Goal: Feedback & Contribution: Contribute content

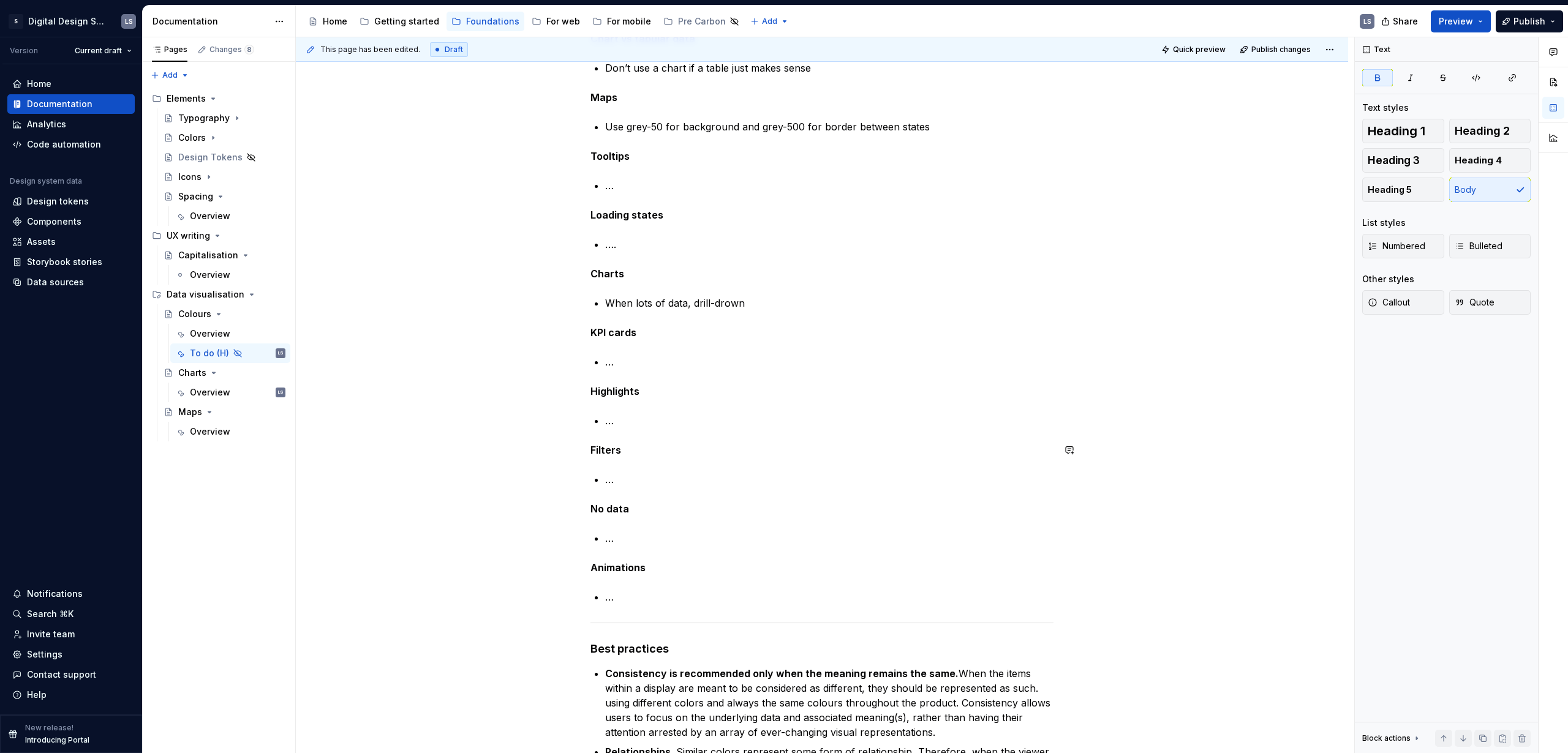
scroll to position [492, 0]
click at [620, 360] on p "…" at bounding box center [829, 362] width 449 height 15
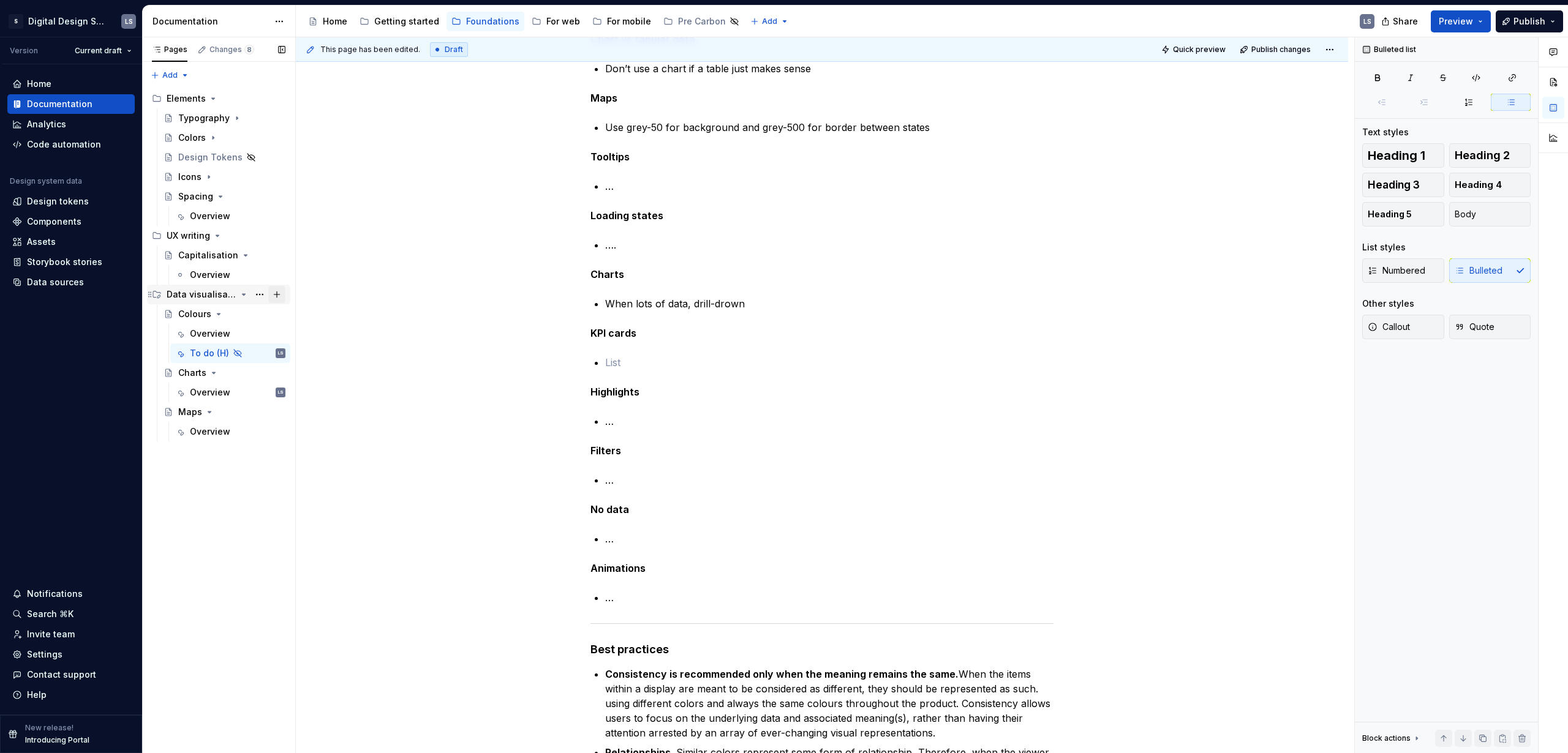
click at [276, 295] on button "Page tree" at bounding box center [277, 294] width 17 height 17
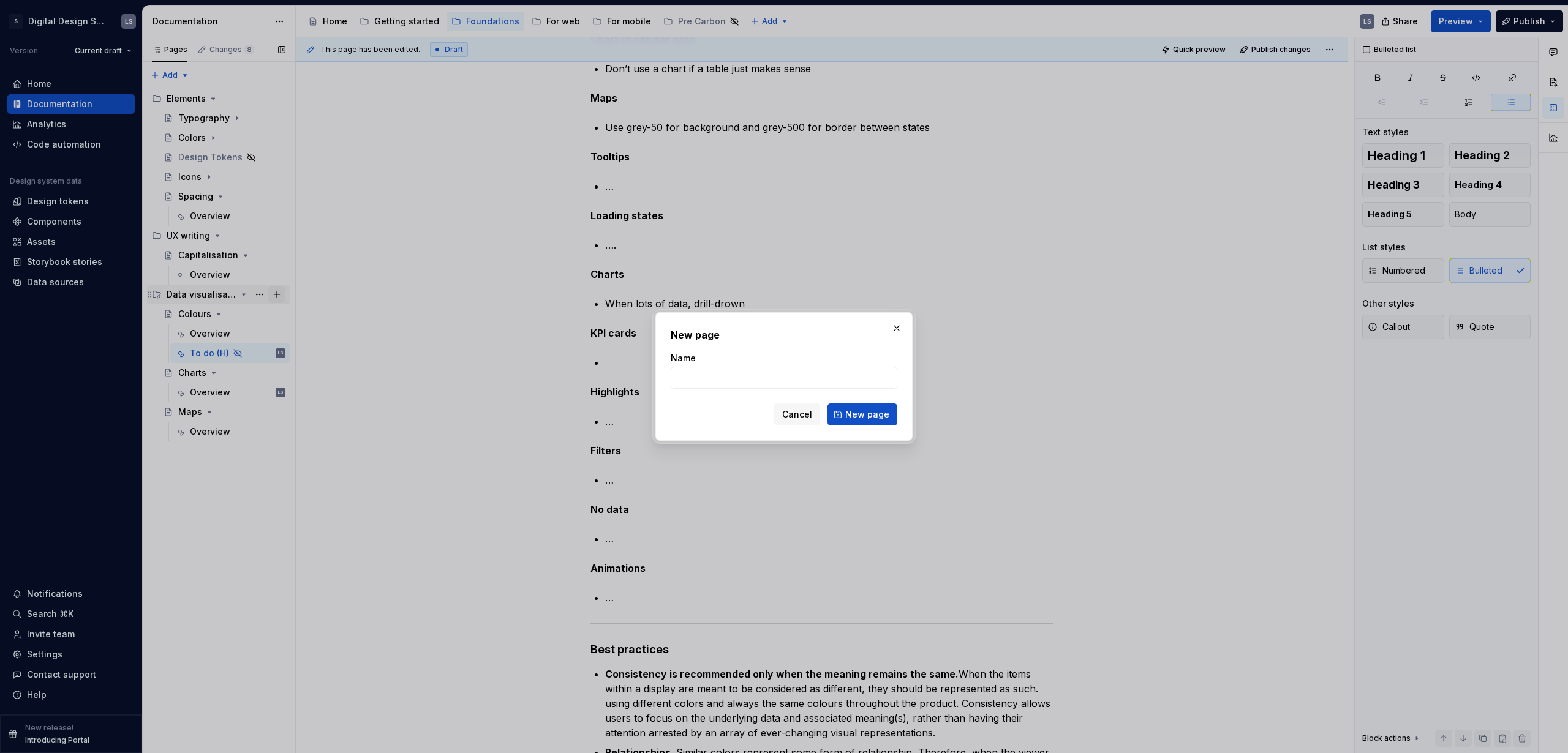
type textarea "*"
type input "KPIs"
click at [865, 415] on span "New page" at bounding box center [867, 414] width 44 height 12
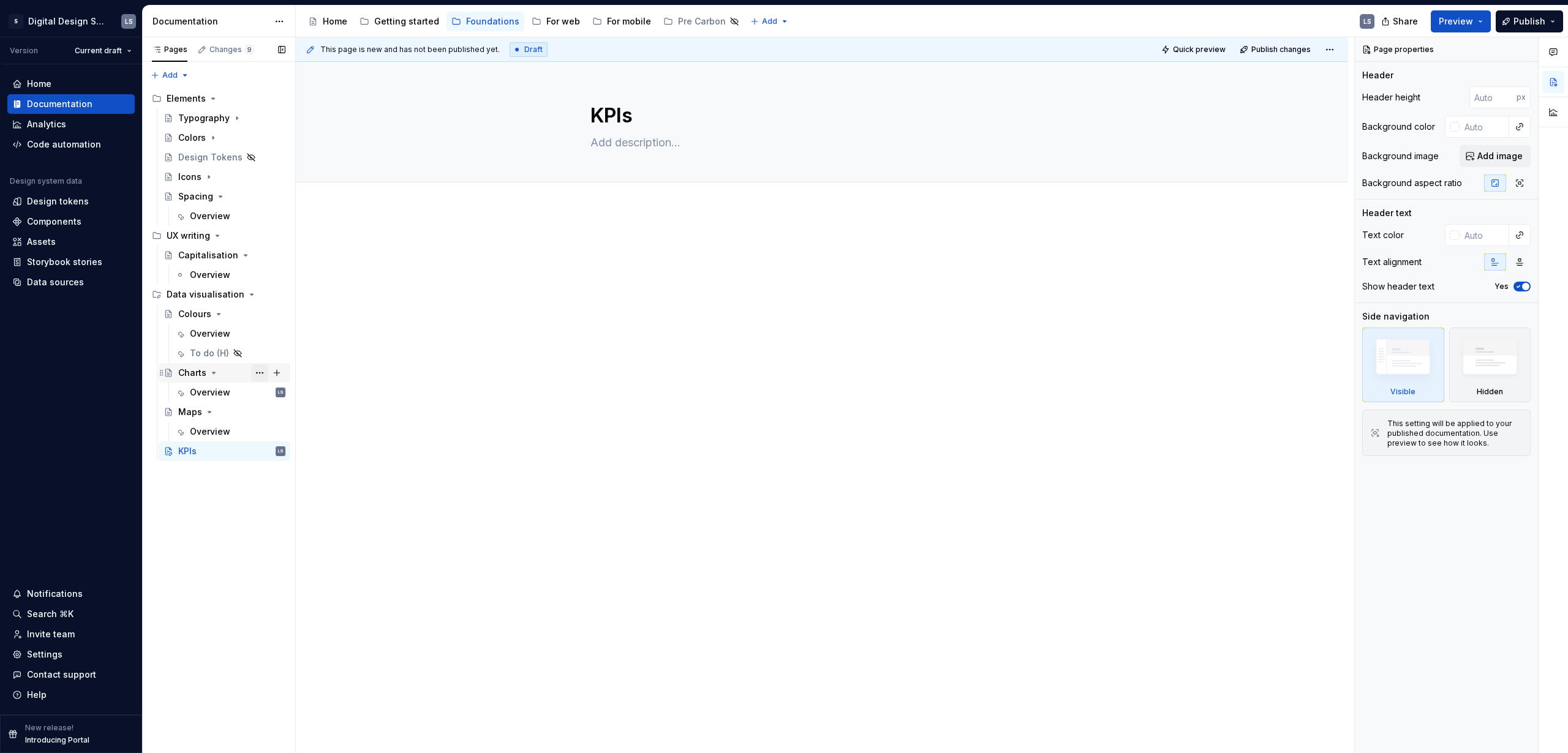
click at [263, 371] on button "Page tree" at bounding box center [259, 372] width 17 height 17
type textarea "*"
click at [319, 390] on div "Rename page" at bounding box center [334, 394] width 120 height 12
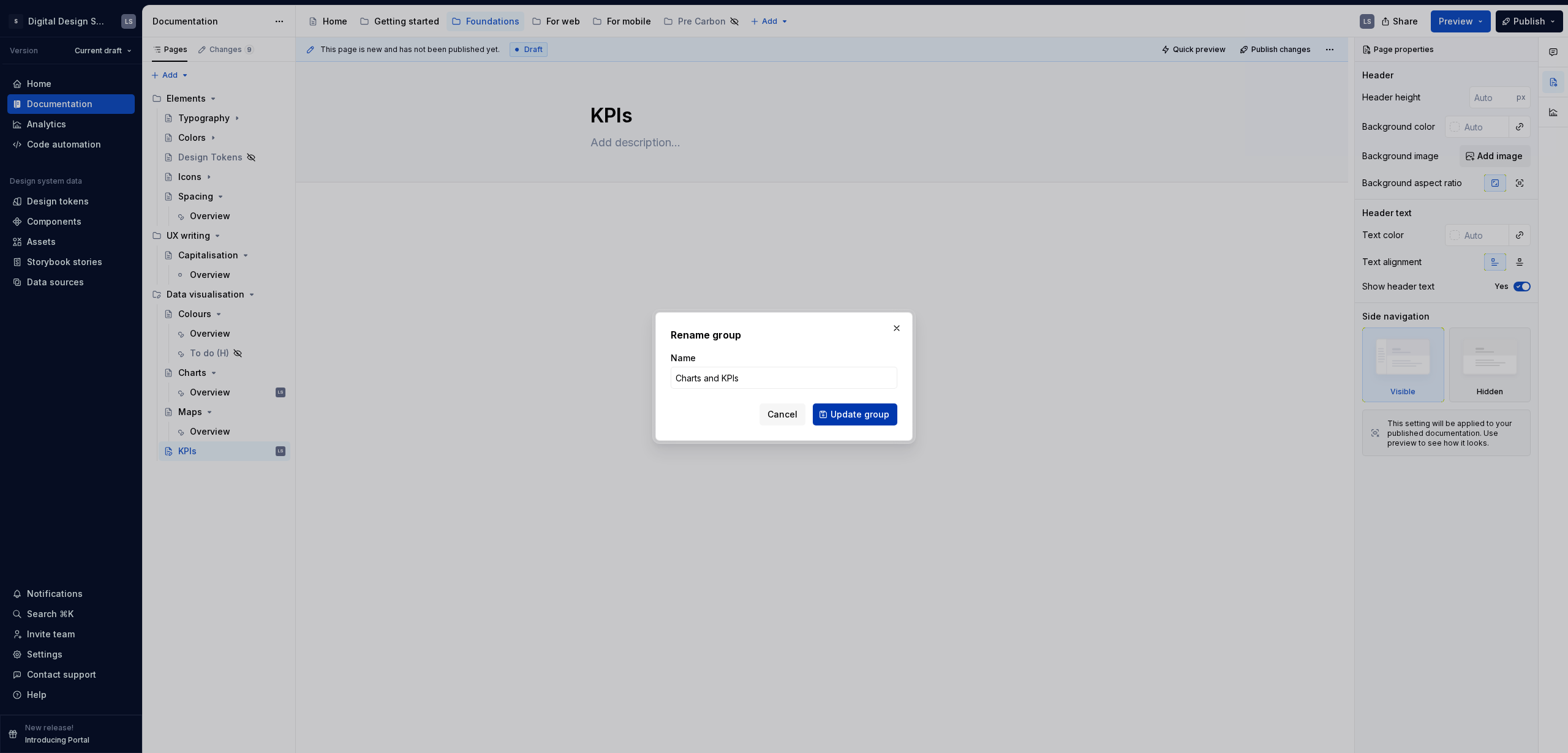
type input "Charts and KPIs"
click at [845, 416] on span "Update group" at bounding box center [860, 414] width 59 height 12
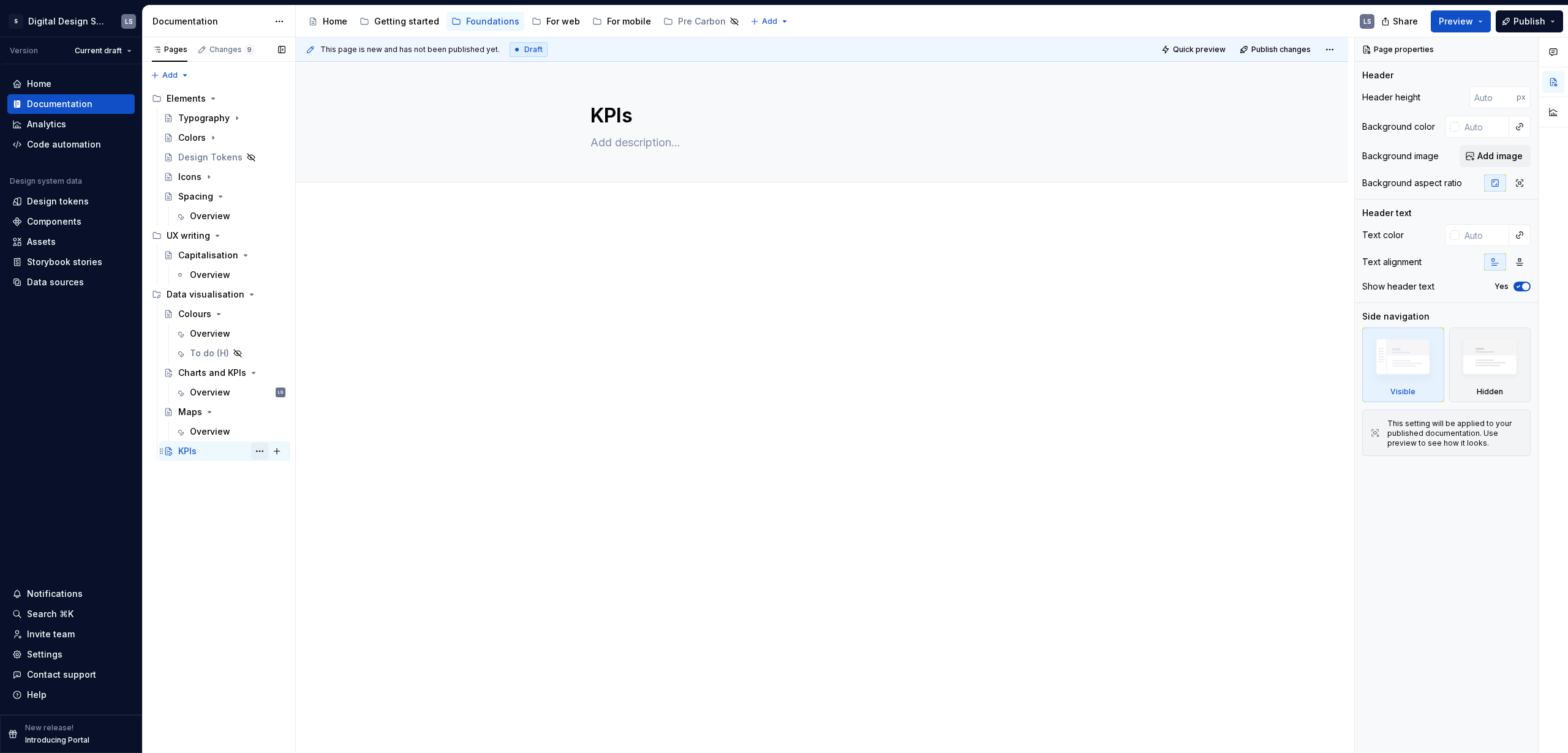
click at [258, 449] on button "Page tree" at bounding box center [259, 451] width 17 height 17
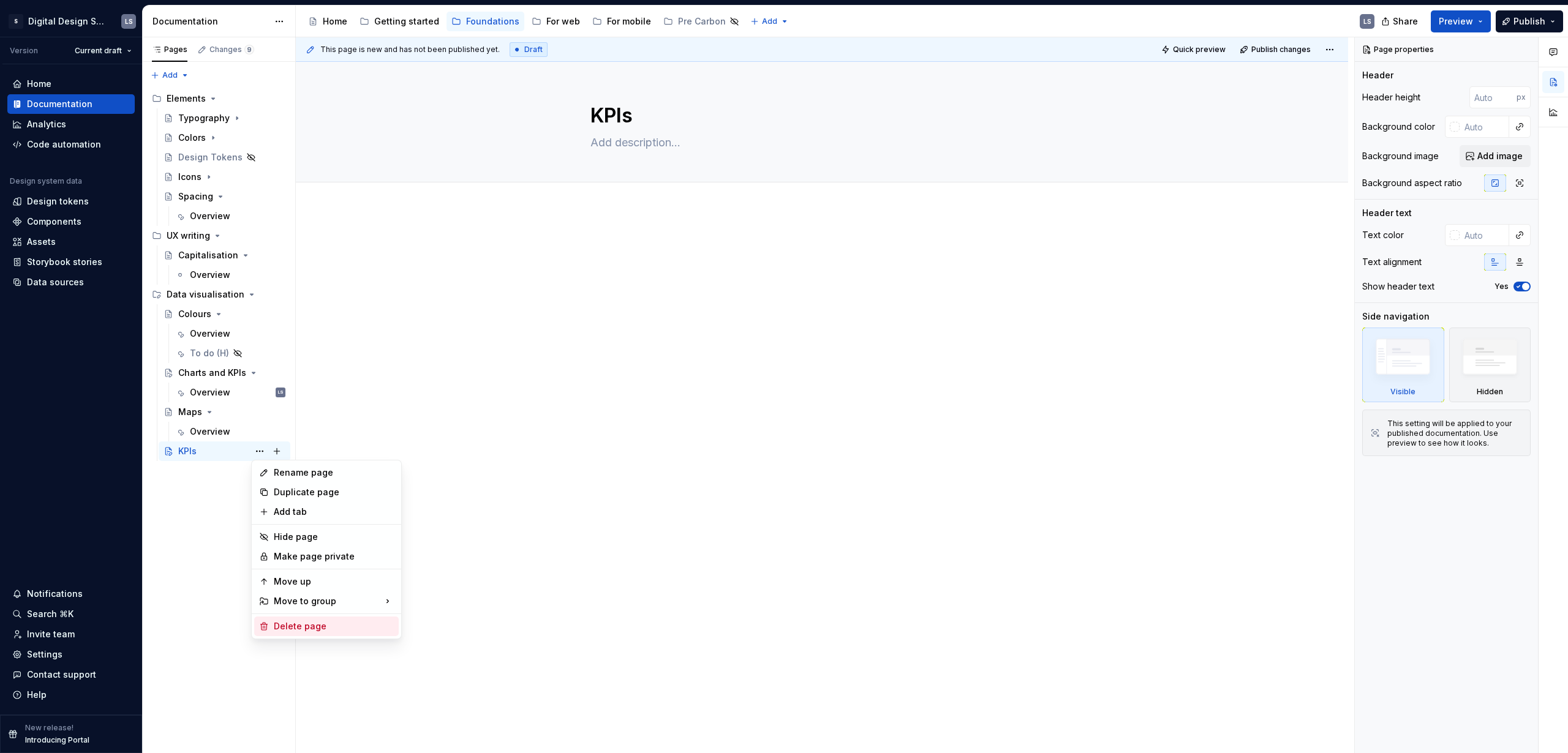
click at [291, 626] on div "Delete page" at bounding box center [334, 626] width 120 height 12
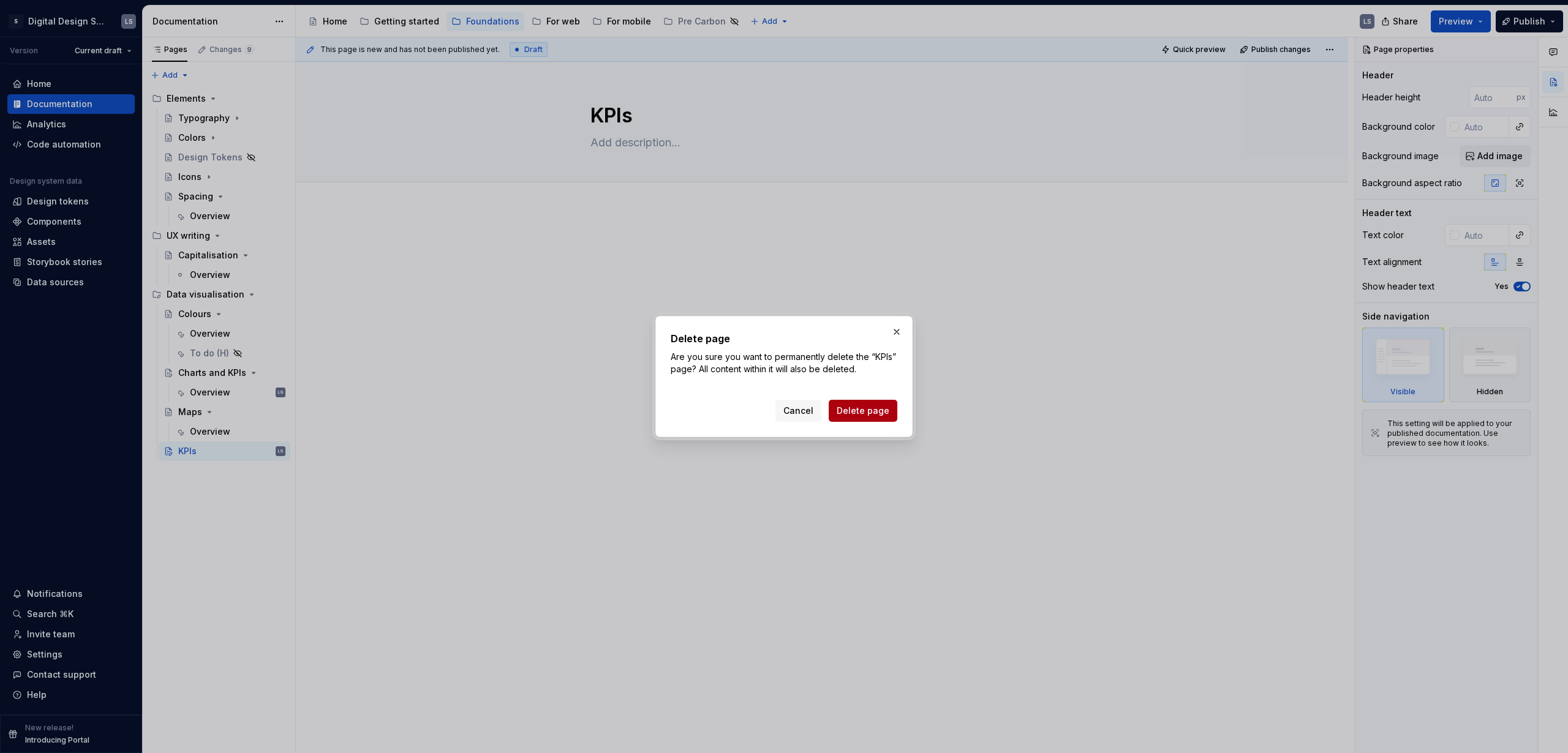
click at [869, 416] on span "Delete page" at bounding box center [863, 411] width 53 height 12
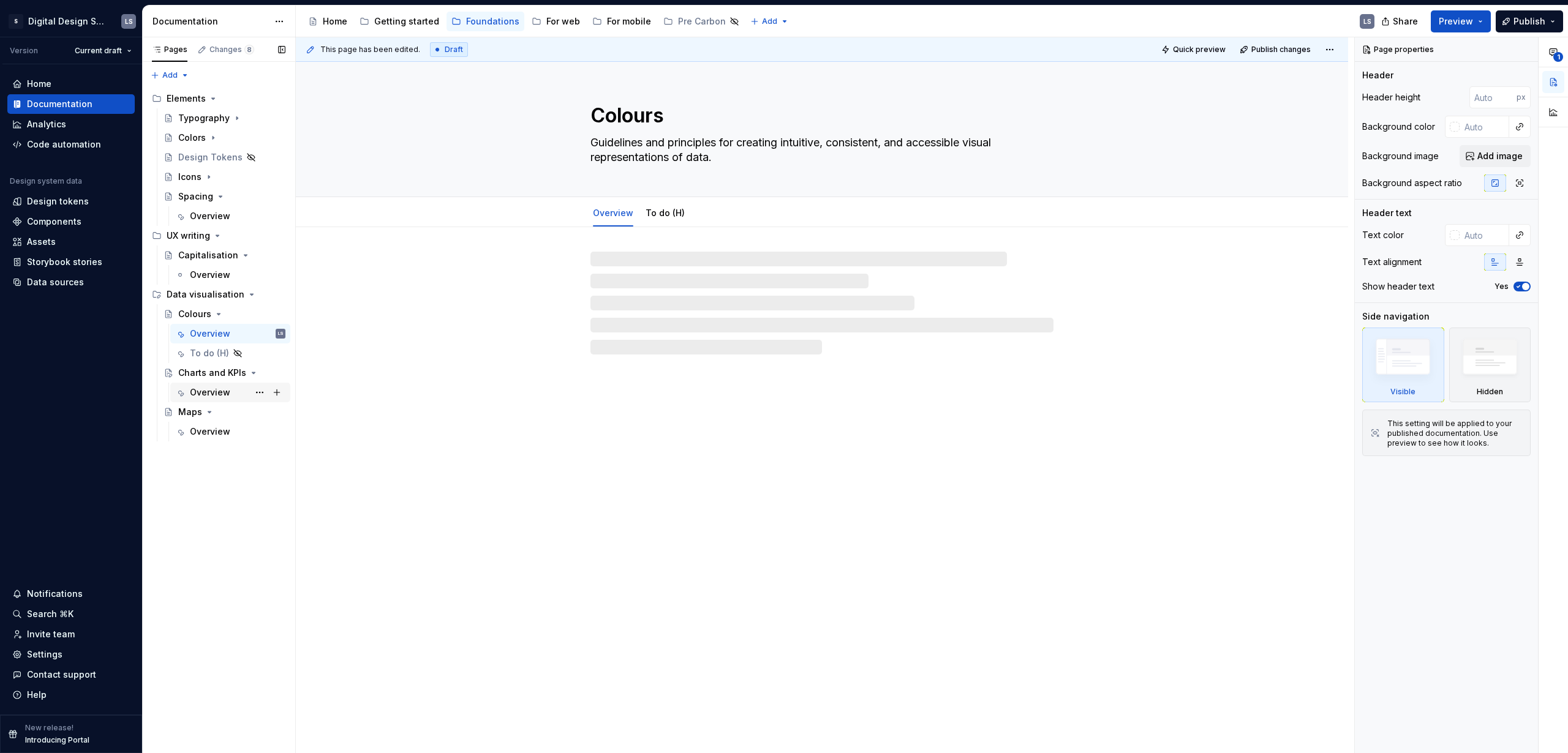
click at [201, 396] on div "Overview" at bounding box center [209, 392] width 40 height 12
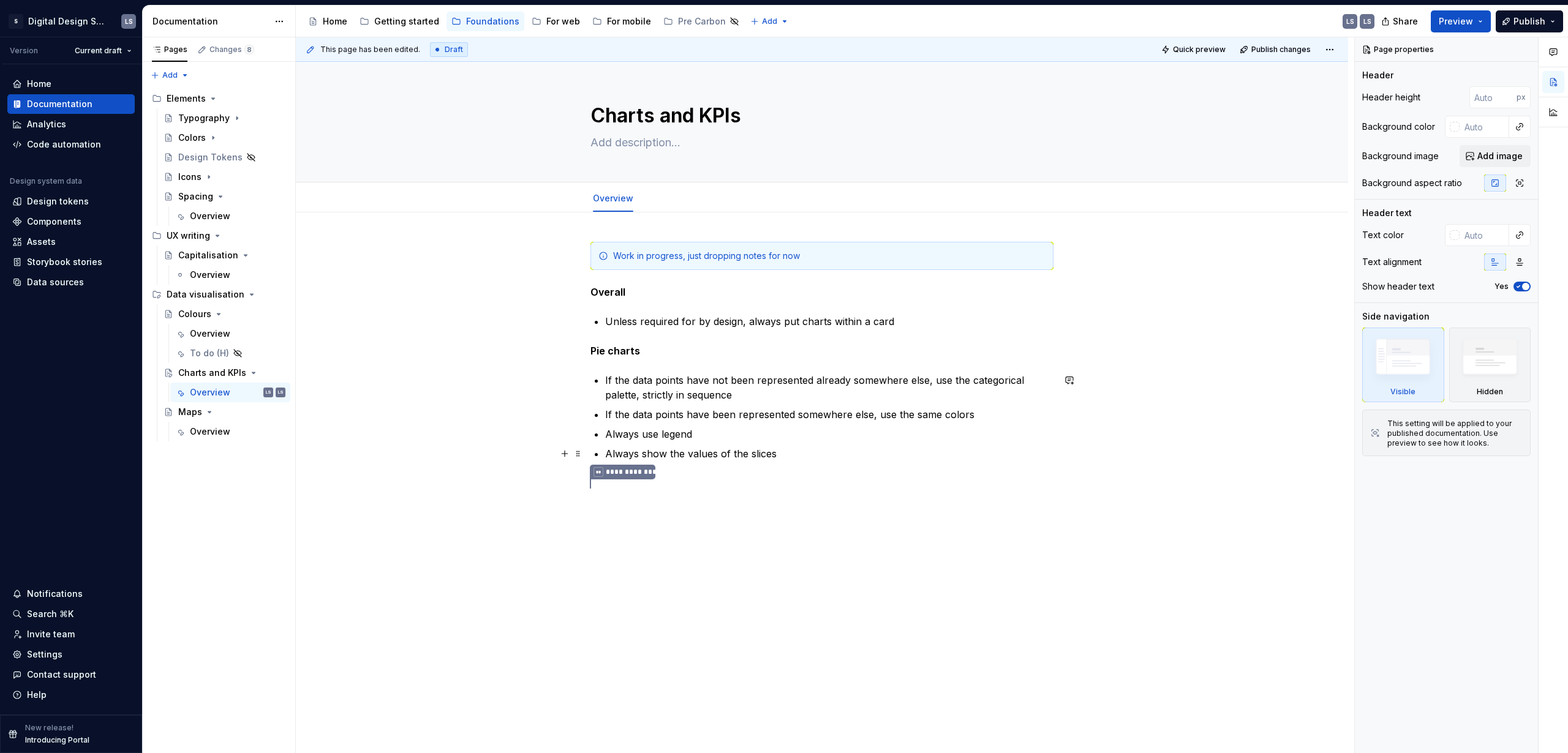
type textarea "*"
click at [706, 443] on ul "If the data points have not been represented already somewhere else, use the ca…" at bounding box center [829, 417] width 449 height 89
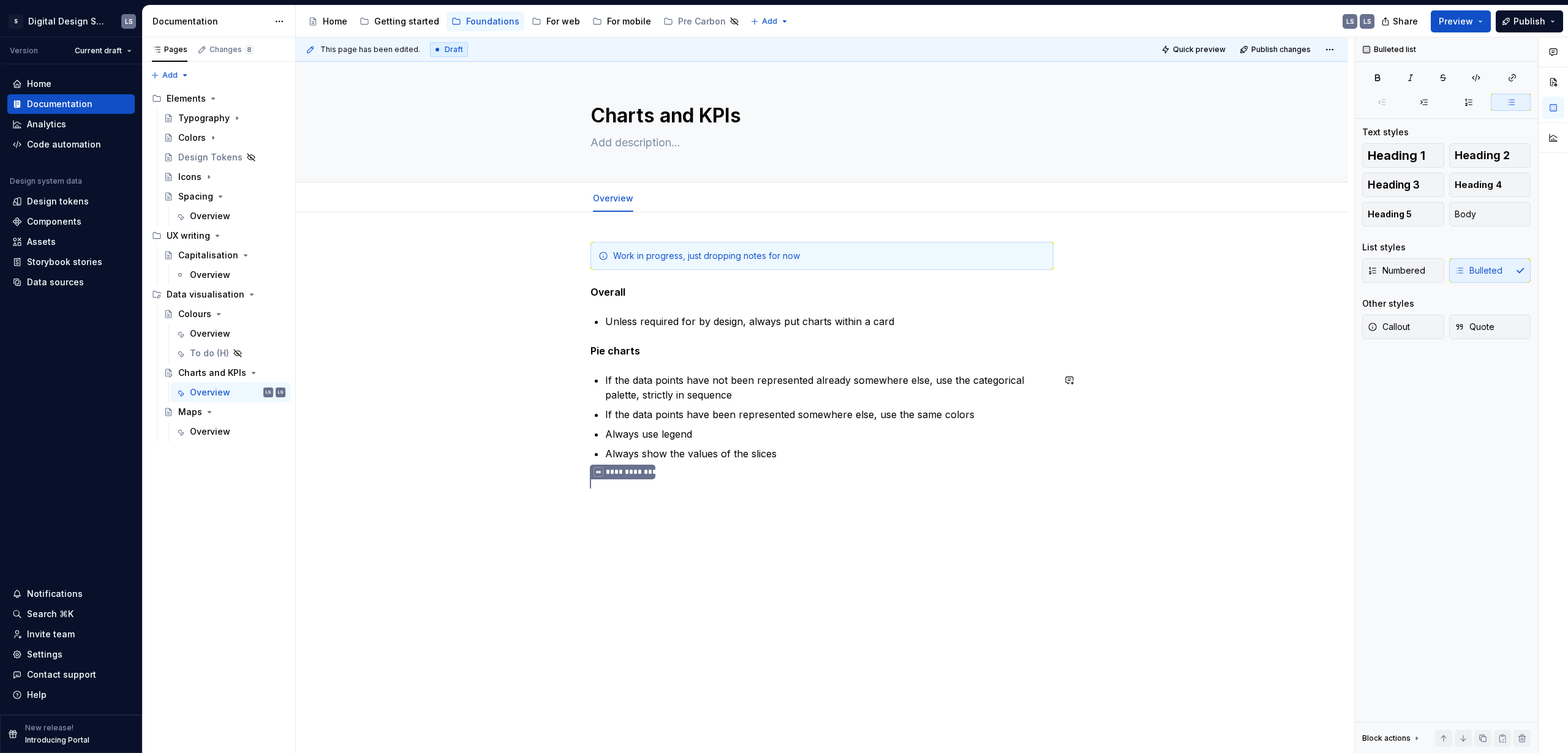
click at [709, 463] on div "**********" at bounding box center [822, 367] width 463 height 250
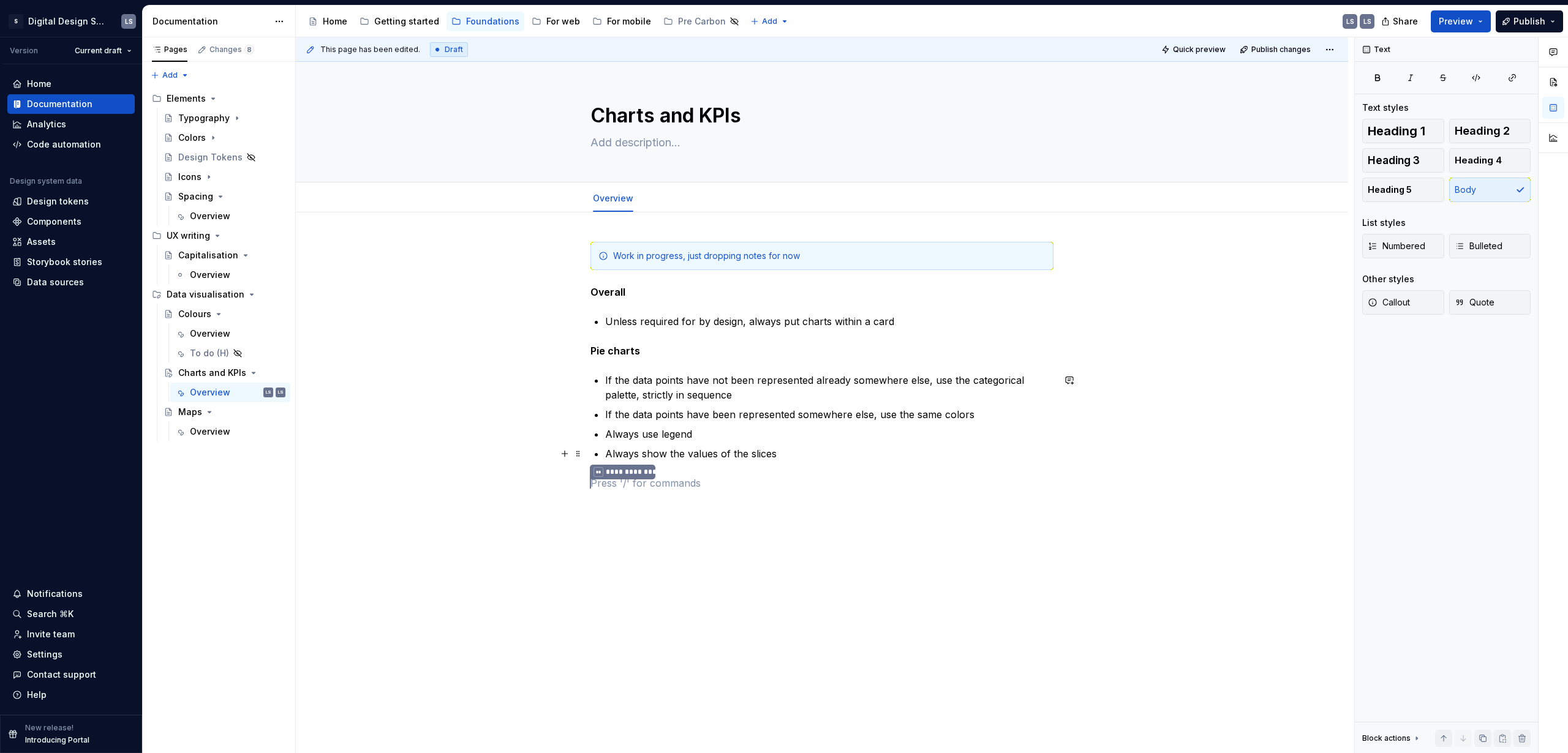
click at [788, 454] on p "Always show the values of the slices" at bounding box center [829, 454] width 449 height 15
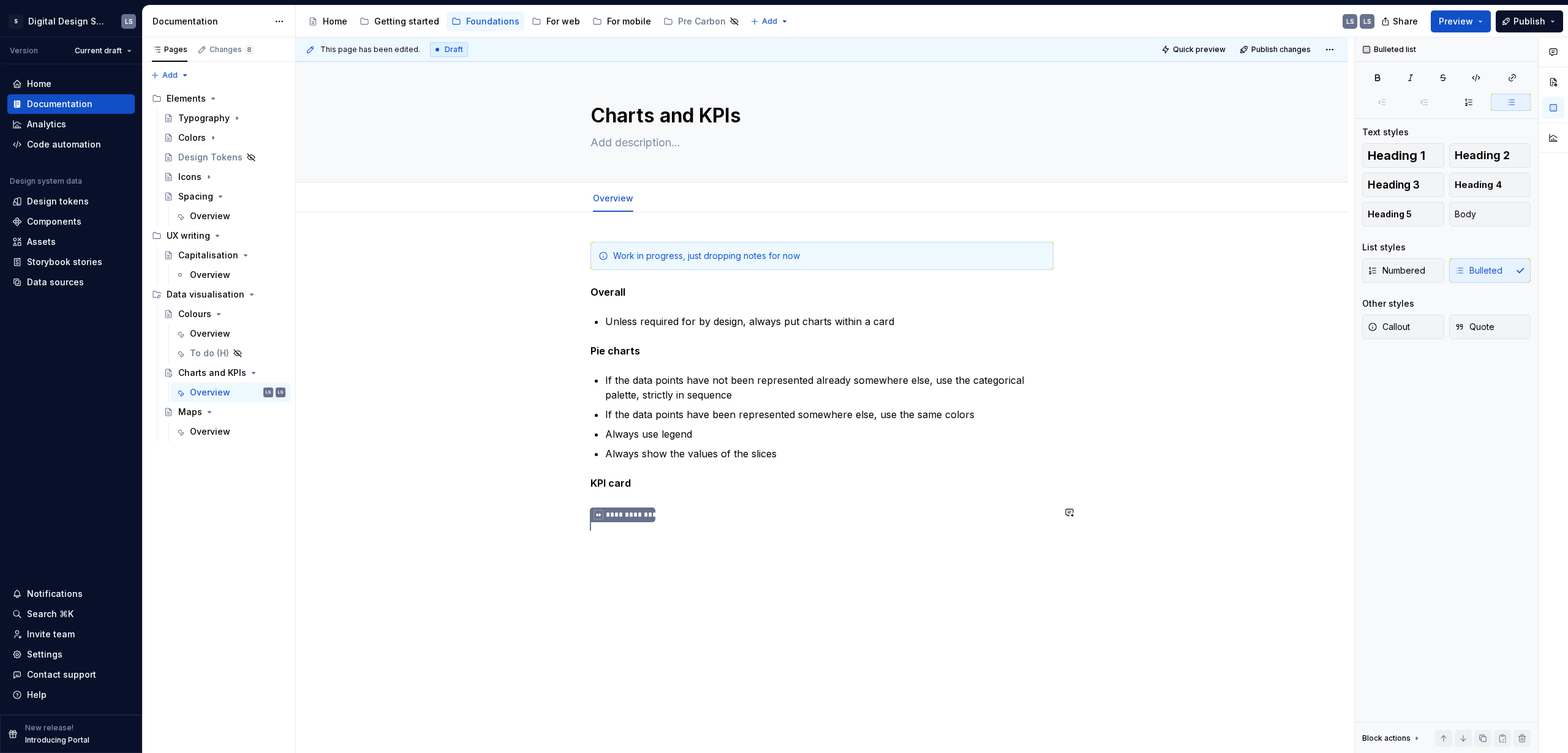
click at [981, 538] on div "**********" at bounding box center [822, 402] width 463 height 321
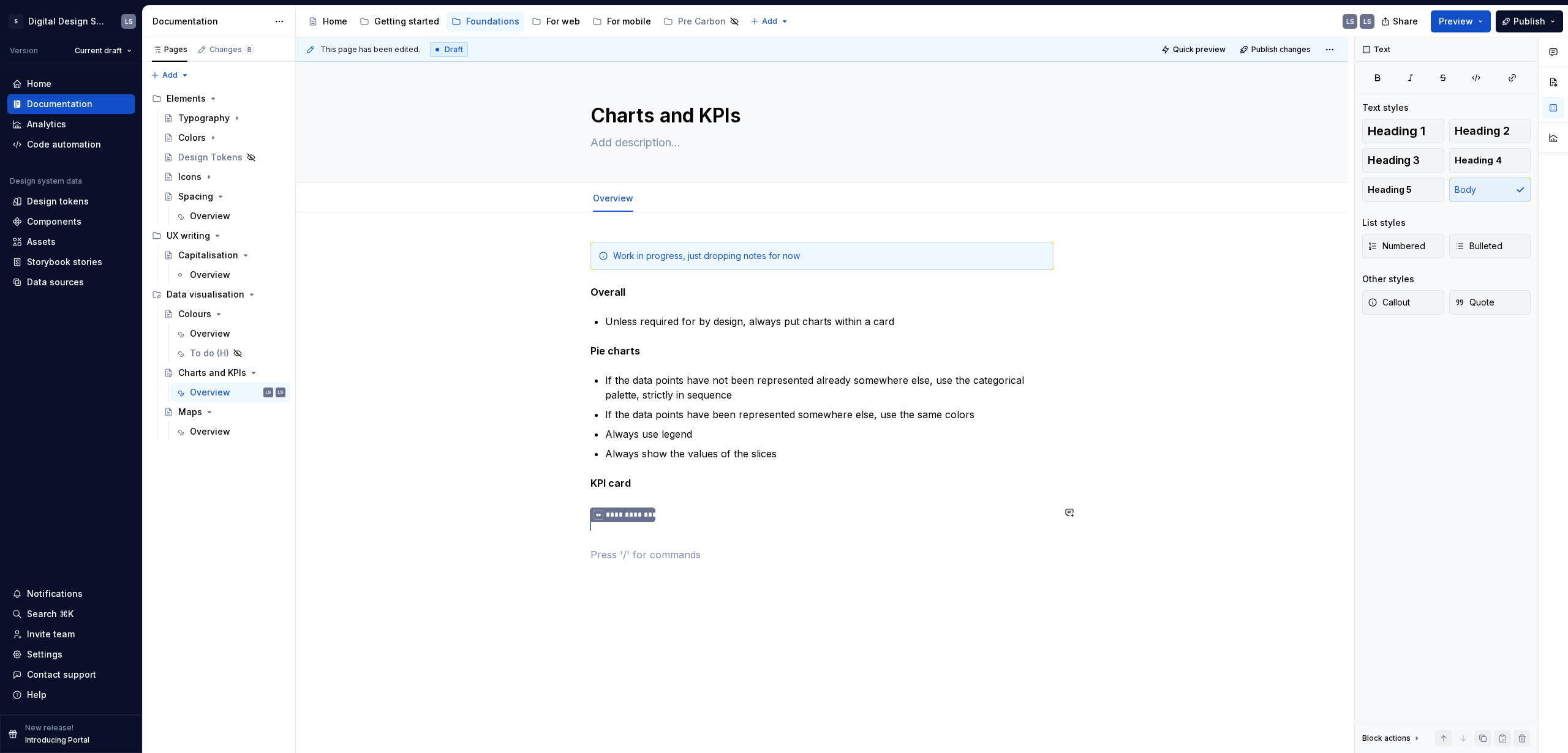
click at [899, 520] on div "**********" at bounding box center [822, 402] width 463 height 321
click at [684, 506] on p "ise the" at bounding box center [829, 512] width 449 height 15
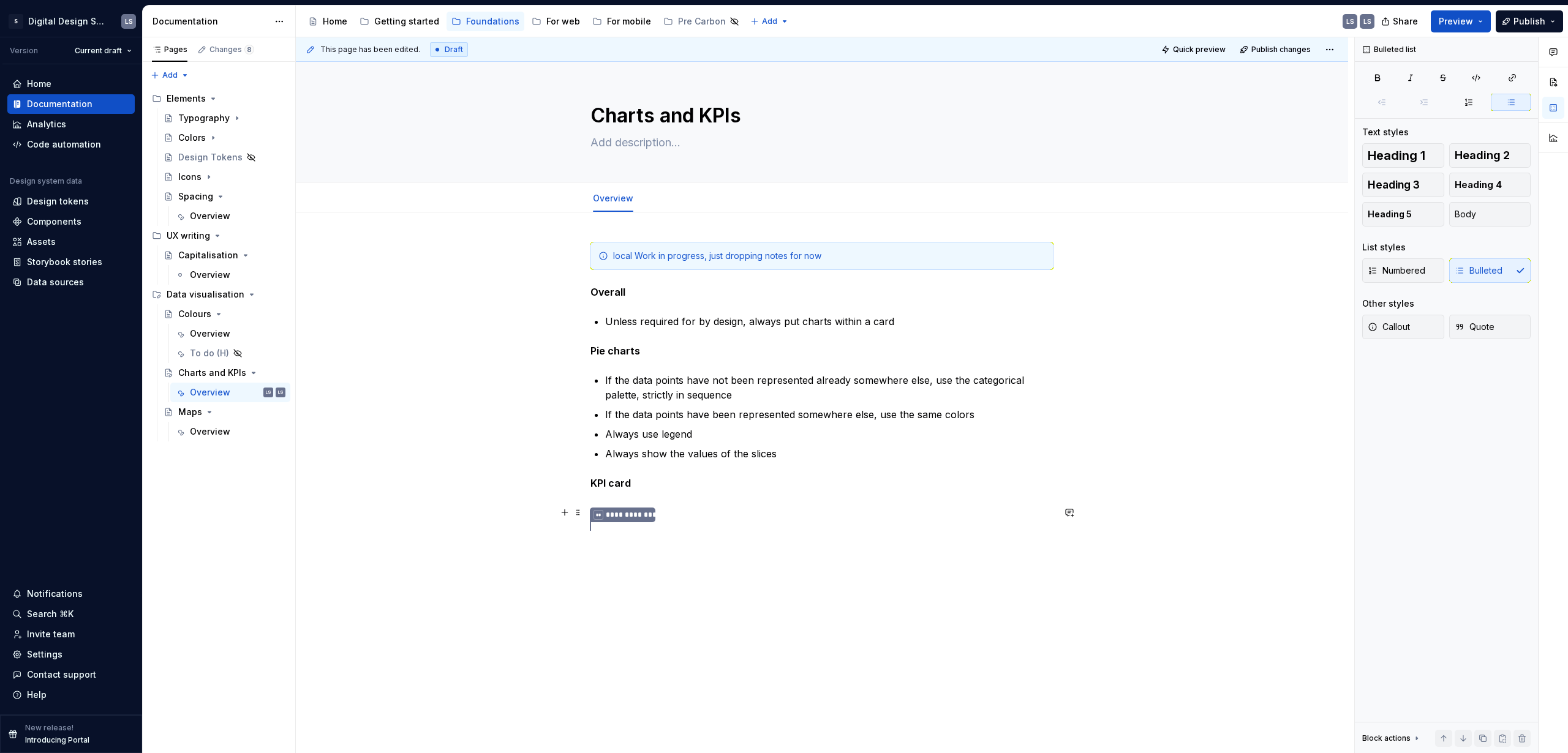
type textarea "*"
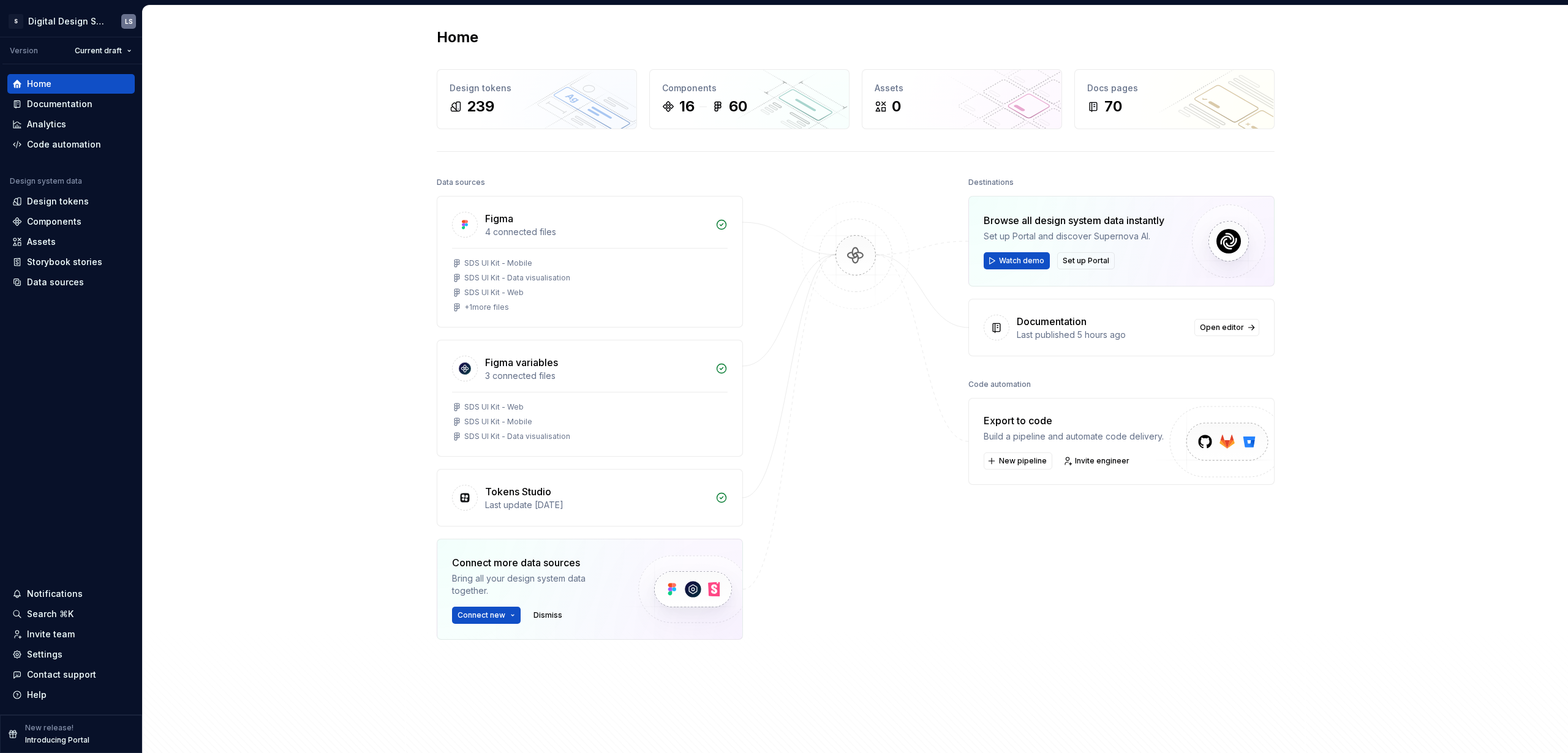
click at [796, 373] on div at bounding box center [855, 438] width 122 height 528
click at [175, 358] on div "Home Design tokens 239 Components 16 60 Assets 0 Docs pages 70 Data sources Fig…" at bounding box center [855, 389] width 1425 height 768
click at [168, 204] on div "Home Design tokens 239 Components 16 60 Assets 0 Docs pages 70 Data sources Fig…" at bounding box center [855, 389] width 1425 height 768
click at [78, 18] on html "2560px x 1230px S Digital Design System LS Version Current draft Home Documenta…" at bounding box center [784, 376] width 1568 height 753
click at [201, 22] on html "2560px x 1230px S Digital Design System LS Version Current draft Home Documenta…" at bounding box center [784, 376] width 1568 height 753
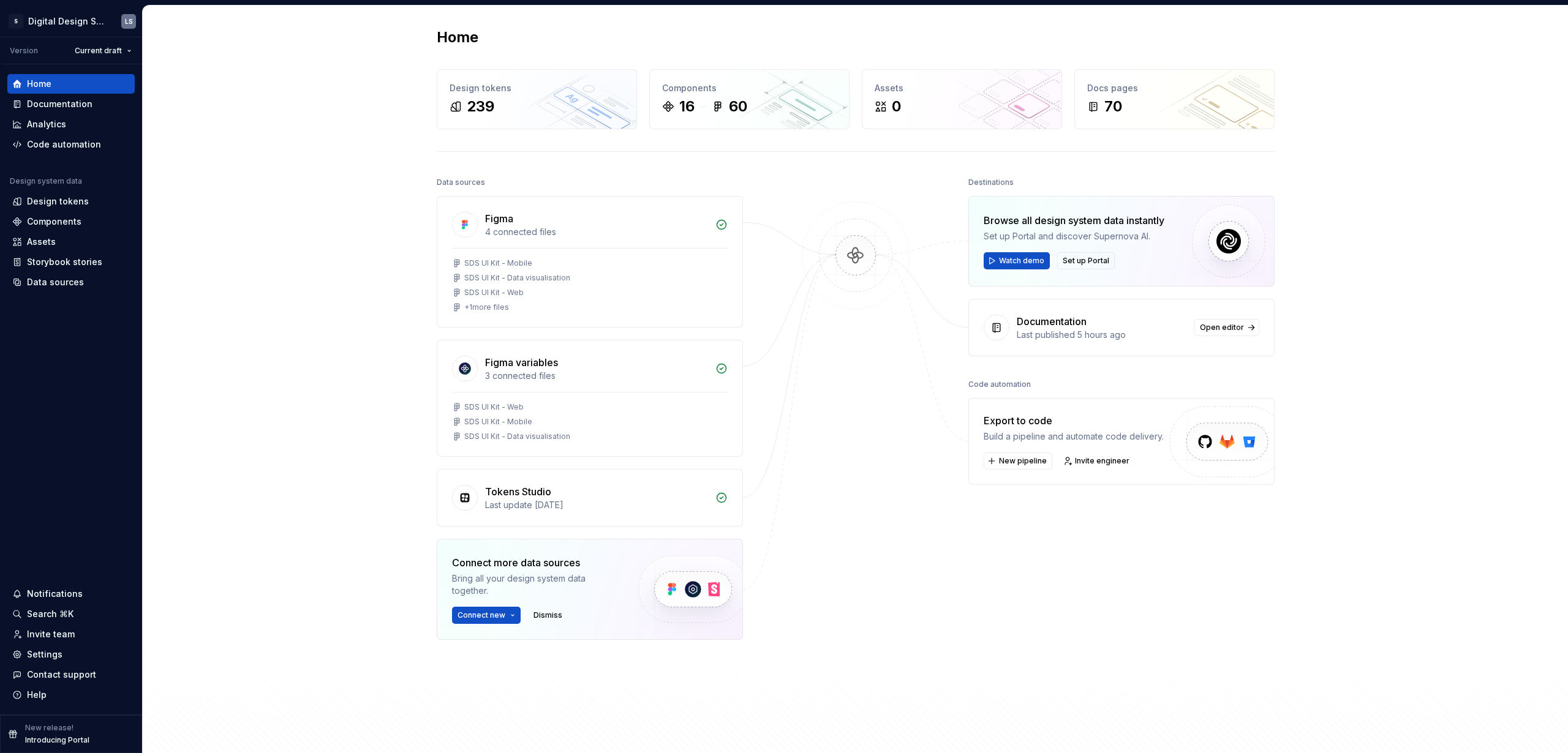
click at [201, 24] on div "Home Design tokens 239 Components 16 60 Assets 0 Docs pages 70 Data sources Fig…" at bounding box center [855, 389] width 1425 height 768
click at [194, 645] on div "Home Design tokens 239 Components 16 60 Assets 0 Docs pages 70 Data sources Fig…" at bounding box center [855, 389] width 1425 height 768
click at [62, 108] on div "Documentation" at bounding box center [60, 104] width 66 height 12
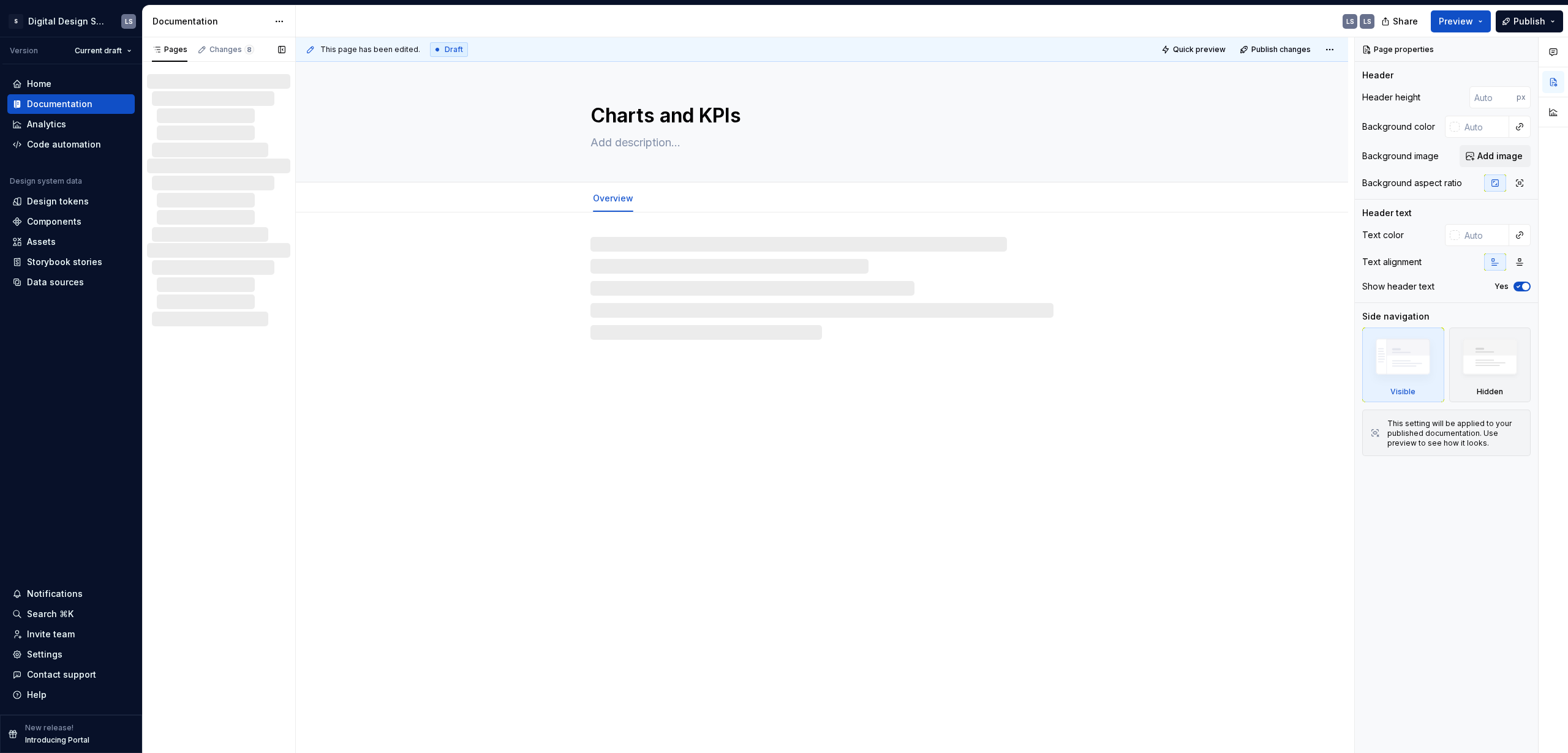
type textarea "*"
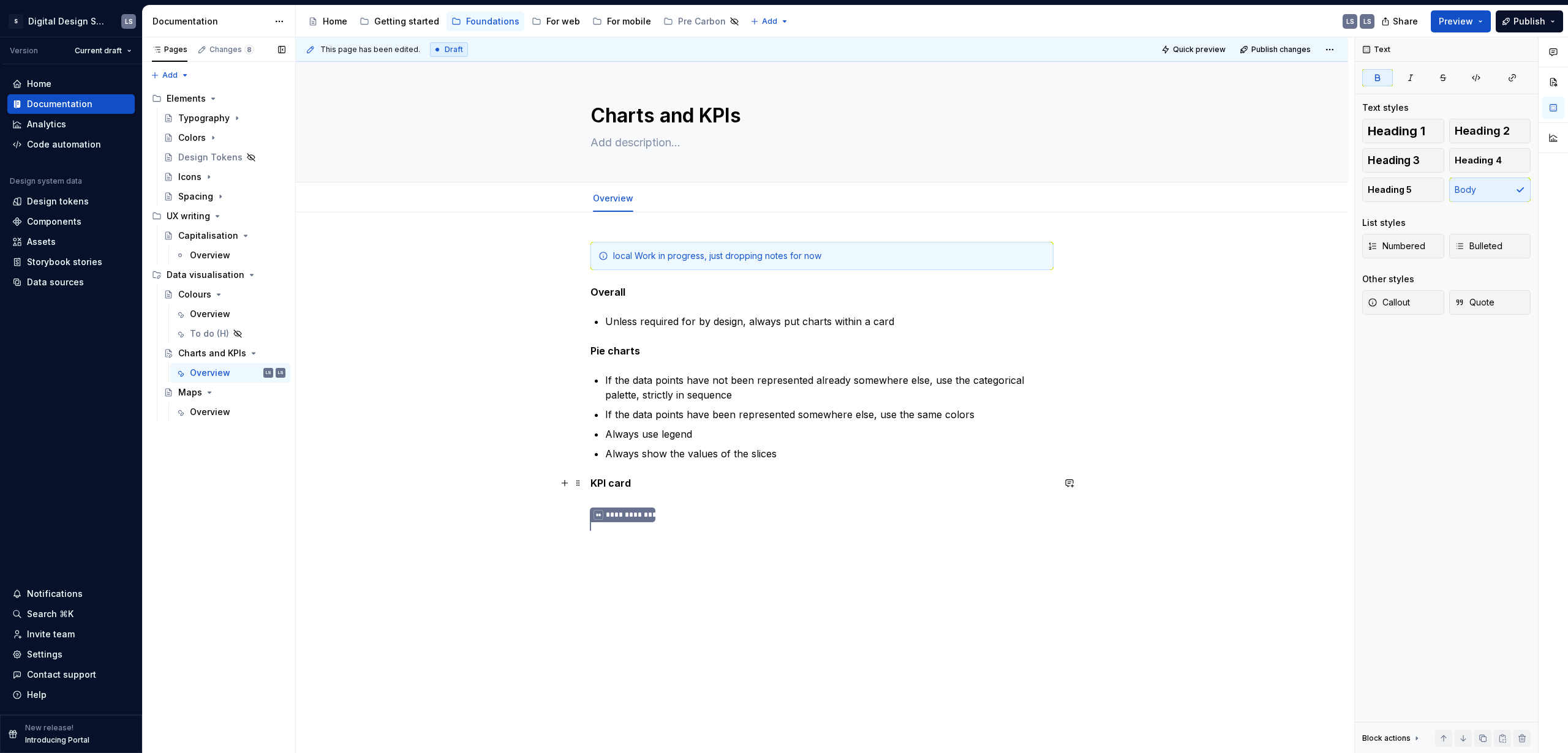
click at [682, 478] on p "KPI card" at bounding box center [822, 483] width 463 height 15
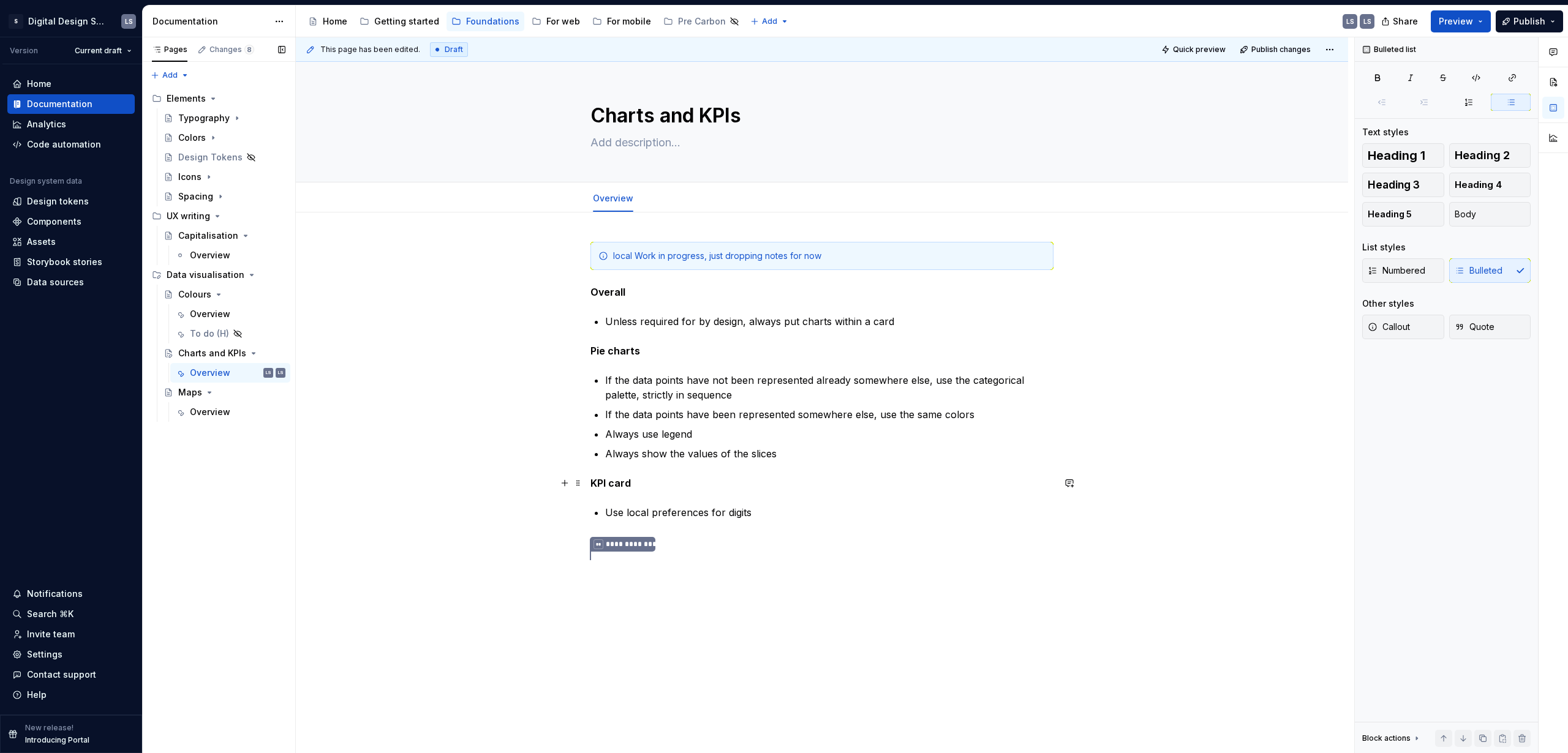
click at [774, 490] on p "KPI card" at bounding box center [822, 483] width 463 height 15
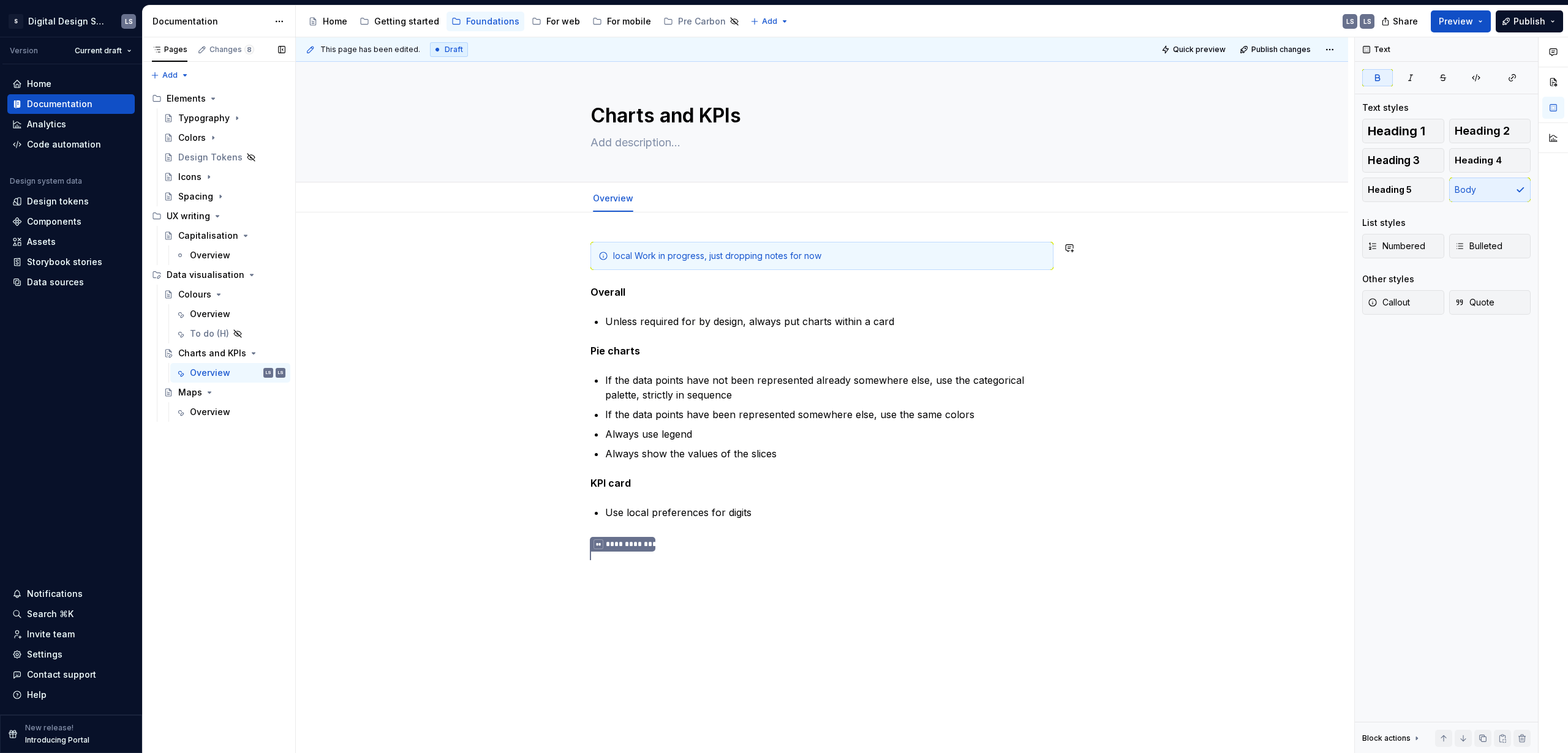
click at [973, 291] on p "Overall" at bounding box center [822, 292] width 463 height 15
type textarea "*"
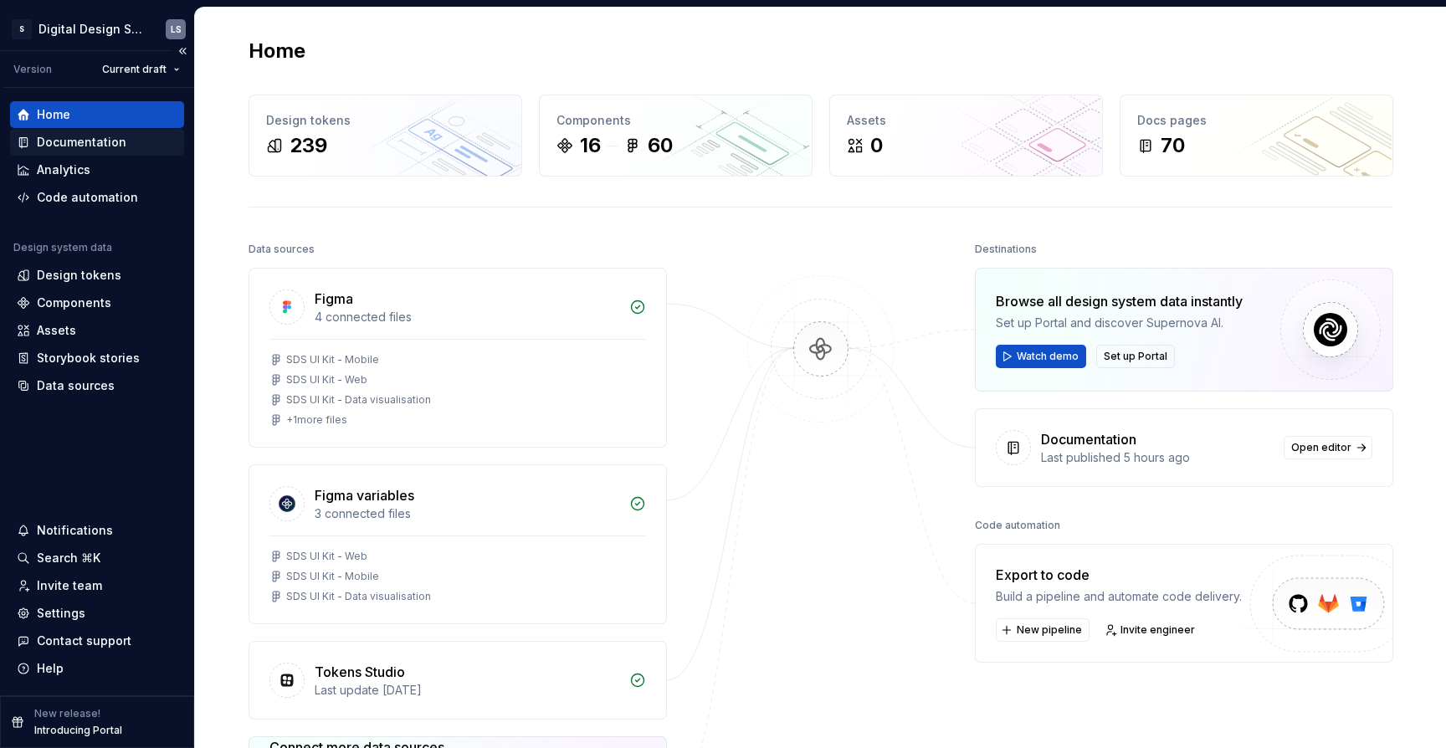
click at [82, 141] on div "Documentation" at bounding box center [82, 142] width 90 height 17
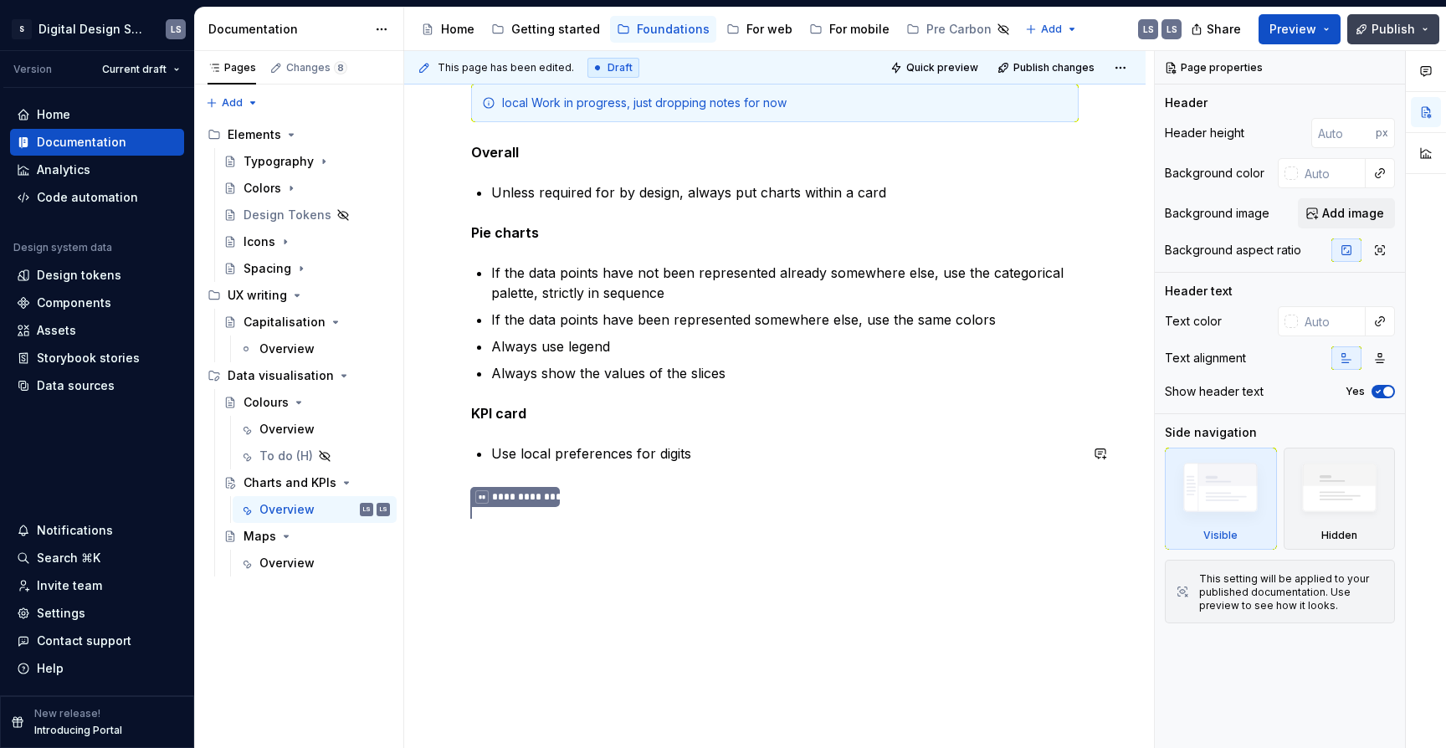
scroll to position [190, 0]
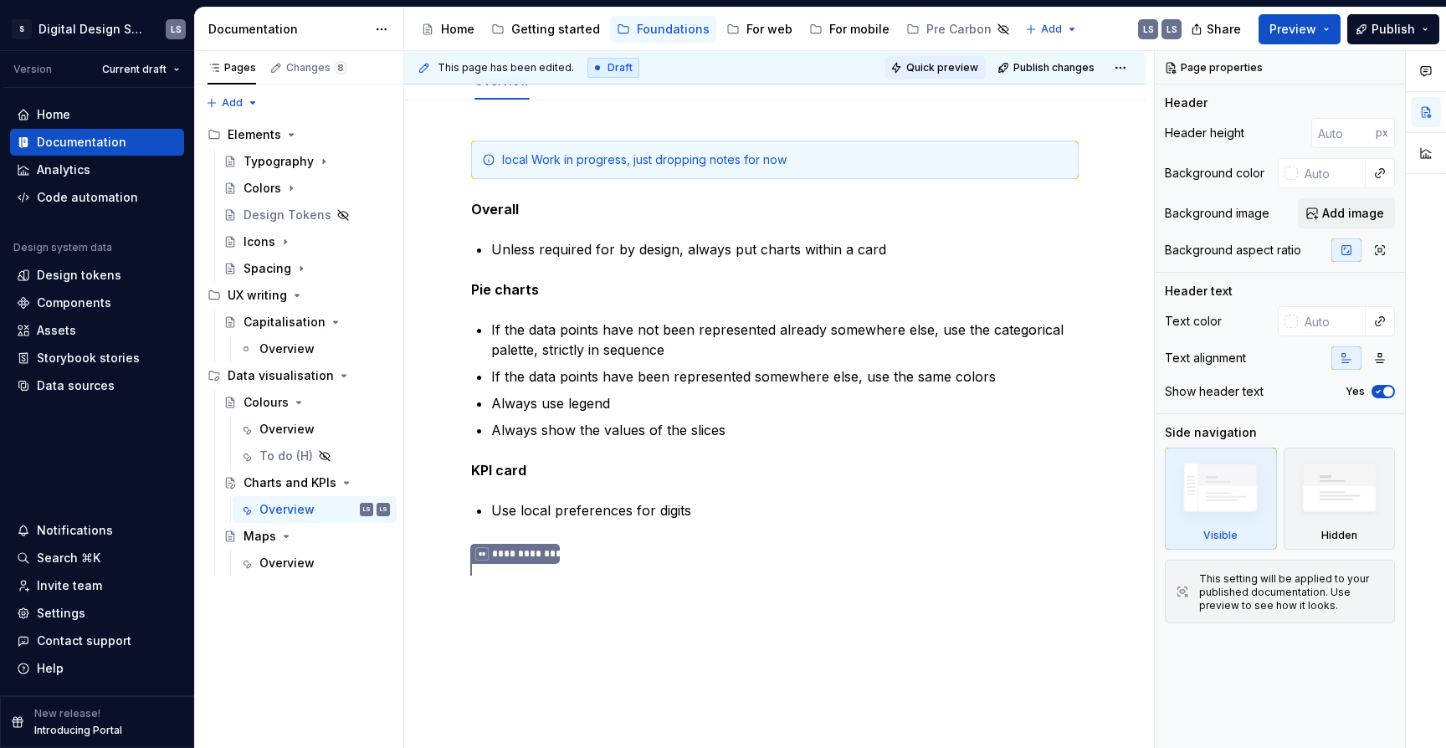
click at [957, 68] on span "Quick preview" at bounding box center [942, 67] width 72 height 13
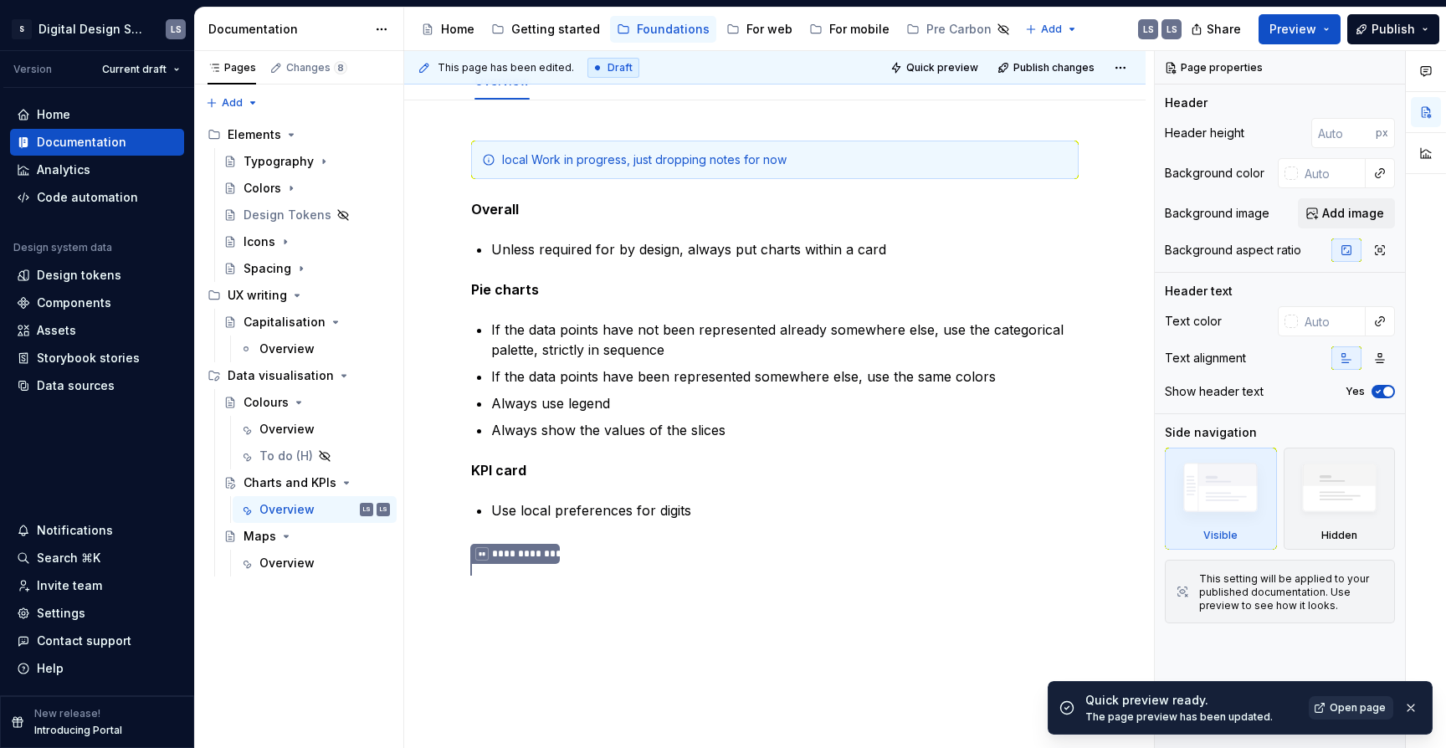
click at [1342, 710] on span "Open page" at bounding box center [1358, 707] width 56 height 13
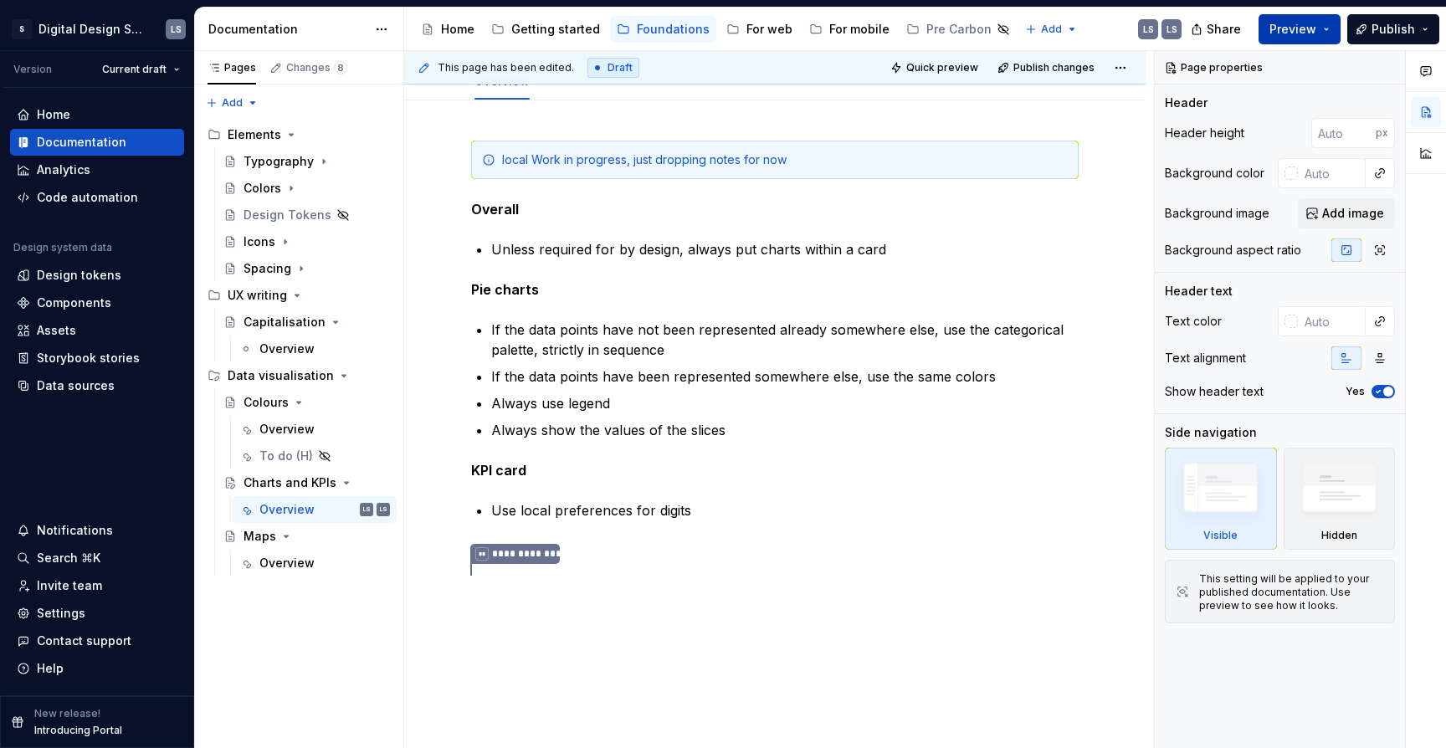
click at [1301, 38] on button "Preview" at bounding box center [1300, 29] width 82 height 30
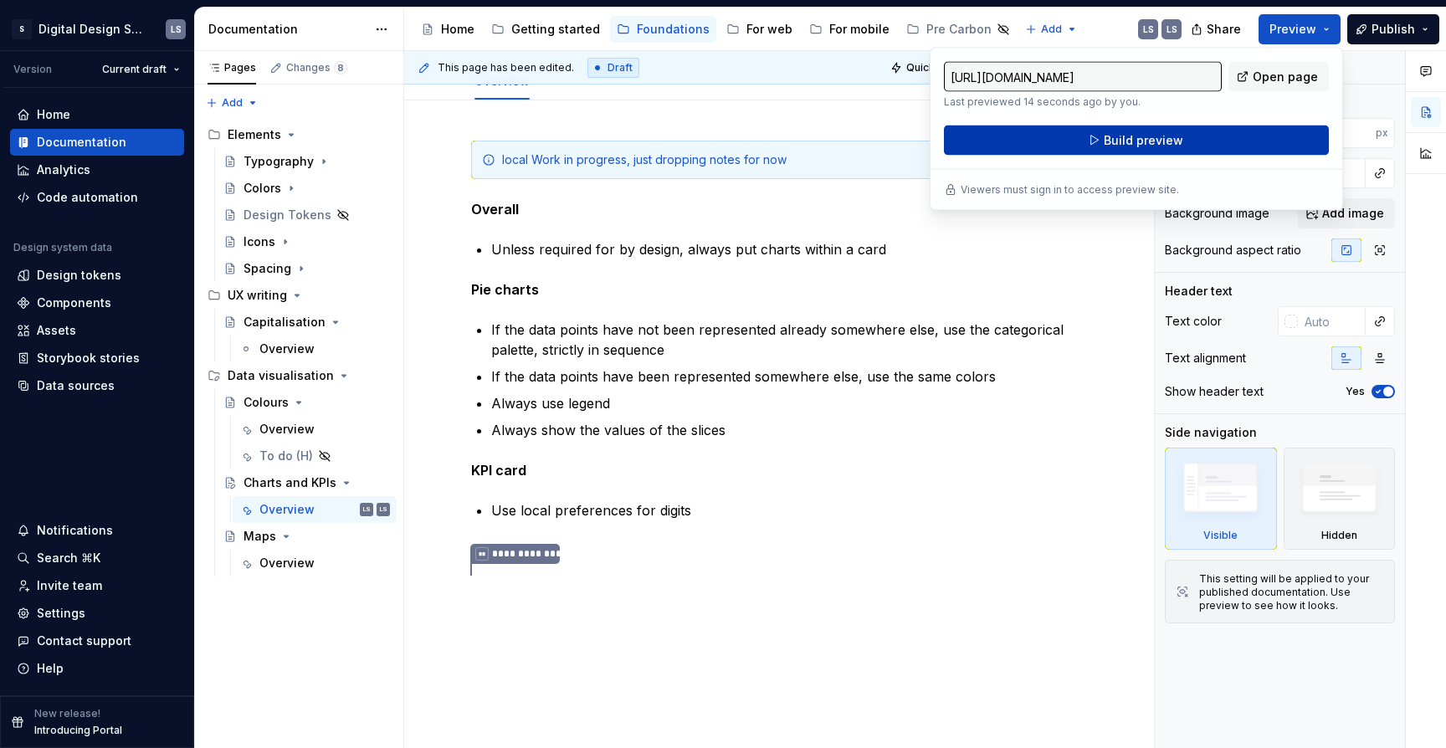
click at [1197, 146] on button "Build preview" at bounding box center [1136, 141] width 385 height 30
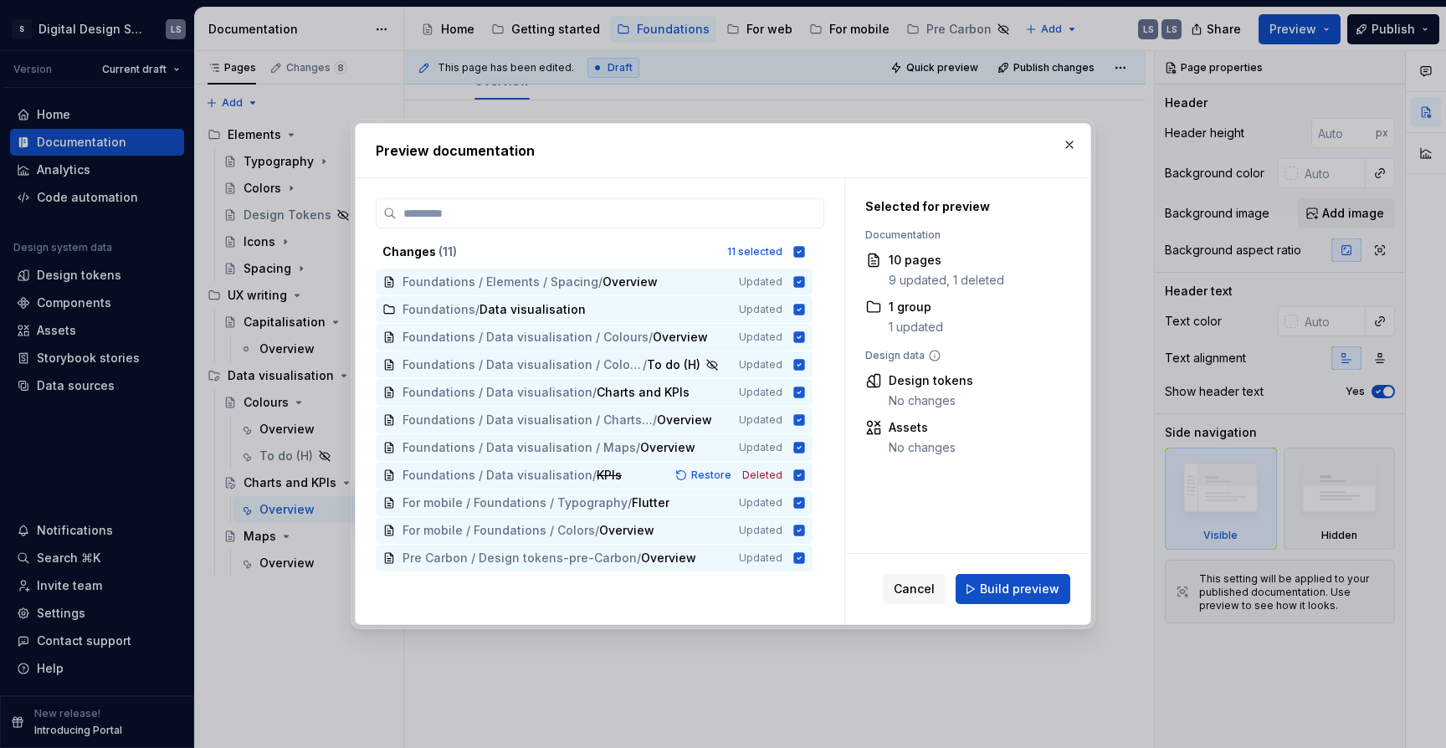
click at [957, 592] on div "Cancel Build preview" at bounding box center [976, 589] width 187 height 30
click at [981, 592] on button "Build preview" at bounding box center [1013, 589] width 115 height 30
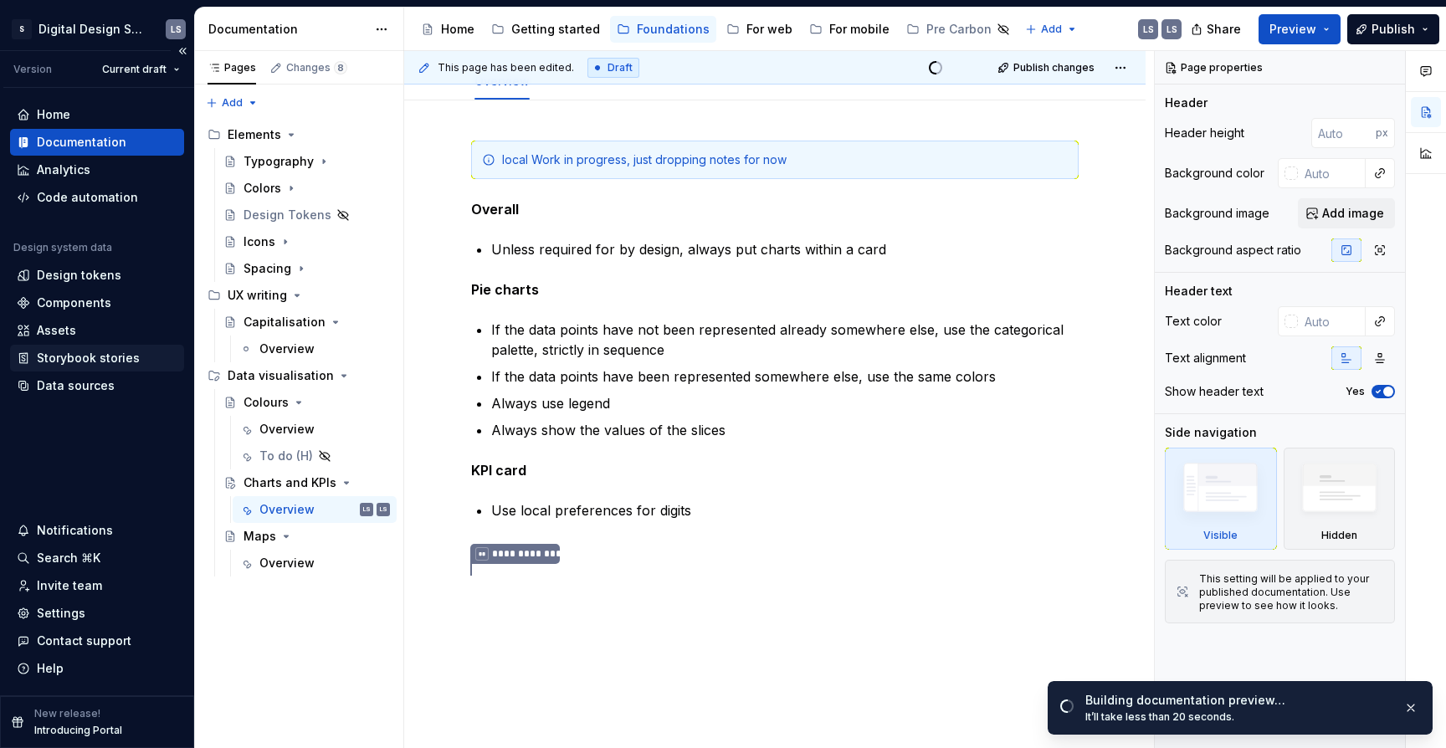
click at [42, 354] on div "Storybook stories" at bounding box center [88, 358] width 103 height 17
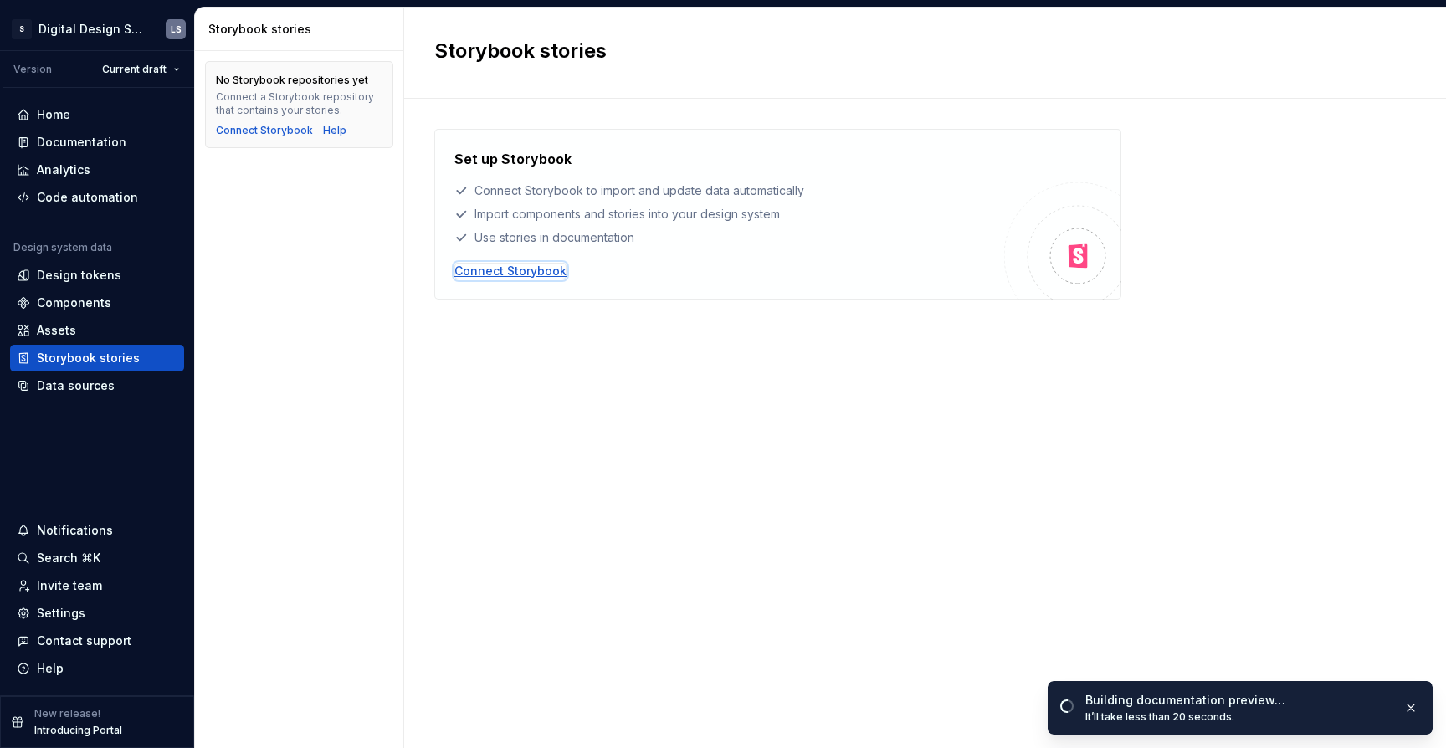
click at [539, 271] on div "Connect Storybook" at bounding box center [510, 271] width 112 height 17
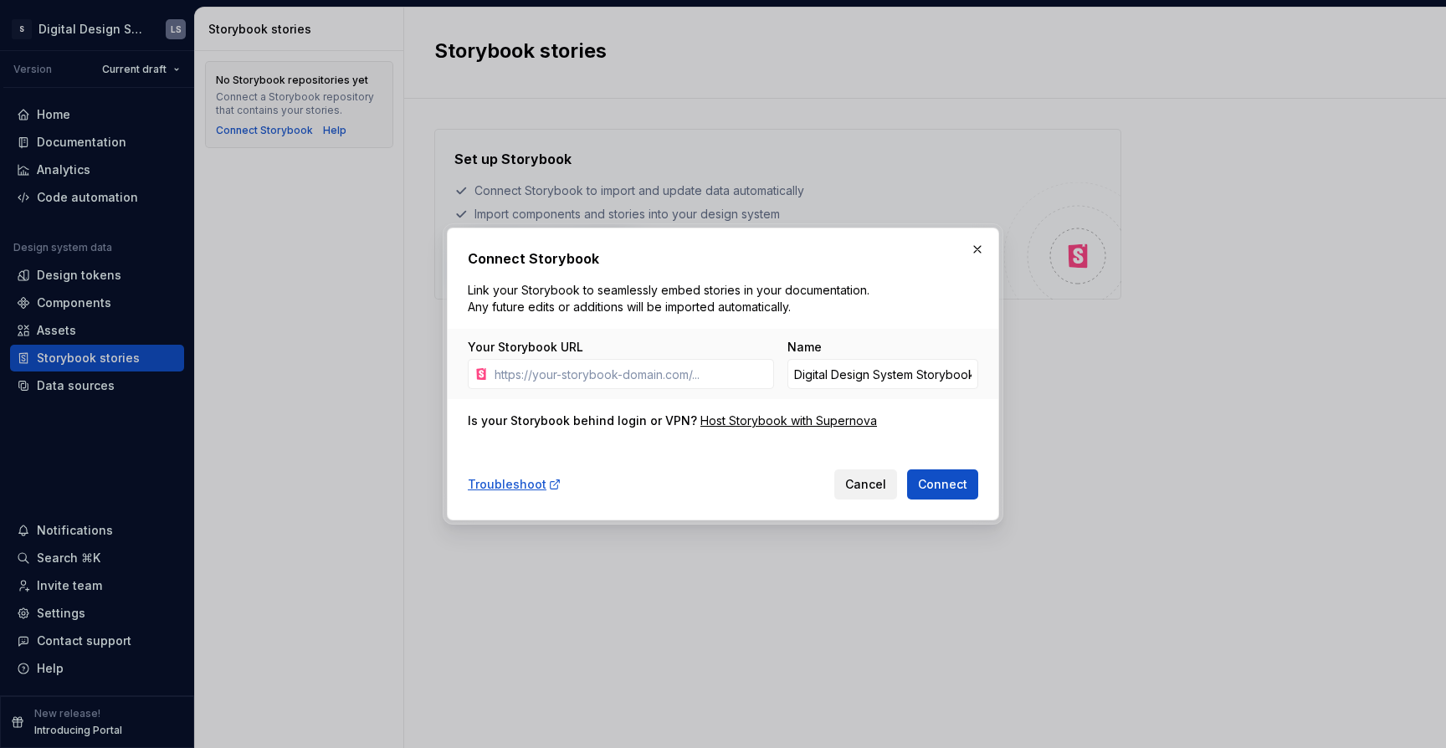
click at [882, 490] on span "Cancel" at bounding box center [865, 484] width 41 height 17
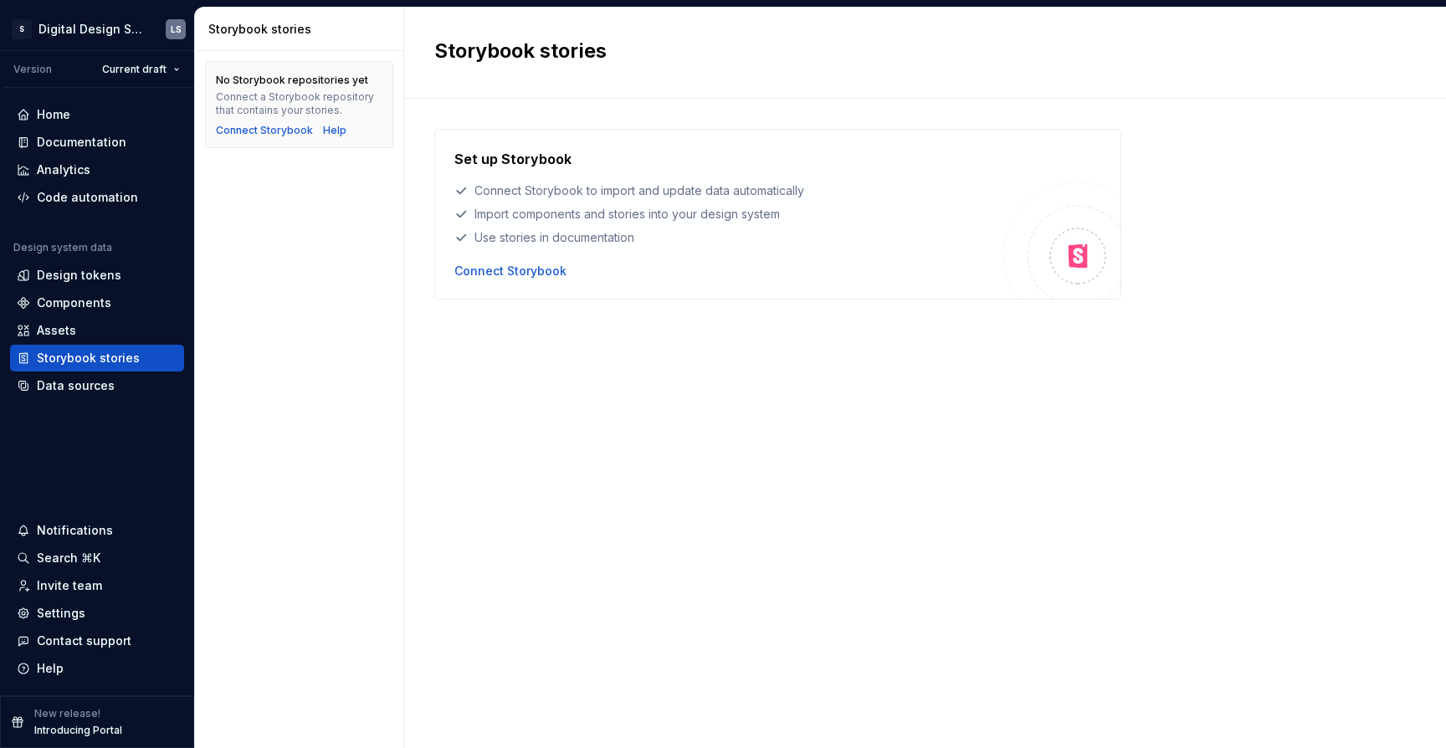
click at [882, 490] on div "Set up Storybook Connect Storybook to import and update data automatically Impo…" at bounding box center [925, 407] width 982 height 556
click at [85, 145] on div "Documentation" at bounding box center [82, 142] width 90 height 17
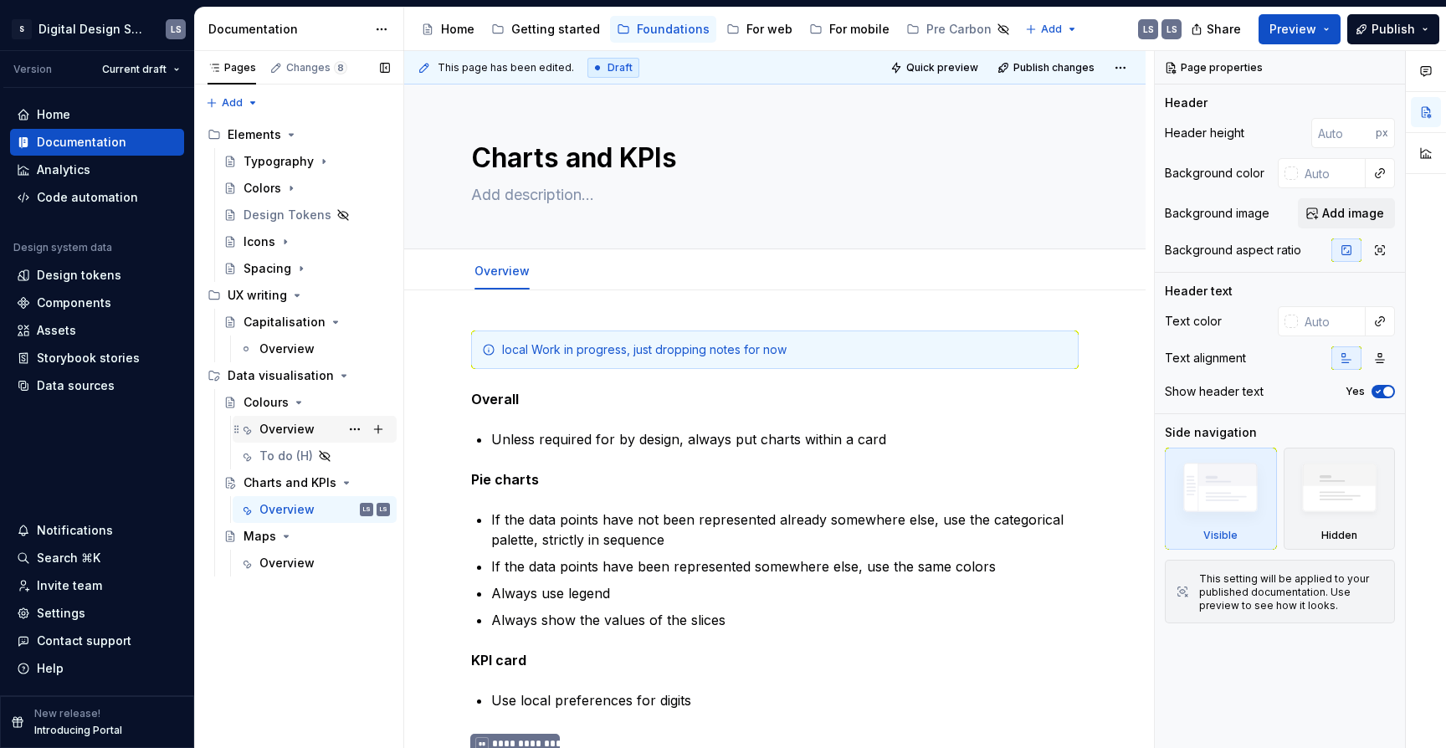
click at [305, 425] on div "Overview" at bounding box center [286, 429] width 55 height 17
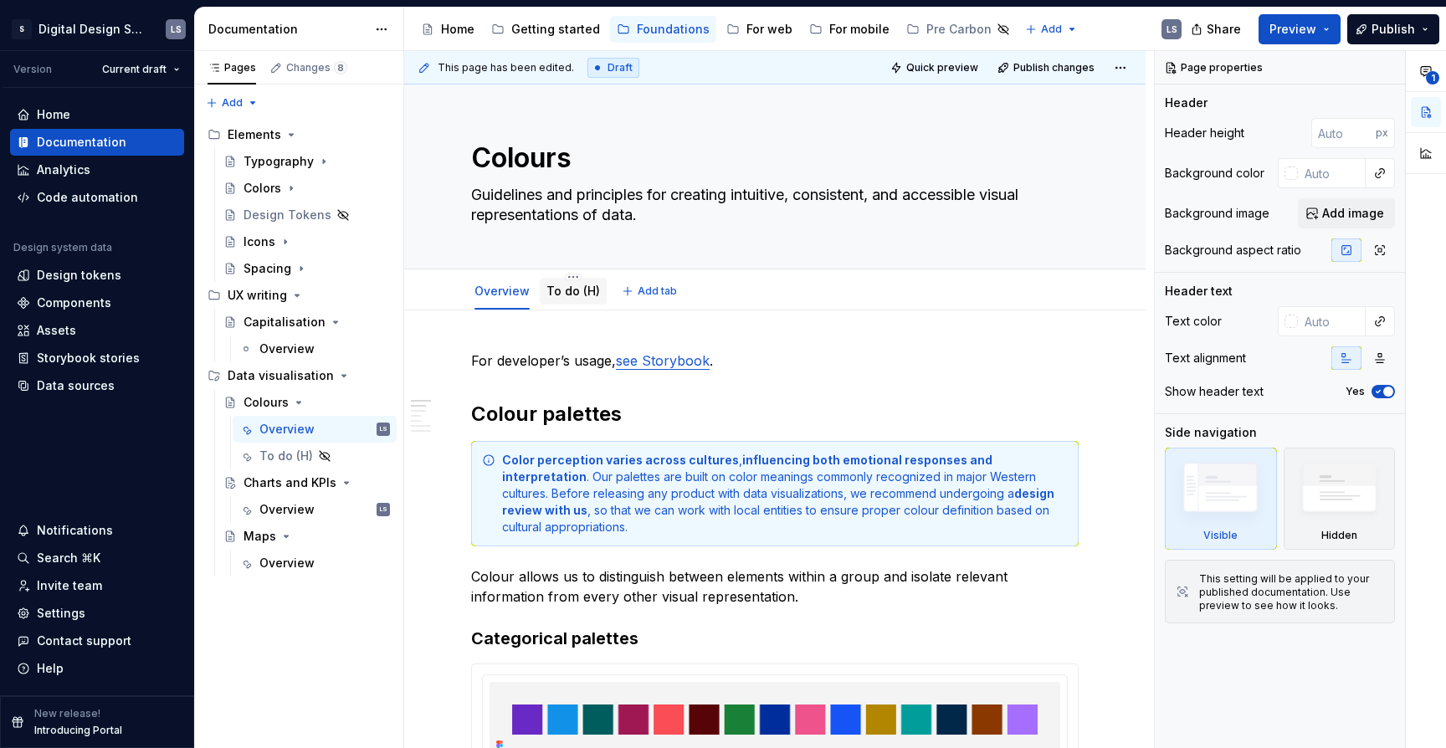
click at [575, 303] on div "To do (H)" at bounding box center [573, 291] width 67 height 27
click at [575, 292] on link "To do (H)" at bounding box center [573, 291] width 54 height 14
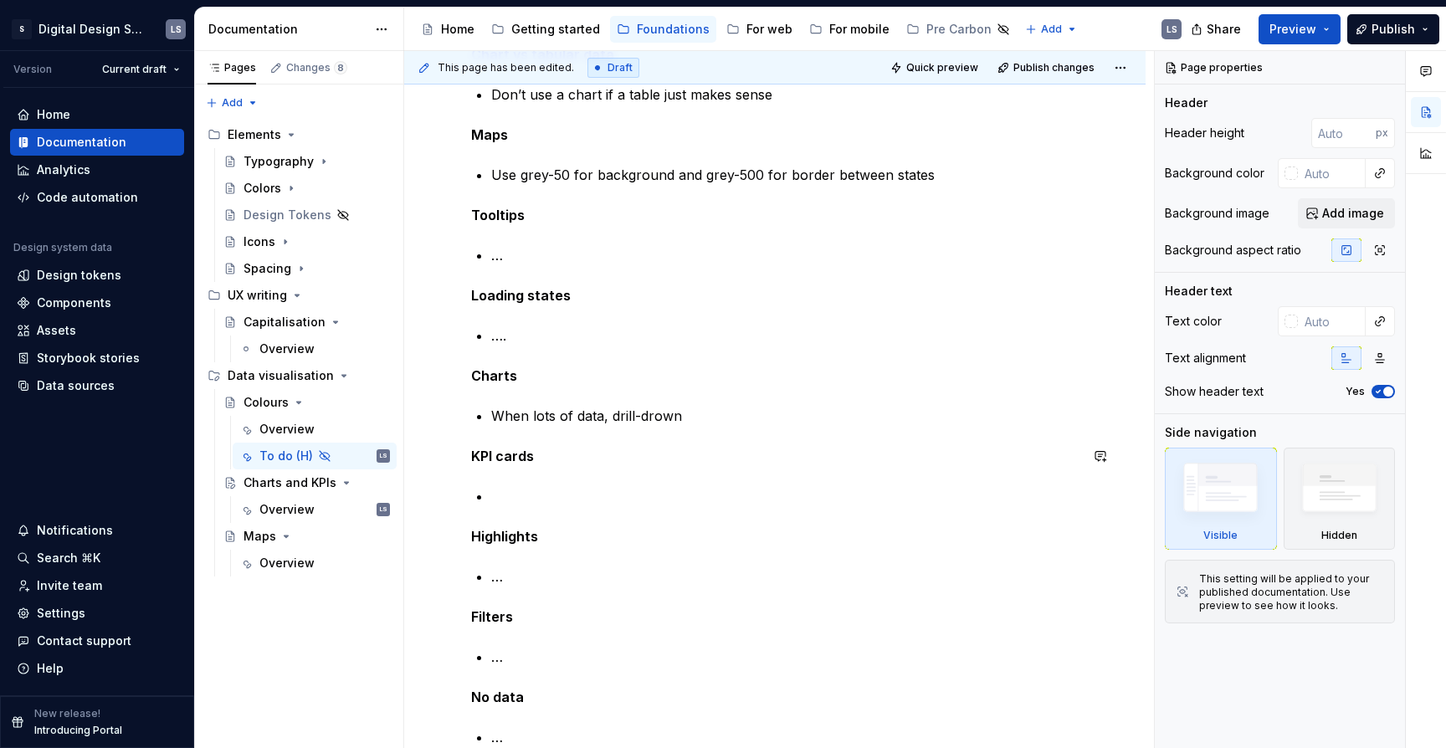
scroll to position [669, 0]
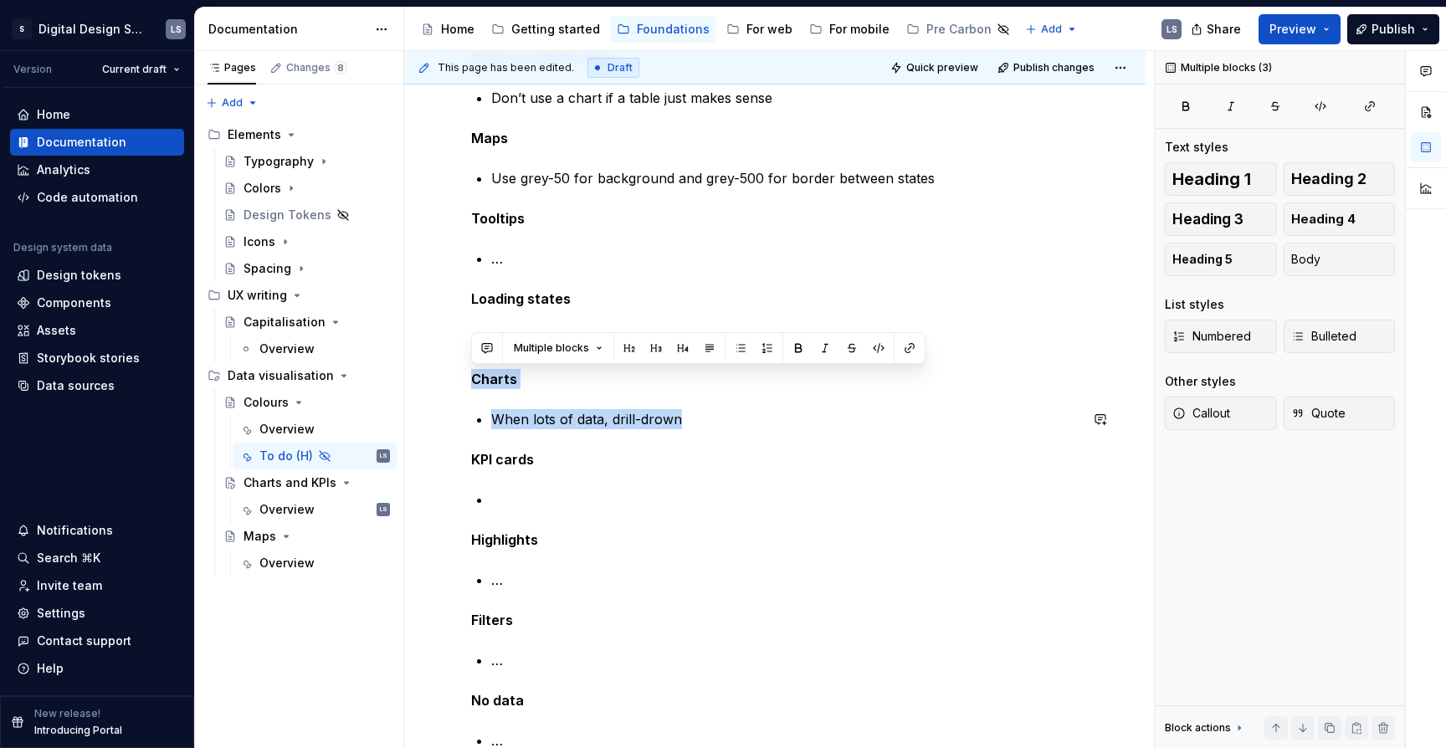
drag, startPoint x: 474, startPoint y: 380, endPoint x: 683, endPoint y: 428, distance: 214.8
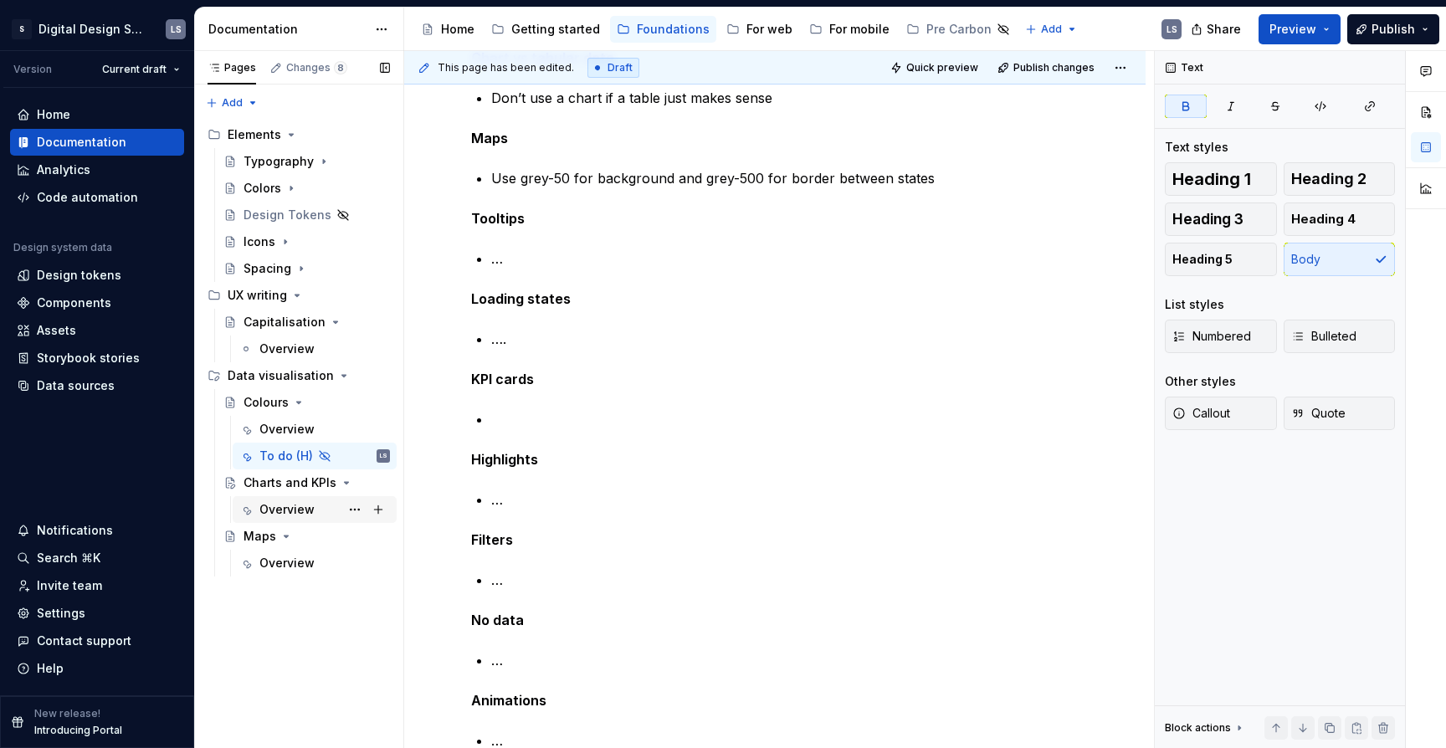
click at [285, 500] on div "Overview LS" at bounding box center [324, 509] width 131 height 23
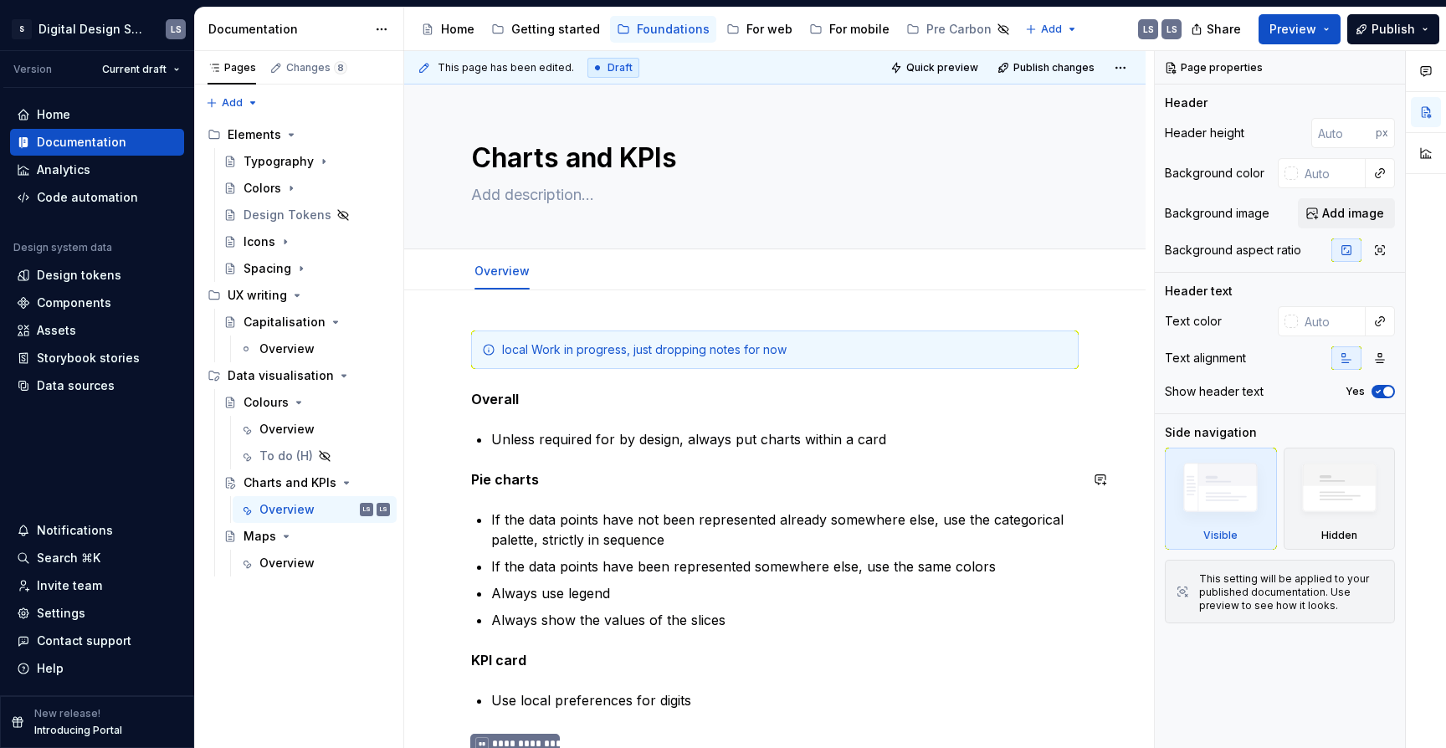
type textarea "*"
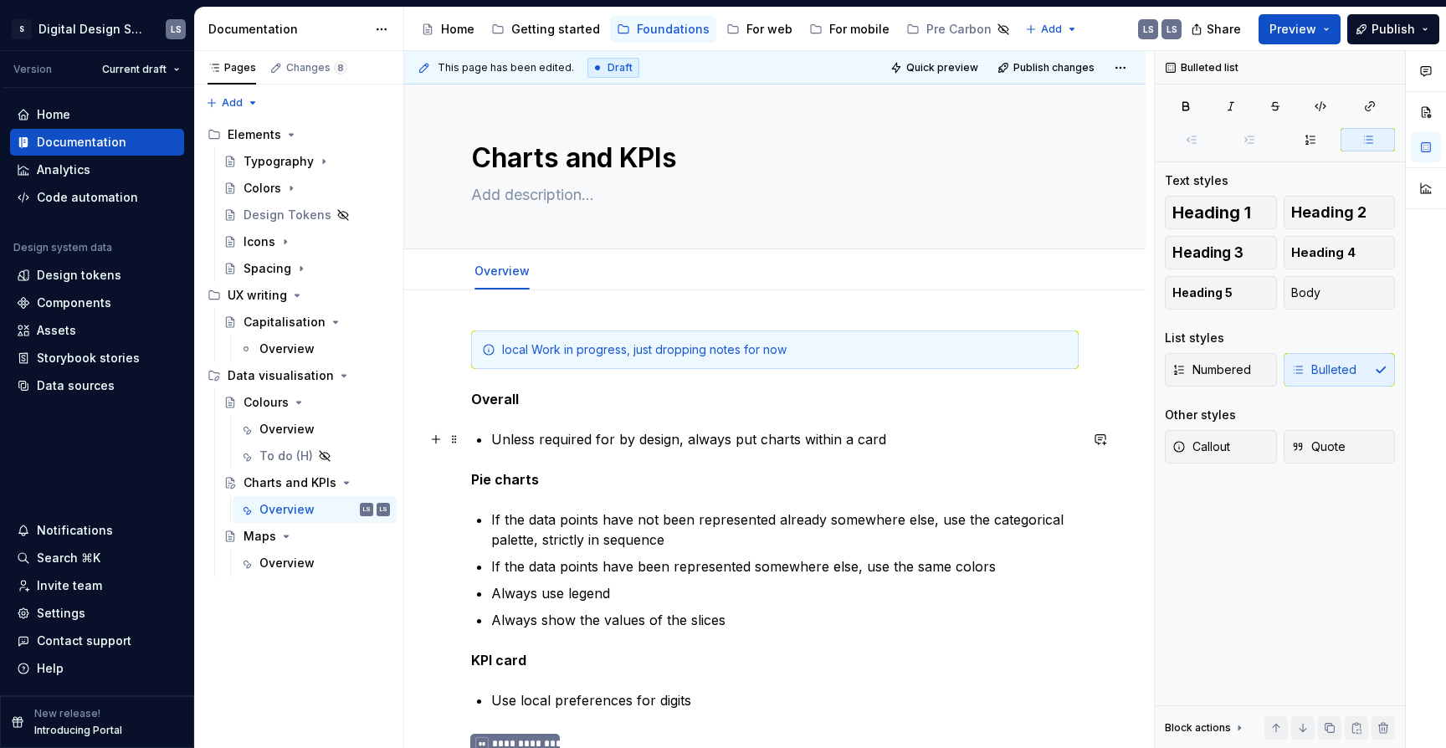
click at [912, 446] on p "Unless required for by design, always put charts within a card" at bounding box center [784, 439] width 587 height 20
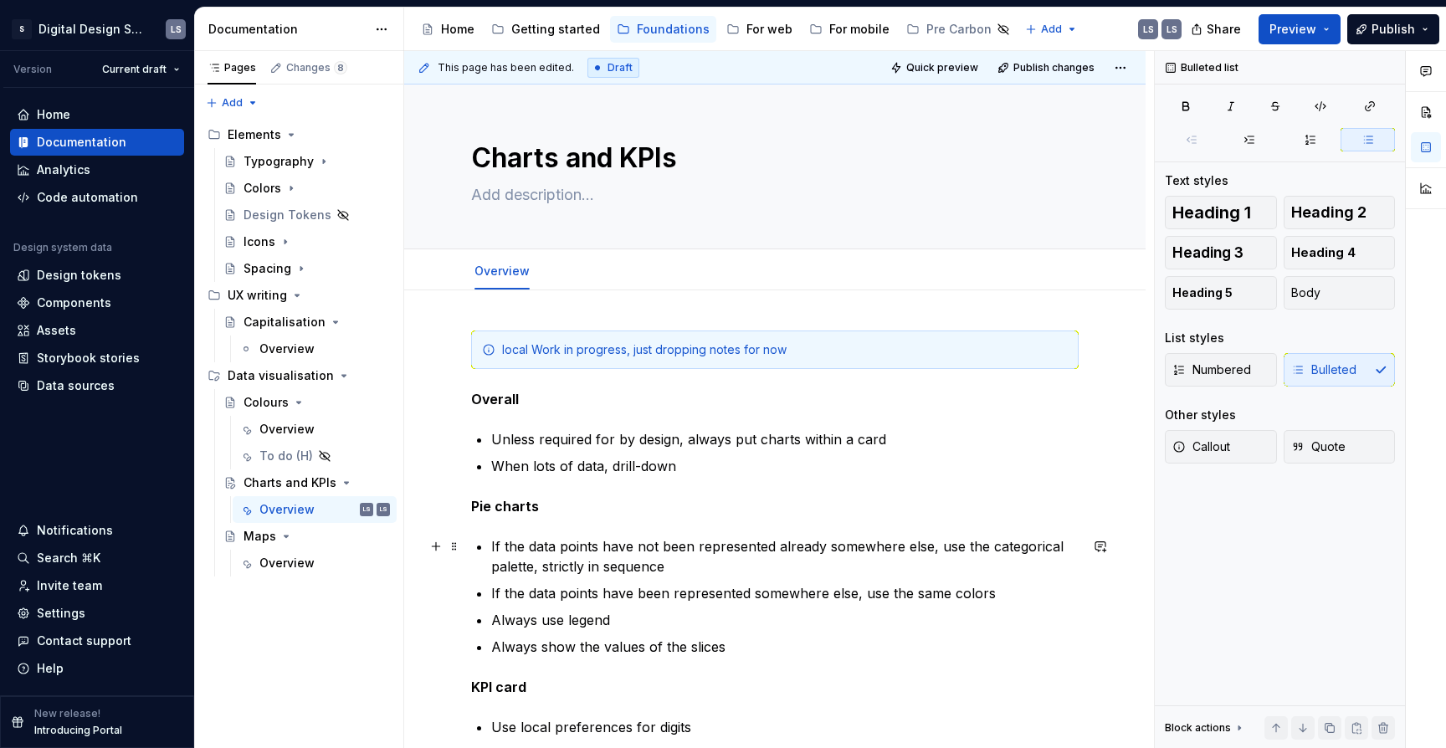
click at [941, 545] on p "If the data points have not been represented already somewhere else, use the ca…" at bounding box center [784, 556] width 587 height 40
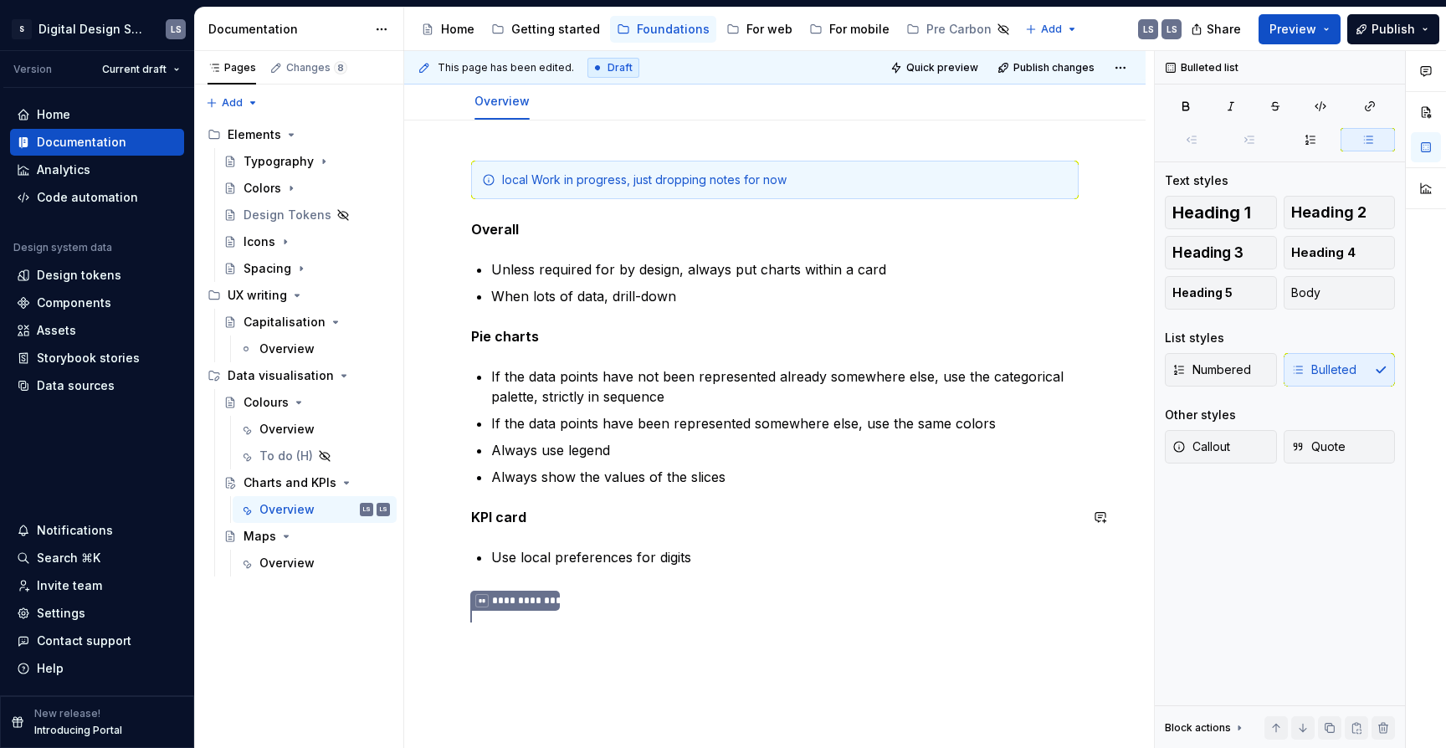
scroll to position [202, 0]
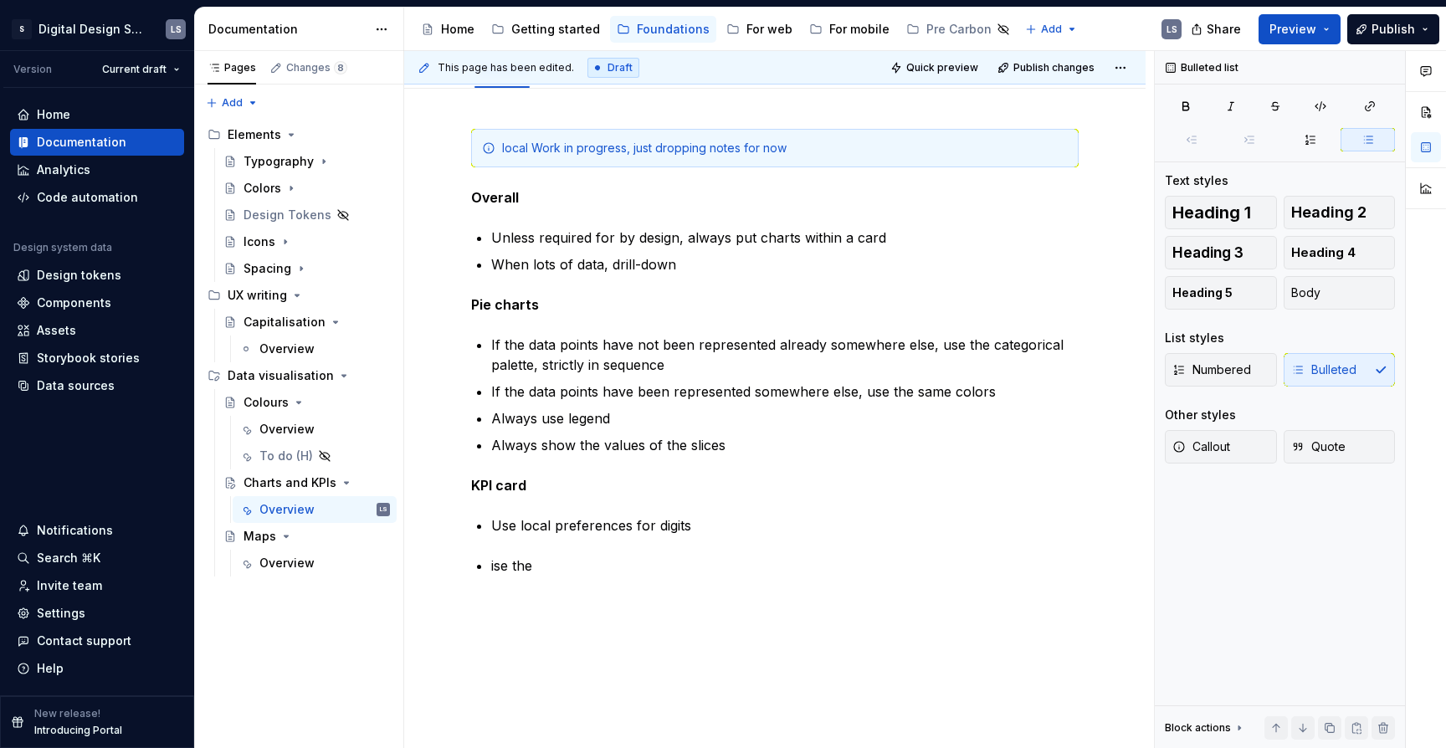
click at [911, 551] on div "local Work in progress, just dropping notes for now Overall Unless required for…" at bounding box center [775, 372] width 608 height 487
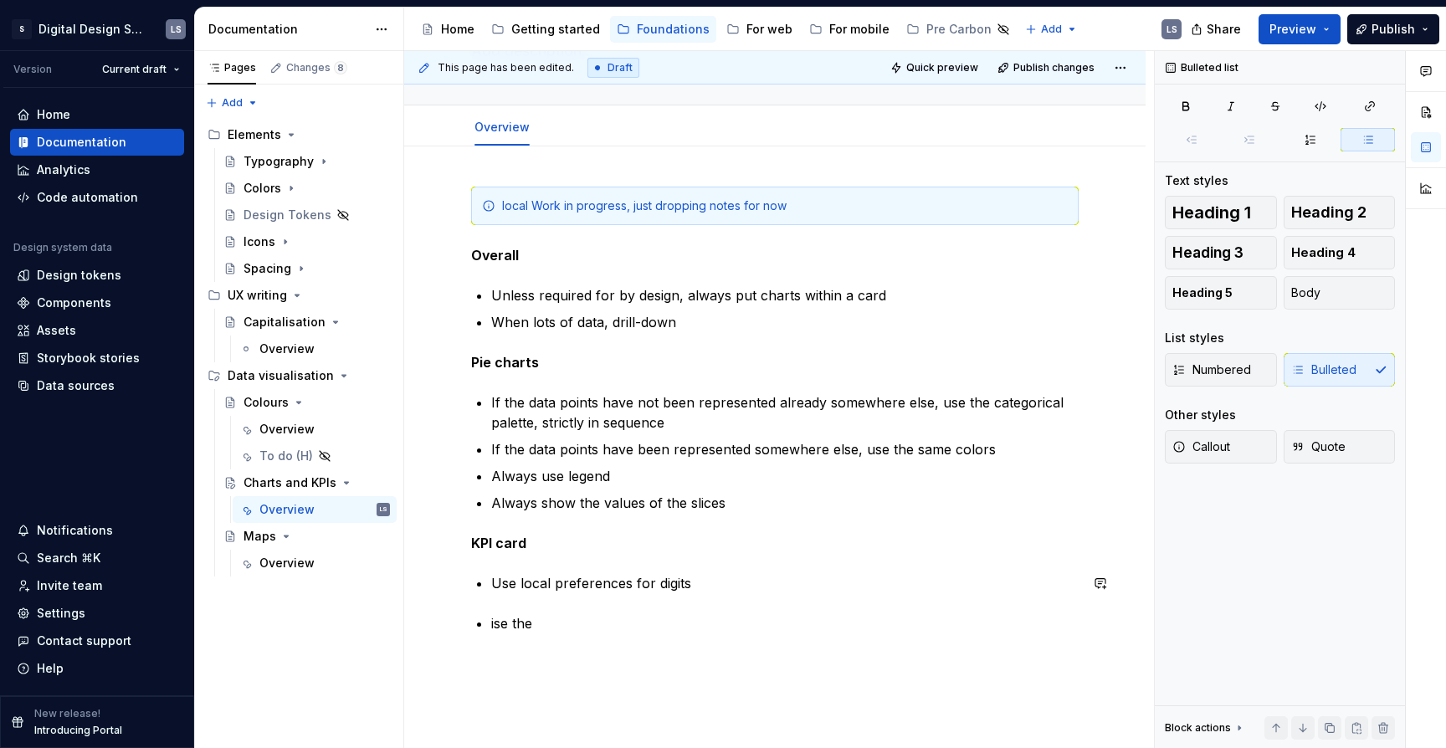
scroll to position [118, 0]
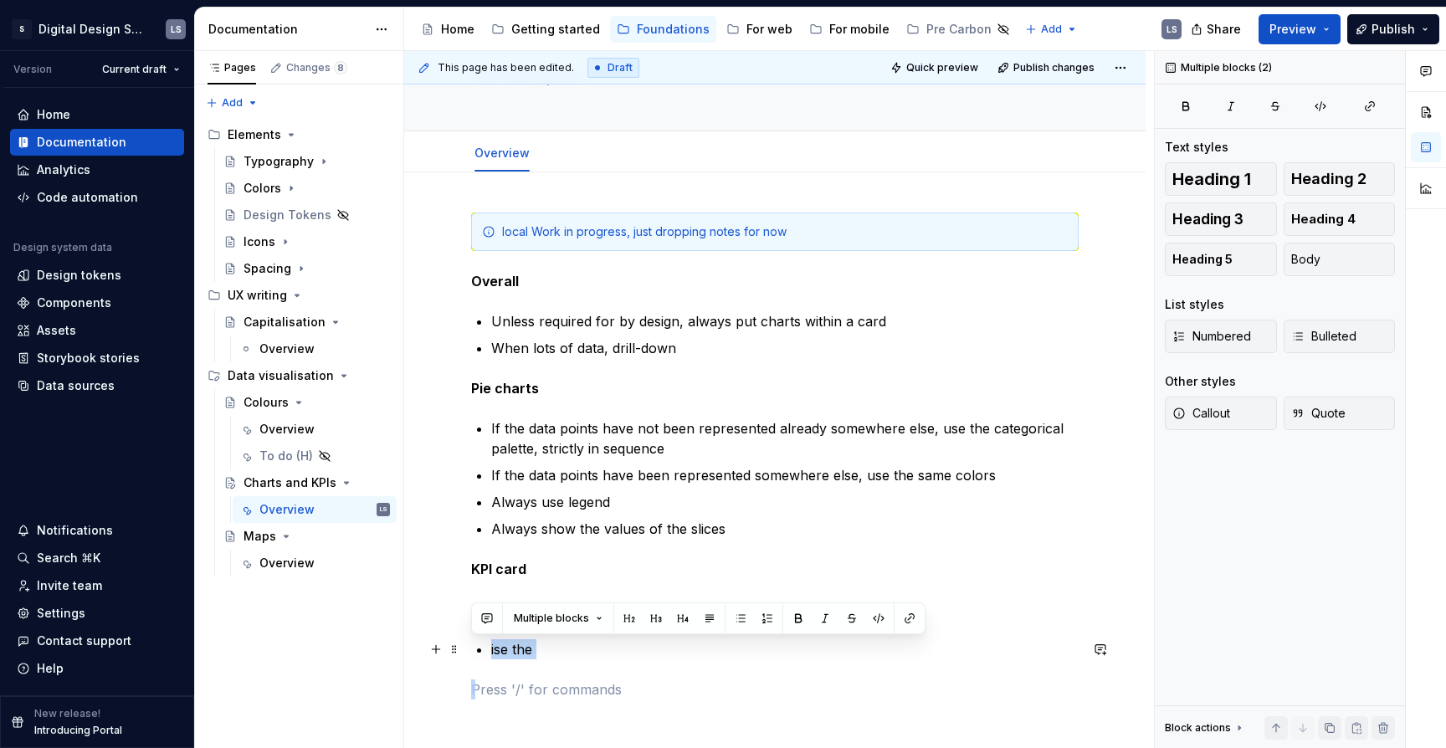
drag, startPoint x: 529, startPoint y: 660, endPoint x: 487, endPoint y: 645, distance: 44.5
click at [487, 645] on div "local Work in progress, just dropping notes for now Overall Unless required for…" at bounding box center [775, 456] width 608 height 487
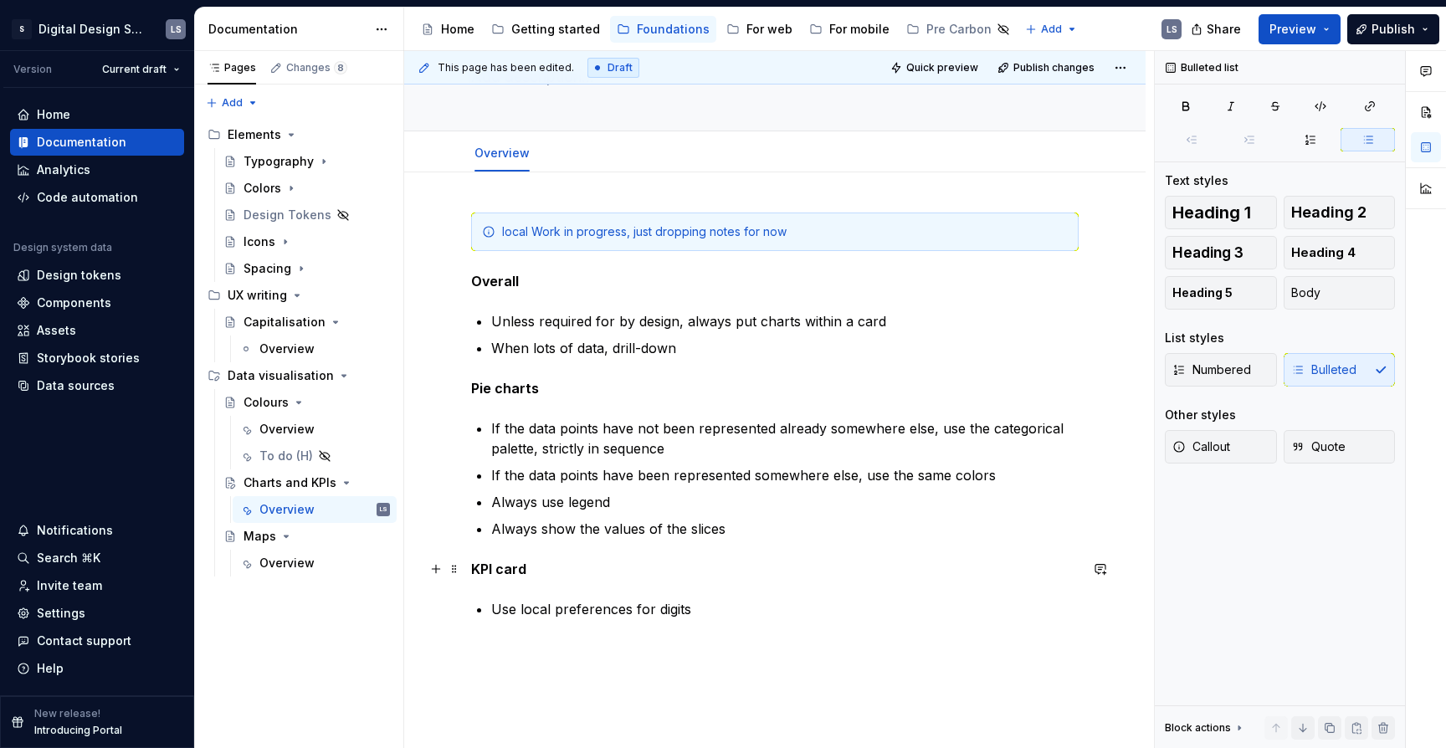
click at [538, 571] on p "KPI card" at bounding box center [775, 569] width 608 height 20
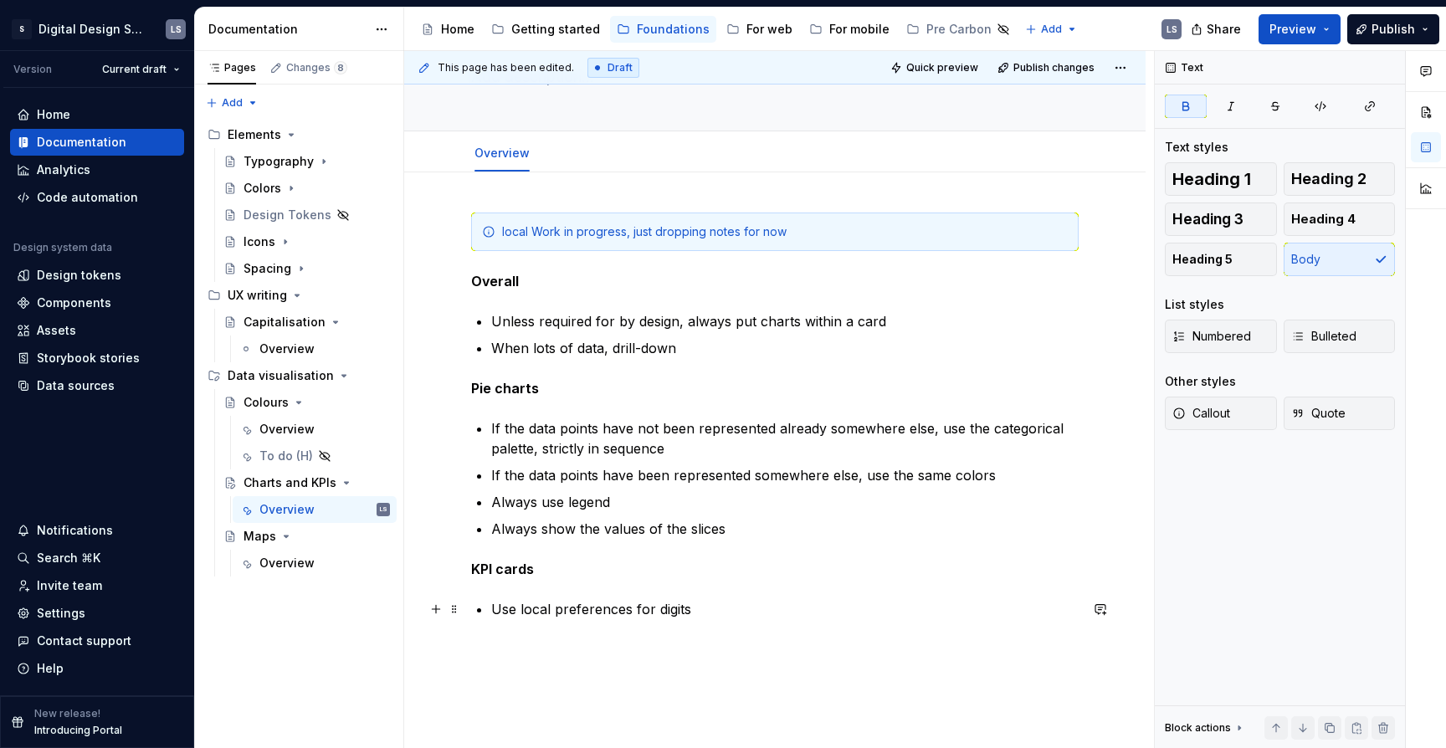
click at [562, 601] on p "Use local preferences for digits" at bounding box center [784, 609] width 587 height 20
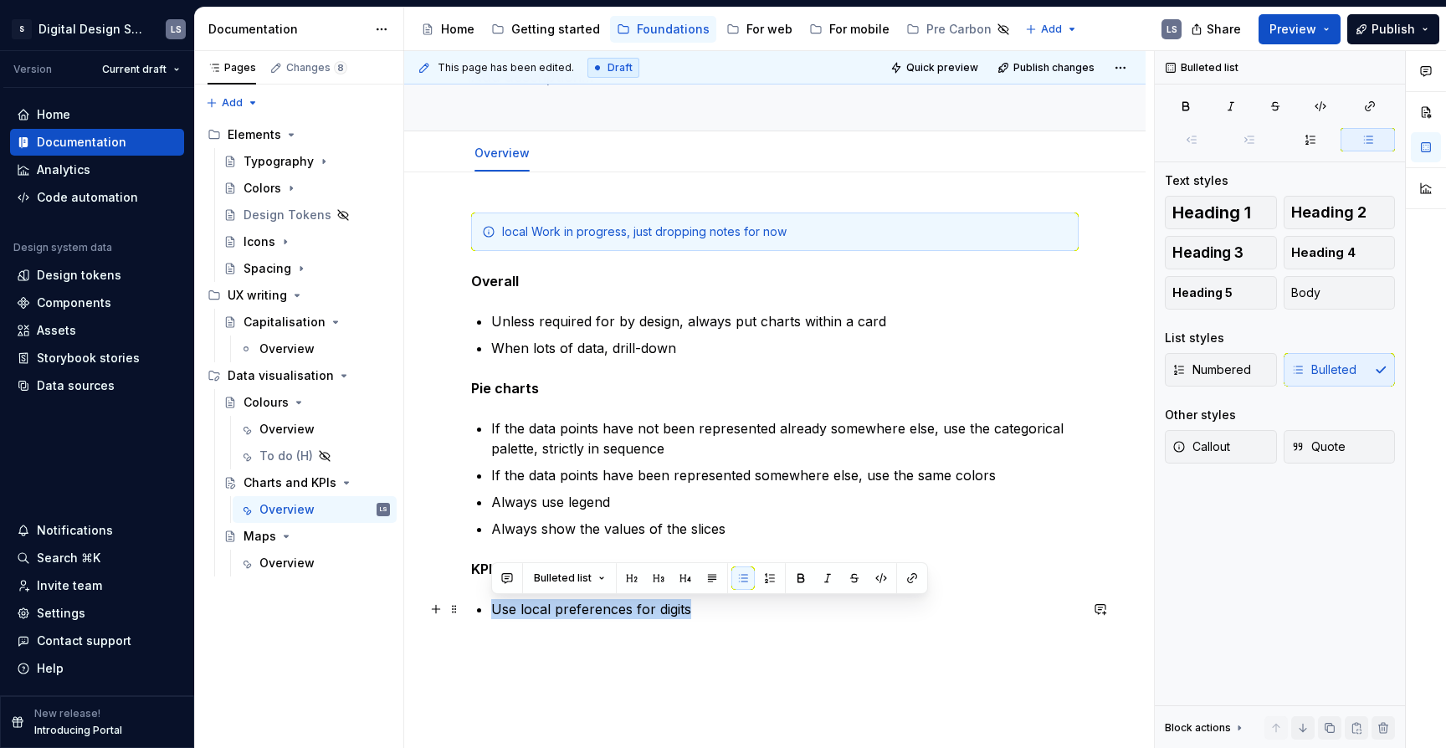
drag, startPoint x: 491, startPoint y: 606, endPoint x: 695, endPoint y: 608, distance: 203.4
click at [695, 608] on p "Use local preferences for digits" at bounding box center [784, 609] width 587 height 20
click at [704, 640] on div "local Work in progress, just dropping notes for now Overall Unless required for…" at bounding box center [774, 517] width 741 height 691
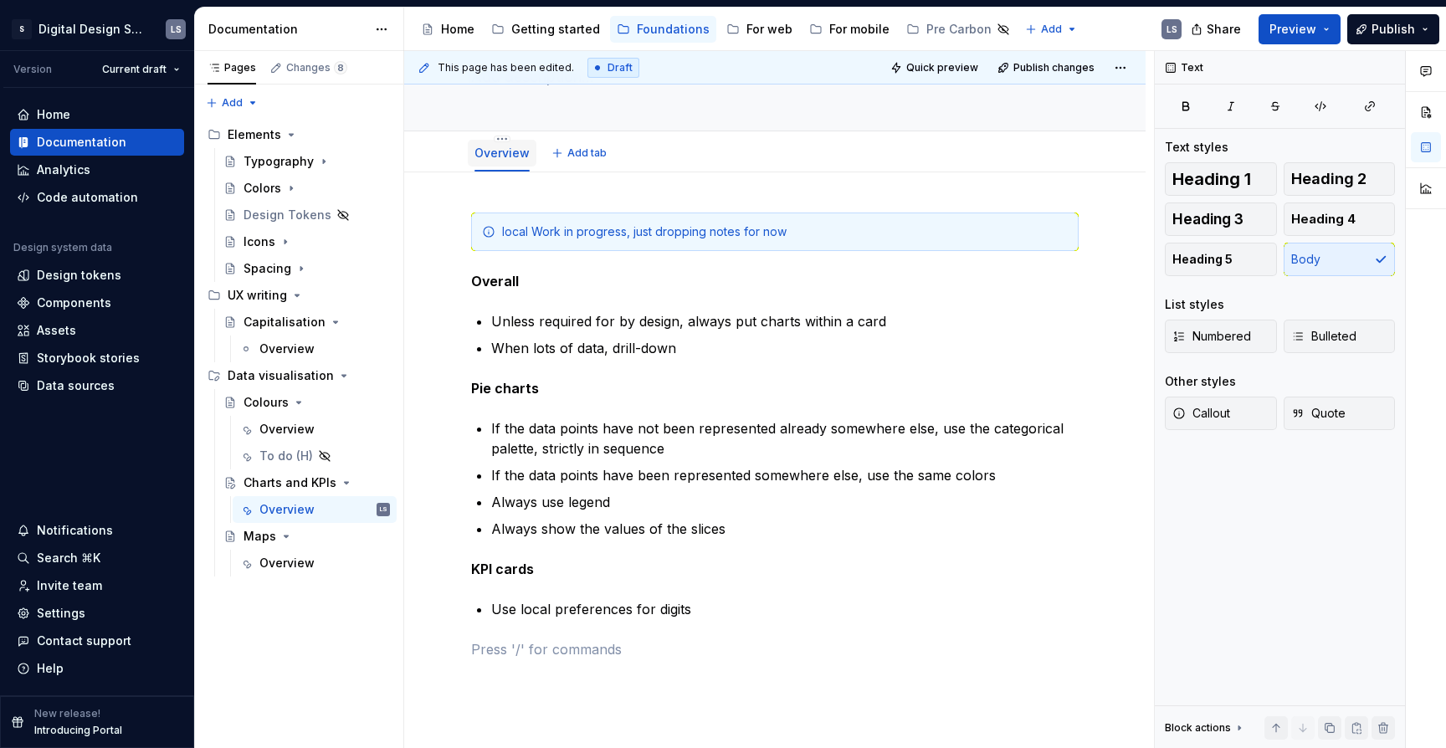
scroll to position [97, 0]
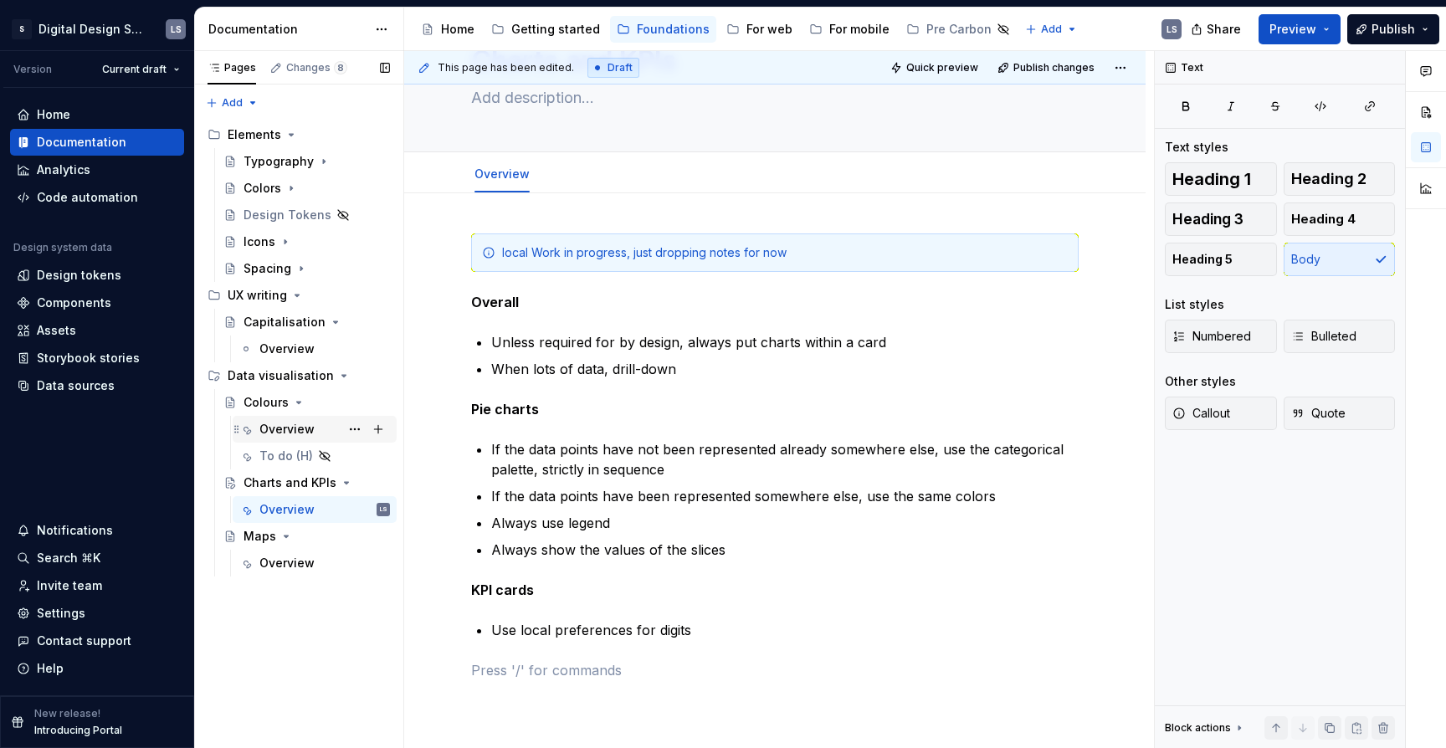
click at [281, 431] on div "Overview" at bounding box center [286, 429] width 55 height 17
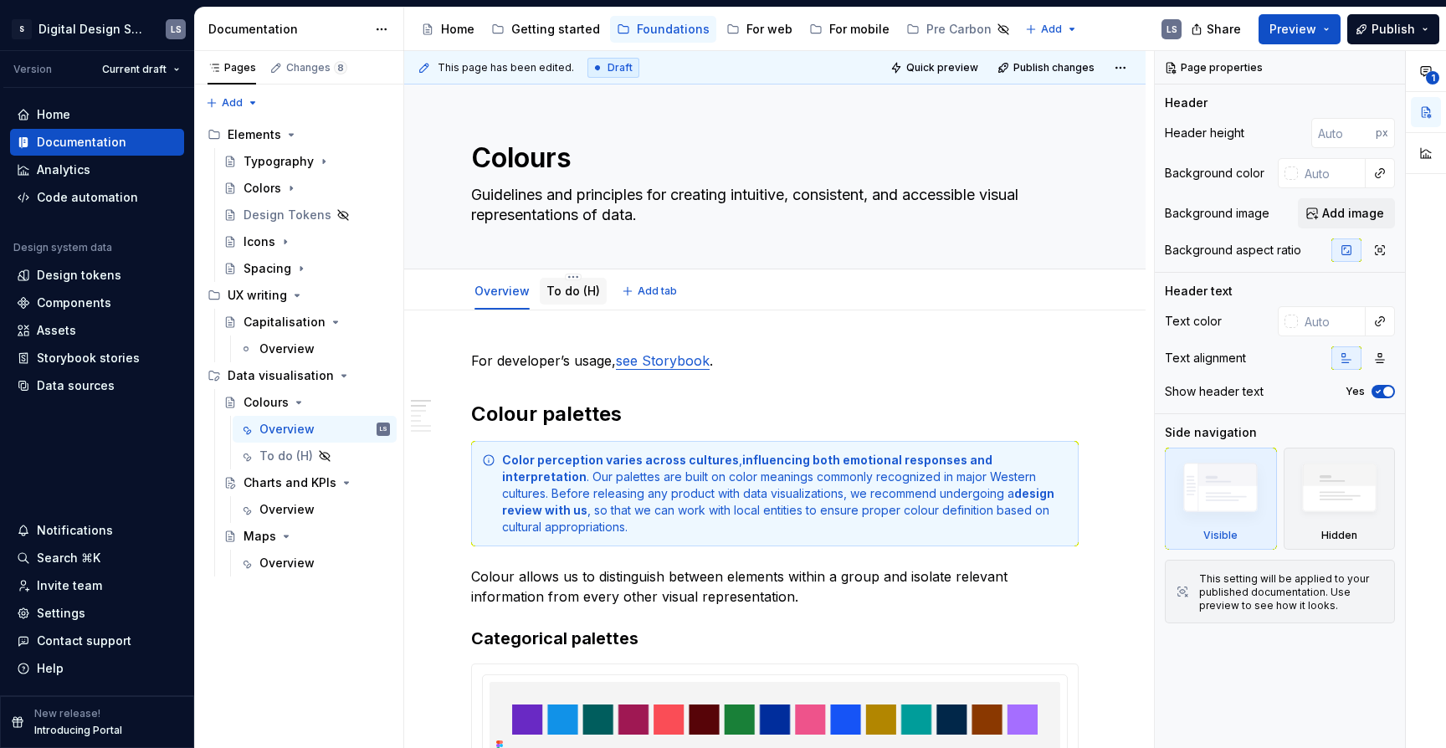
click at [552, 286] on link "To do (H)" at bounding box center [573, 291] width 54 height 14
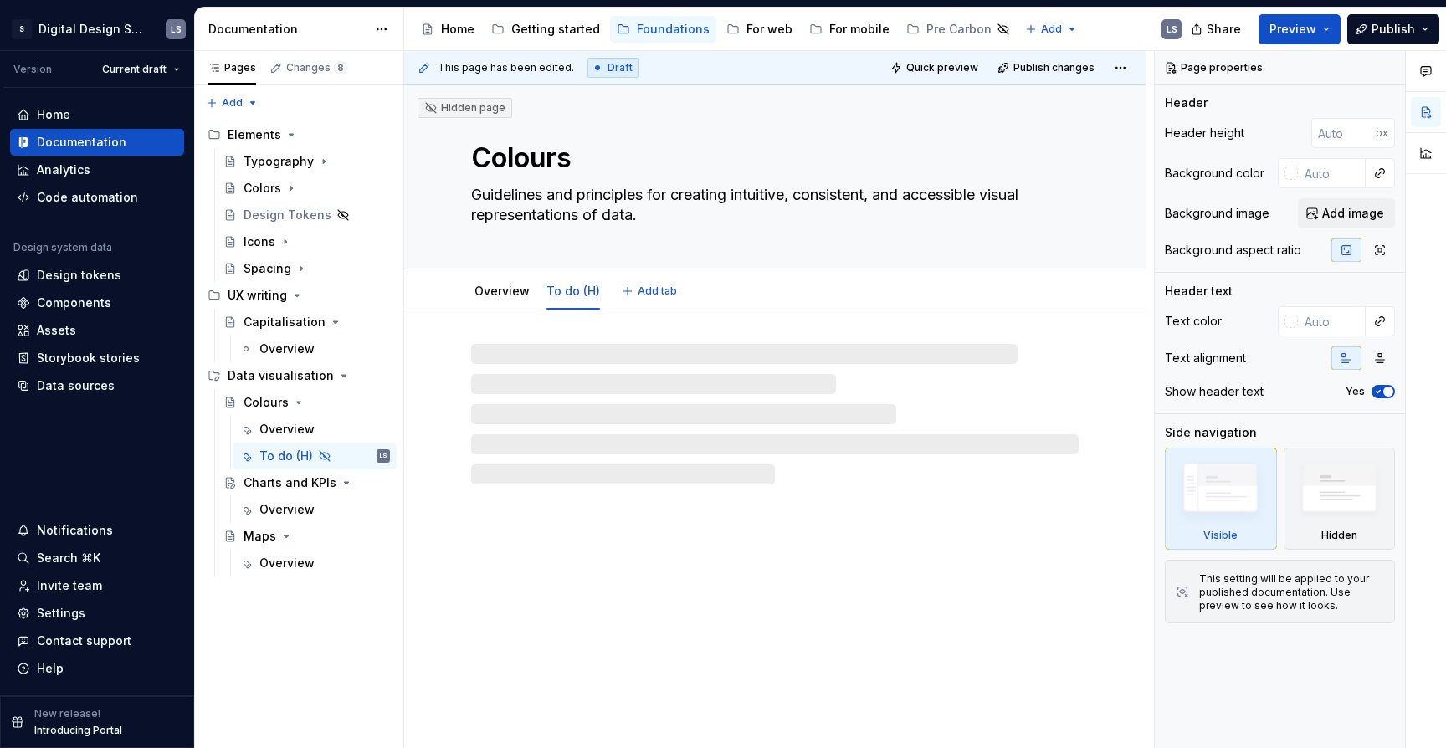
type textarea "*"
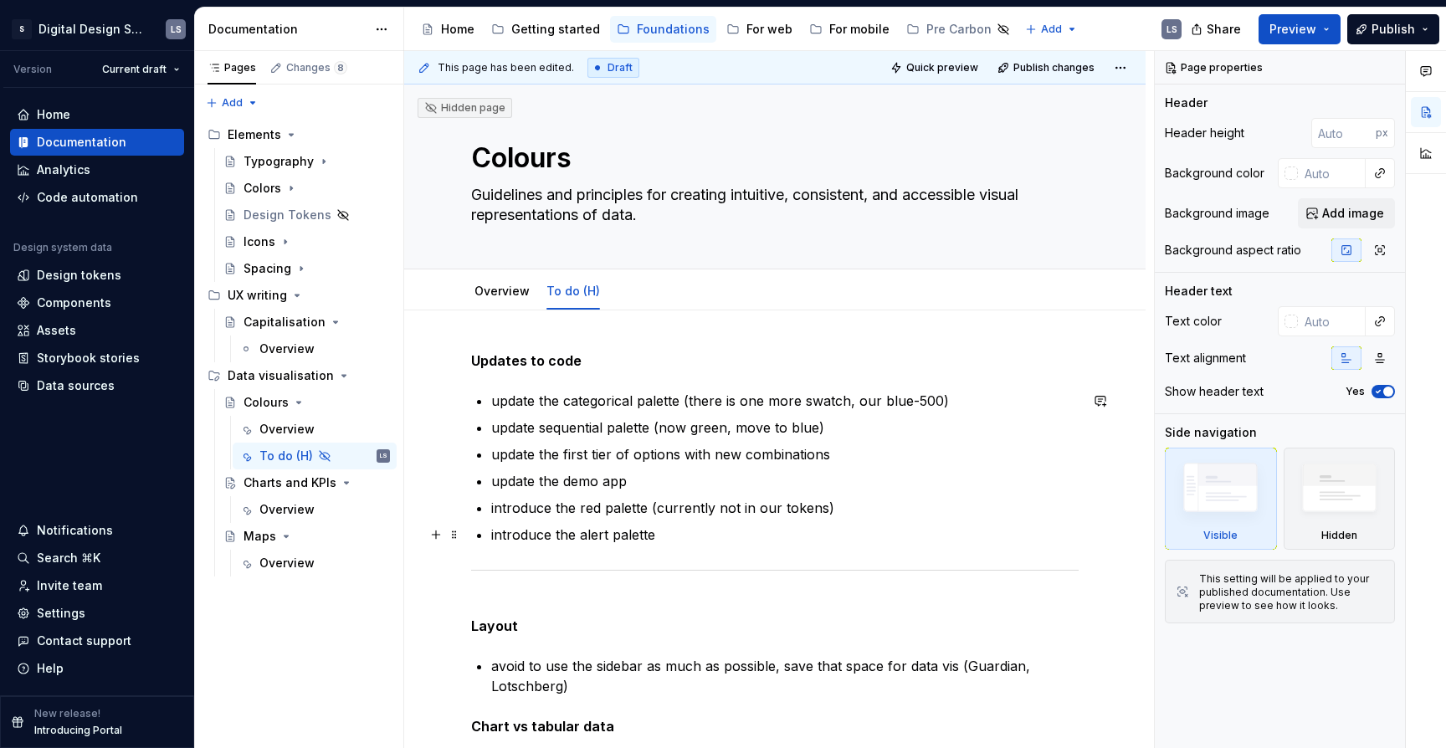
click at [676, 525] on p "introduce the alert palette" at bounding box center [784, 535] width 587 height 20
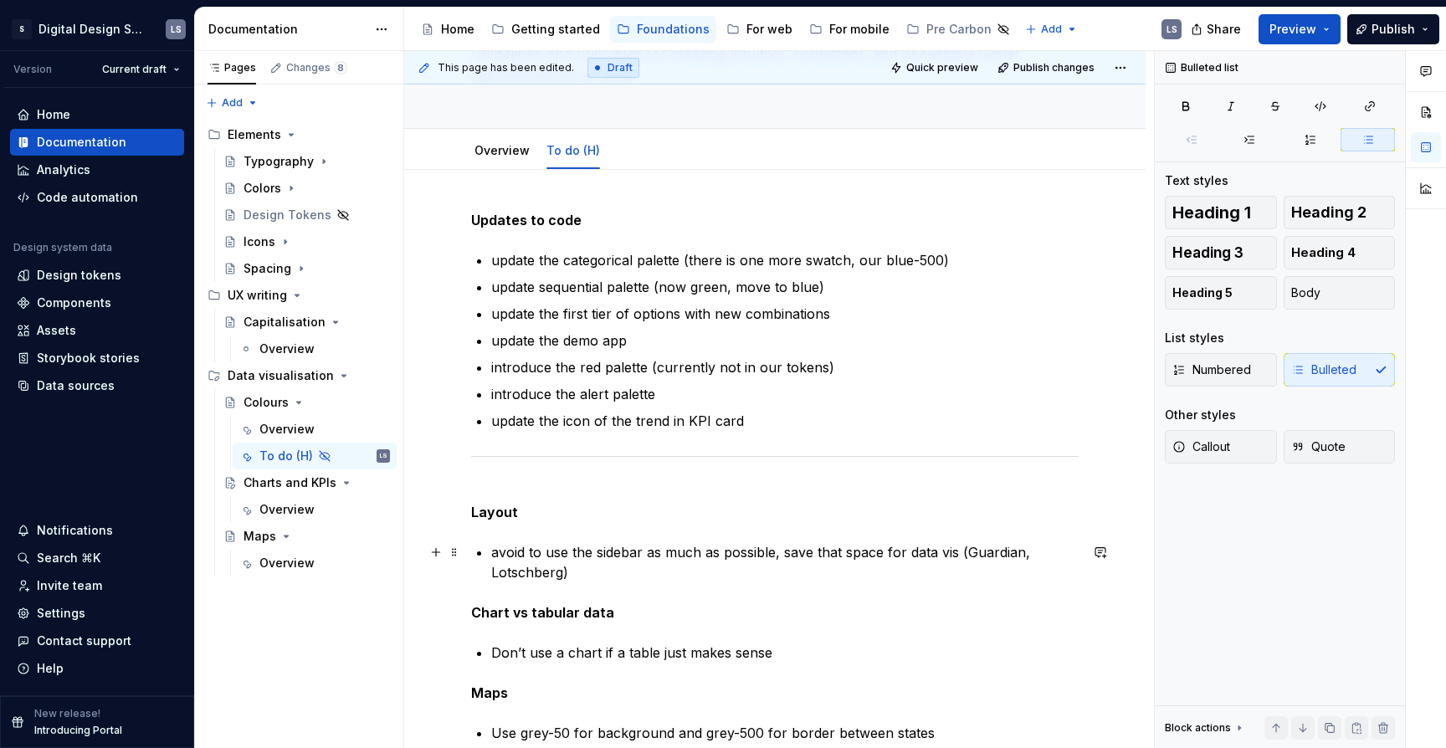
scroll to position [126, 0]
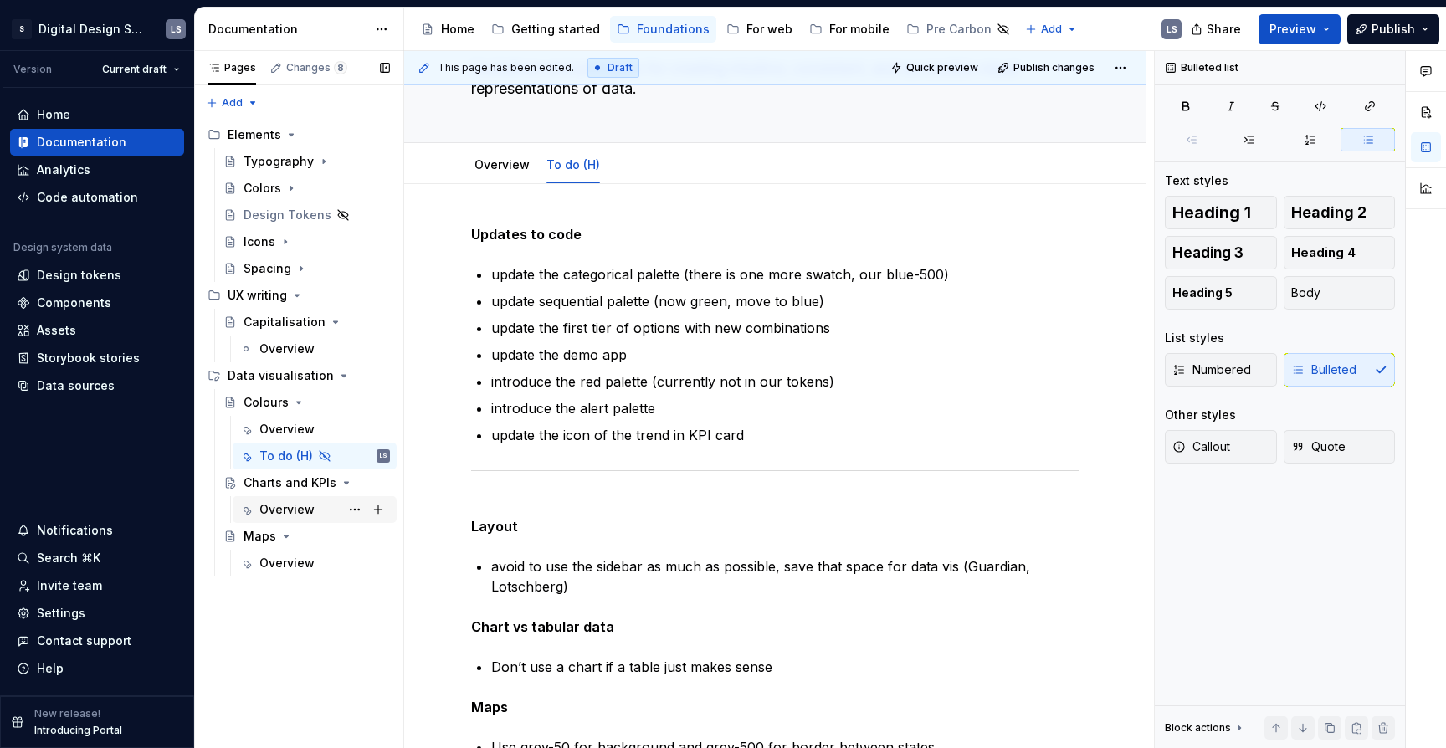
click at [288, 513] on div "Overview" at bounding box center [286, 509] width 55 height 17
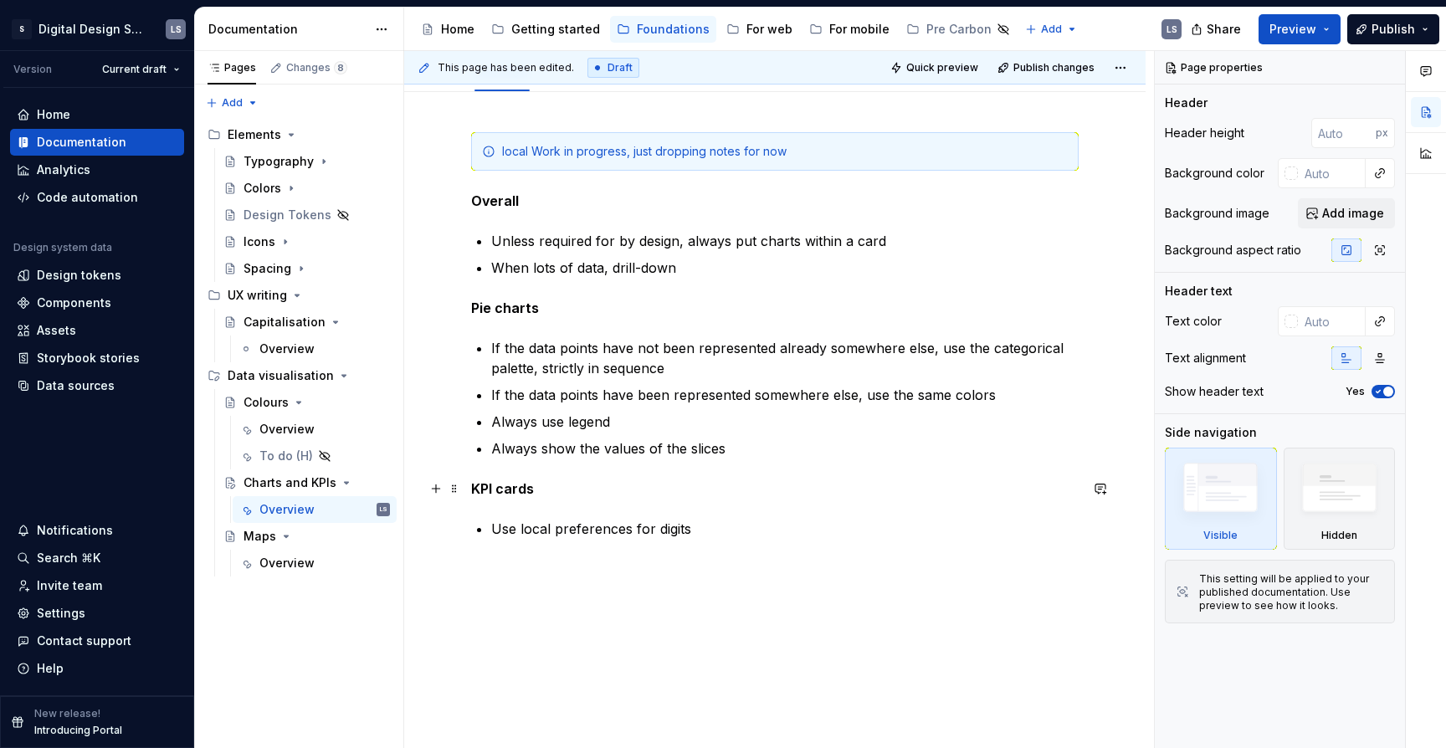
scroll to position [188, 0]
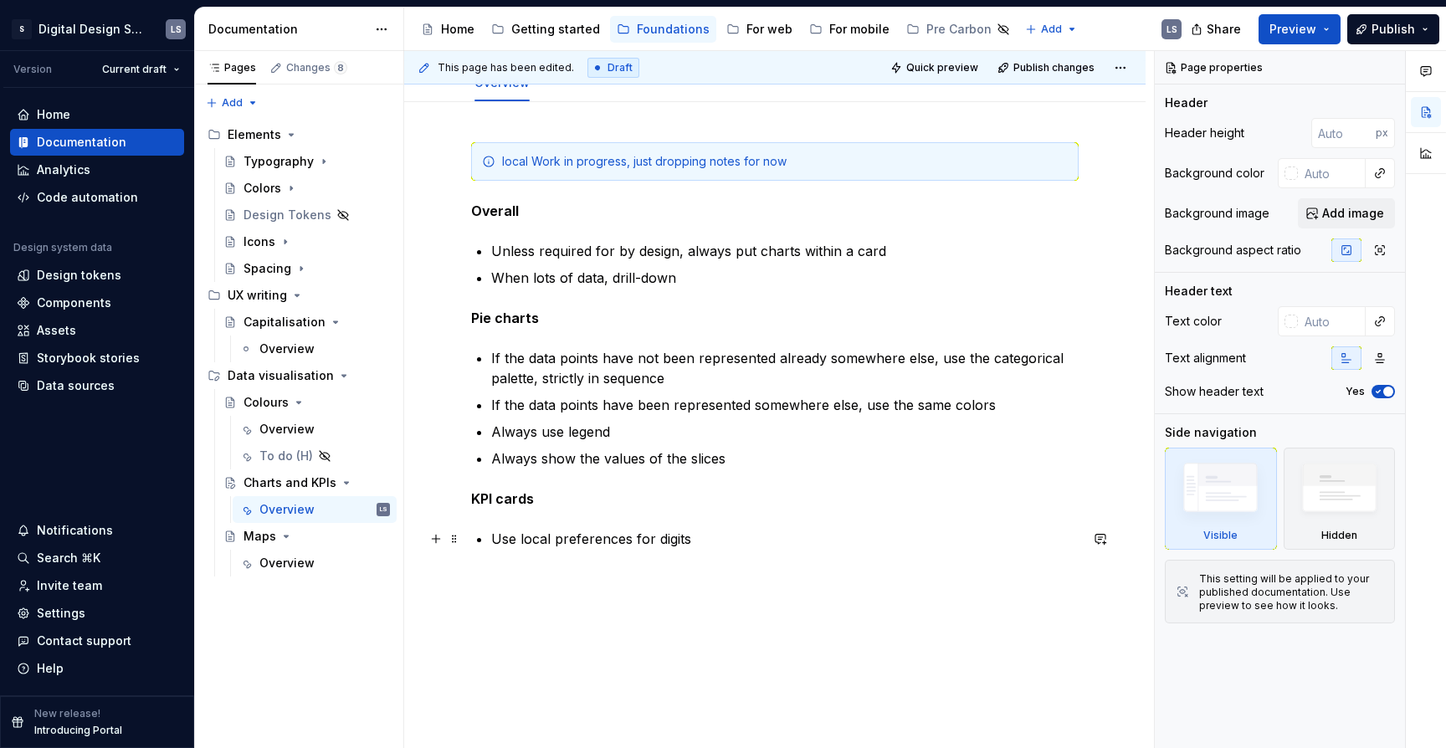
type textarea "*"
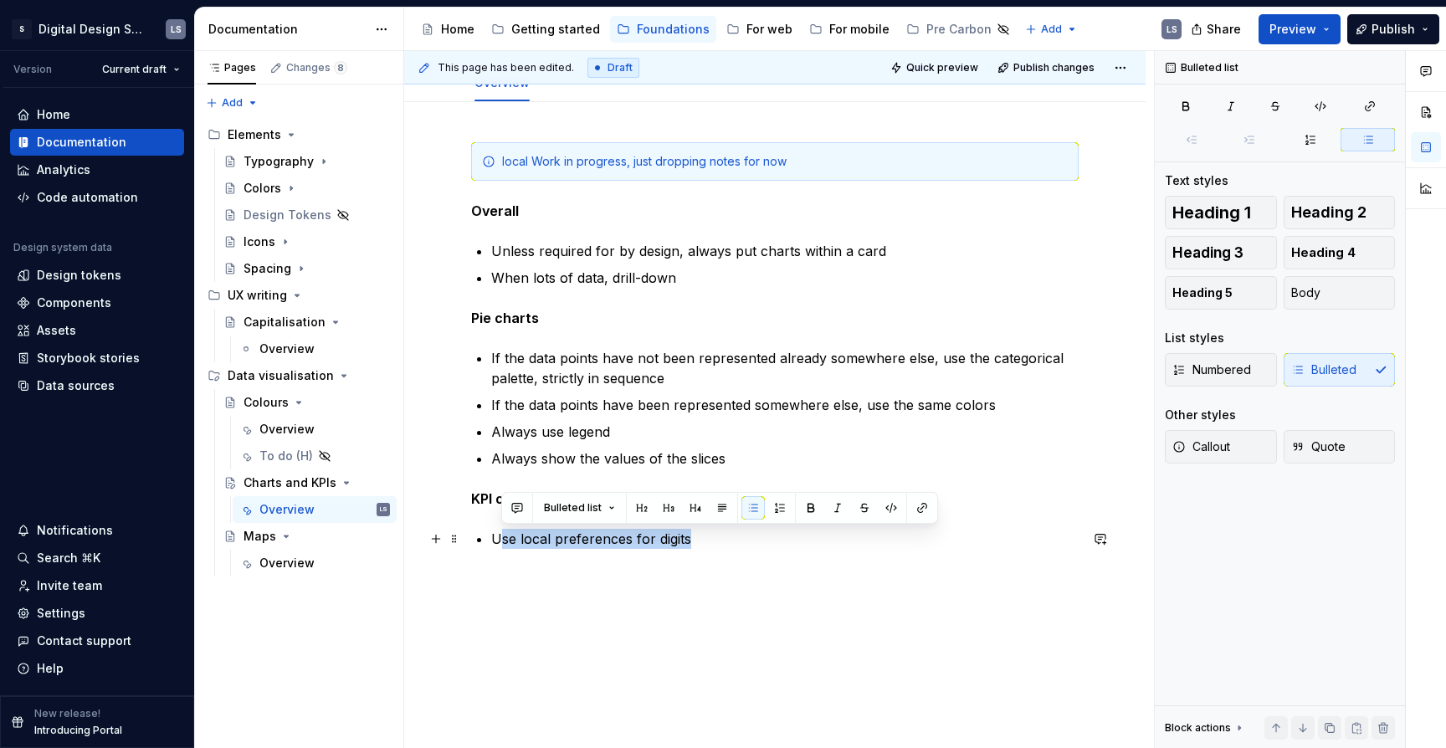
drag, startPoint x: 499, startPoint y: 535, endPoint x: 696, endPoint y: 530, distance: 197.6
click at [696, 530] on p "Use local preferences for digits" at bounding box center [784, 539] width 587 height 20
click at [698, 544] on p "Use local preferences for digits" at bounding box center [784, 539] width 587 height 20
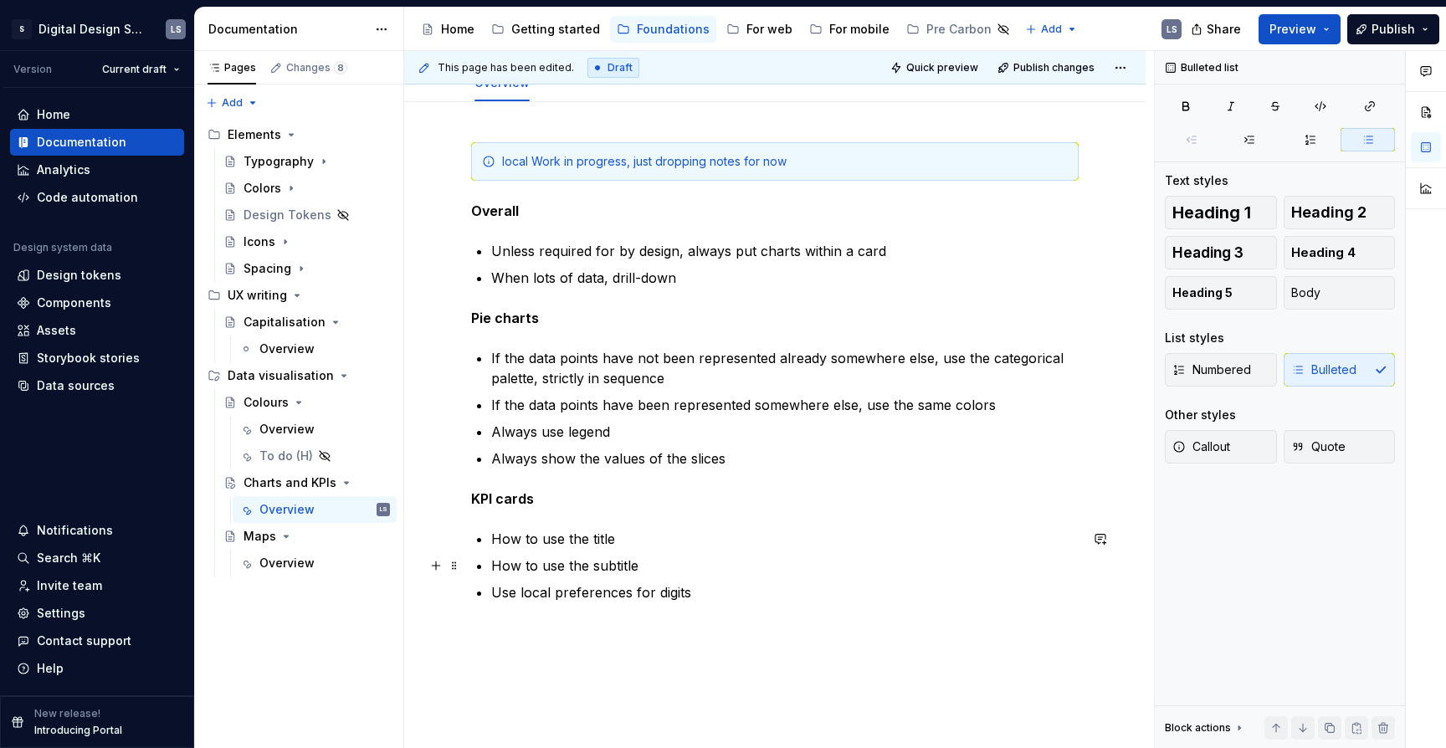
click at [638, 565] on p "How to use the subtitle" at bounding box center [784, 566] width 587 height 20
click at [685, 574] on p "How to use the subtitle" at bounding box center [784, 566] width 587 height 20
click at [721, 613] on p "How to use trends" at bounding box center [784, 619] width 587 height 20
click at [495, 536] on p "Width of a KPI card" at bounding box center [784, 539] width 587 height 20
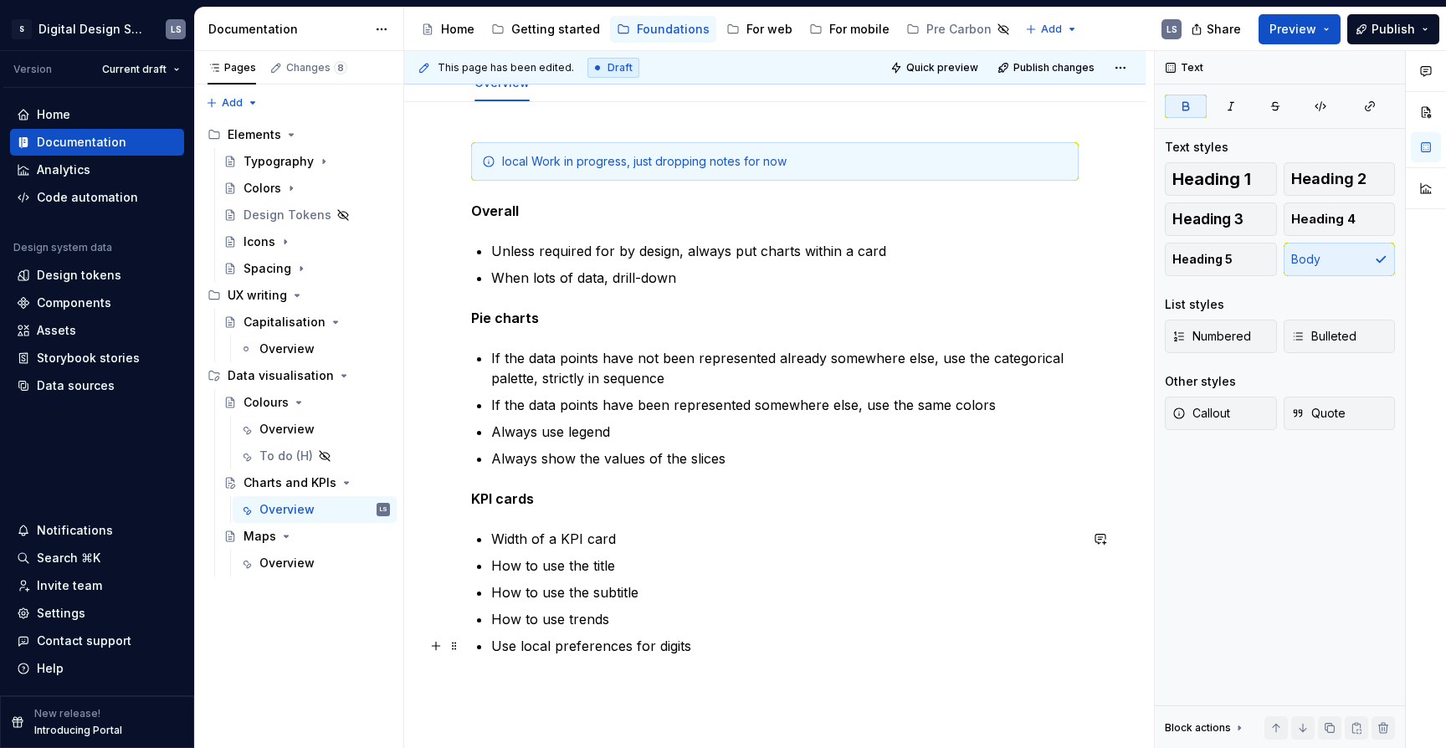
click at [750, 644] on p "Use local preferences for digits" at bounding box center [784, 646] width 587 height 20
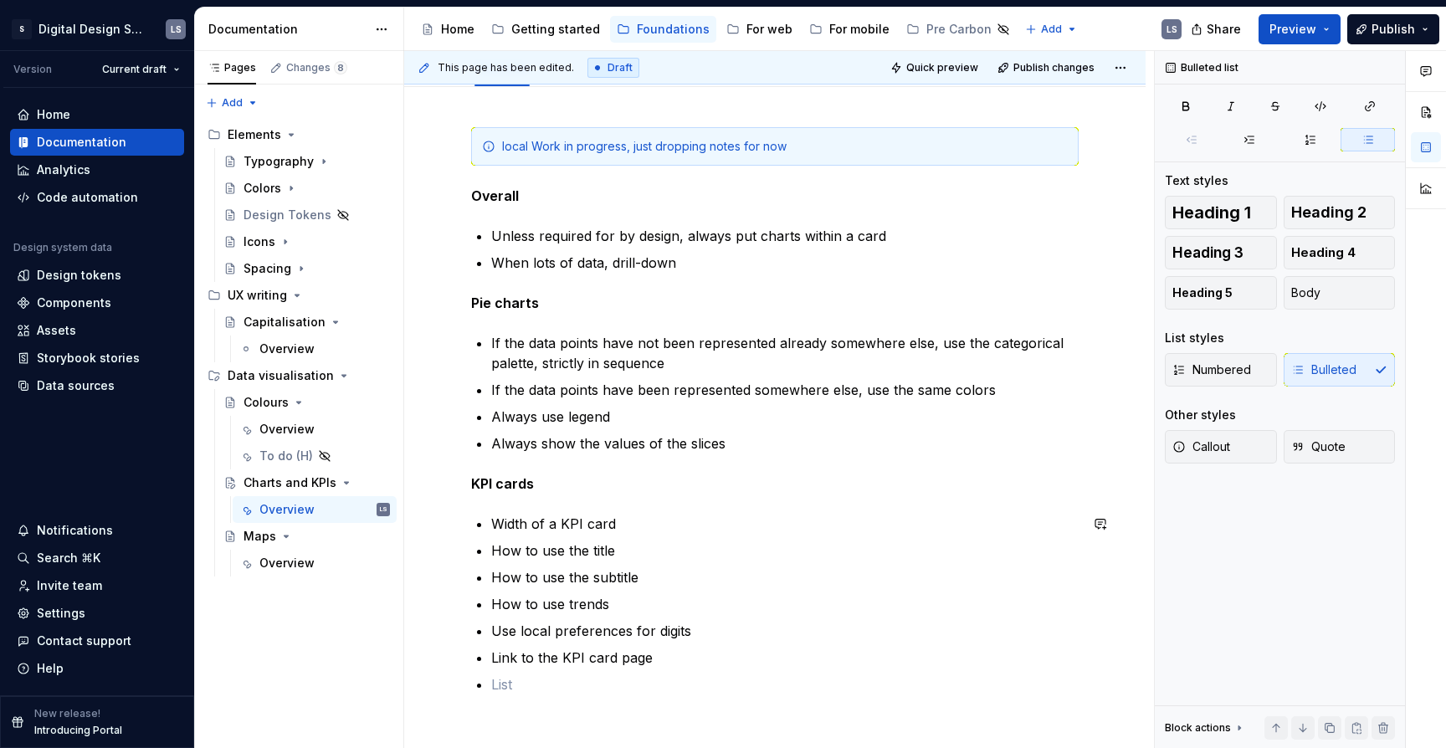
scroll to position [230, 0]
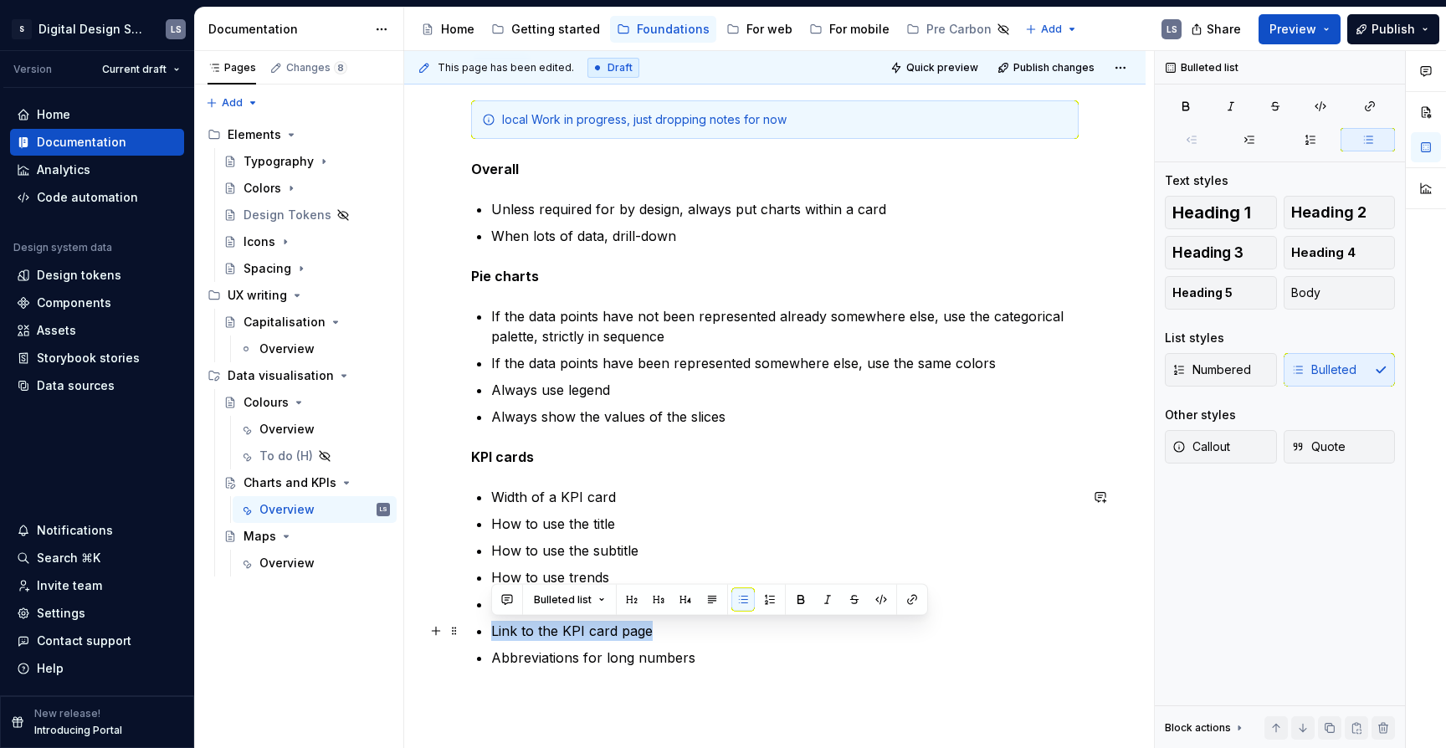
drag, startPoint x: 655, startPoint y: 636, endPoint x: 486, endPoint y: 631, distance: 169.1
click at [486, 631] on div "local Work in progress, just dropping notes for now Overall Unless required for…" at bounding box center [775, 404] width 608 height 608
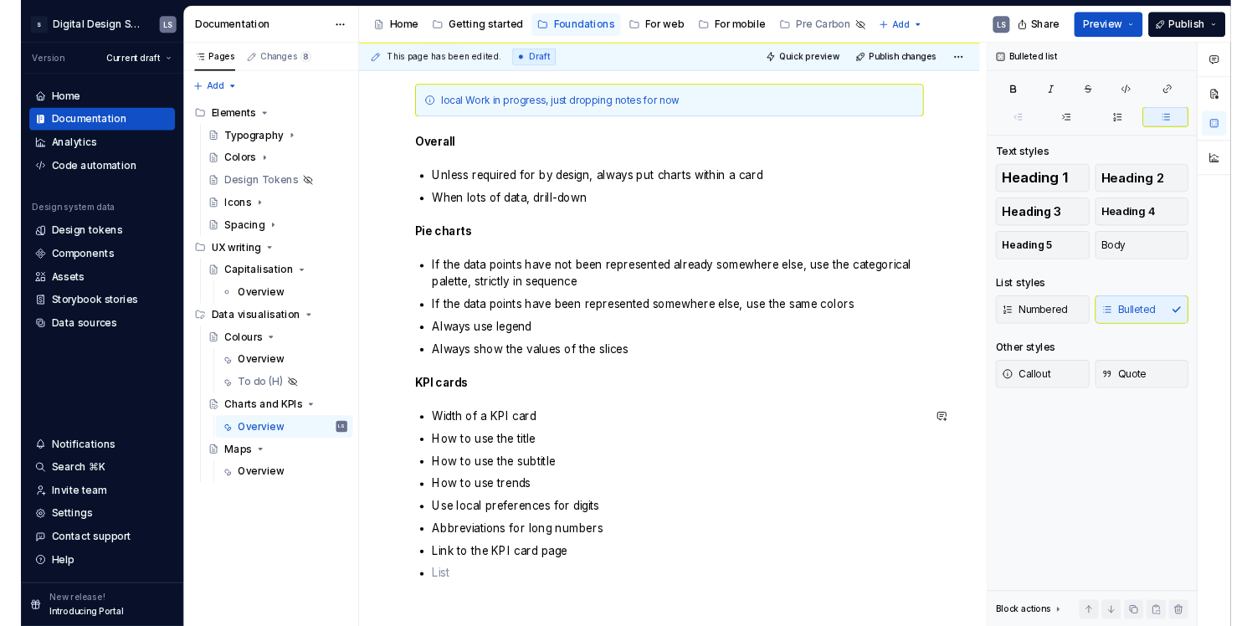
scroll to position [257, 0]
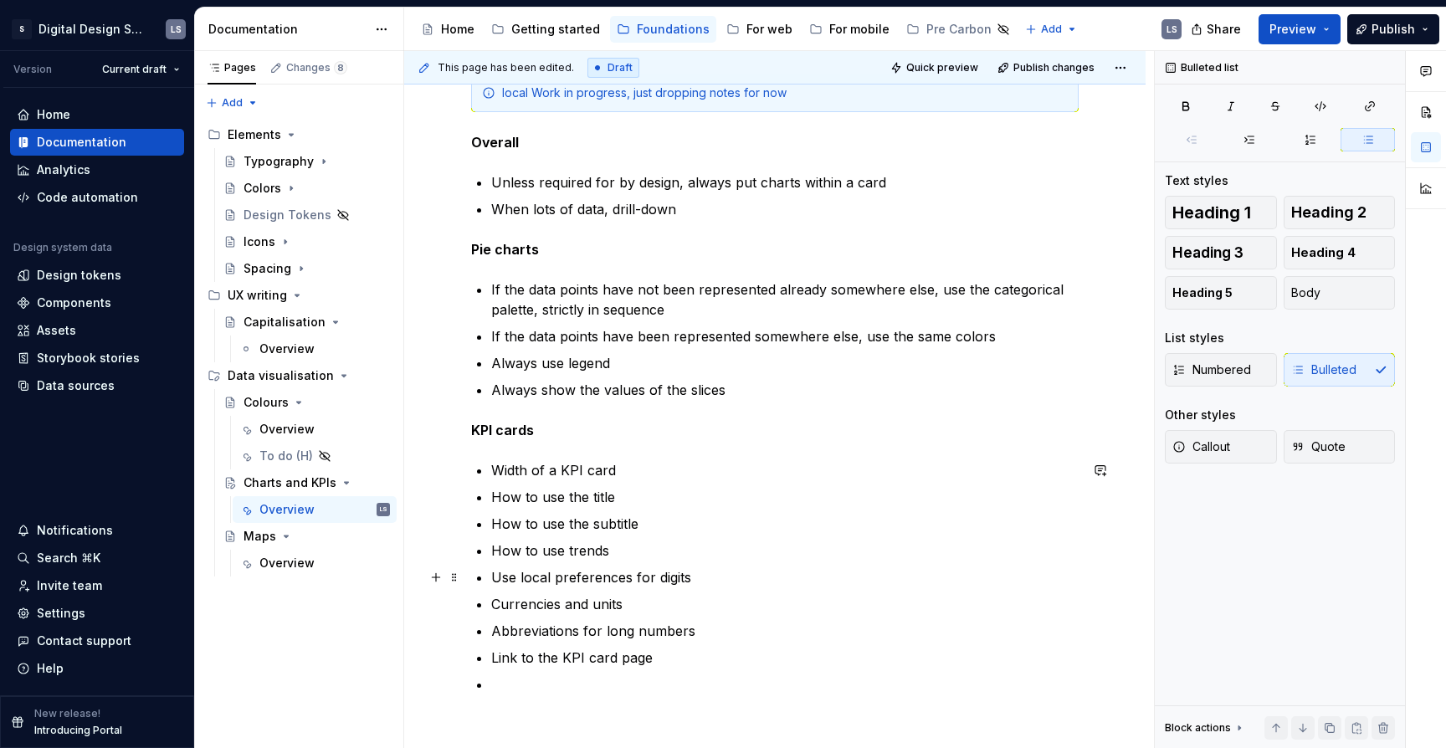
click at [710, 576] on p "Use local preferences for digits" at bounding box center [784, 577] width 587 height 20
click at [530, 678] on p at bounding box center [784, 684] width 587 height 20
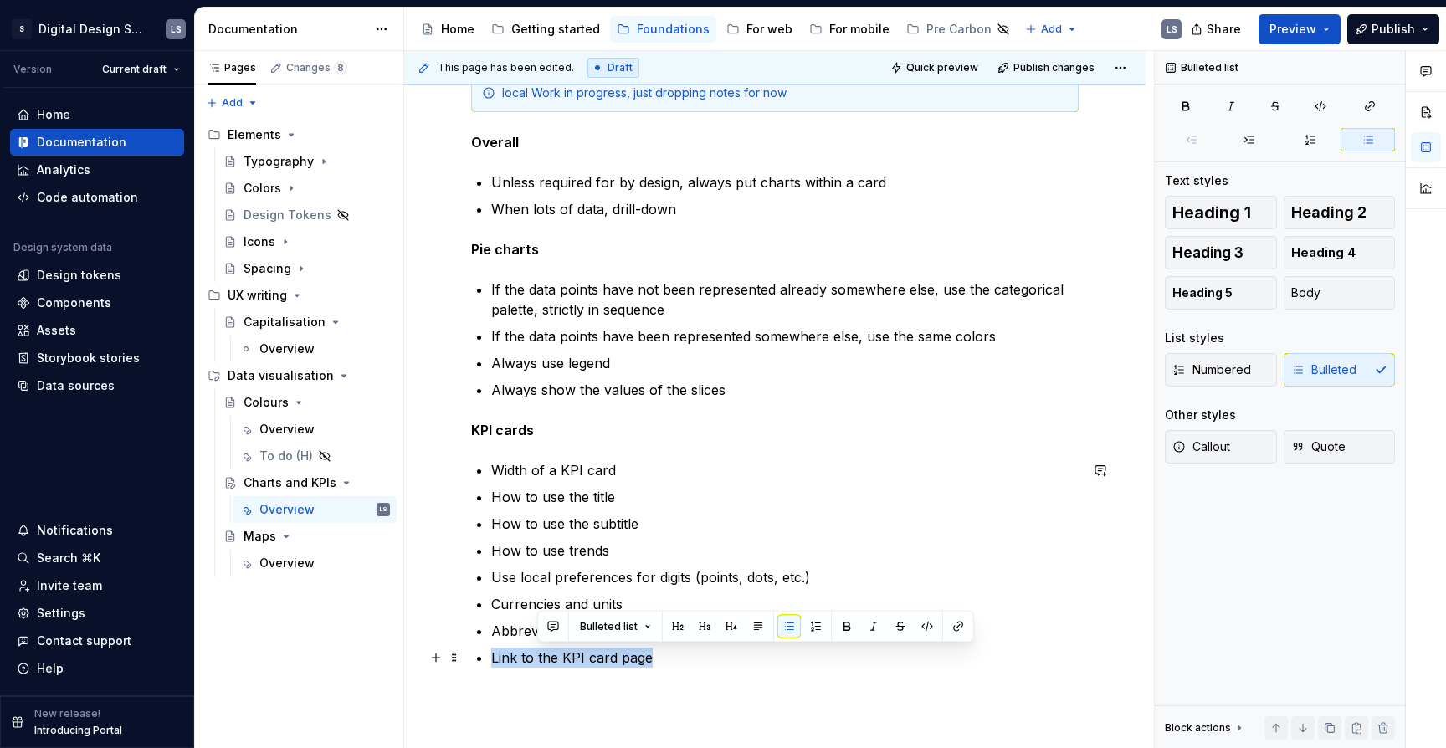
drag, startPoint x: 654, startPoint y: 659, endPoint x: 480, endPoint y: 652, distance: 174.2
click at [491, 653] on li "Link to the KPI card page" at bounding box center [784, 658] width 587 height 20
click at [687, 715] on div "local Work in progress, just dropping notes for now Overall Unless required for…" at bounding box center [775, 401] width 608 height 654
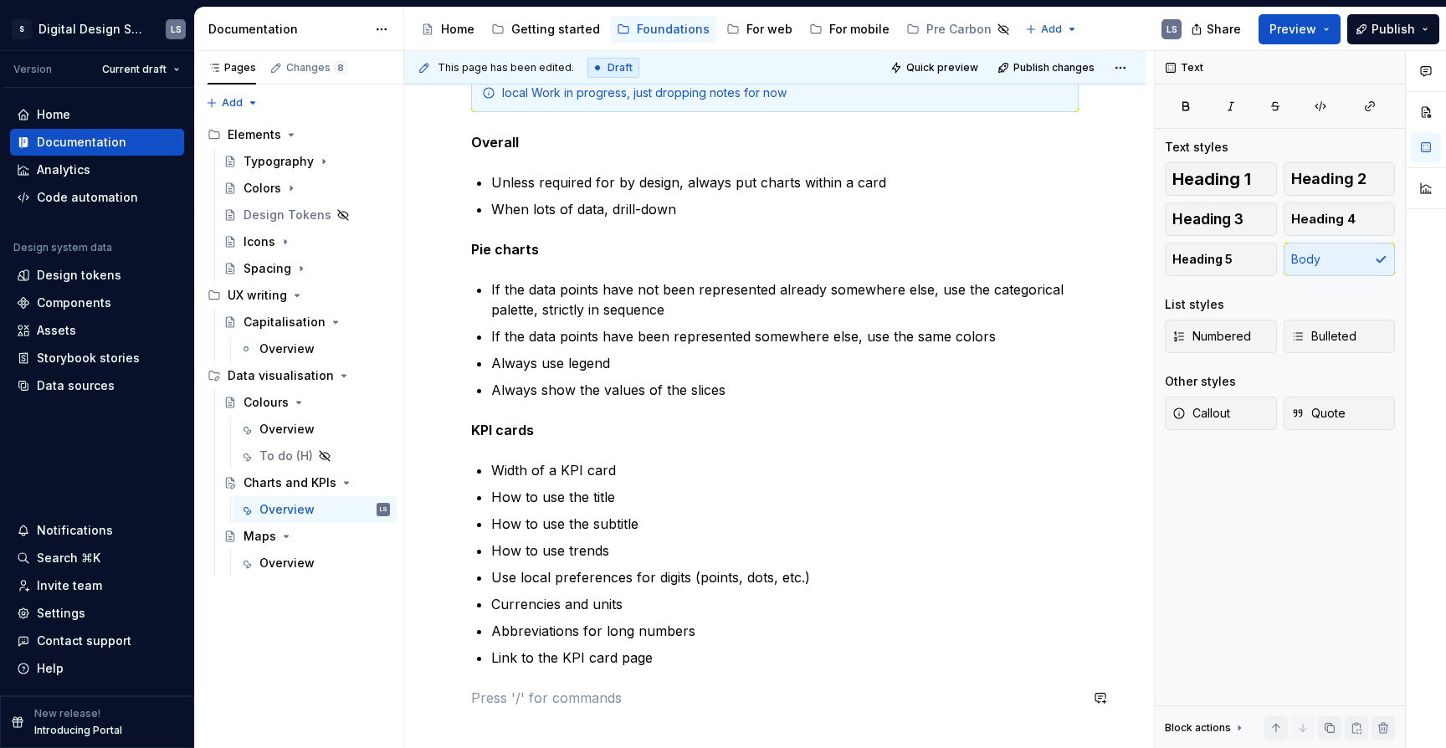
click at [682, 659] on p "Link to the KPI card page" at bounding box center [784, 658] width 587 height 20
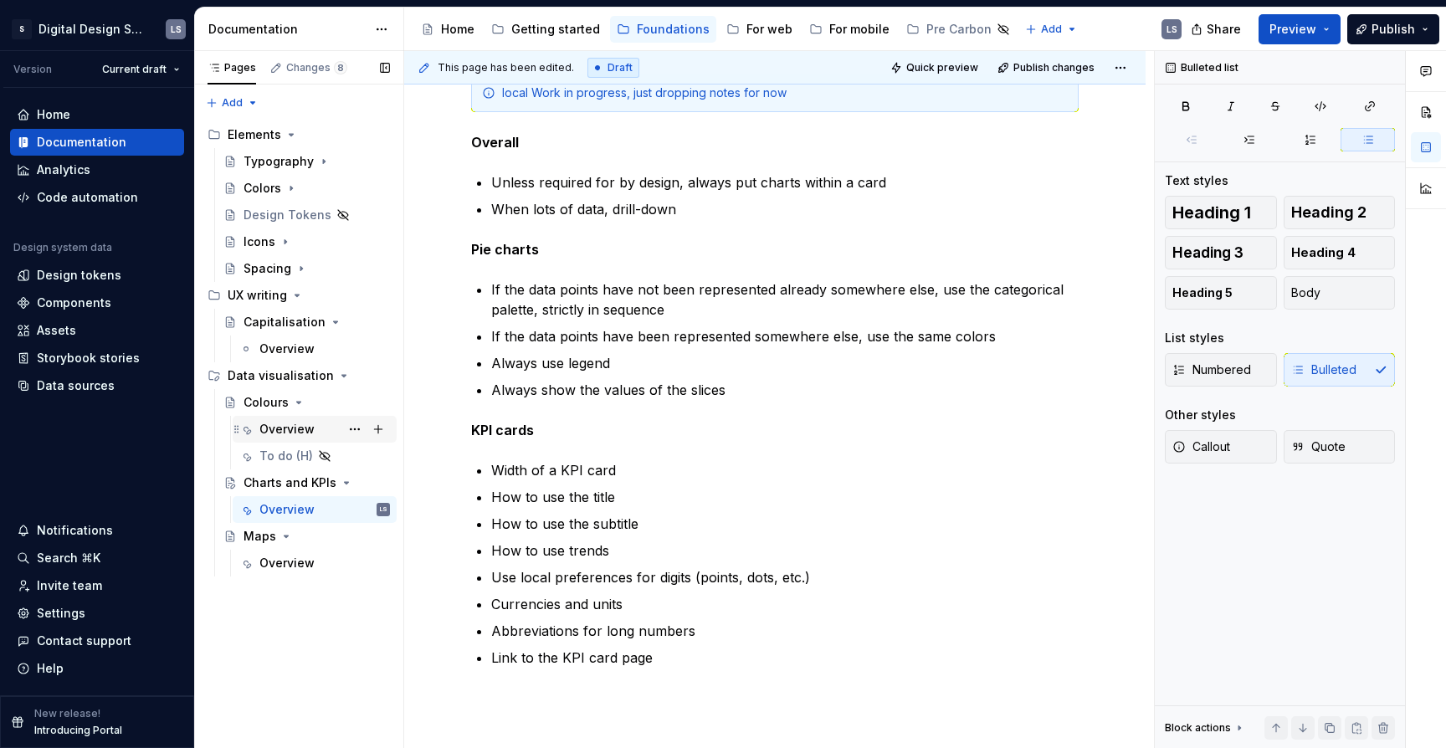
click at [292, 432] on div "Overview" at bounding box center [286, 429] width 55 height 17
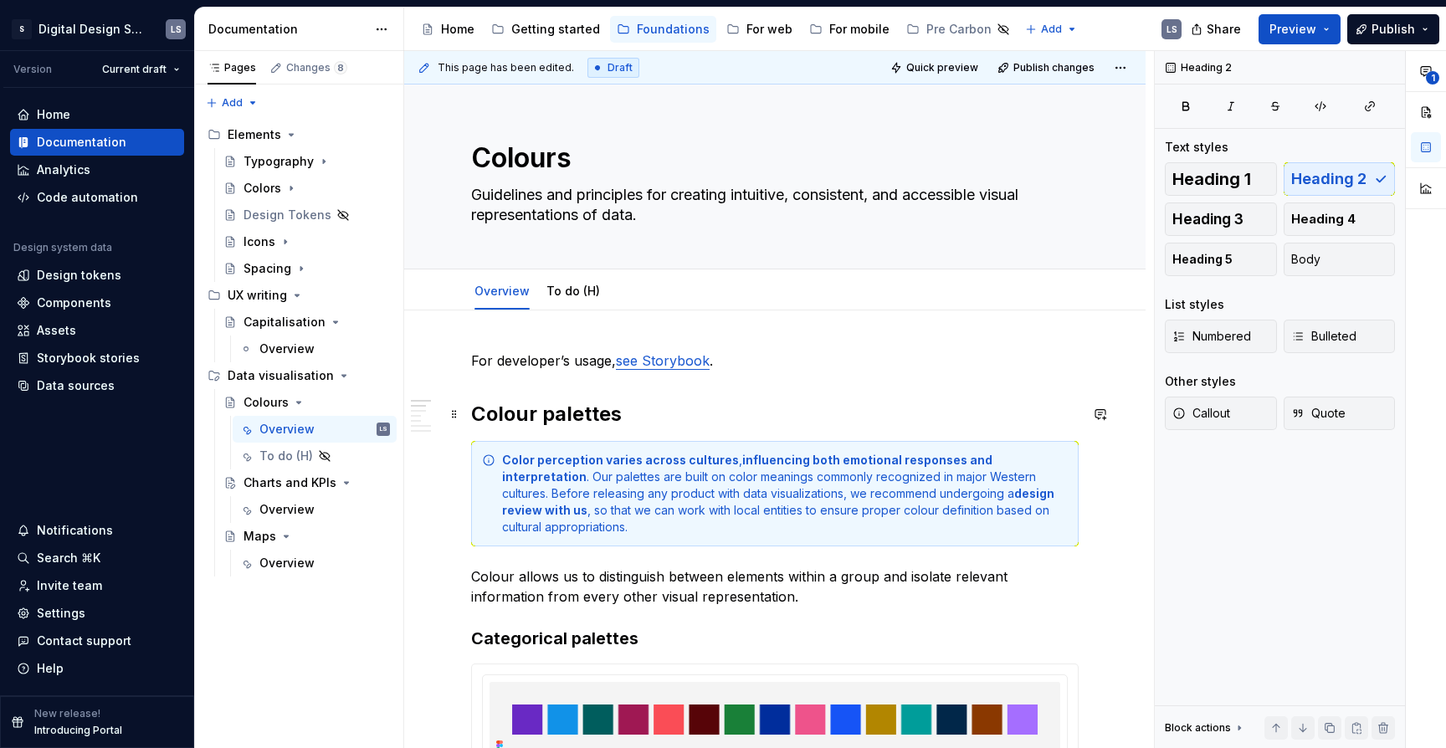
click at [721, 403] on h2 "Colour palettes" at bounding box center [775, 414] width 608 height 27
click at [568, 286] on link "To do (H)" at bounding box center [573, 291] width 54 height 14
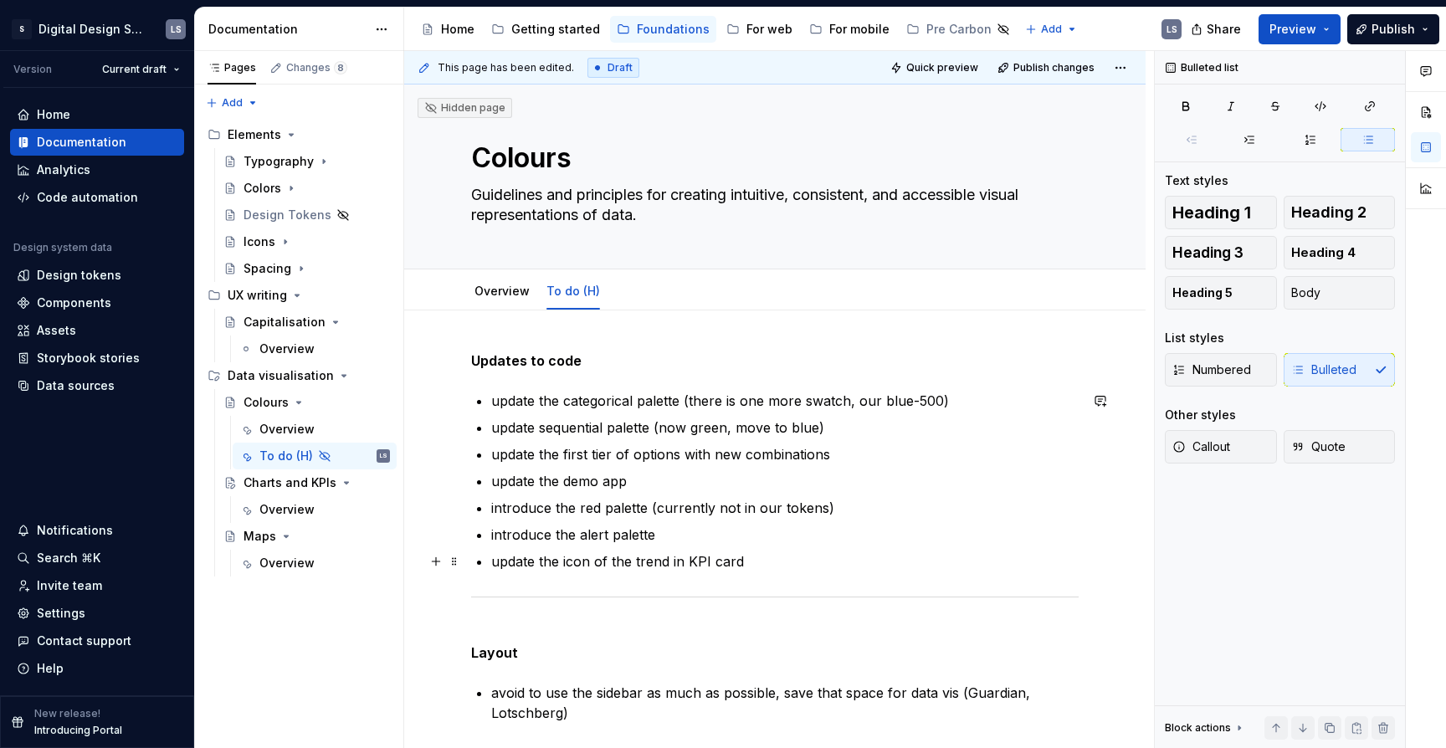
click at [657, 568] on p "update the icon of the trend in KPI card" at bounding box center [784, 561] width 587 height 20
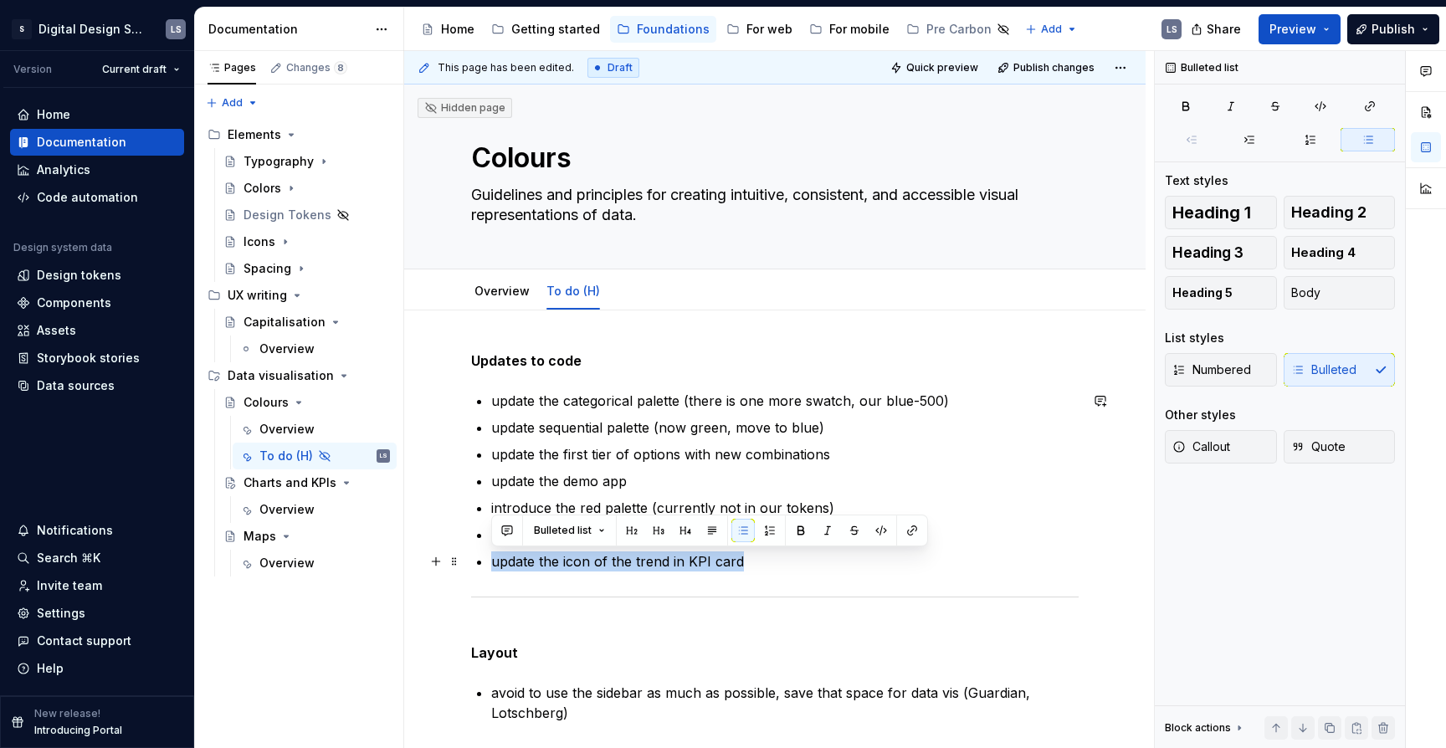
drag, startPoint x: 758, startPoint y: 570, endPoint x: 479, endPoint y: 567, distance: 279.5
click at [491, 567] on li "update the icon of the trend in KPI card" at bounding box center [784, 561] width 587 height 20
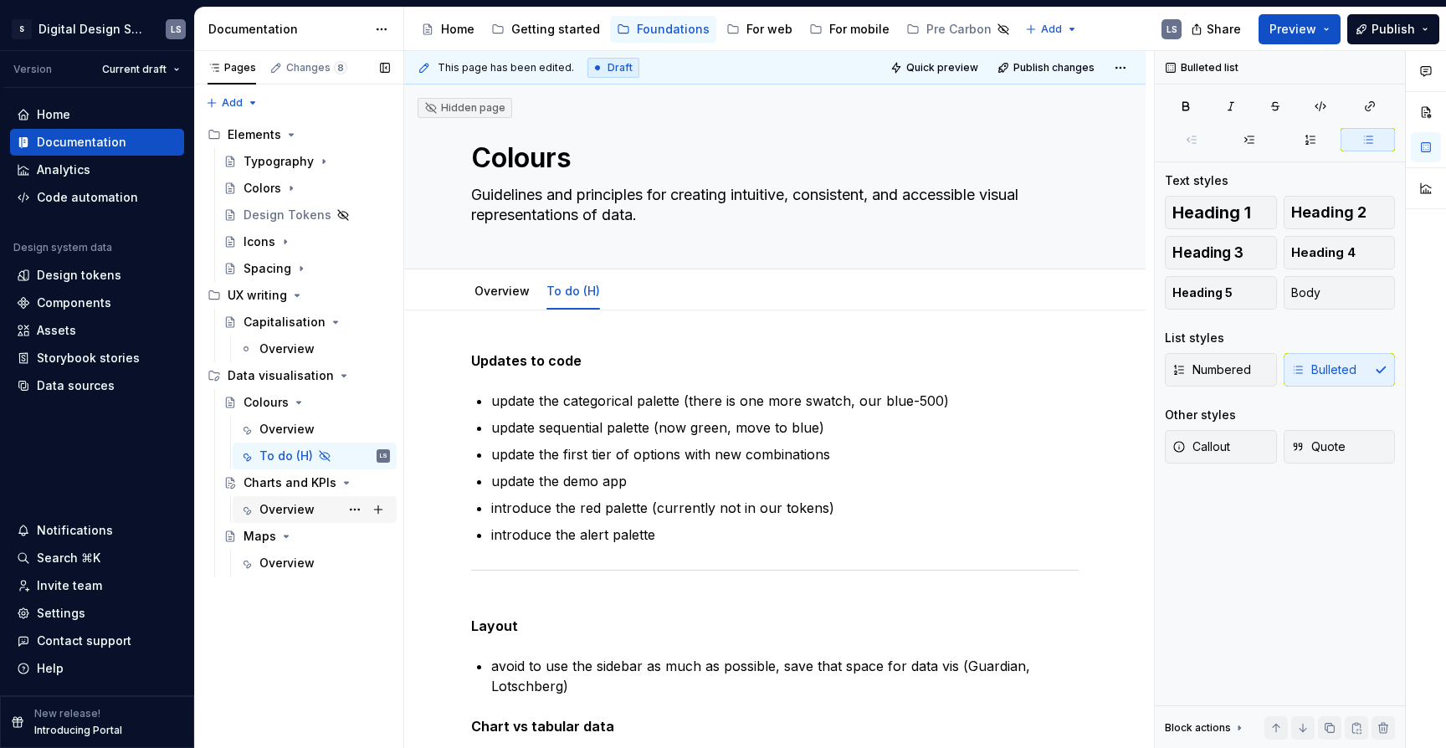
click at [291, 514] on div "Overview" at bounding box center [286, 509] width 55 height 17
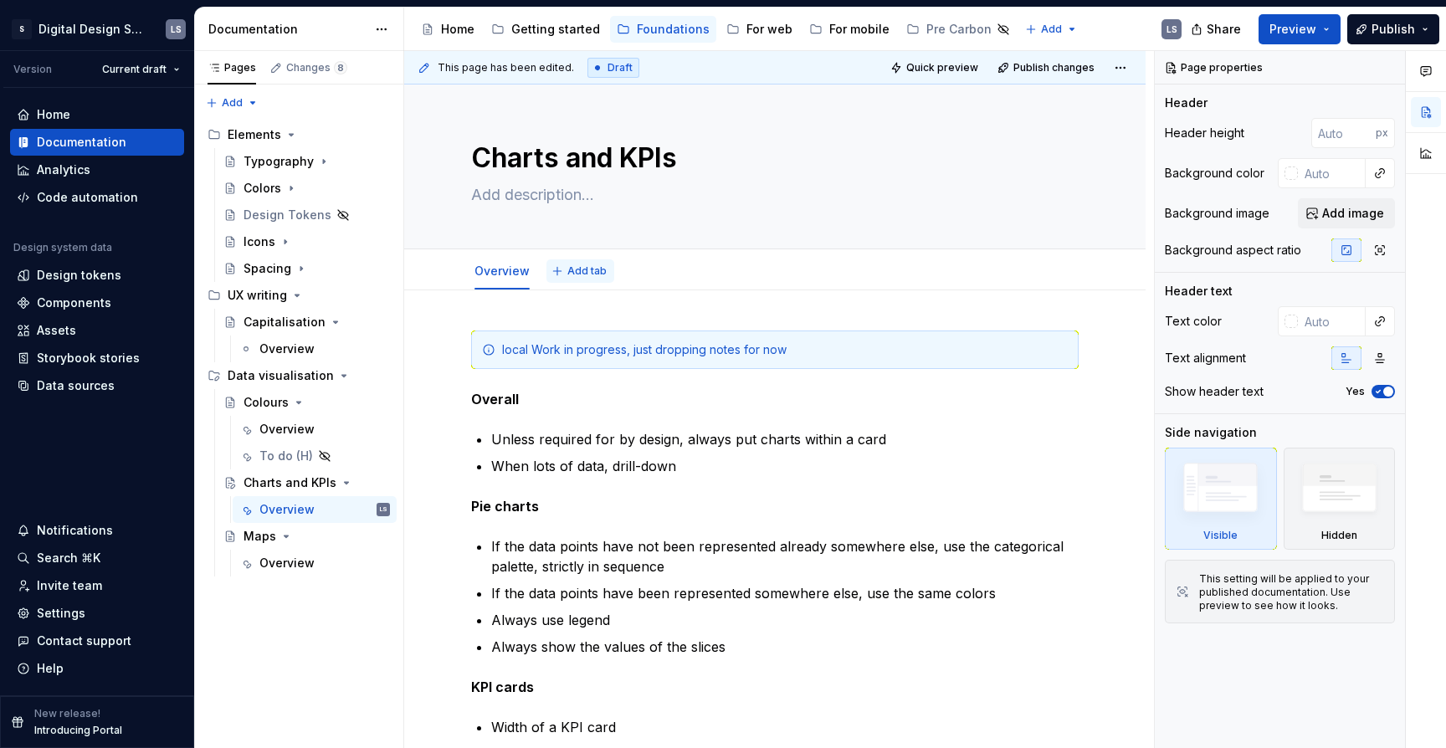
type textarea "*"
click at [584, 274] on span "Add tab" at bounding box center [586, 270] width 39 height 13
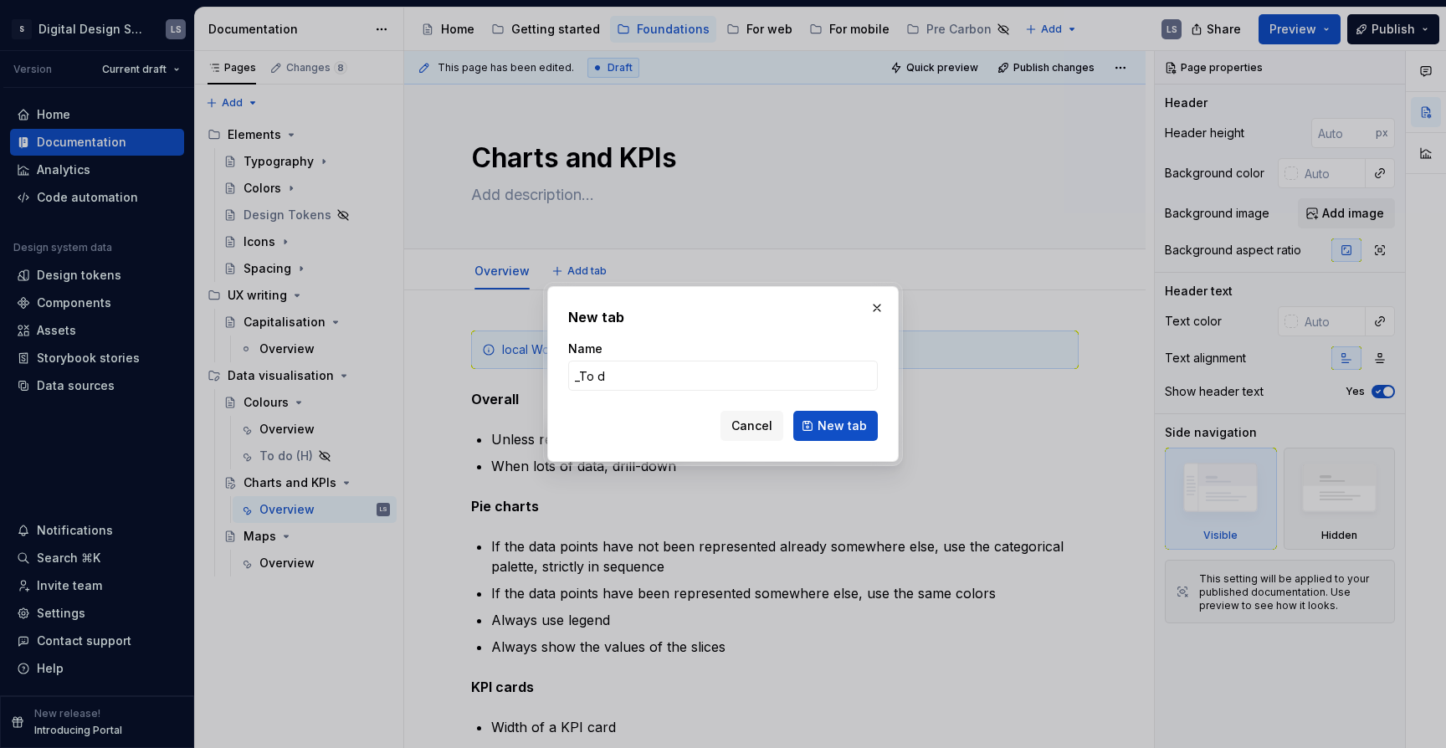
type input "_To do"
click button "New tab" at bounding box center [835, 426] width 85 height 30
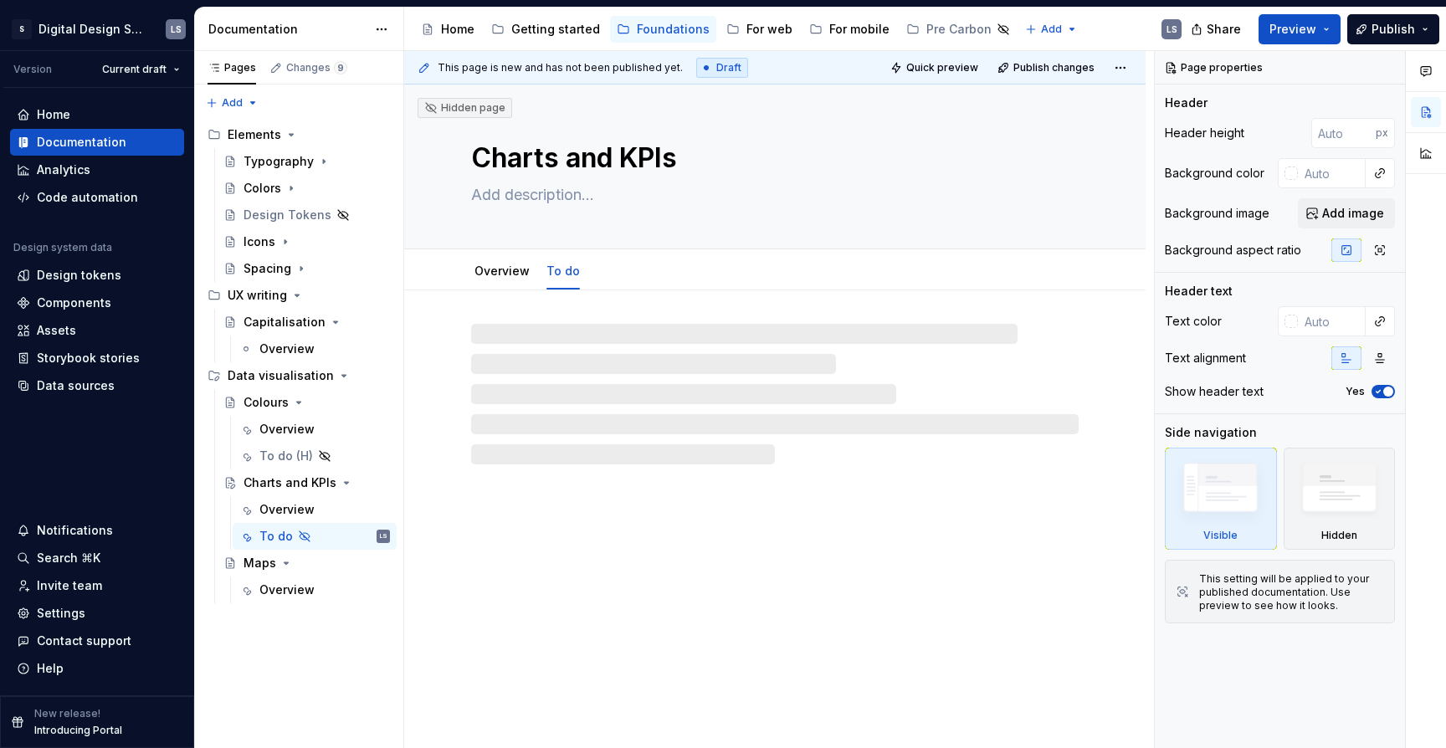
click at [643, 332] on div at bounding box center [775, 394] width 608 height 141
type textarea "*"
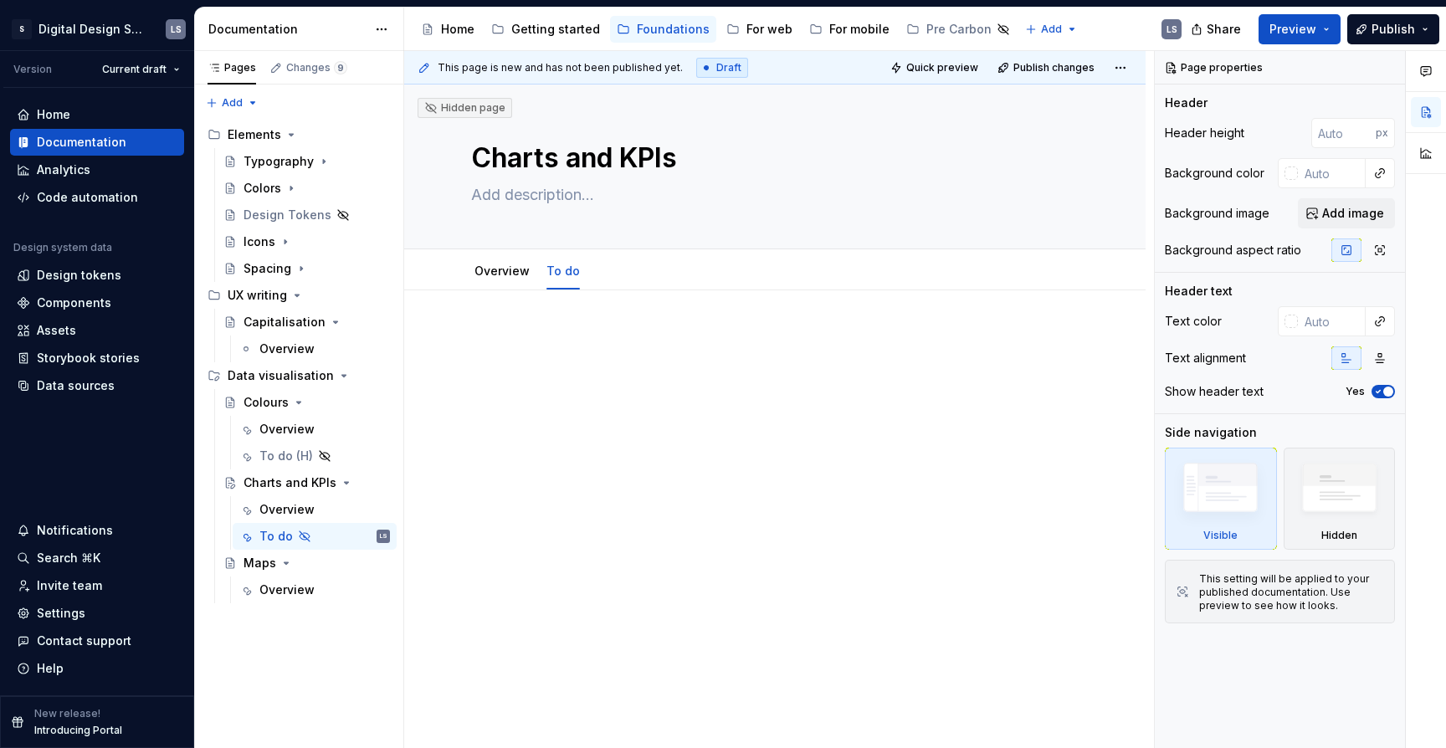
click at [628, 331] on p at bounding box center [775, 341] width 608 height 20
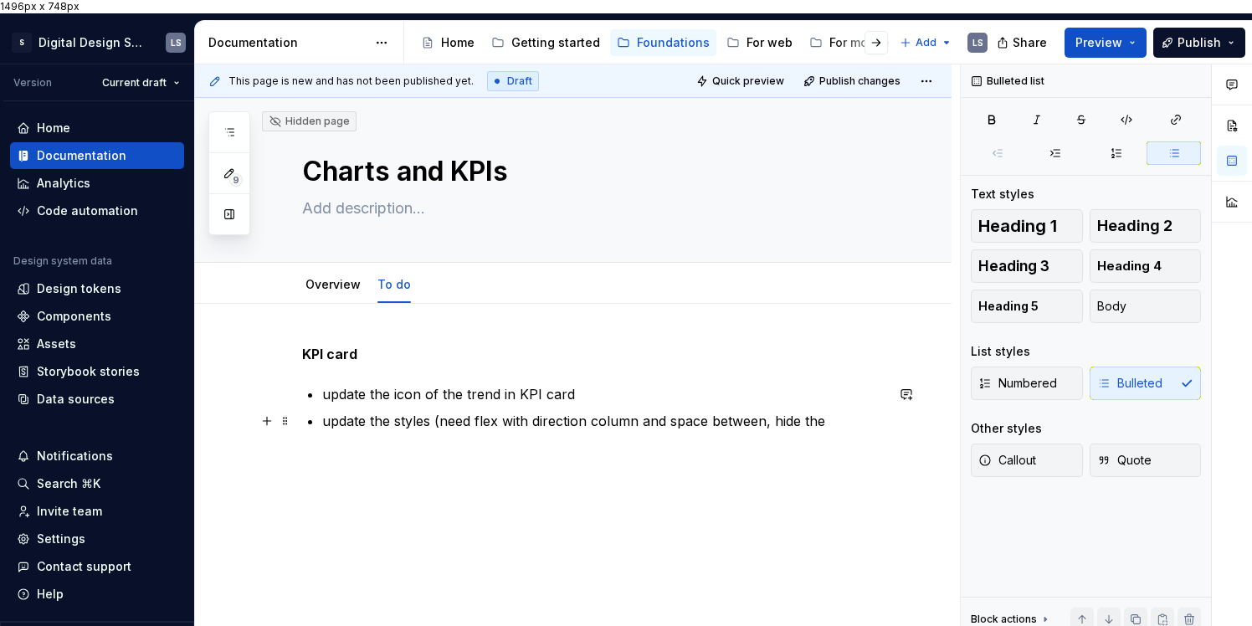
click at [810, 411] on p "update the styles (need flex with direction column and space between, hide the" at bounding box center [603, 421] width 562 height 20
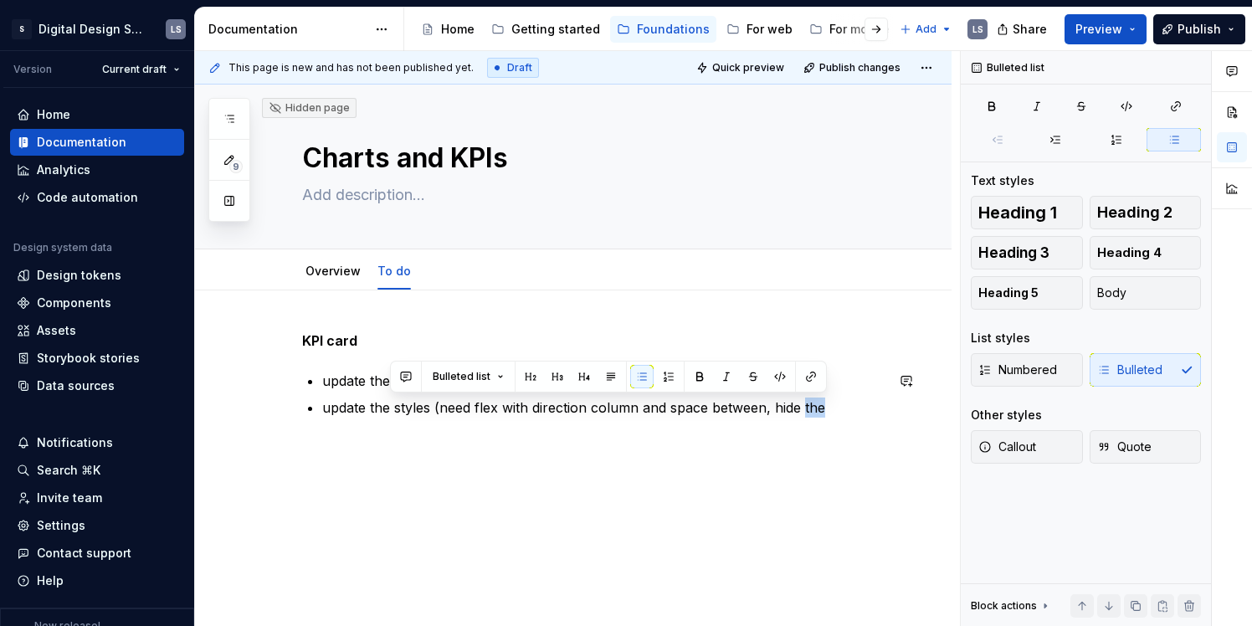
click at [819, 448] on div "KPI card update the icon of the trend in KPI card update the styles (need flex …" at bounding box center [573, 457] width 756 height 335
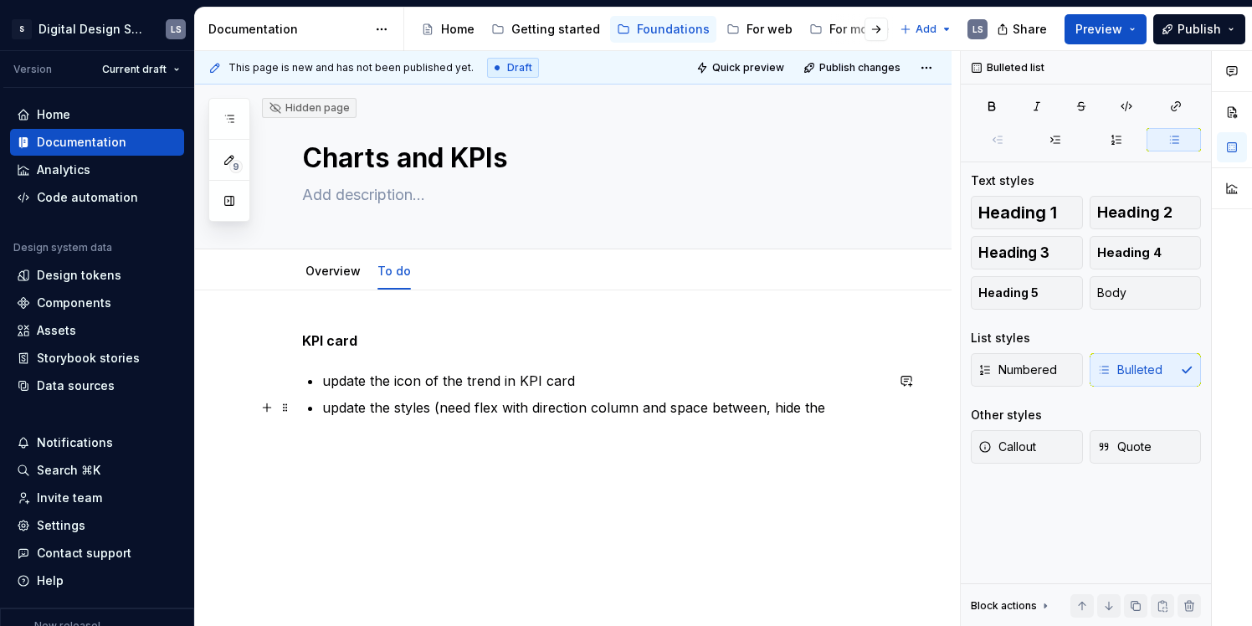
click at [814, 408] on p "update the styles (need flex with direction column and space between, hide the" at bounding box center [603, 407] width 562 height 20
click at [819, 408] on p "update the styles (need flex with direction column and space between, hide the" at bounding box center [603, 407] width 562 height 20
click at [838, 408] on p "update the styles (need flex with direction column and space between, hide the" at bounding box center [603, 407] width 562 height 20
click at [575, 418] on p "update the styles (need flex with direction column and space between, hide the …" at bounding box center [603, 417] width 562 height 40
click at [575, 432] on p "update the styles (need flex with direction column and space between, hide the …" at bounding box center [603, 417] width 562 height 40
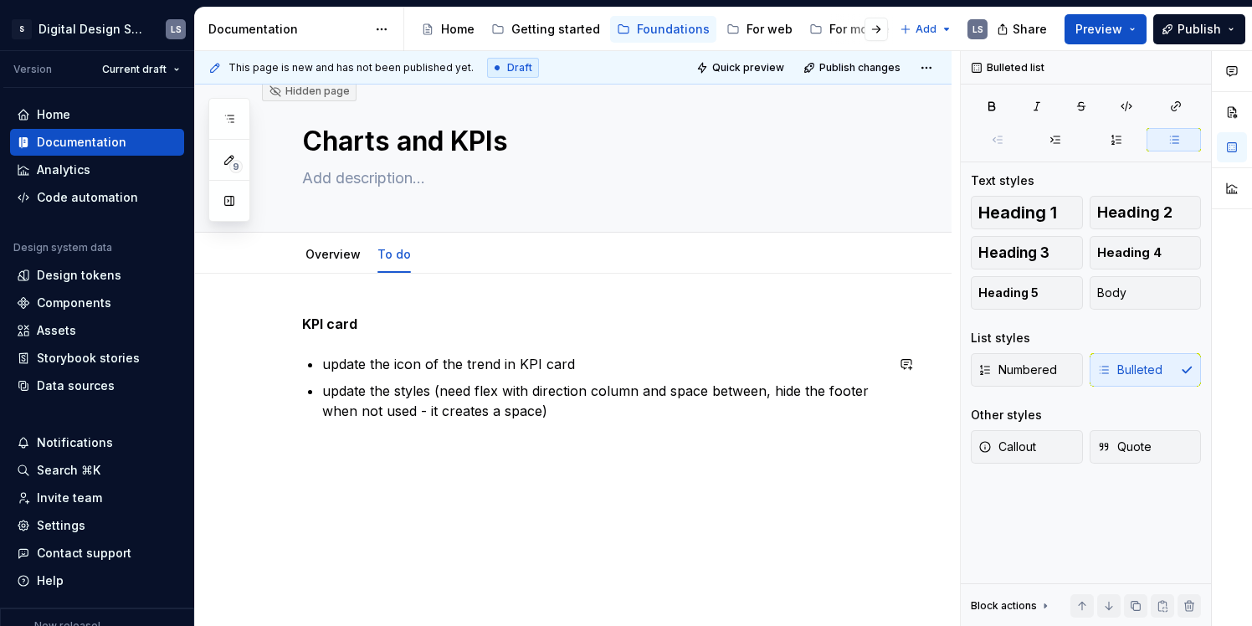
scroll to position [27, 0]
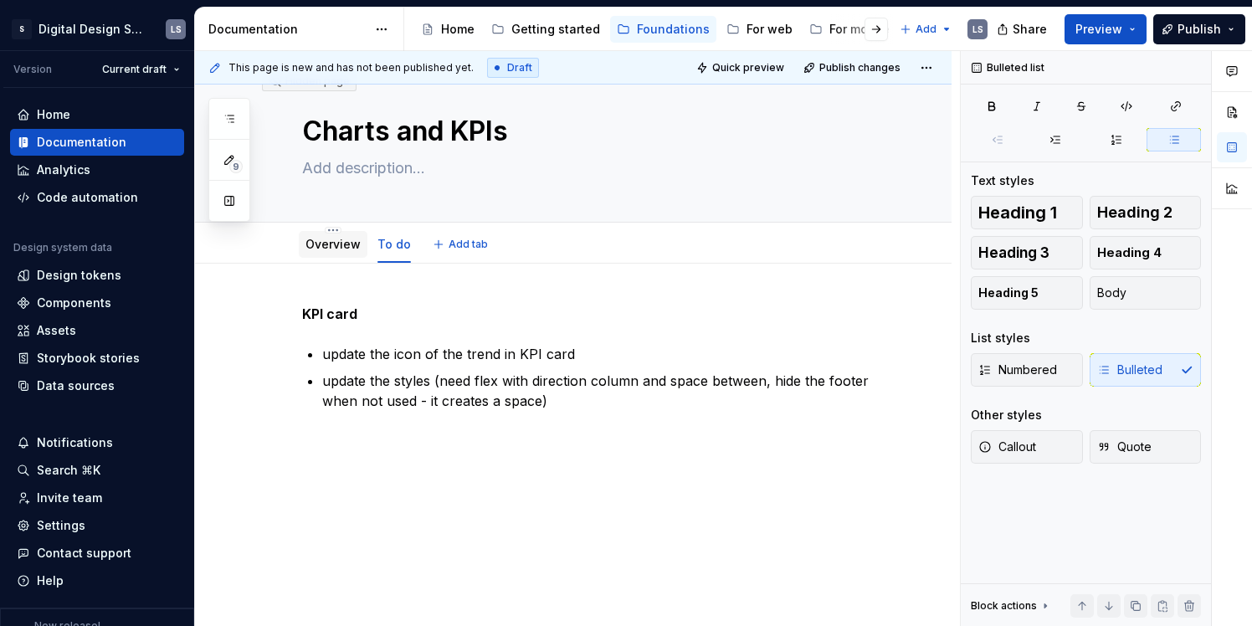
click at [332, 251] on link "Overview" at bounding box center [332, 244] width 55 height 14
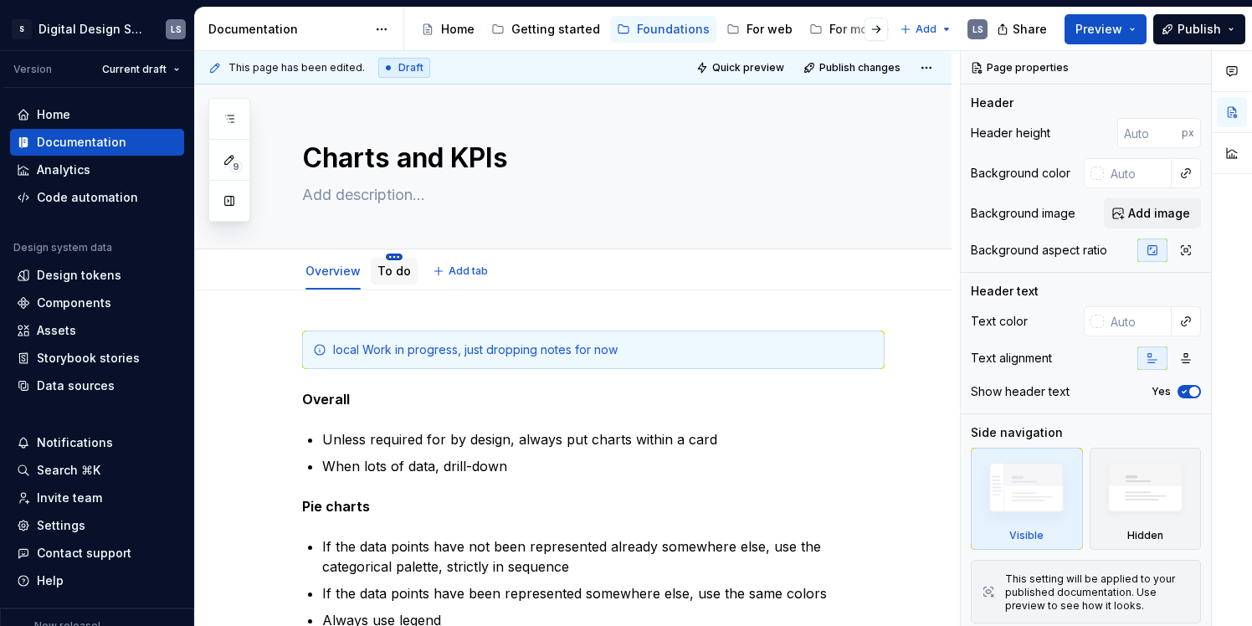
click at [394, 256] on html "1496px x 748px S Digital Design System LS Version Current draft Home Documentat…" at bounding box center [626, 313] width 1252 height 626
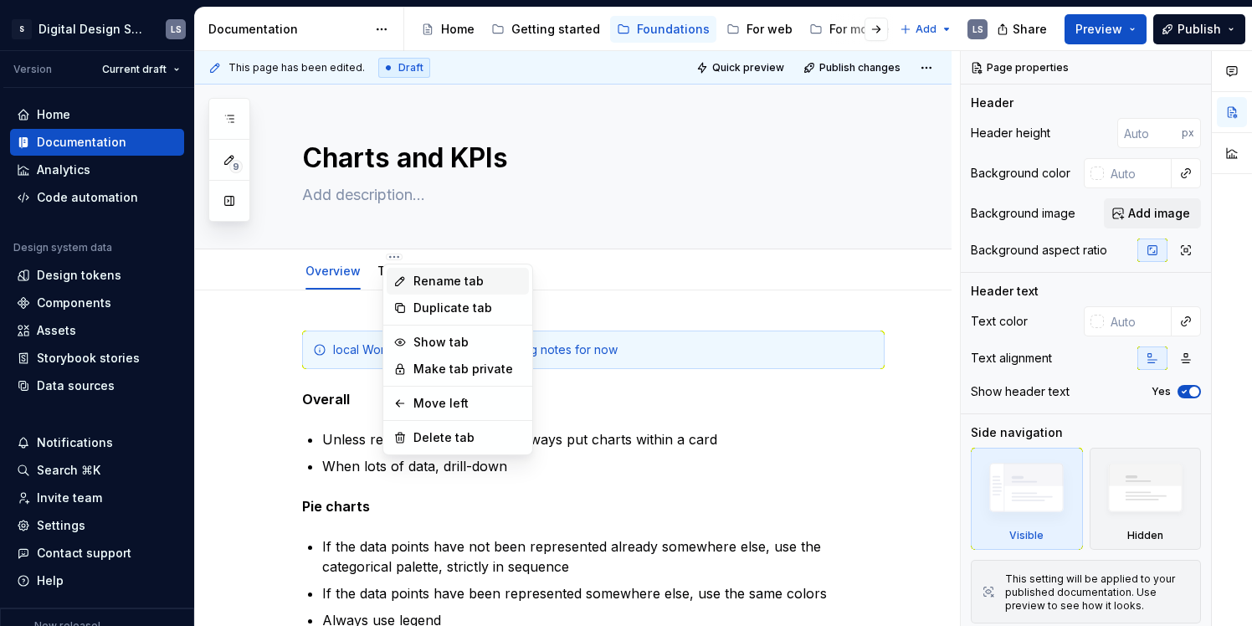
type textarea "*"
click at [433, 284] on div "Rename tab" at bounding box center [467, 281] width 109 height 17
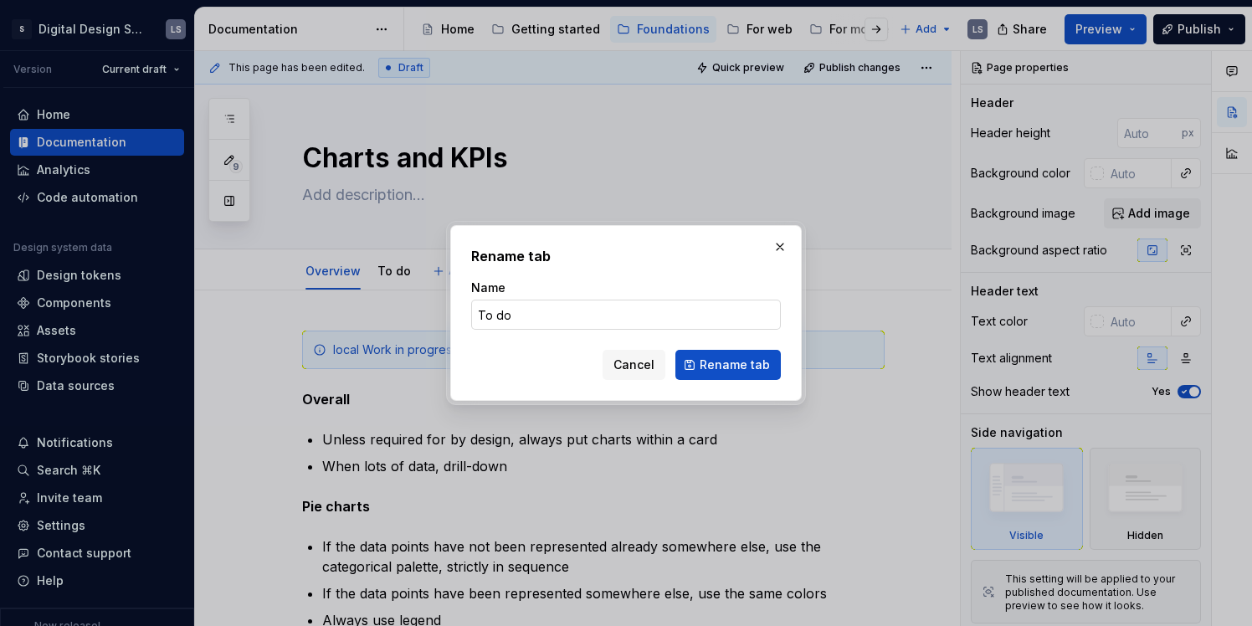
click at [525, 307] on input "To do" at bounding box center [626, 315] width 310 height 30
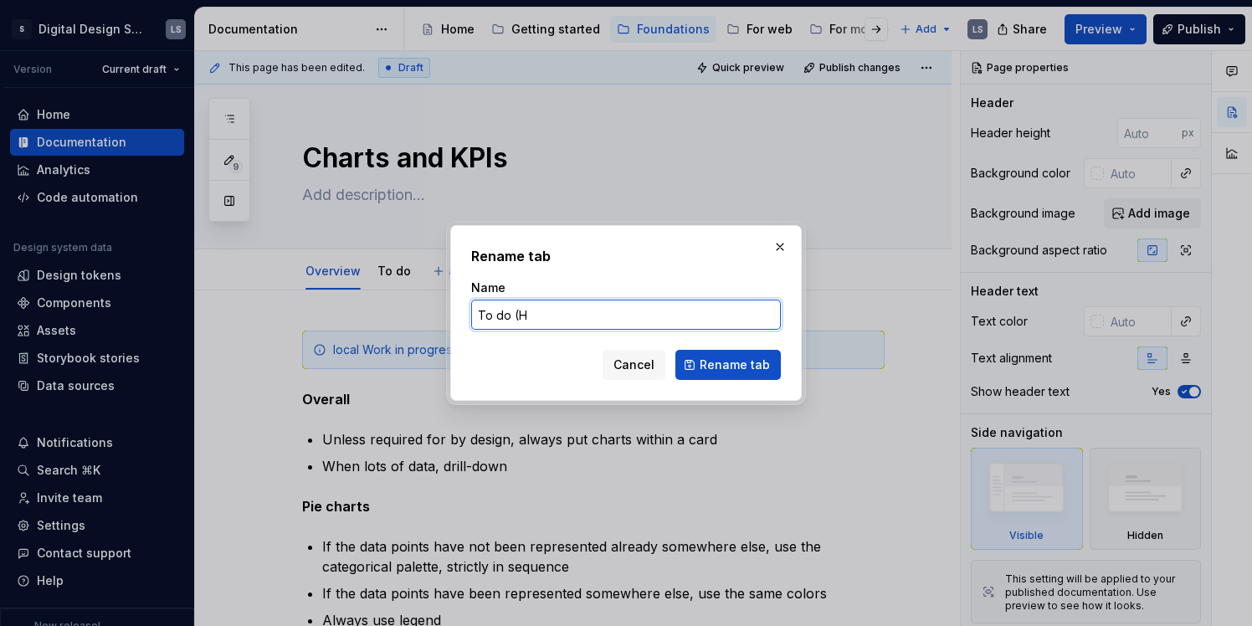
type input "To do (H)"
click button "Rename tab" at bounding box center [727, 365] width 105 height 30
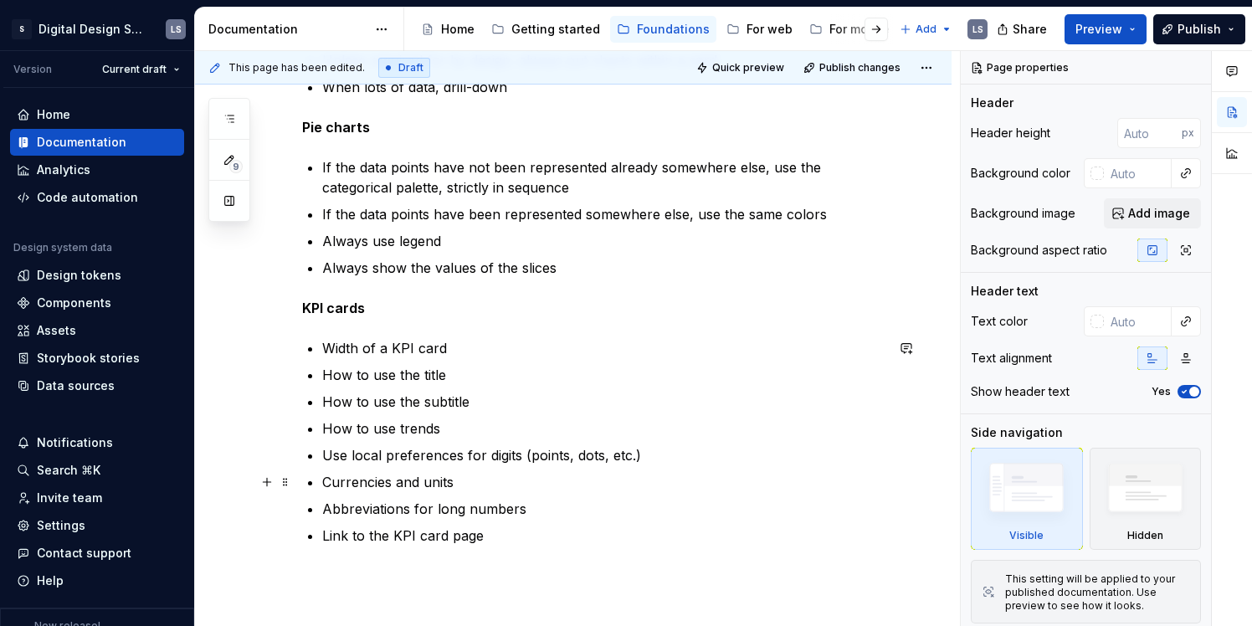
scroll to position [381, 0]
click at [529, 538] on p "Link to the KPI card page" at bounding box center [603, 534] width 562 height 20
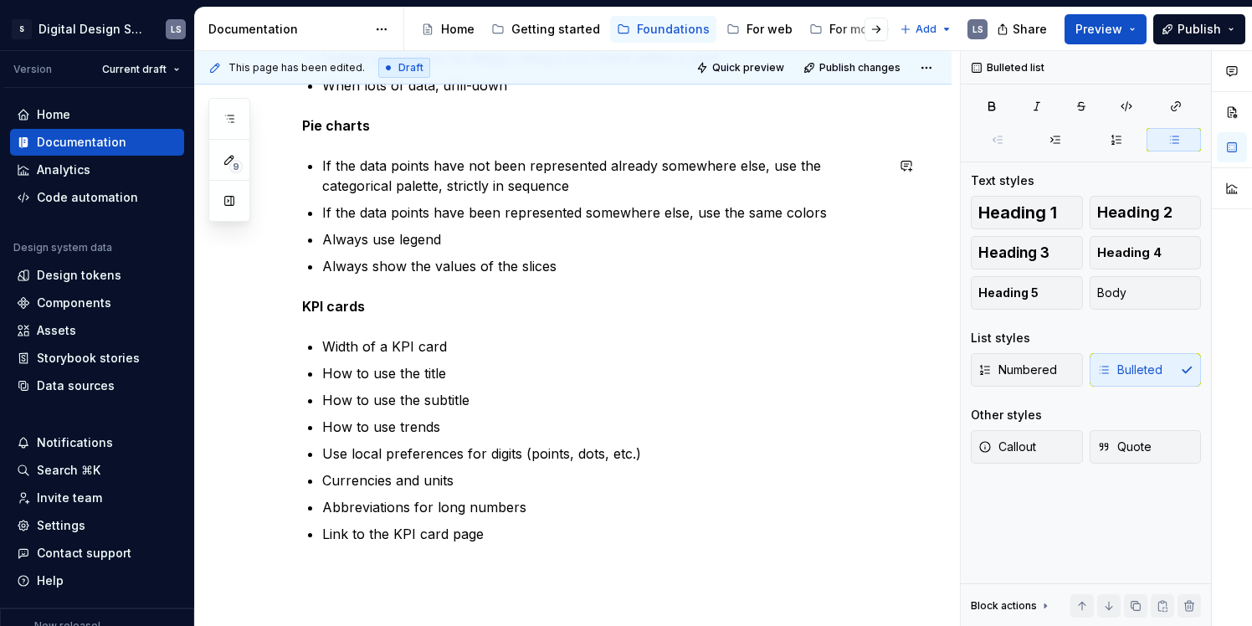
type textarea "*"
click at [468, 399] on p "How to use the subtitle" at bounding box center [603, 400] width 562 height 20
drag, startPoint x: 469, startPoint y: 397, endPoint x: 638, endPoint y: 389, distance: 170.0
click at [638, 391] on p "How to use the subtitle (length, dots, capitalisation)" at bounding box center [603, 400] width 562 height 20
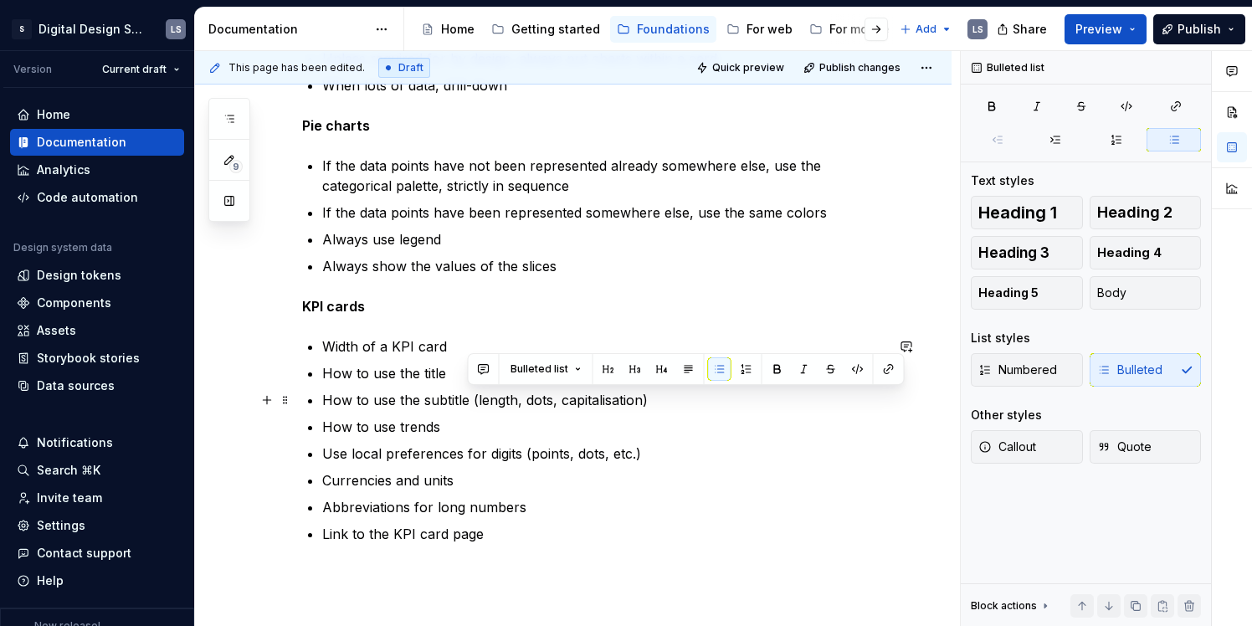
drag, startPoint x: 649, startPoint y: 396, endPoint x: 469, endPoint y: 394, distance: 180.8
click at [469, 394] on p "How to use the subtitle (length, dots, capitalisation)" at bounding box center [603, 400] width 562 height 20
copy p "(length, dots, capitalisation)"
click at [446, 372] on p "How to use the title" at bounding box center [603, 373] width 562 height 20
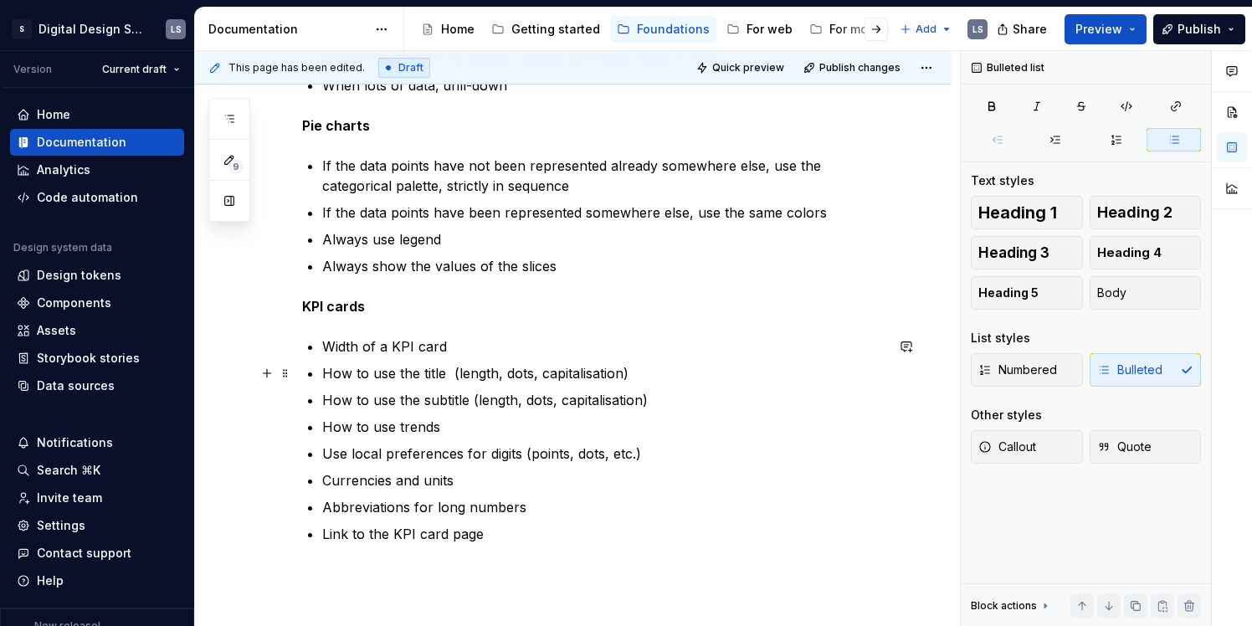
click at [449, 373] on p "How to use the title (length, dots, capitalisation)" at bounding box center [603, 373] width 562 height 20
click at [506, 374] on p "How to use the title (length, dots, capitalisation)" at bounding box center [603, 373] width 562 height 20
click at [647, 368] on p "How to use the title (length, capitalisation)" at bounding box center [603, 373] width 562 height 20
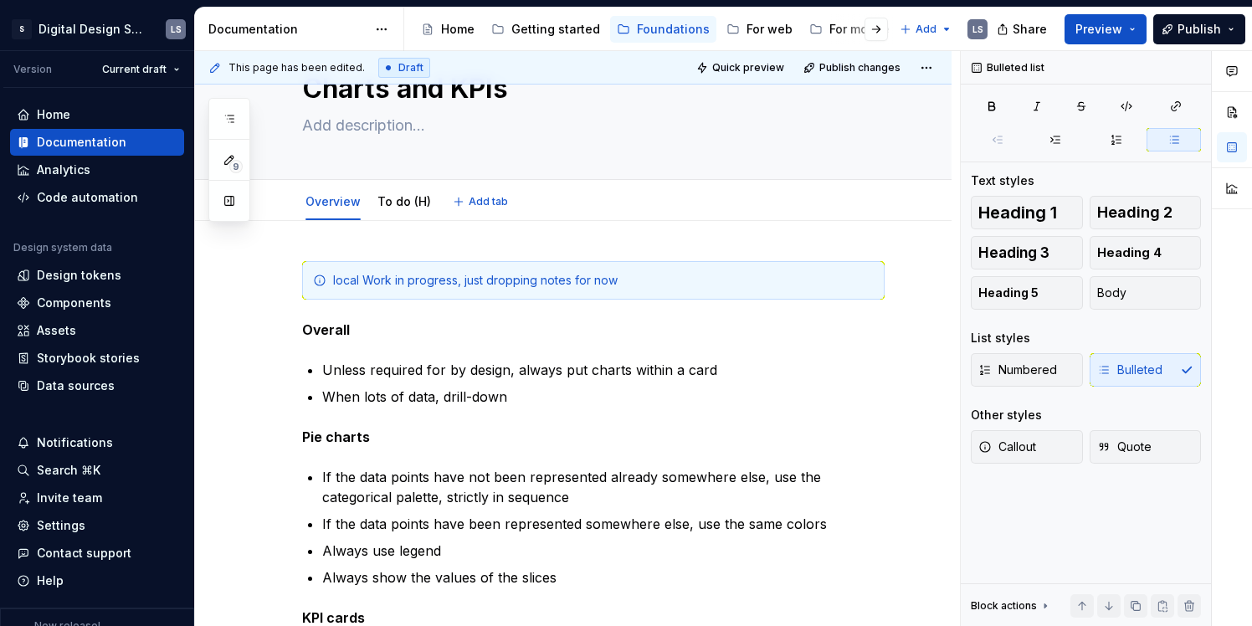
scroll to position [0, 0]
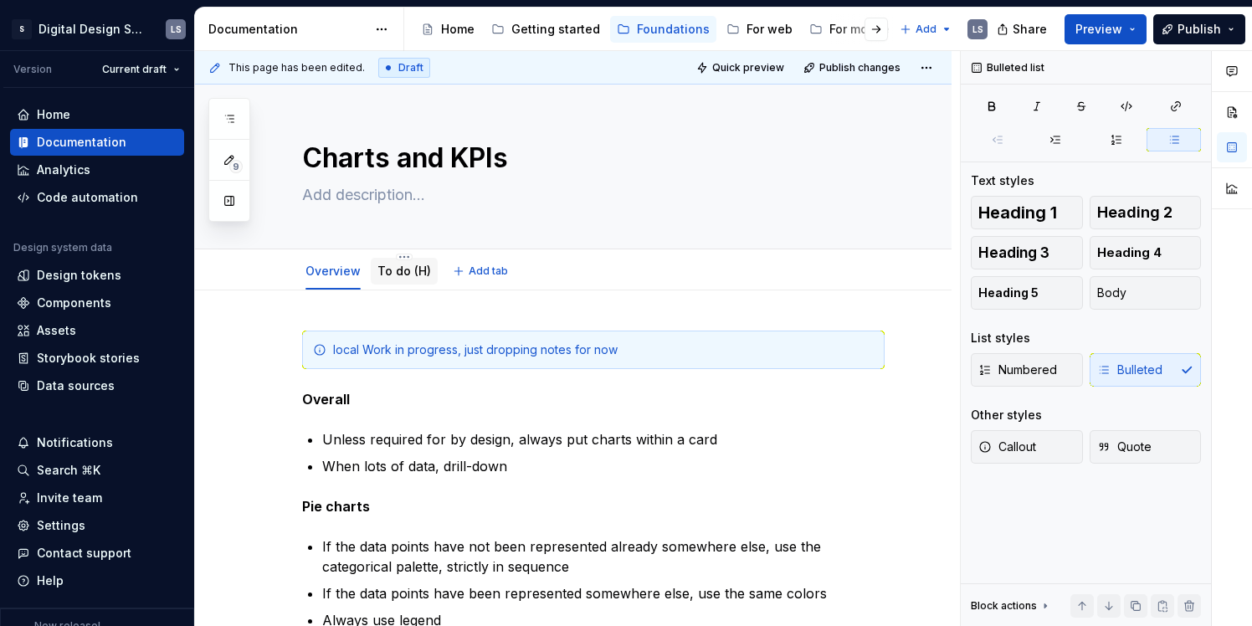
click at [397, 270] on link "To do (H)" at bounding box center [404, 271] width 54 height 14
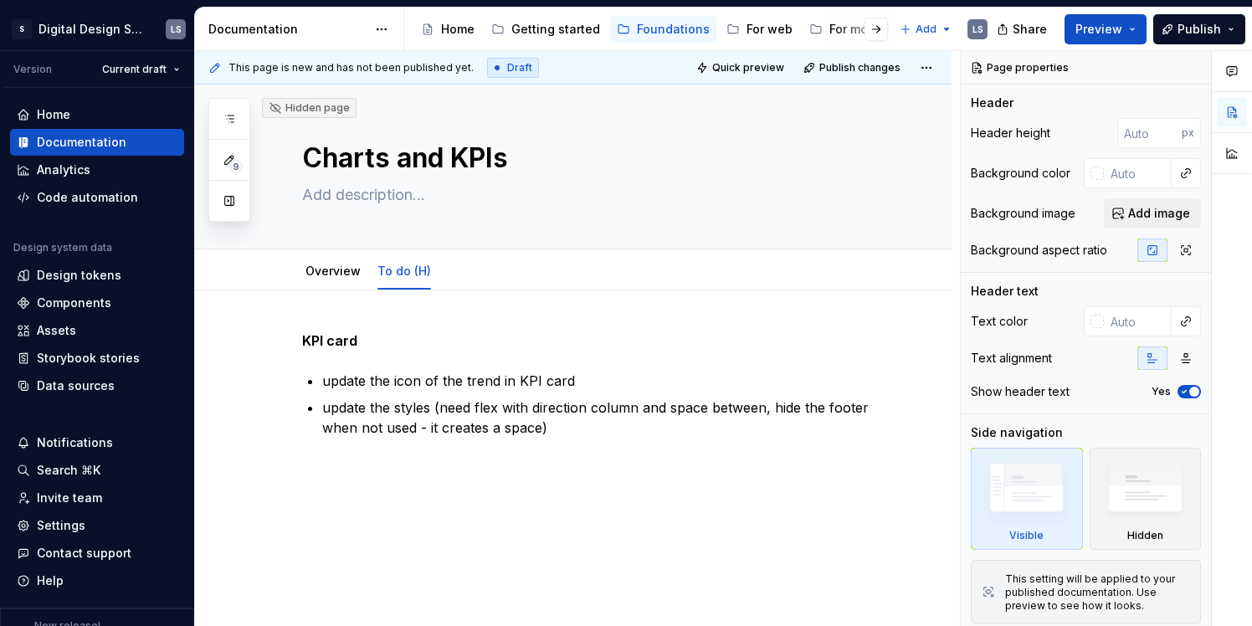
type textarea "*"
click at [580, 437] on p "update the styles (need flex with direction column and space between, hide the …" at bounding box center [603, 417] width 562 height 40
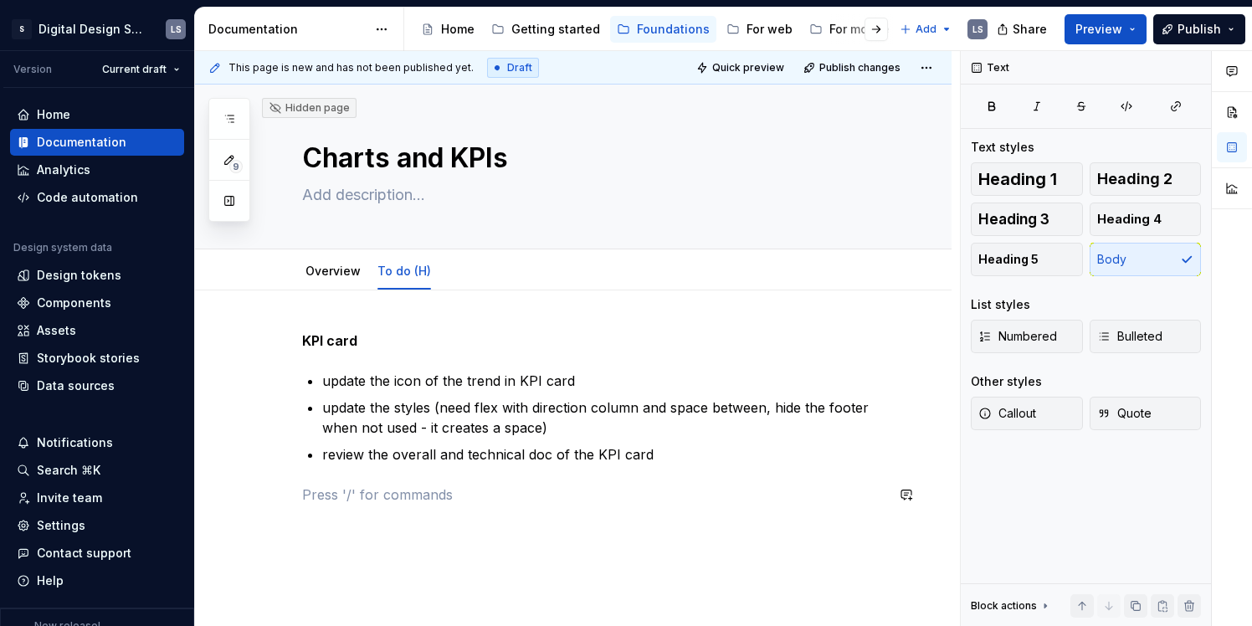
click at [562, 505] on div "KPI card update the icon of the trend in KPI card update the styles (need flex …" at bounding box center [593, 428] width 582 height 194
click at [323, 262] on div "Overview" at bounding box center [332, 271] width 55 height 20
click at [321, 270] on link "Overview" at bounding box center [332, 271] width 55 height 14
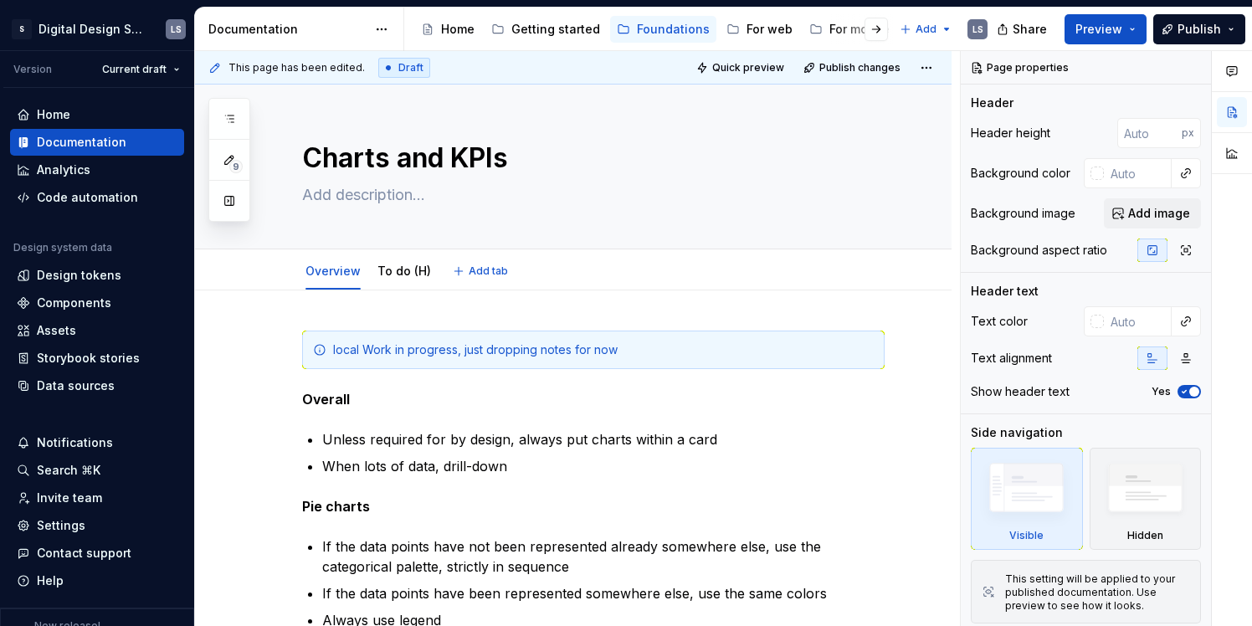
type textarea "*"
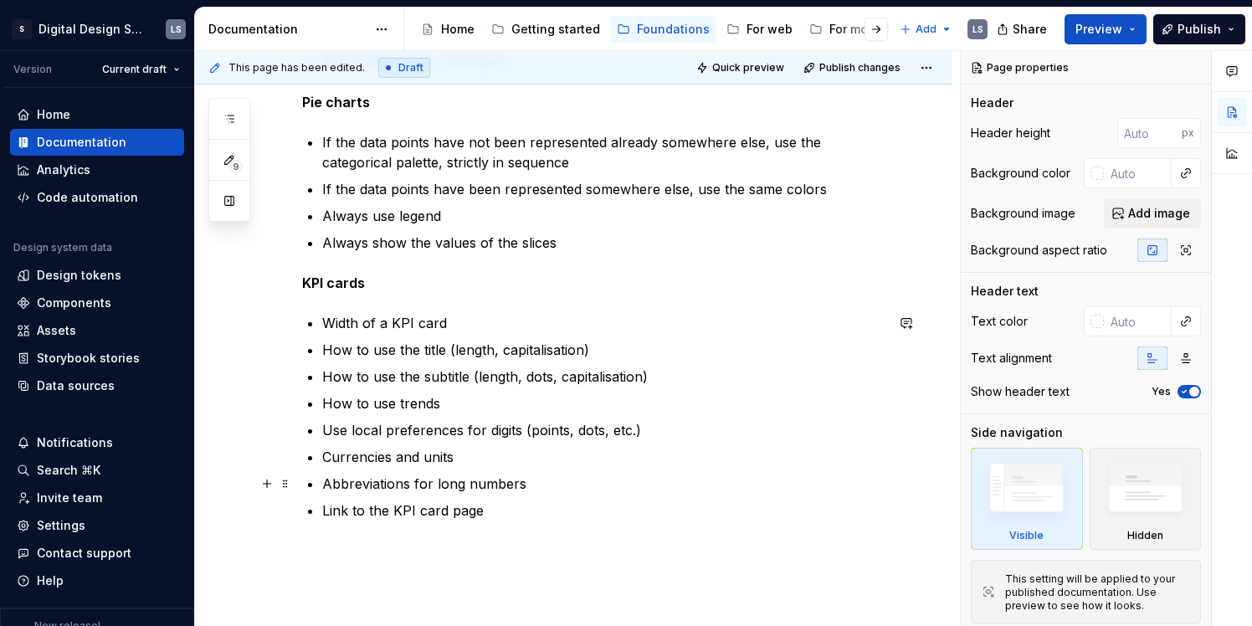
scroll to position [402, 0]
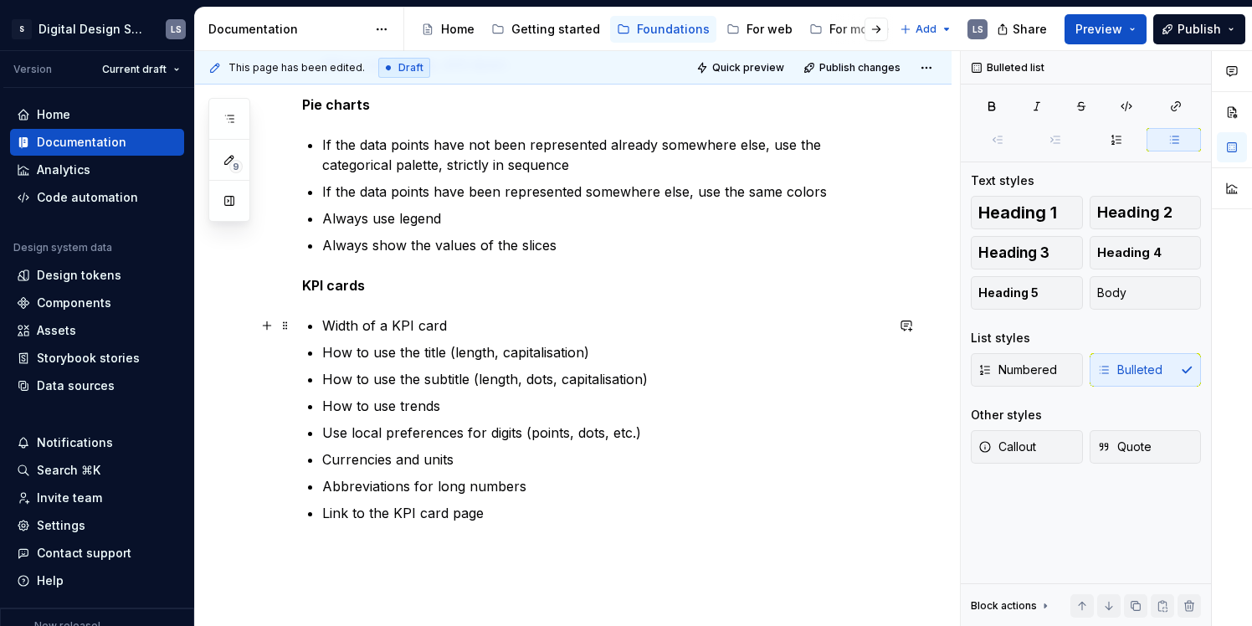
click at [468, 328] on p "Width of a KPI card" at bounding box center [603, 325] width 562 height 20
click at [510, 498] on ul "Width of a KPI card, e.g. usage in a grid How to use the title (length, capital…" at bounding box center [603, 419] width 562 height 208
click at [497, 512] on p "Link to the KPI card page" at bounding box center [603, 513] width 562 height 20
click at [536, 487] on p "Abbreviations for long numbers" at bounding box center [603, 486] width 562 height 20
click at [521, 513] on p "Link to the KPI card page" at bounding box center [603, 513] width 562 height 20
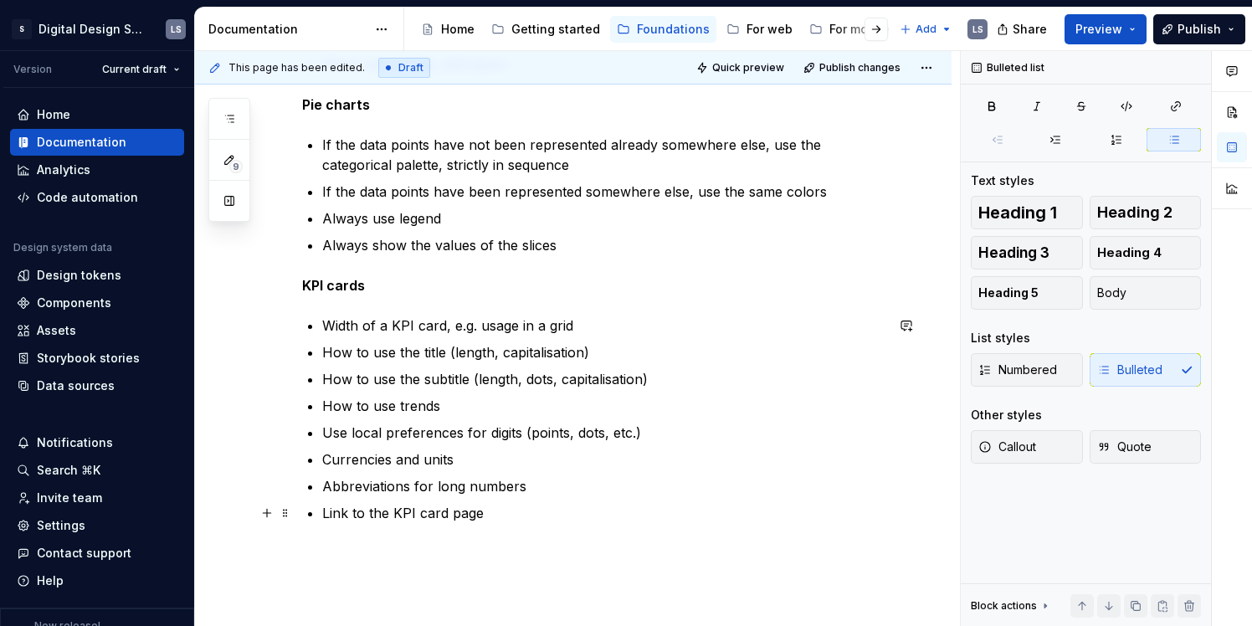
click at [537, 489] on p "Abbreviations for long numbers" at bounding box center [603, 486] width 562 height 20
click at [764, 308] on div "local Work in progress, just dropping notes for now Overall Unless required for…" at bounding box center [593, 259] width 582 height 661
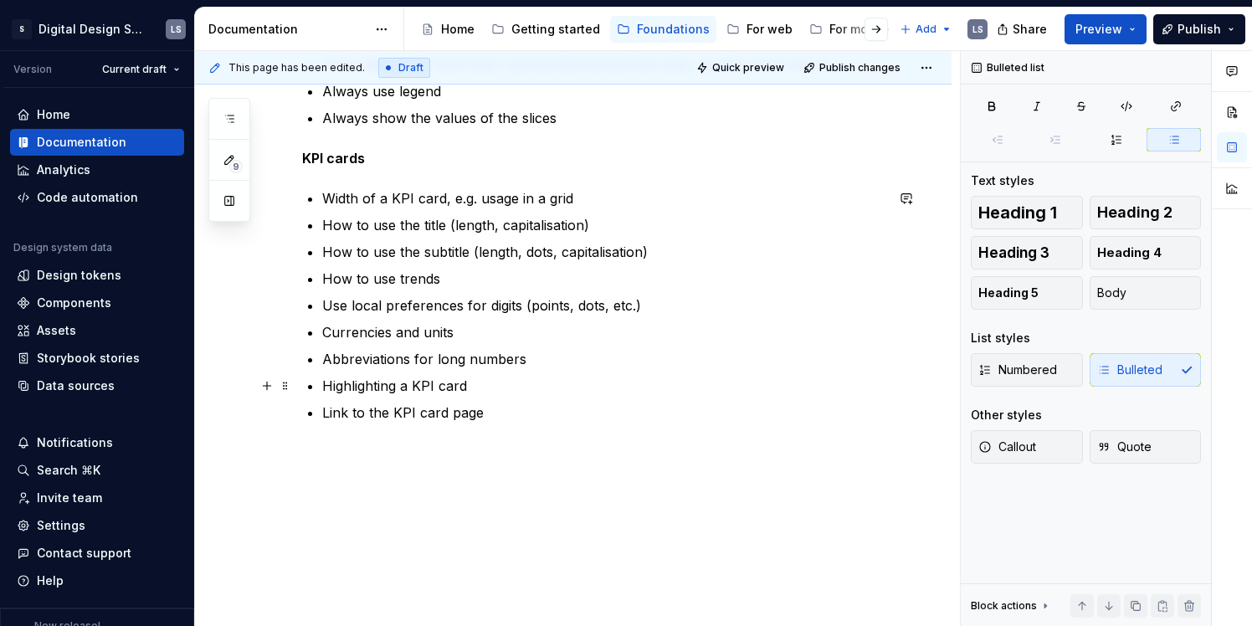
scroll to position [521, 0]
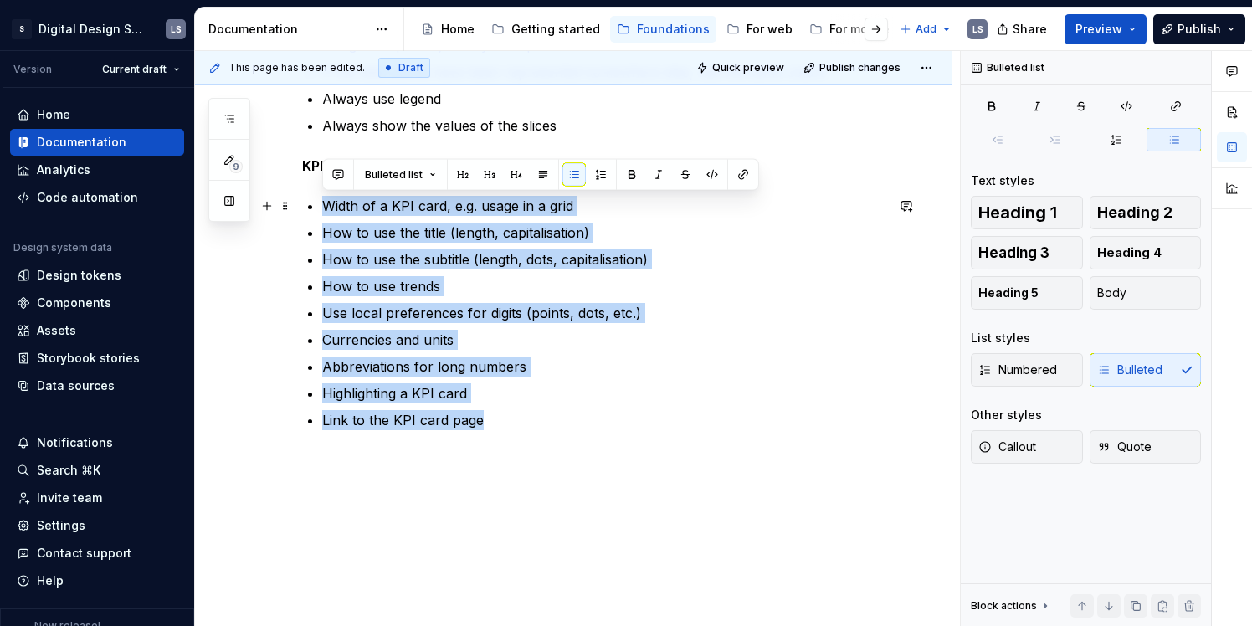
drag, startPoint x: 441, startPoint y: 359, endPoint x: 318, endPoint y: 197, distance: 203.7
click at [318, 197] on div "local Work in progress, just dropping notes for now Overall Unless required for…" at bounding box center [593, 139] width 582 height 661
click at [663, 212] on p "Width of a KPI card, e.g. usage in a grid" at bounding box center [603, 206] width 562 height 20
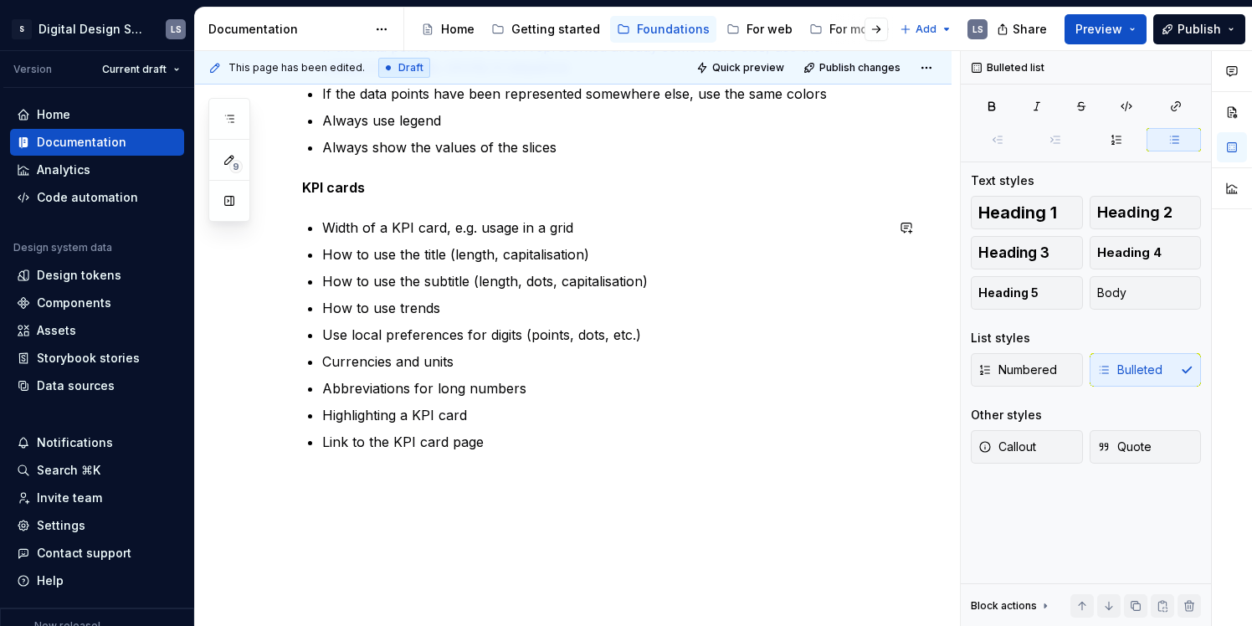
scroll to position [499, 0]
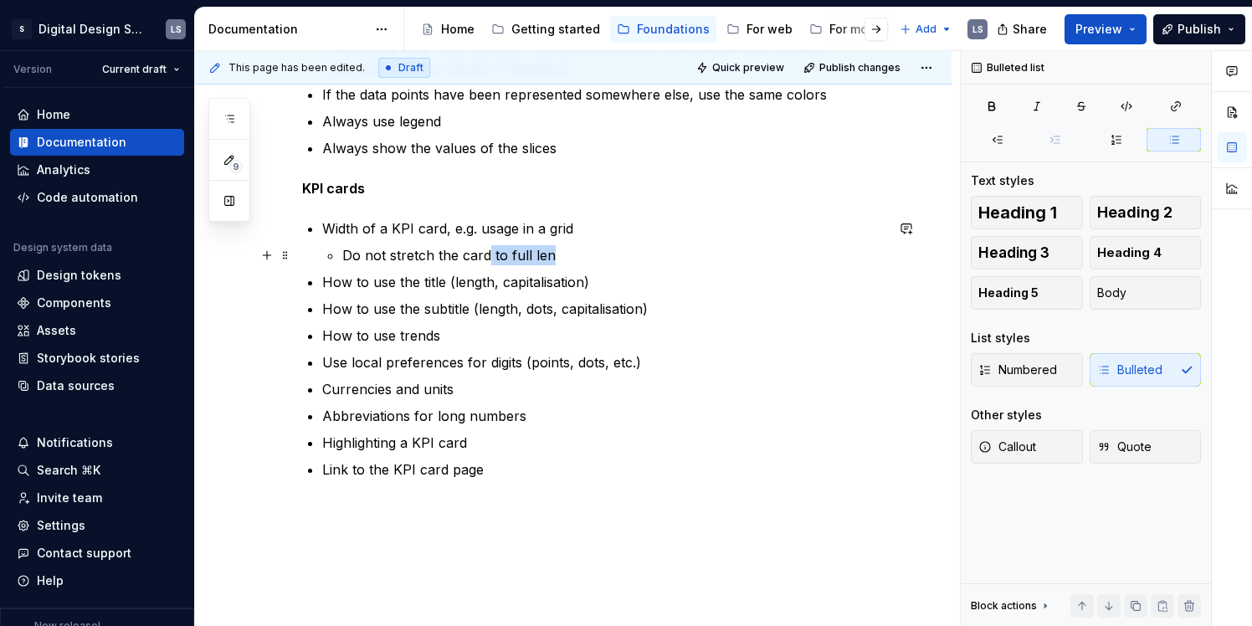
click at [488, 256] on p "Do not stretch the card to full len" at bounding box center [613, 255] width 542 height 20
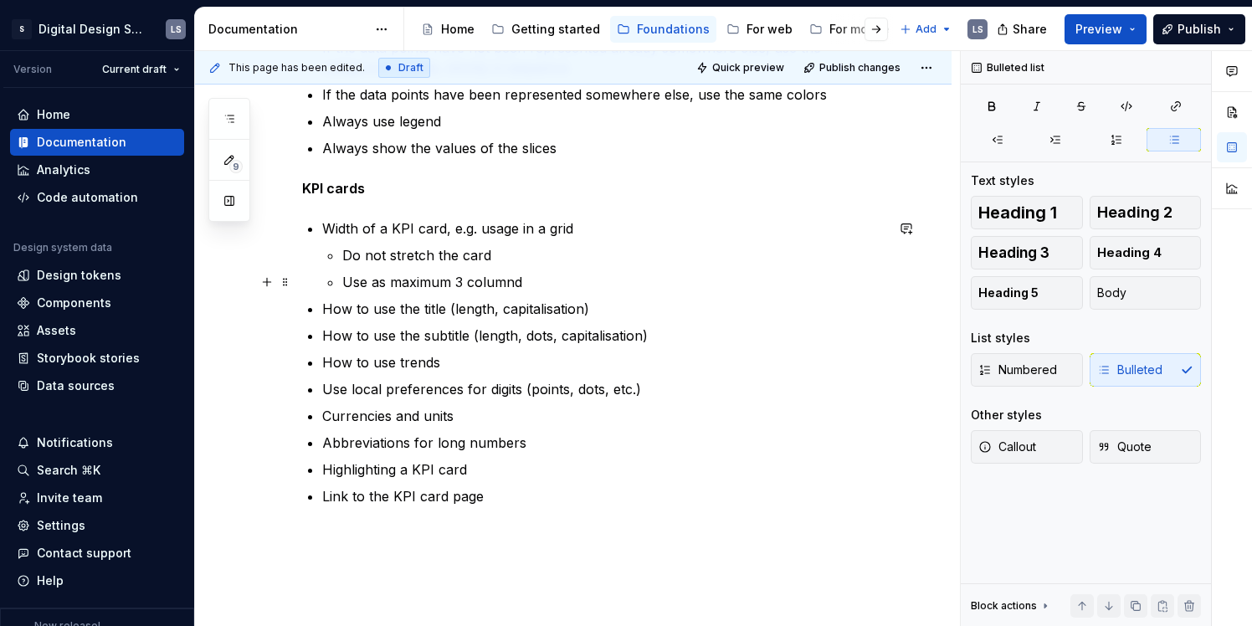
click at [636, 286] on p "Use as maximum 3 columnd" at bounding box center [613, 282] width 542 height 20
click at [587, 272] on p "Use as maximum 3 columns" at bounding box center [613, 282] width 542 height 20
click at [546, 287] on p "Use as maximum 3 columns" at bounding box center [613, 282] width 542 height 20
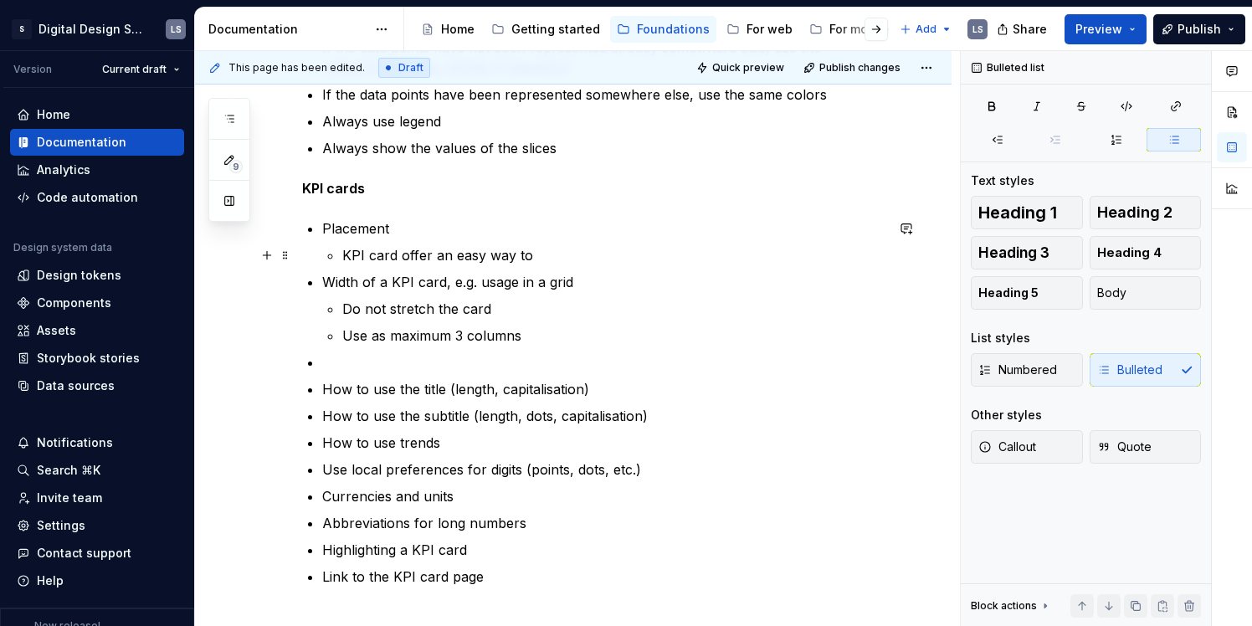
click at [593, 260] on p "KPI card offer an easy way to" at bounding box center [613, 255] width 542 height 20
click at [505, 251] on p "KPI card offer an easy way to" at bounding box center [613, 255] width 542 height 20
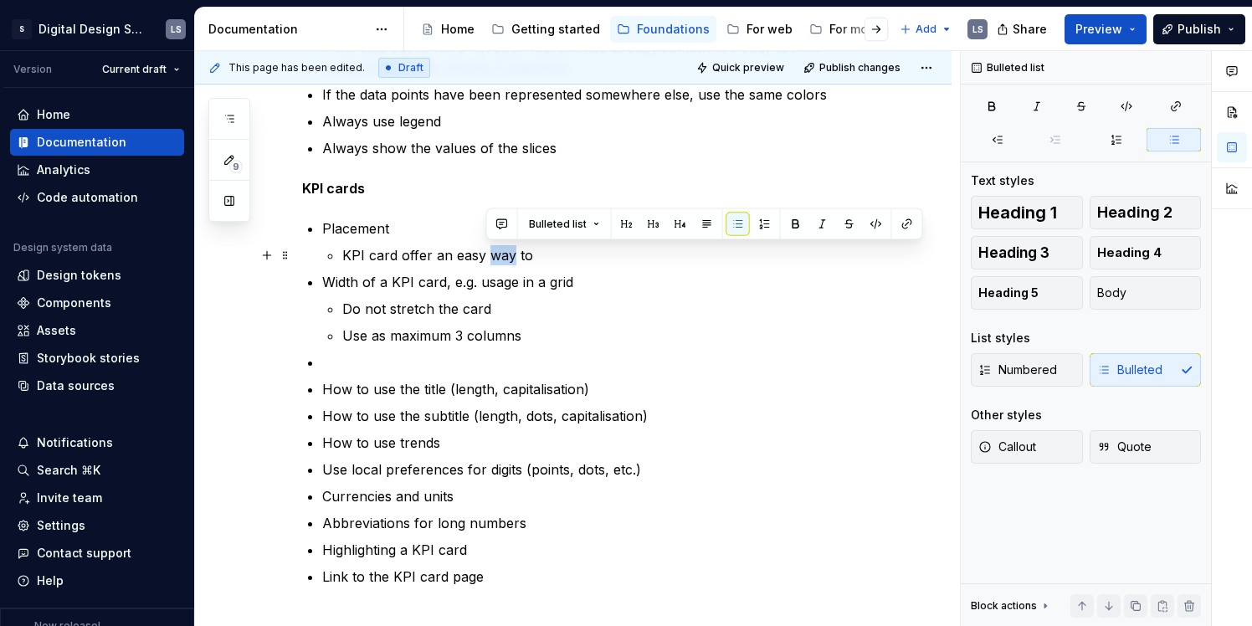
click at [505, 251] on p "KPI card offer an easy way to" at bounding box center [613, 255] width 542 height 20
click at [521, 257] on p "KPI card offer an easy way to" at bounding box center [613, 255] width 542 height 20
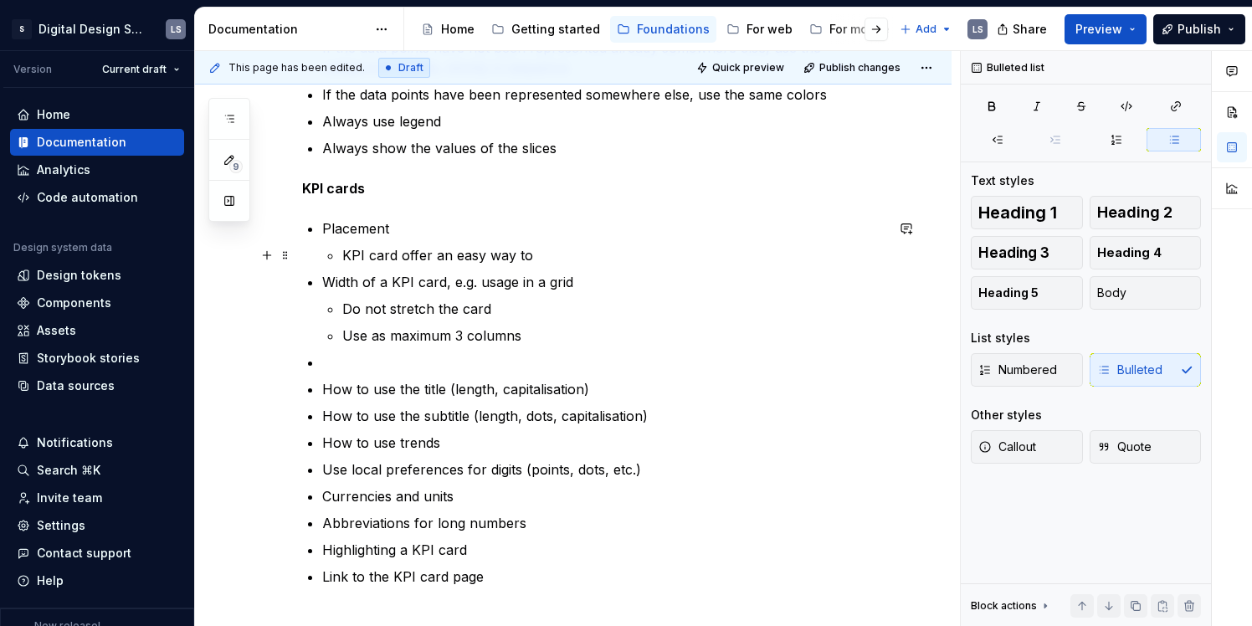
click at [545, 257] on p "KPI card offer an easy way to" at bounding box center [613, 255] width 542 height 20
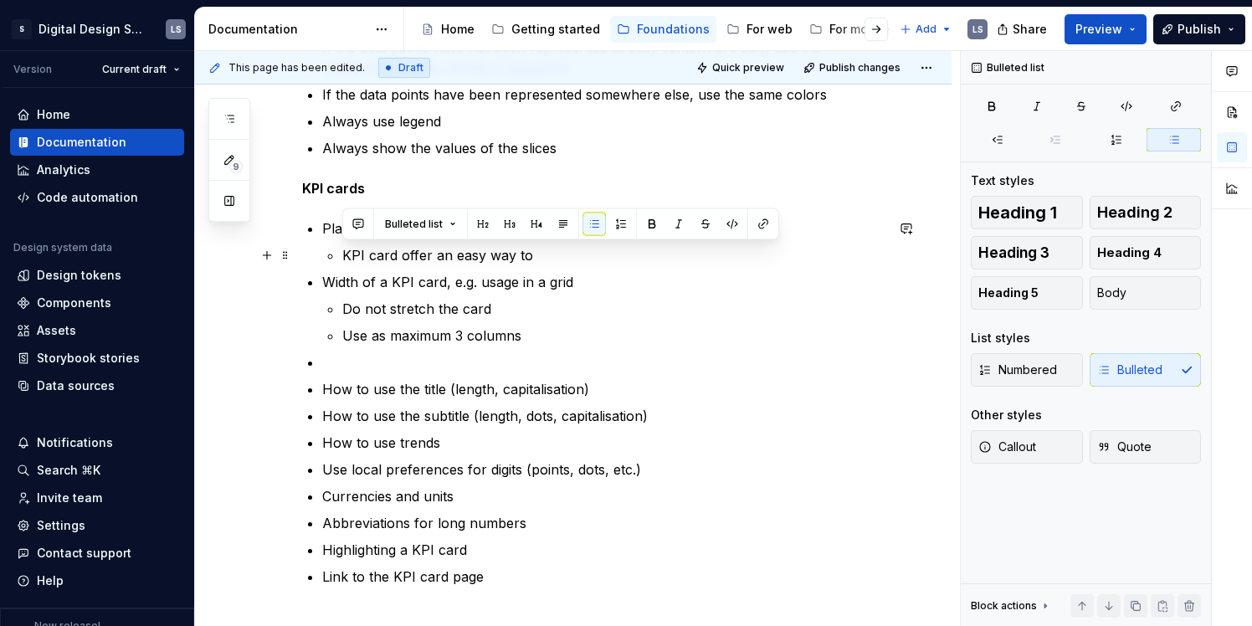
drag, startPoint x: 342, startPoint y: 249, endPoint x: 531, endPoint y: 254, distance: 189.2
click at [531, 254] on p "KPI card offer an easy way to" at bounding box center [613, 255] width 542 height 20
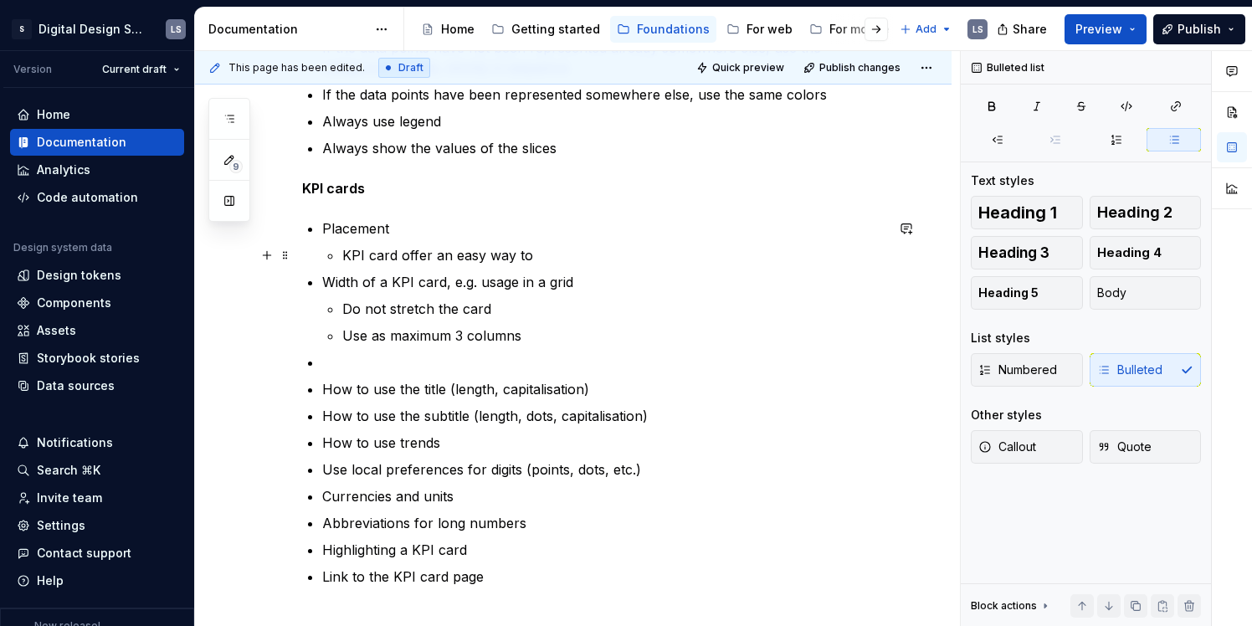
click at [538, 256] on p "KPI card offer an easy way to" at bounding box center [613, 255] width 542 height 20
click at [521, 252] on p "KPI card offer an easy way to" at bounding box center [613, 255] width 542 height 20
click at [552, 255] on p "KPI card offer an easy way to" at bounding box center [613, 255] width 542 height 20
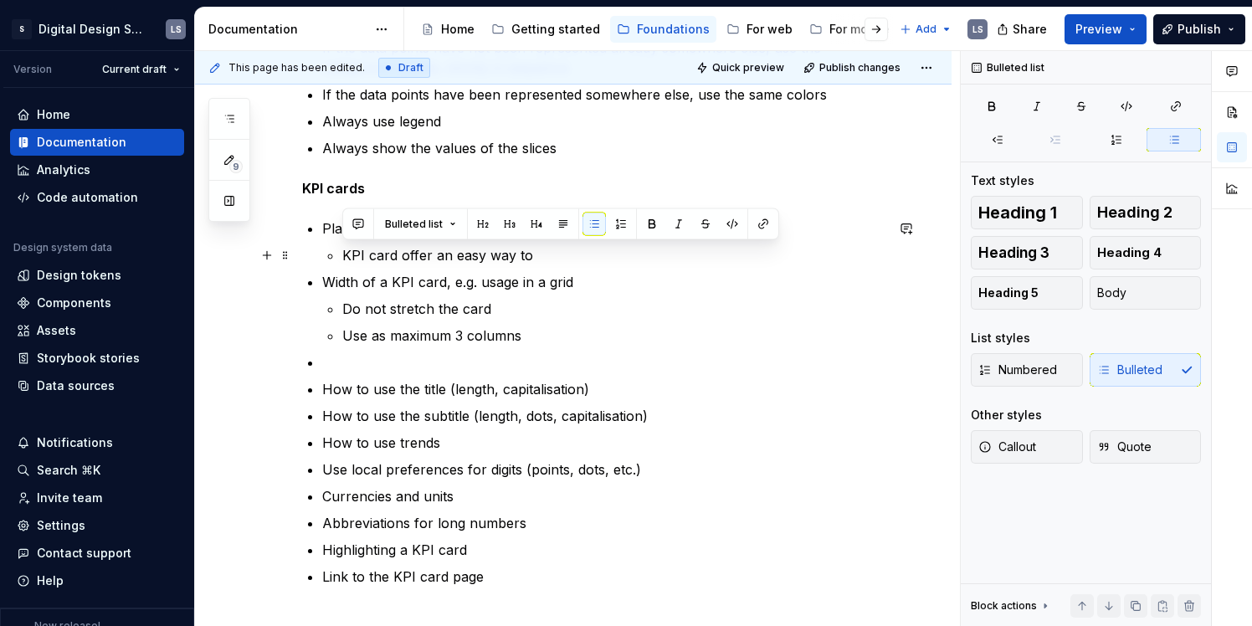
drag, startPoint x: 343, startPoint y: 254, endPoint x: 554, endPoint y: 251, distance: 210.9
click at [554, 251] on p "KPI card offer an easy way to" at bounding box center [613, 255] width 542 height 20
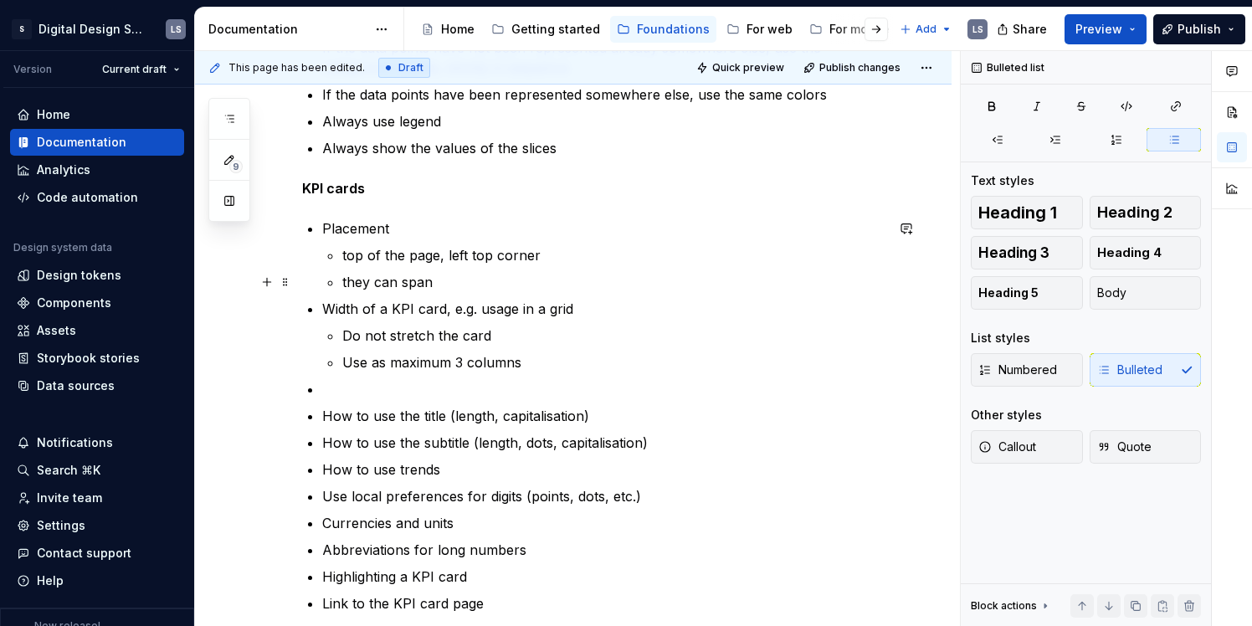
click at [421, 284] on p "they can span" at bounding box center [613, 282] width 542 height 20
click at [467, 284] on p "they can span" at bounding box center [613, 282] width 542 height 20
click at [473, 283] on p "they can span" at bounding box center [613, 282] width 542 height 20
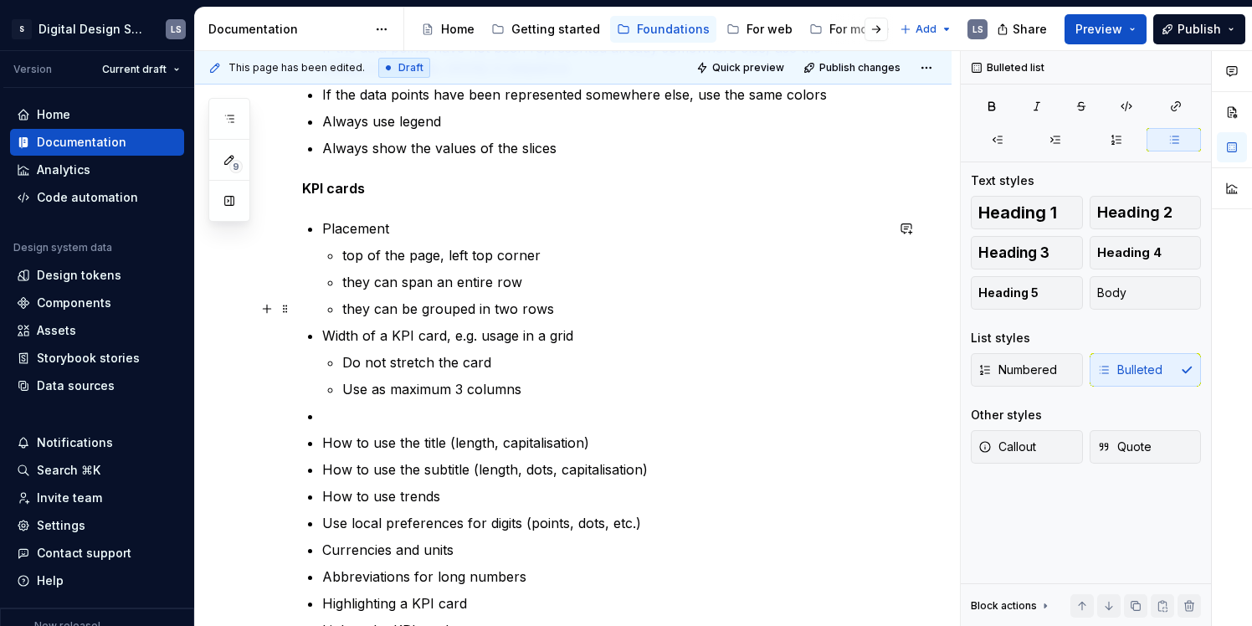
click at [573, 310] on p "they can be grouped in two rows" at bounding box center [613, 309] width 542 height 20
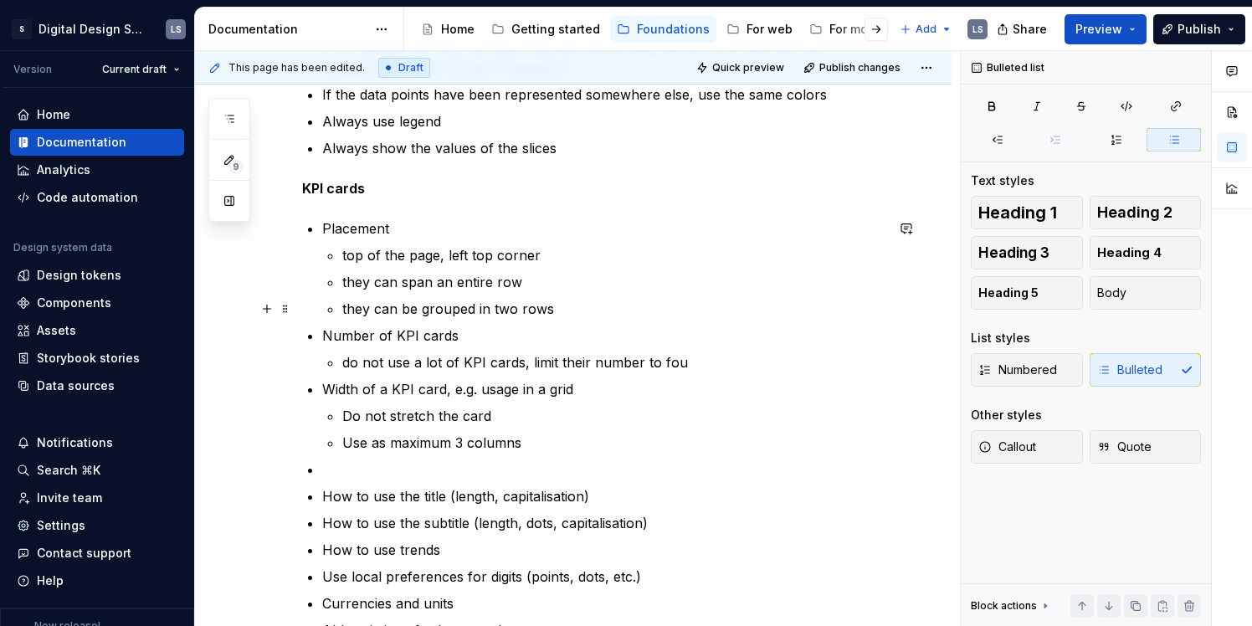
scroll to position [505, 0]
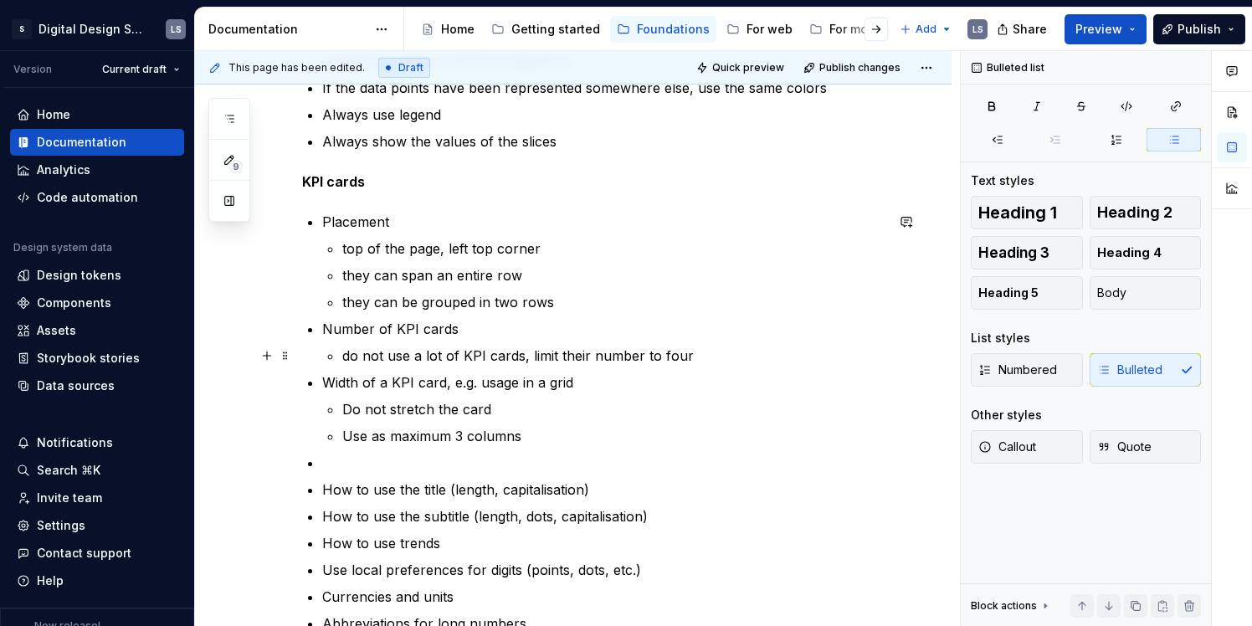
click at [650, 355] on p "do not use a lot of KPI cards, limit their number to four" at bounding box center [613, 356] width 542 height 20
click at [670, 356] on p "do not use a lot of KPI cards, limit their number to four" at bounding box center [613, 356] width 542 height 20
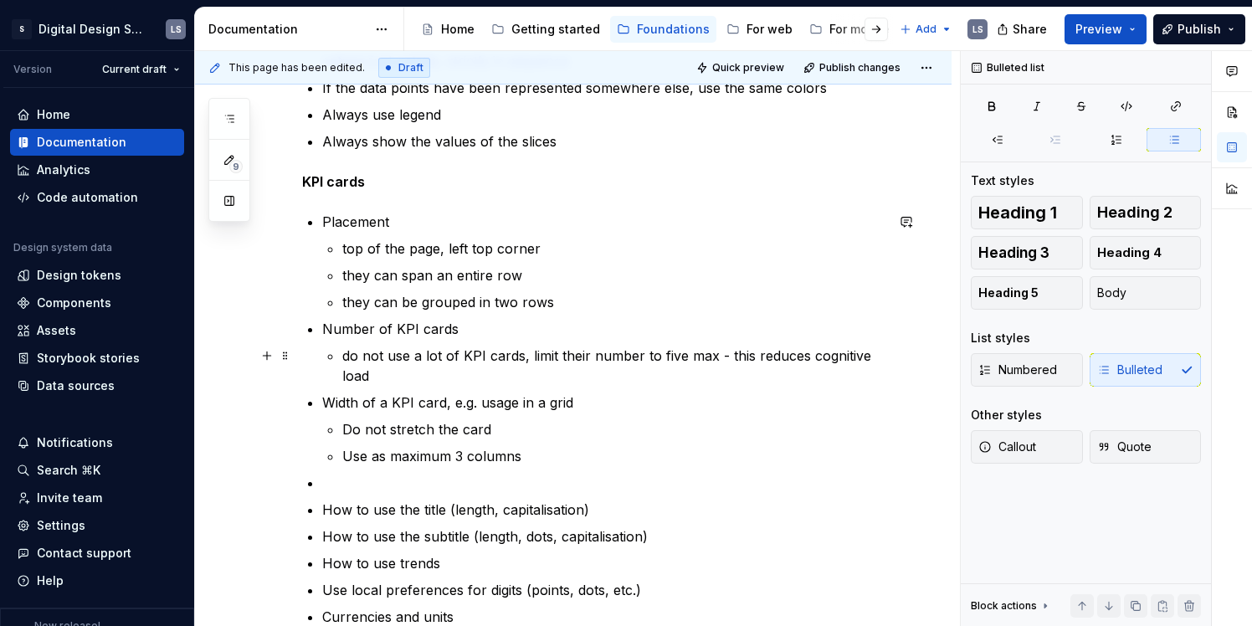
click at [722, 354] on p "do not use a lot of KPI cards, limit their number to five max - this reduces co…" at bounding box center [613, 366] width 542 height 40
click at [413, 370] on p "do not use a lot of KPI cards, limit their number to five max (this reduces cog…" at bounding box center [613, 366] width 542 height 40
click at [594, 487] on p at bounding box center [603, 483] width 562 height 20
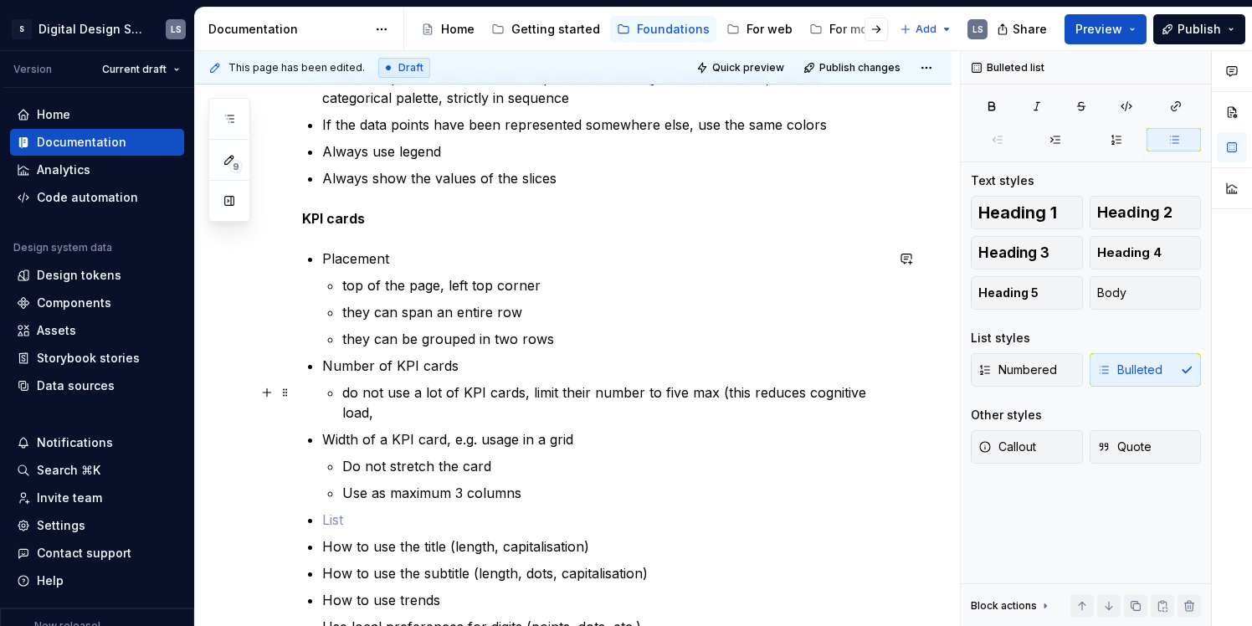
click at [530, 417] on p "do not use a lot of KPI cards, limit their number to five max (this reduces cog…" at bounding box center [613, 402] width 542 height 40
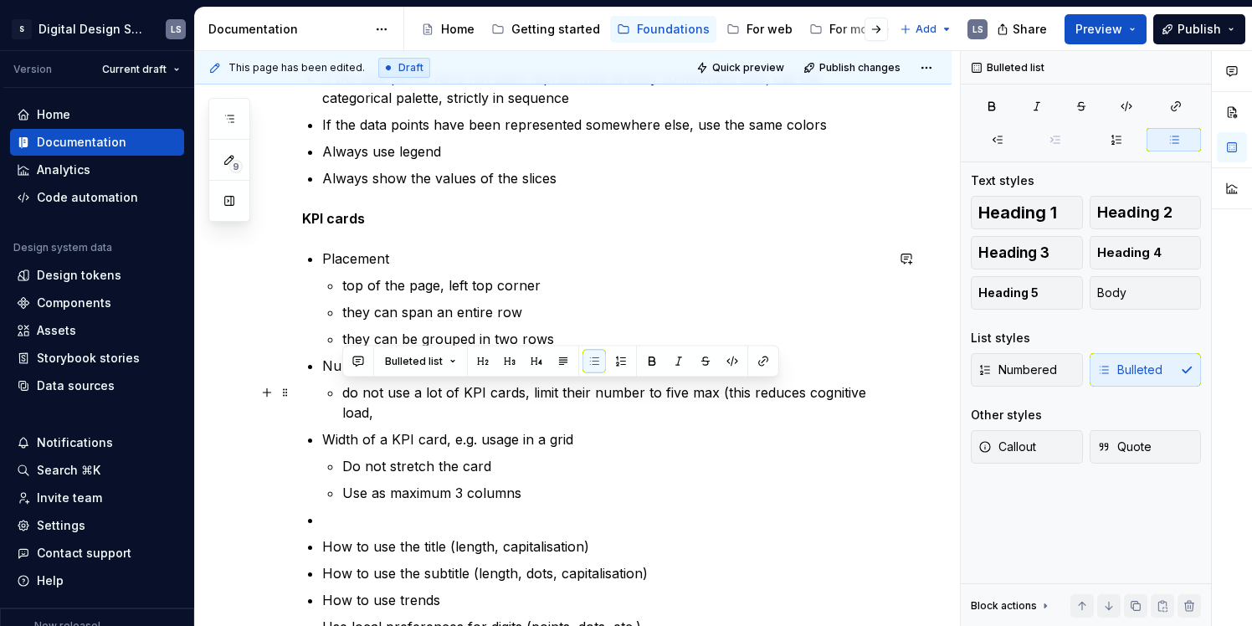
drag, startPoint x: 342, startPoint y: 392, endPoint x: 375, endPoint y: 410, distance: 37.1
click at [376, 410] on p "do not use a lot of KPI cards, limit their number to five max (this reduces cog…" at bounding box center [613, 402] width 542 height 40
click at [386, 411] on p "do not use a lot of KPI cards, limit their number to five max (this reduces cog…" at bounding box center [613, 402] width 542 height 40
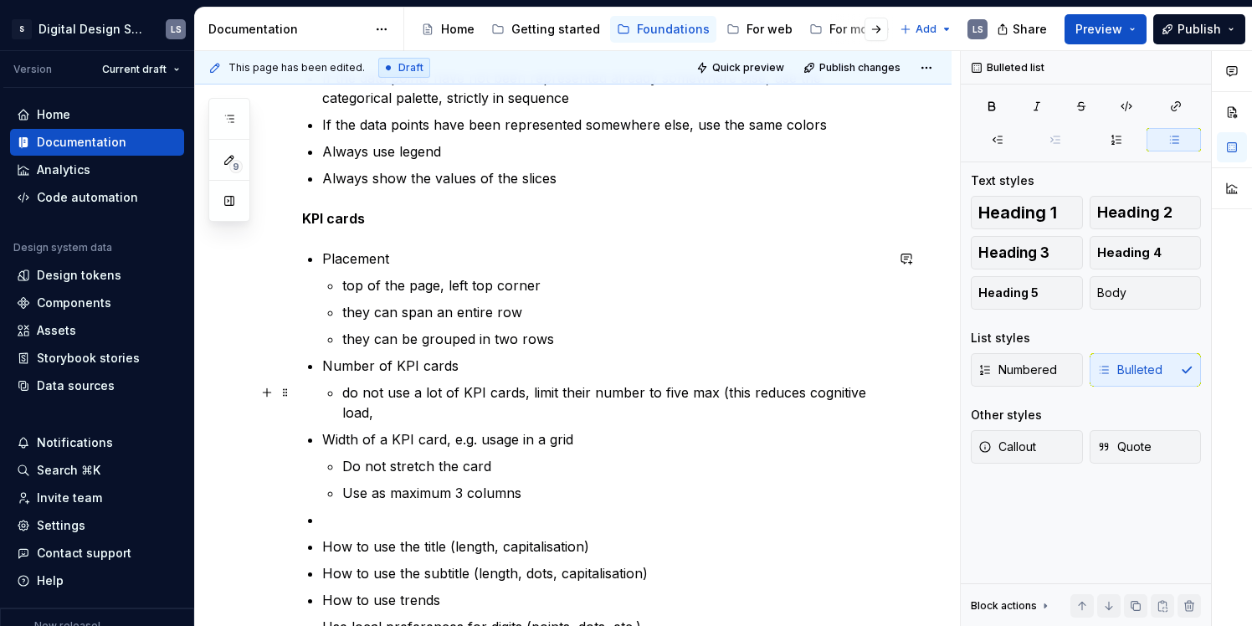
click at [660, 392] on p "do not use a lot of KPI cards, limit their number to five max (this reduces cog…" at bounding box center [613, 402] width 542 height 40
click at [887, 401] on div "local Work in progress, just dropping notes for now Overall Unless required for…" at bounding box center [573, 407] width 756 height 1170
click at [890, 390] on div "local Work in progress, just dropping notes for now Overall Unless required for…" at bounding box center [573, 407] width 756 height 1170
click at [879, 390] on p "do not use a lot of KPI cards, limit their number to 5 max (this reduces cognit…" at bounding box center [613, 402] width 542 height 40
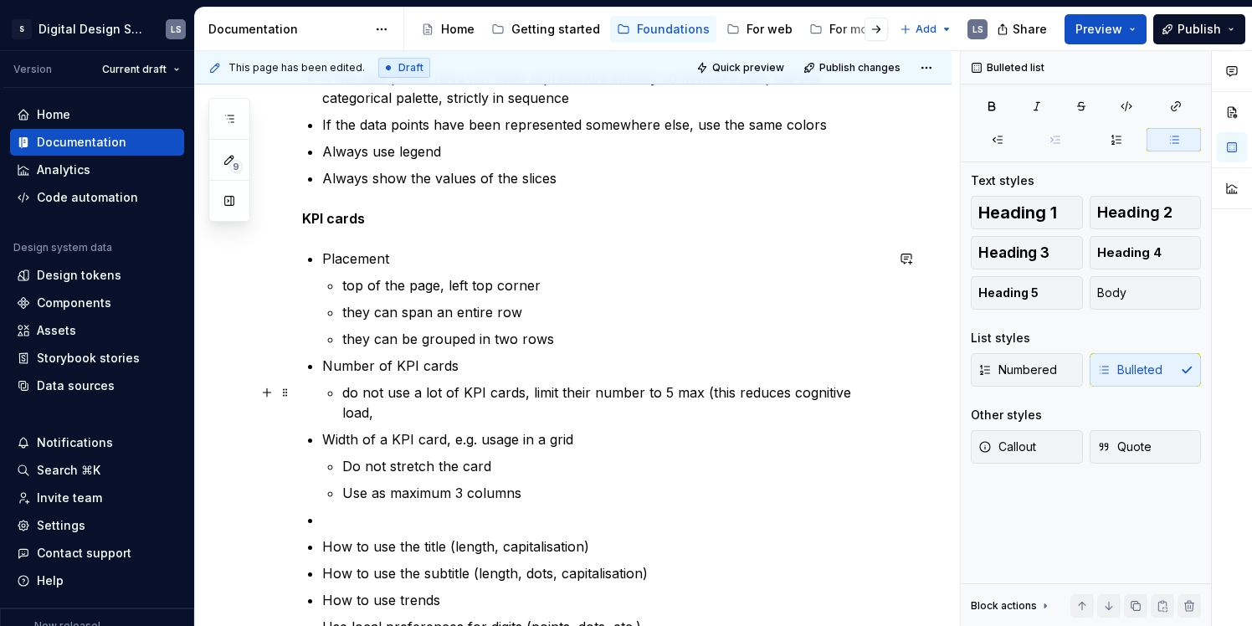
click at [867, 393] on p "do not use a lot of KPI cards, limit their number to 5 max (this reduces cognit…" at bounding box center [613, 402] width 542 height 40
click at [859, 386] on p "do not use a lot of KPI cards, limit their number to 5 max (this reduces cognit…" at bounding box center [613, 402] width 542 height 40
click at [617, 333] on p "they can be grouped in two rows" at bounding box center [613, 339] width 542 height 20
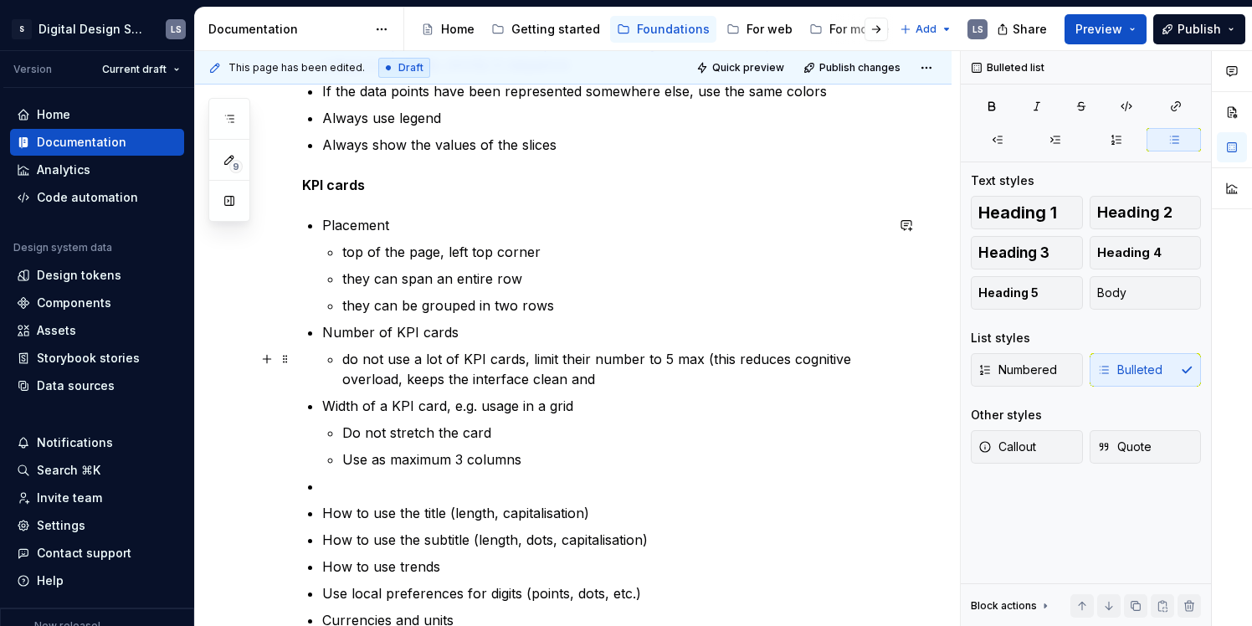
scroll to position [504, 0]
click at [500, 280] on p "they can span an entire row" at bounding box center [613, 277] width 542 height 20
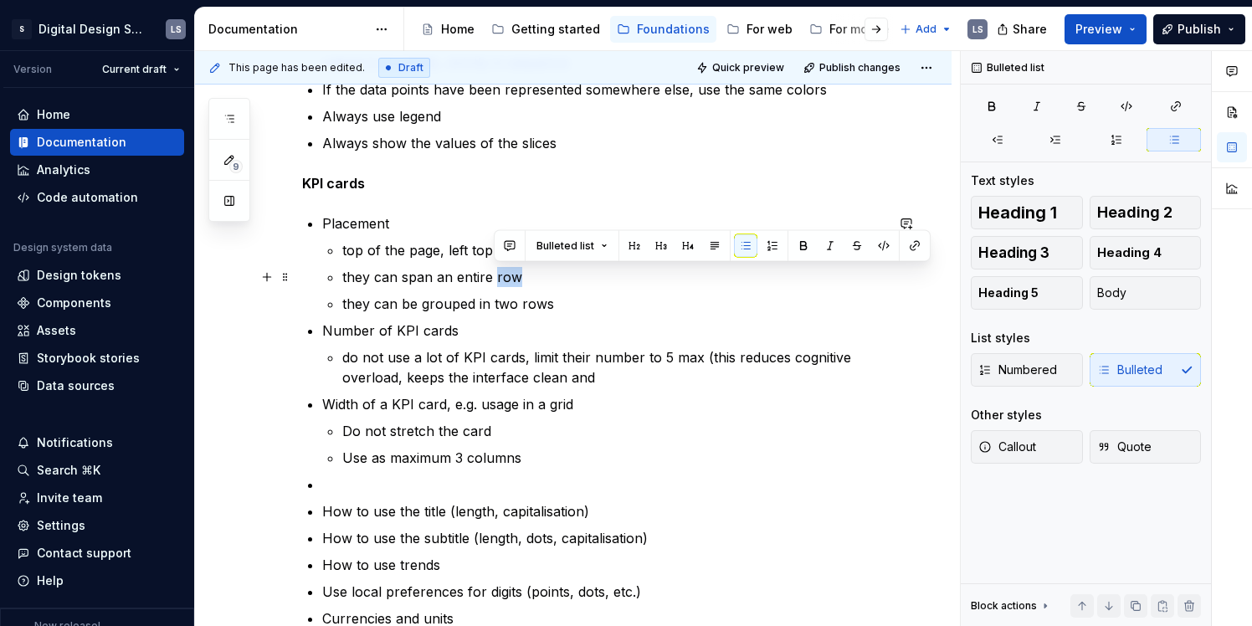
click at [500, 280] on p "they can span an entire row" at bounding box center [613, 277] width 542 height 20
click at [495, 310] on p "they can be grouped in two rows" at bounding box center [613, 304] width 542 height 20
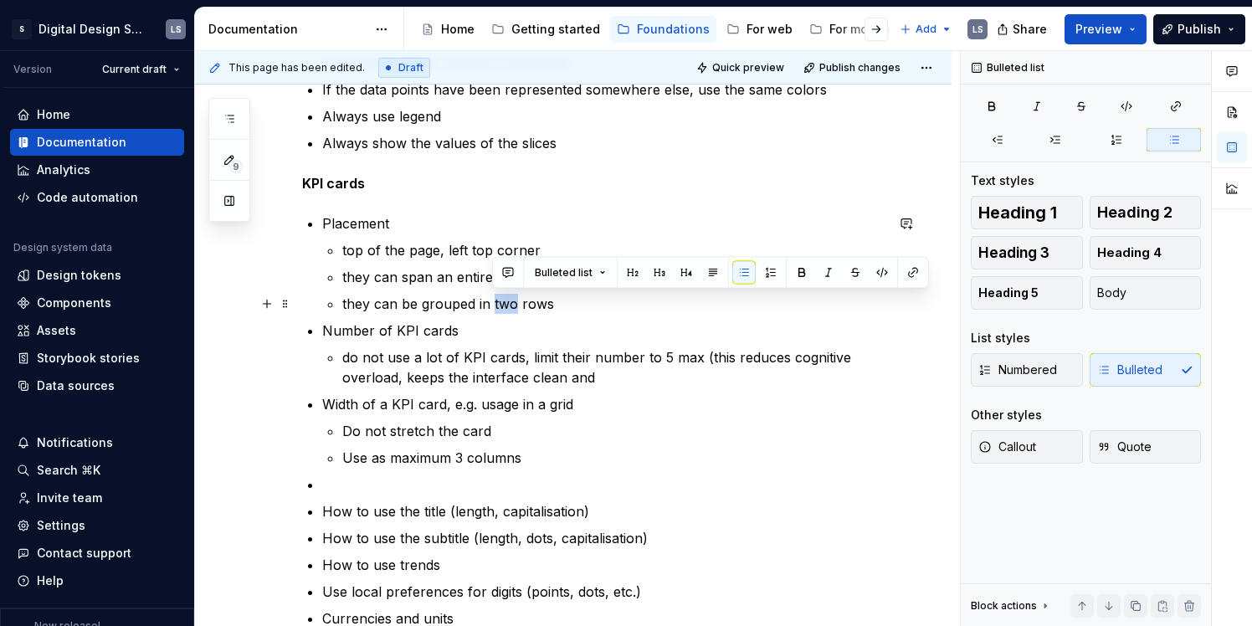
click at [495, 310] on p "they can be grouped in two rows" at bounding box center [613, 304] width 542 height 20
click at [529, 310] on p "they can be grouped in two rows" at bounding box center [613, 304] width 542 height 20
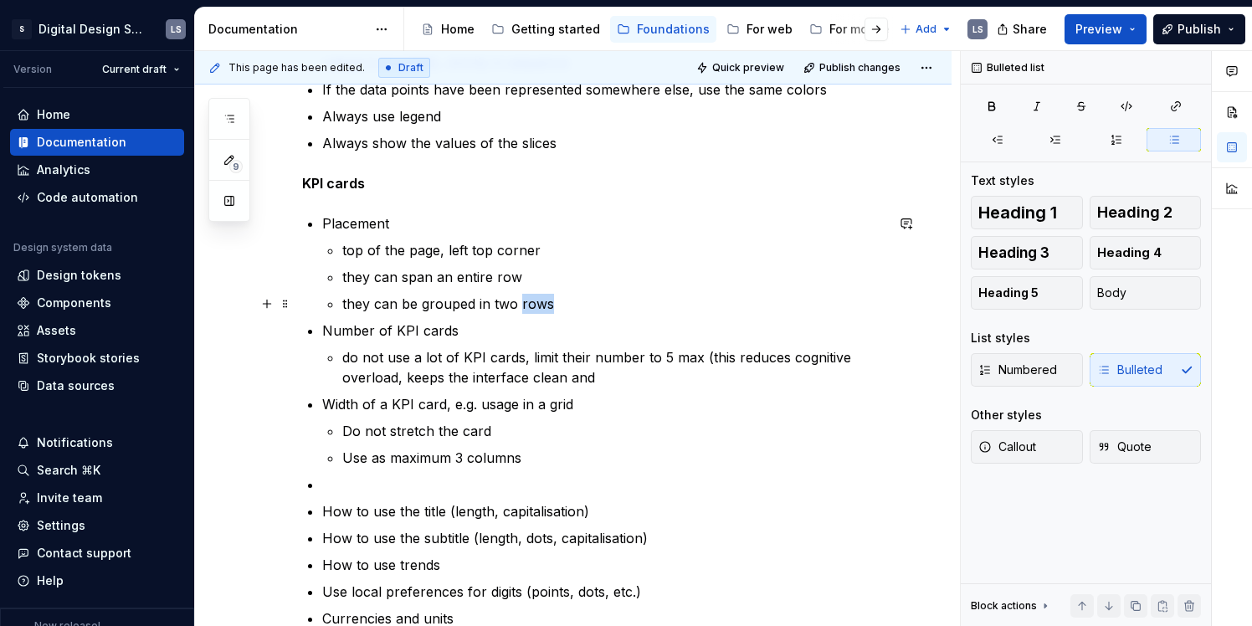
click at [529, 310] on p "they can be grouped in two rows" at bounding box center [613, 304] width 542 height 20
click at [559, 310] on p "they can be grouped in two rows" at bounding box center [613, 304] width 542 height 20
click at [525, 450] on p "Use as maximum 3 columns" at bounding box center [613, 458] width 542 height 20
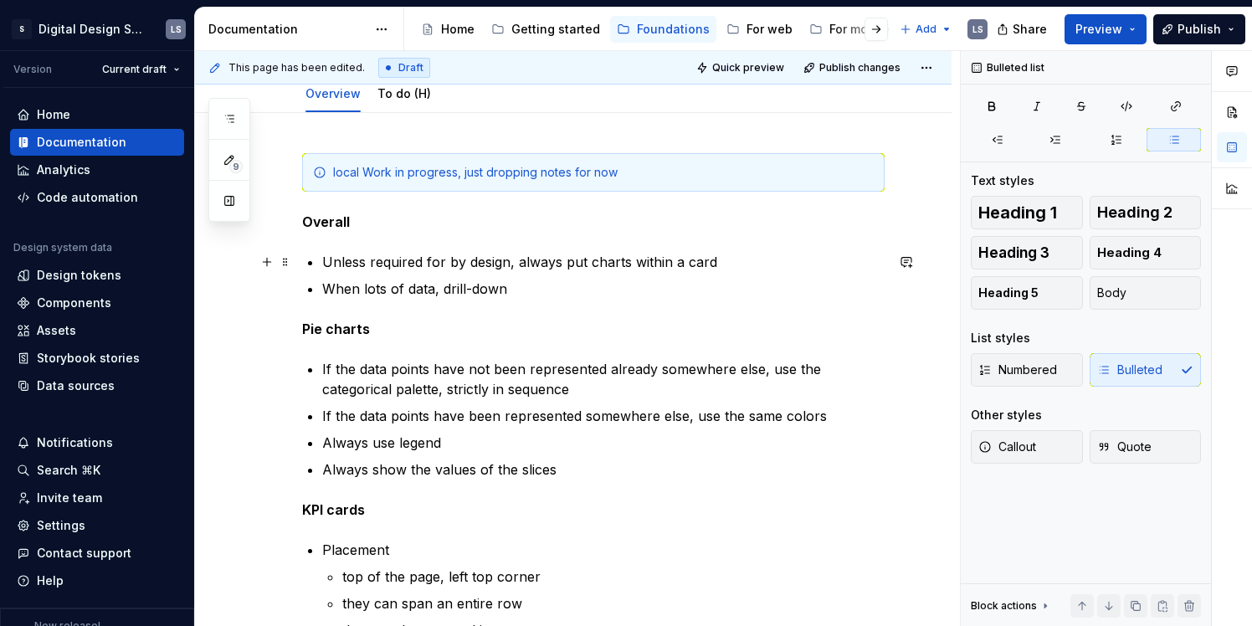
scroll to position [0, 0]
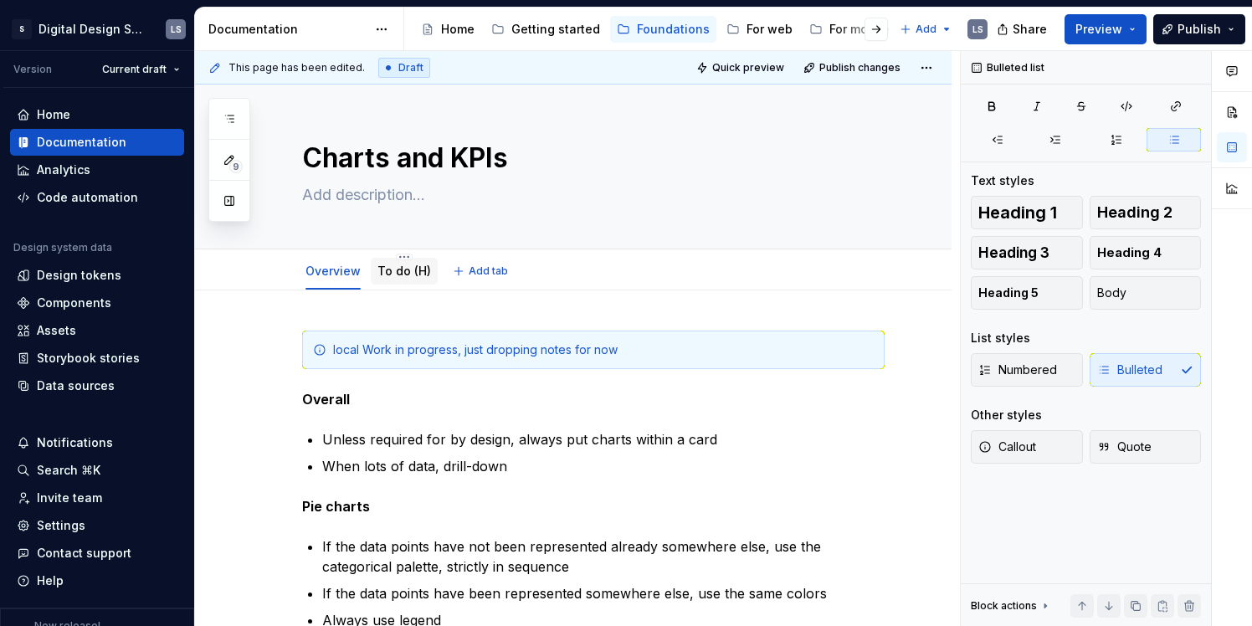
click at [392, 274] on link "To do (H)" at bounding box center [404, 271] width 54 height 14
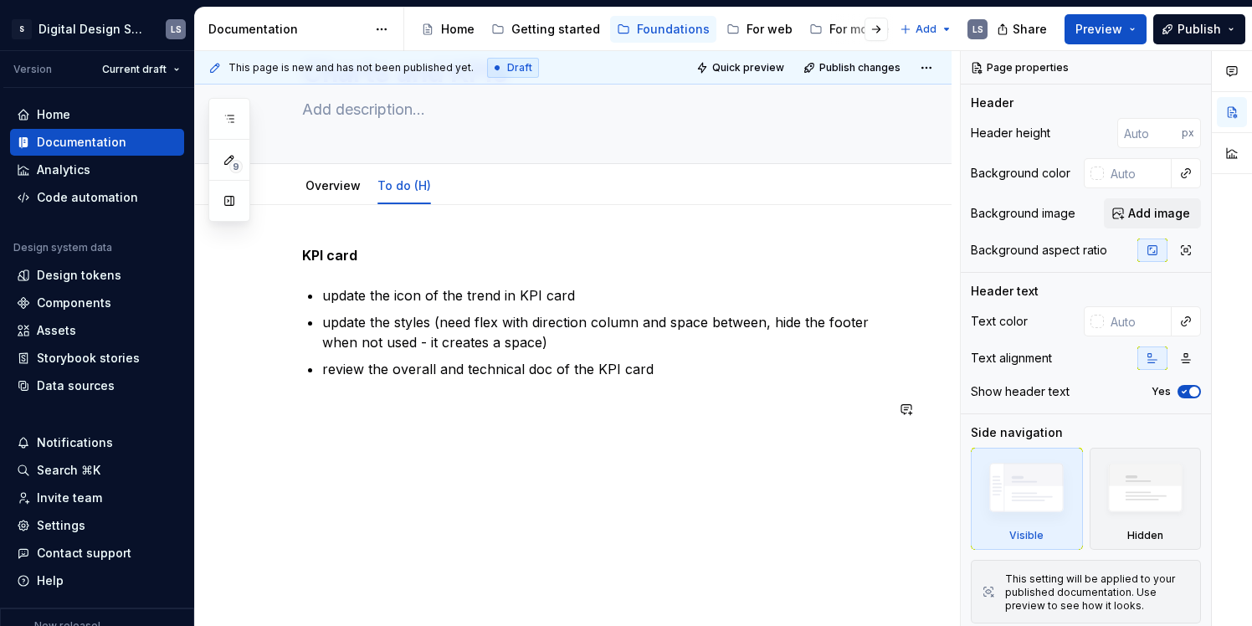
scroll to position [59, 0]
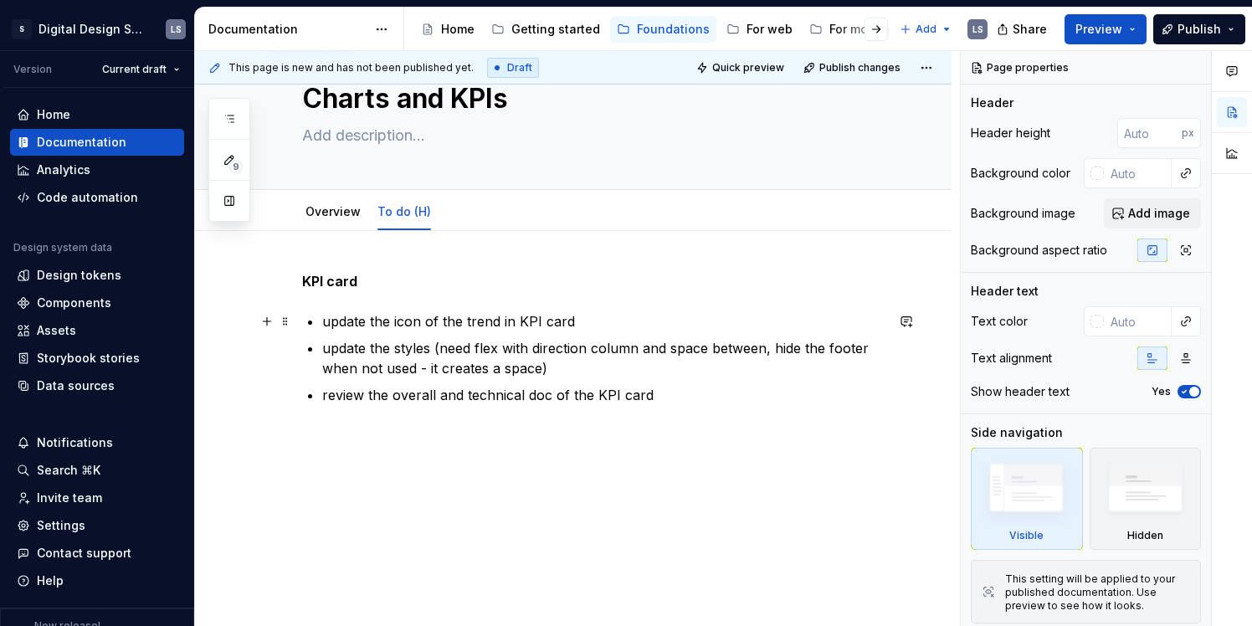
click at [409, 315] on p "update the icon of the trend in KPI card" at bounding box center [603, 321] width 562 height 20
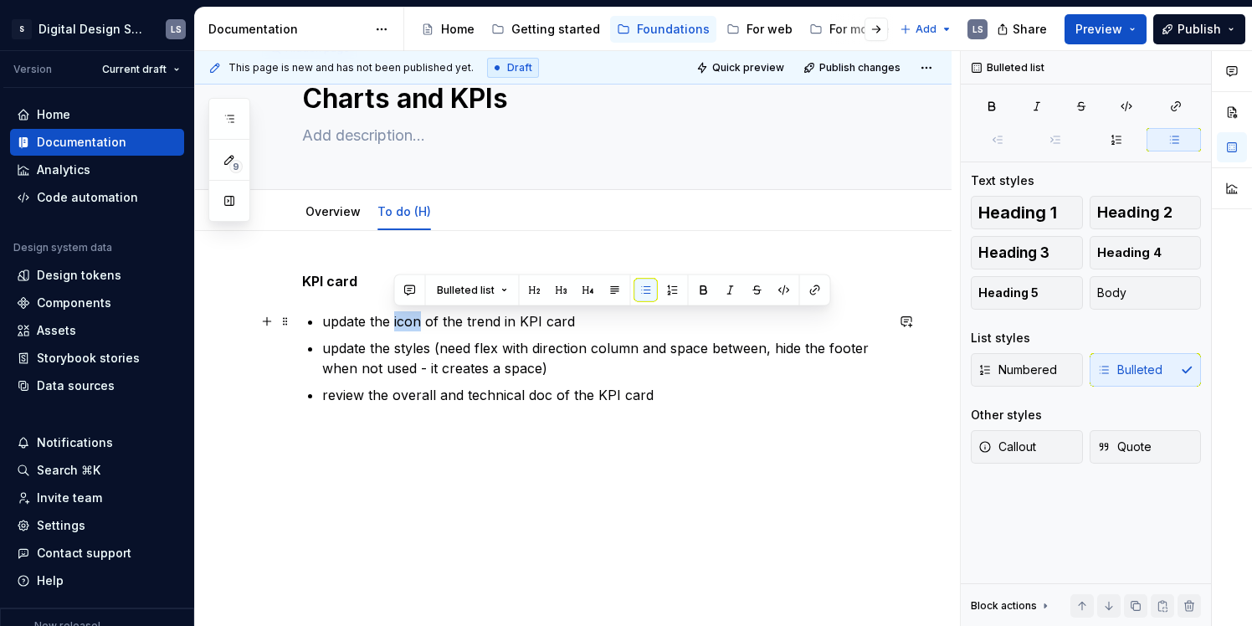
click at [409, 315] on p "update the icon of the trend in KPI card" at bounding box center [603, 321] width 562 height 20
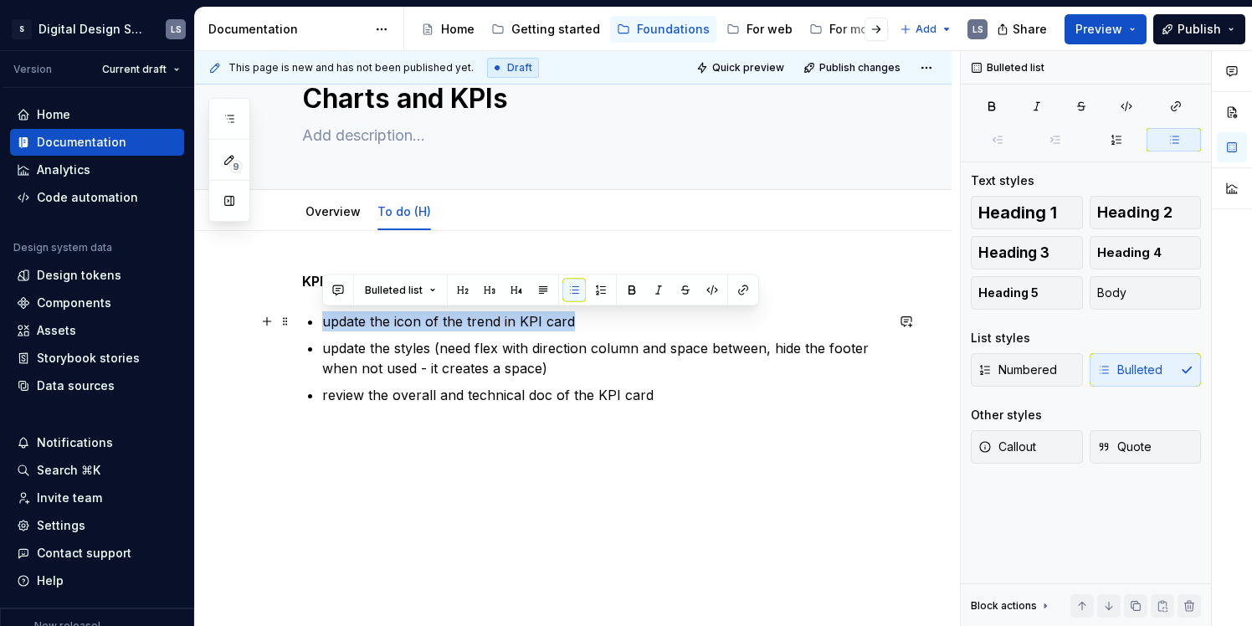
drag, startPoint x: 325, startPoint y: 315, endPoint x: 577, endPoint y: 324, distance: 252.9
click at [577, 324] on p "update the icon of the trend in KPI card" at bounding box center [603, 321] width 562 height 20
click at [576, 334] on ul "update the icon of the trend in KPI card update the styles (need flex with dire…" at bounding box center [603, 358] width 562 height 94
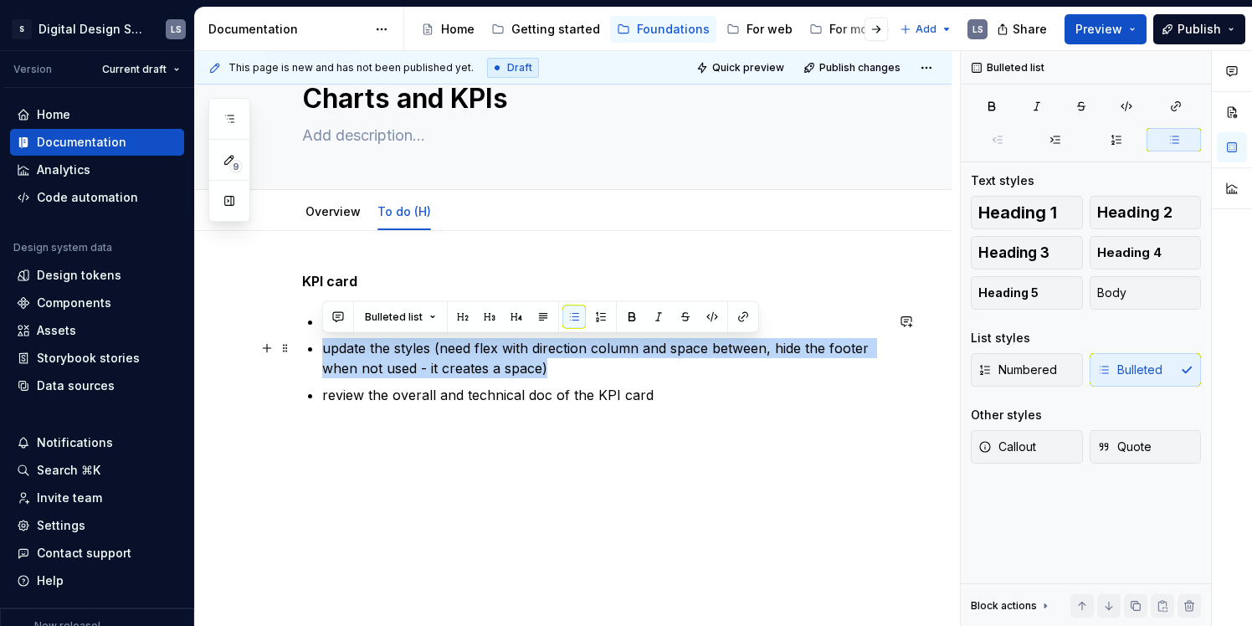
drag, startPoint x: 551, startPoint y: 370, endPoint x: 302, endPoint y: 338, distance: 250.6
click at [302, 338] on div "KPI card update the icon of the trend in KPI card update the styles (need flex …" at bounding box center [593, 358] width 582 height 174
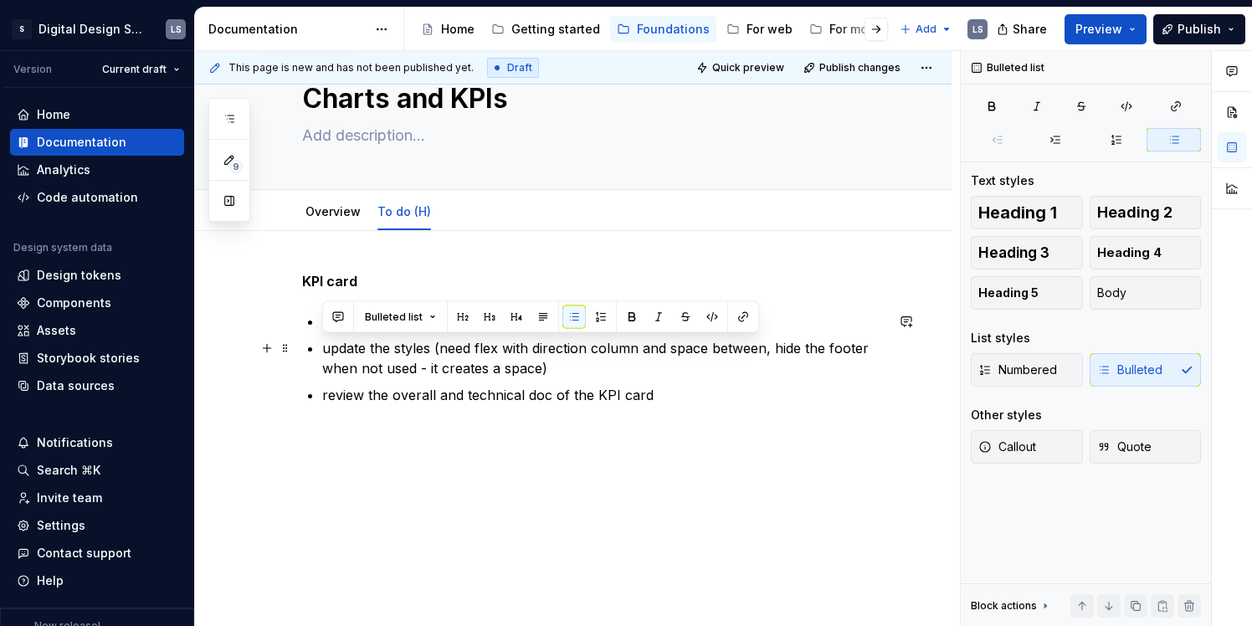
click at [399, 341] on p "update the styles (need flex with direction column and space between, hide the …" at bounding box center [603, 358] width 562 height 40
click at [426, 346] on p "update the styles (need flex with direction column and space between, hide the …" at bounding box center [603, 358] width 562 height 40
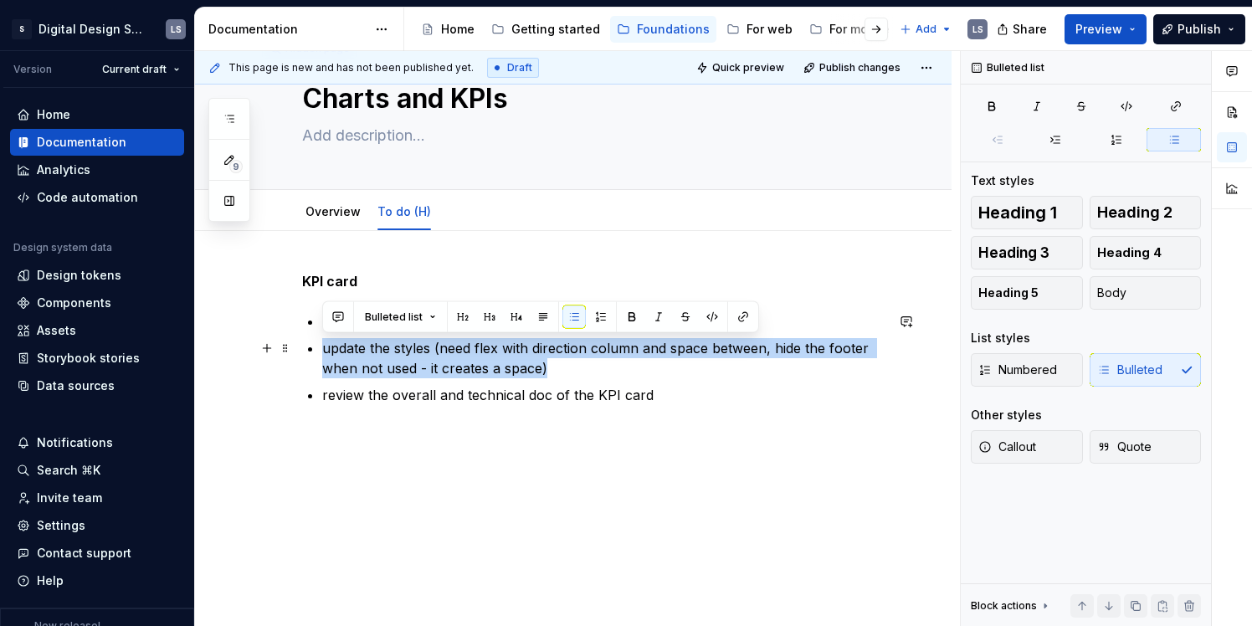
drag, startPoint x: 325, startPoint y: 346, endPoint x: 562, endPoint y: 366, distance: 237.6
click at [562, 366] on p "update the styles (need flex with direction column and space between, hide the …" at bounding box center [603, 358] width 562 height 40
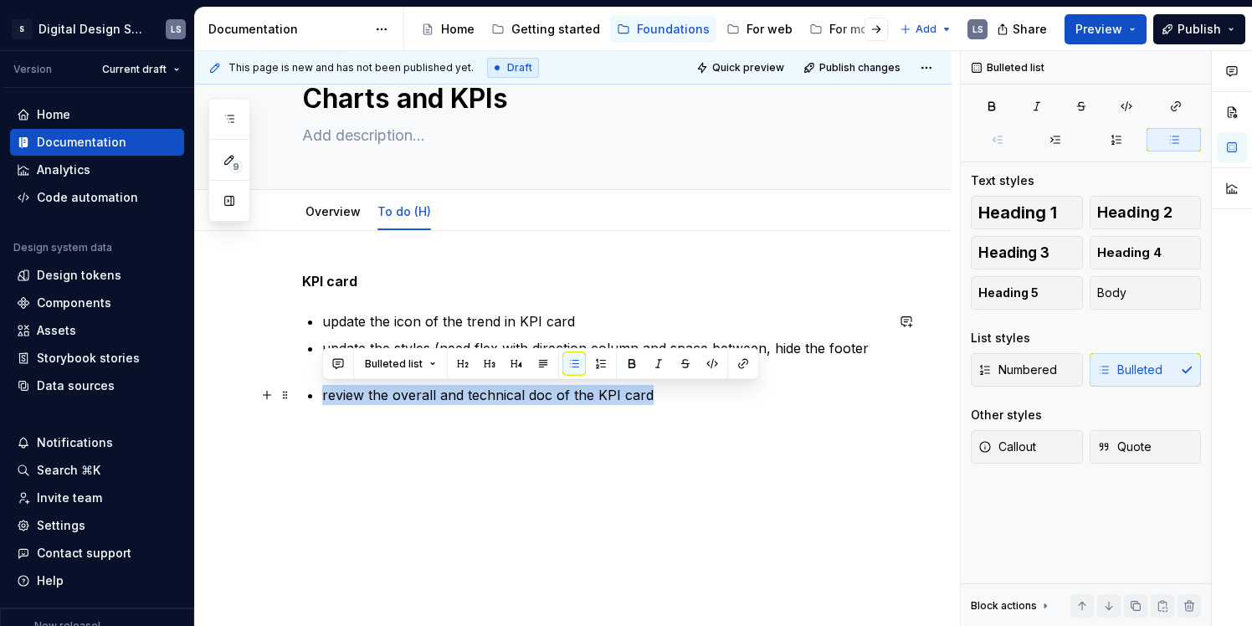
drag, startPoint x: 667, startPoint y: 401, endPoint x: 295, endPoint y: 396, distance: 371.6
click at [295, 396] on div "KPI card update the icon of the trend in KPI card update the styles (need flex …" at bounding box center [573, 442] width 756 height 422
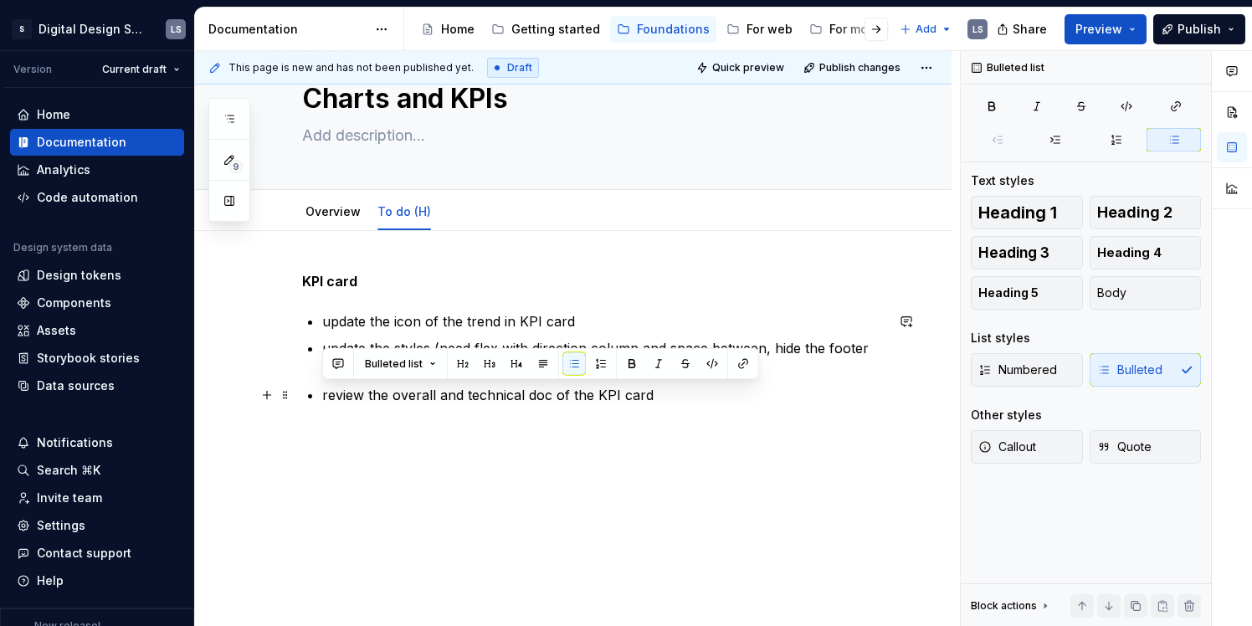
click at [330, 409] on div "KPI card update the icon of the trend in KPI card update the styles (need flex …" at bounding box center [593, 358] width 582 height 174
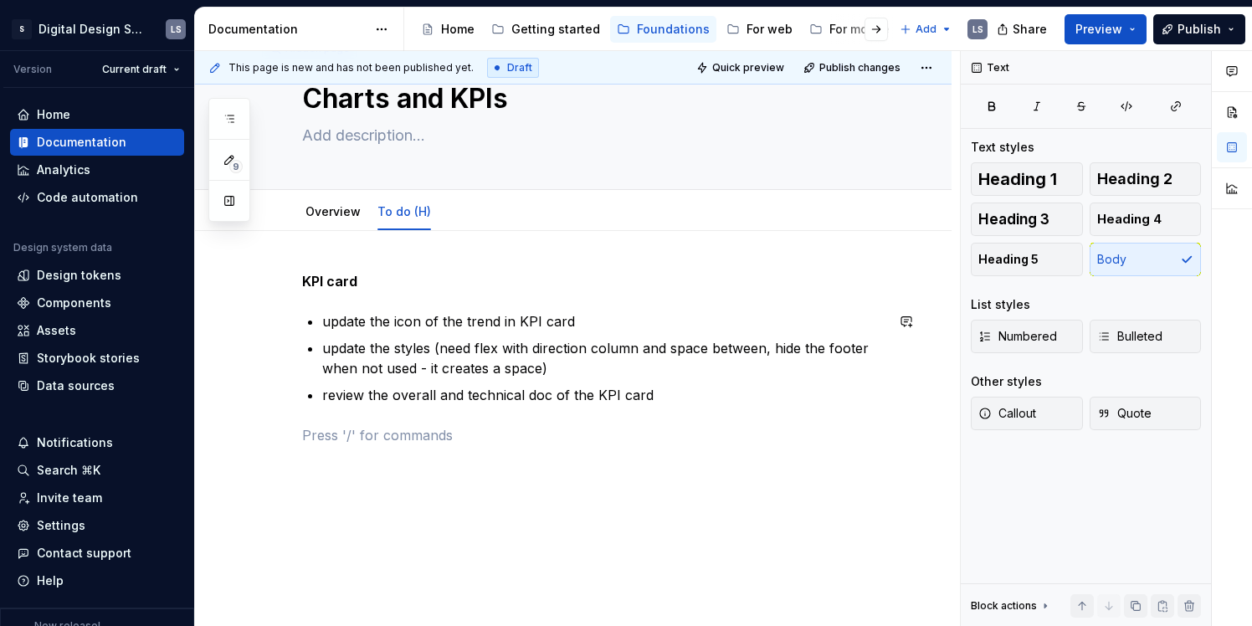
click at [329, 409] on div "KPI card update the icon of the trend in KPI card update the styles (need flex …" at bounding box center [593, 358] width 582 height 174
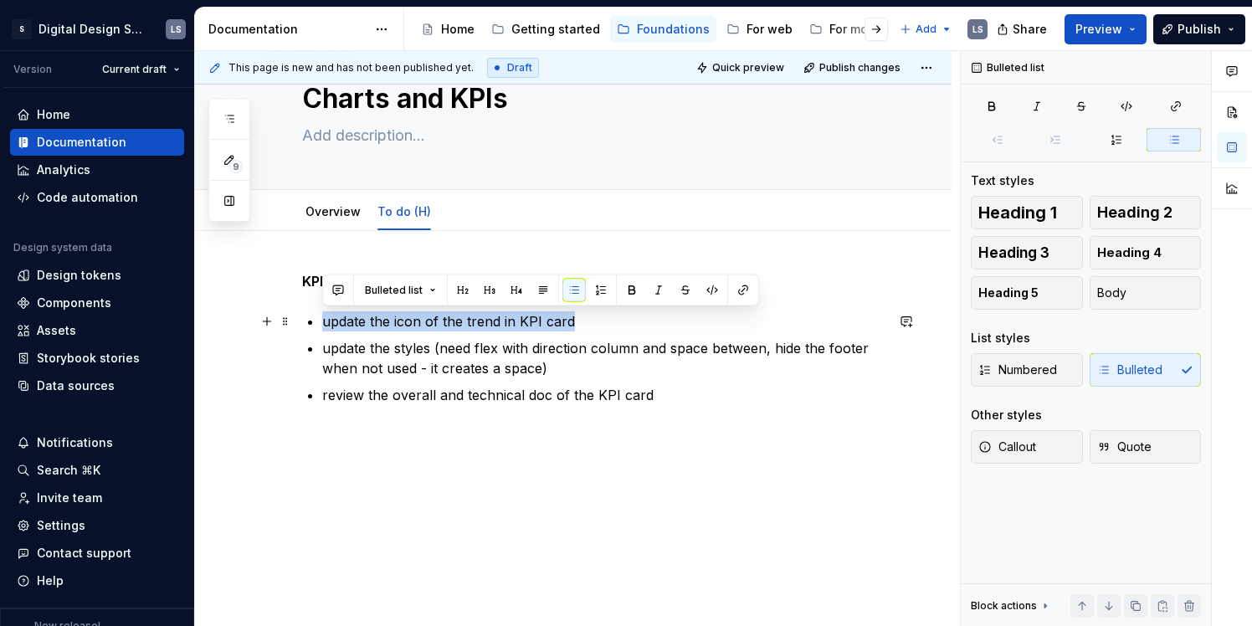
drag, startPoint x: 341, startPoint y: 321, endPoint x: 659, endPoint y: 321, distance: 318.0
click at [659, 321] on p "update the icon of the trend in KPI card" at bounding box center [603, 321] width 562 height 20
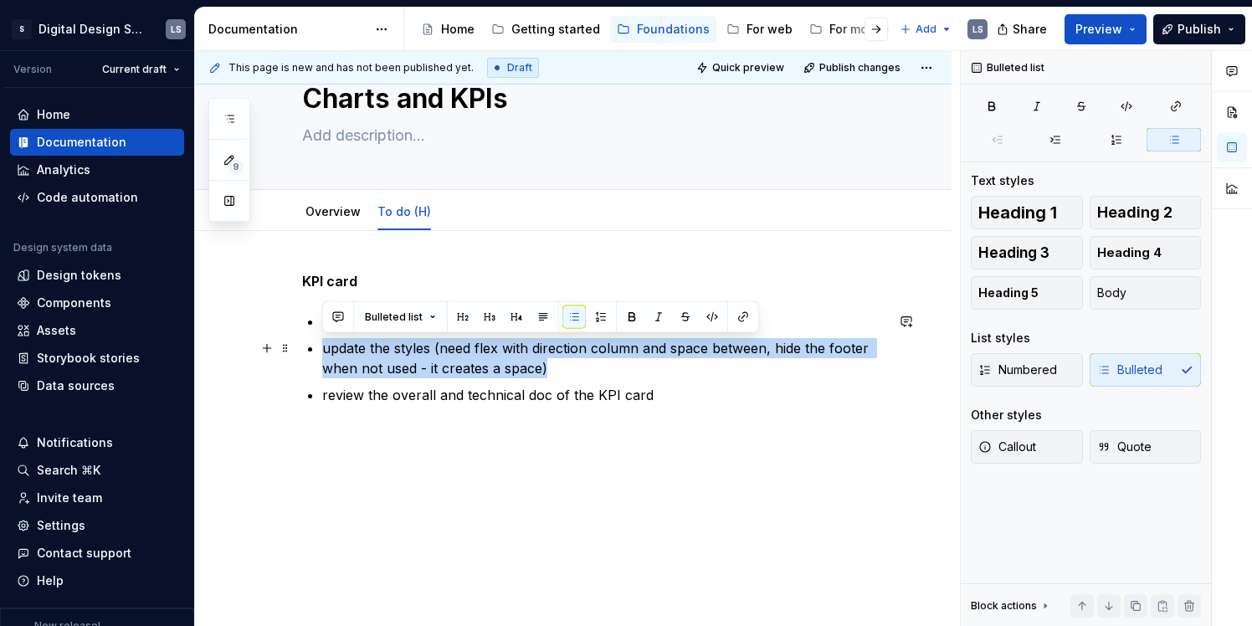
drag, startPoint x: 562, startPoint y: 372, endPoint x: 321, endPoint y: 346, distance: 243.2
click at [321, 346] on div "KPI card update the icon of the trend in KPI card update the styles (need flex …" at bounding box center [593, 358] width 582 height 174
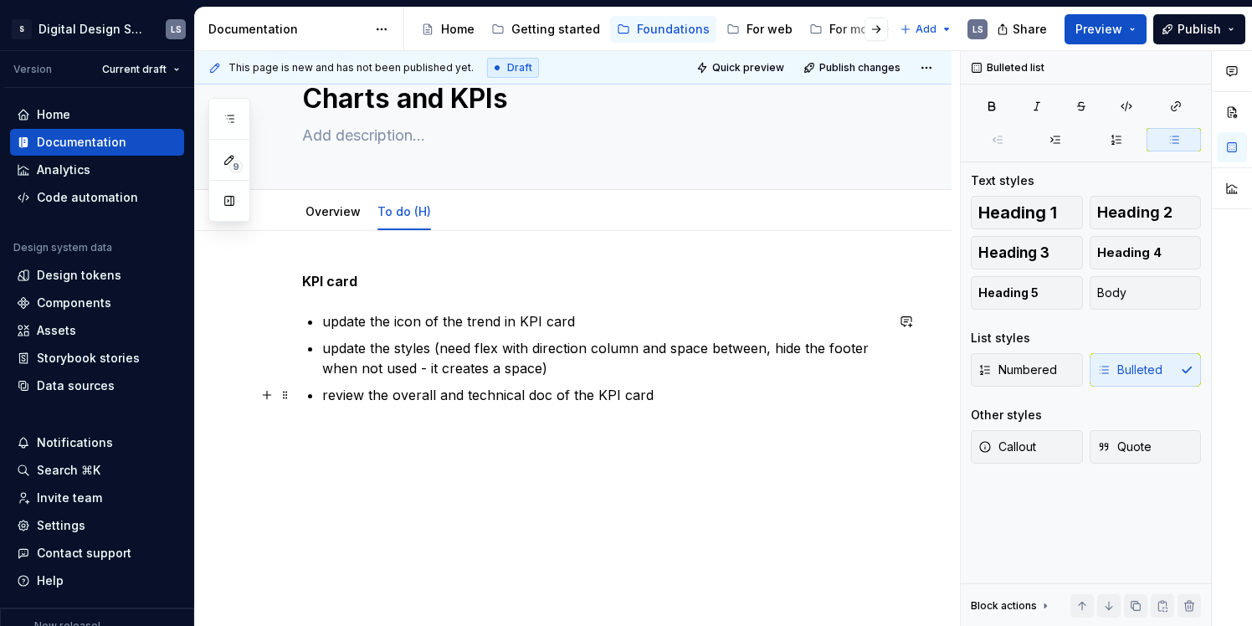
click at [342, 397] on p "review the overall and technical doc of the KPI card" at bounding box center [603, 395] width 562 height 20
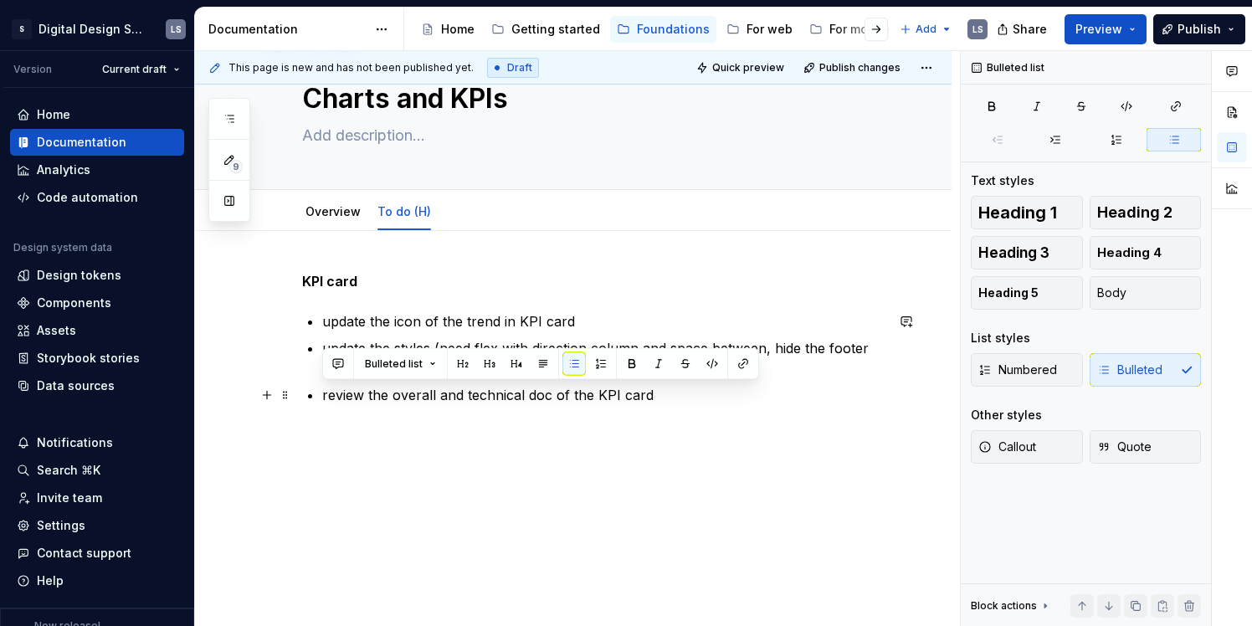
click at [669, 388] on p "review the overall and technical doc of the KPI card" at bounding box center [603, 395] width 562 height 20
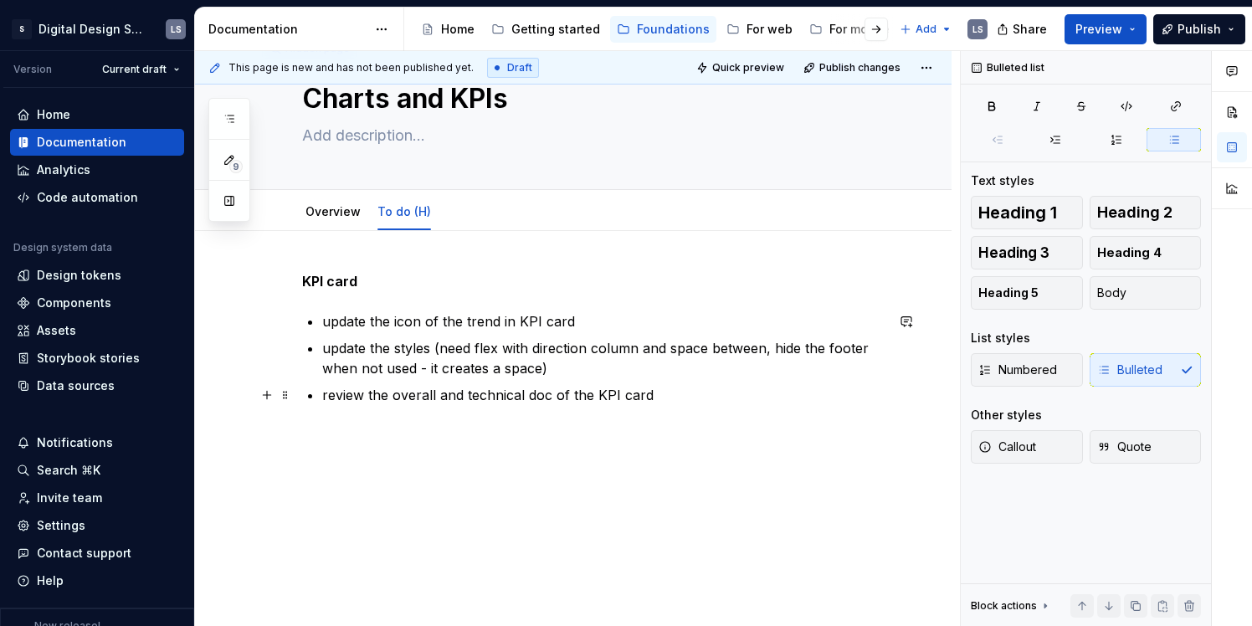
click at [669, 388] on p "review the overall and technical doc of the KPI card" at bounding box center [603, 395] width 562 height 20
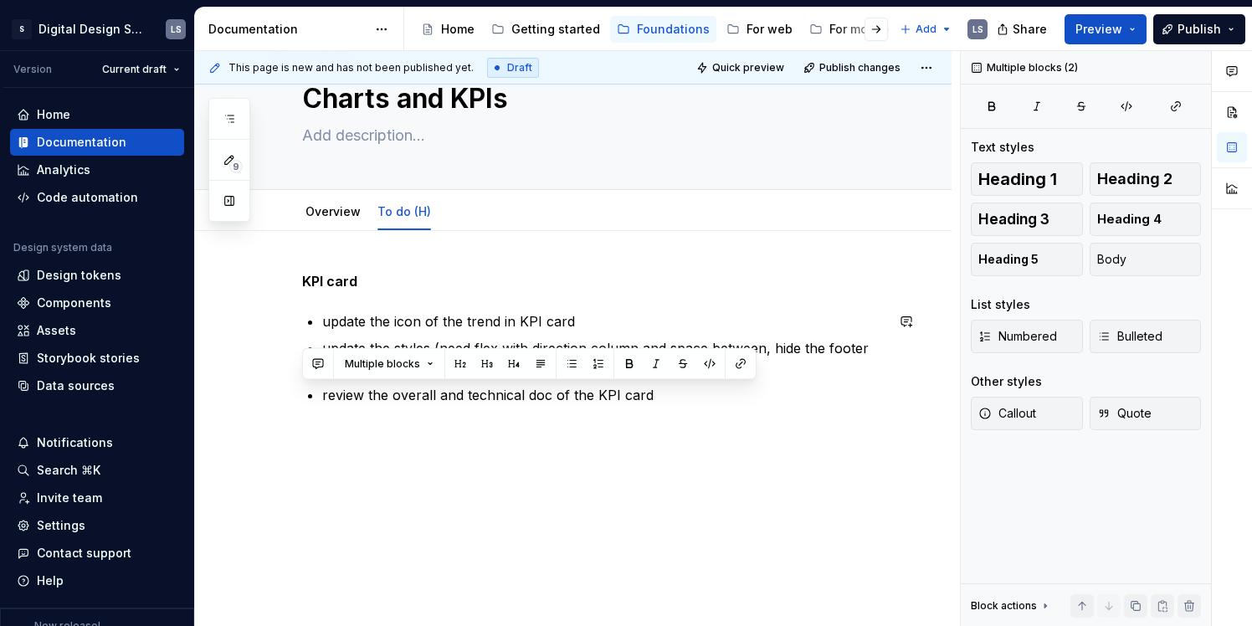
click at [677, 399] on p "review the overall and technical doc of the KPI card" at bounding box center [603, 395] width 562 height 20
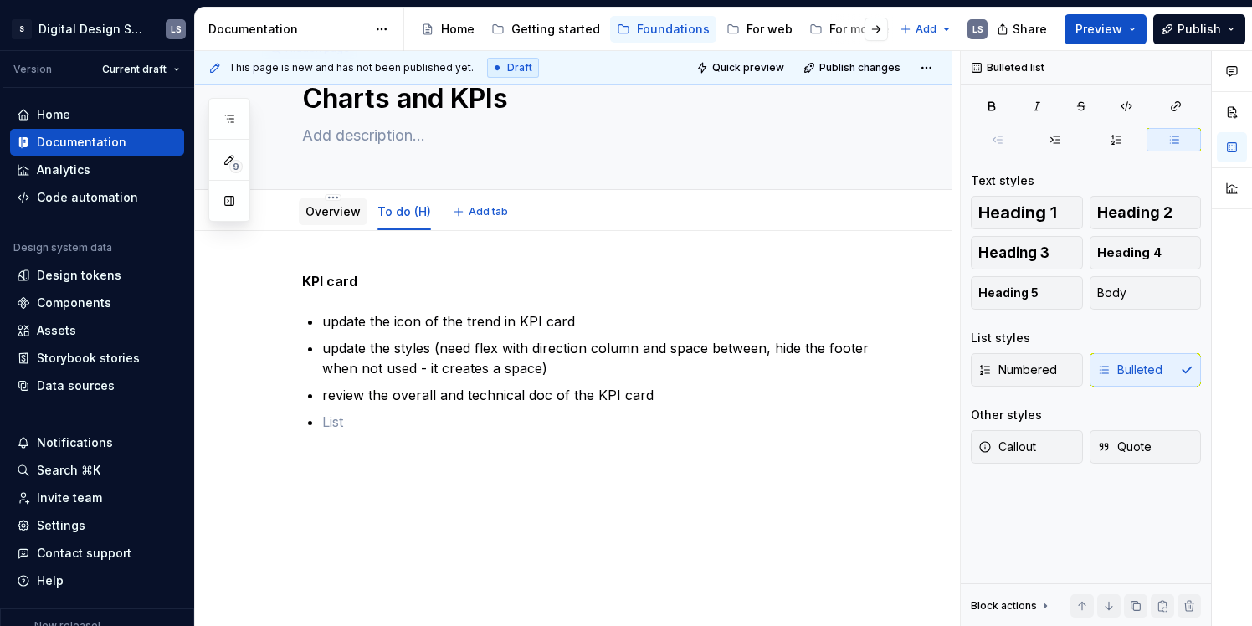
click at [341, 206] on link "Overview" at bounding box center [332, 211] width 55 height 14
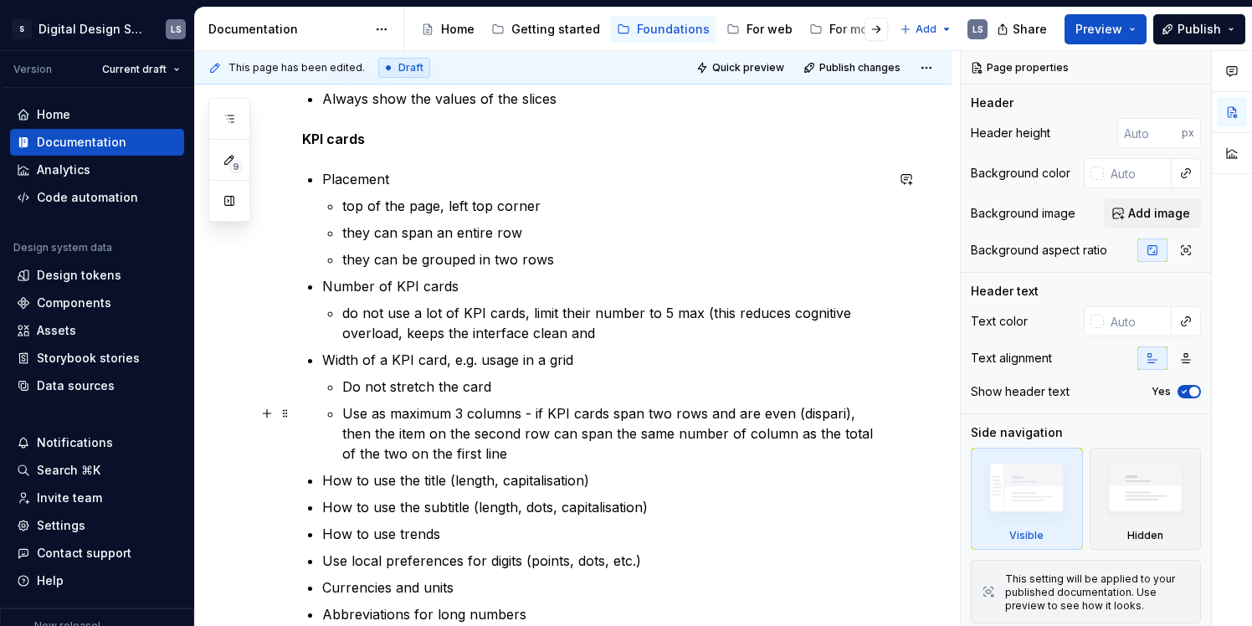
type textarea "*"
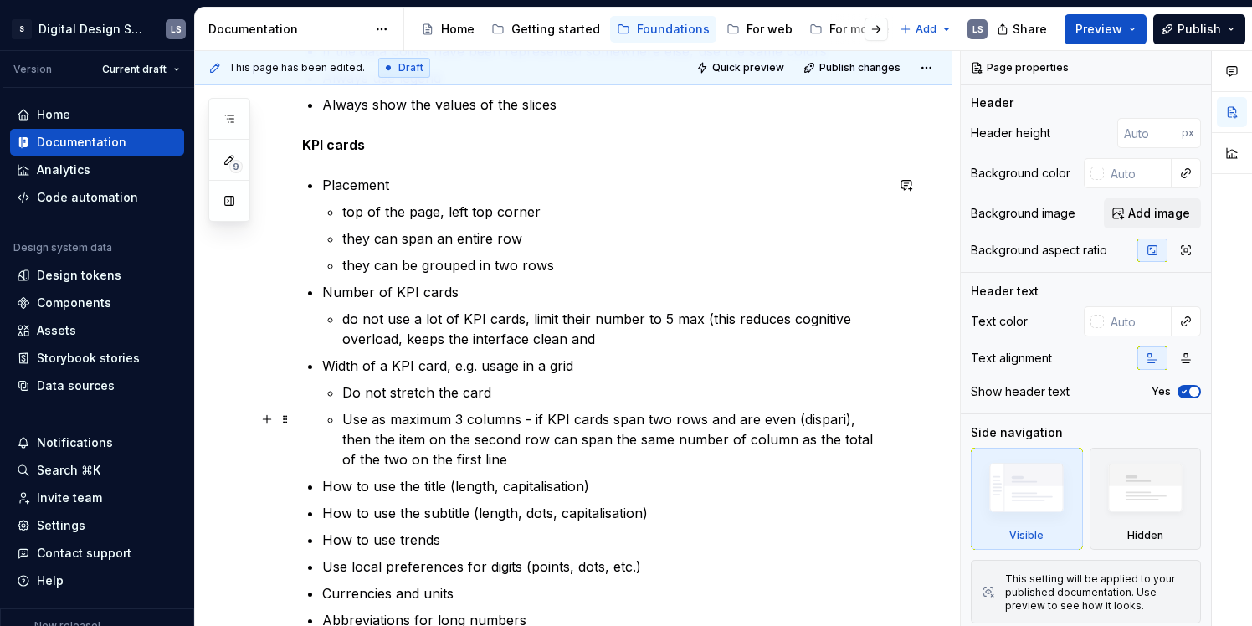
scroll to position [541, 0]
click at [595, 339] on p "do not use a lot of KPI cards, limit their number to 5 max (this reduces cognit…" at bounding box center [613, 330] width 542 height 40
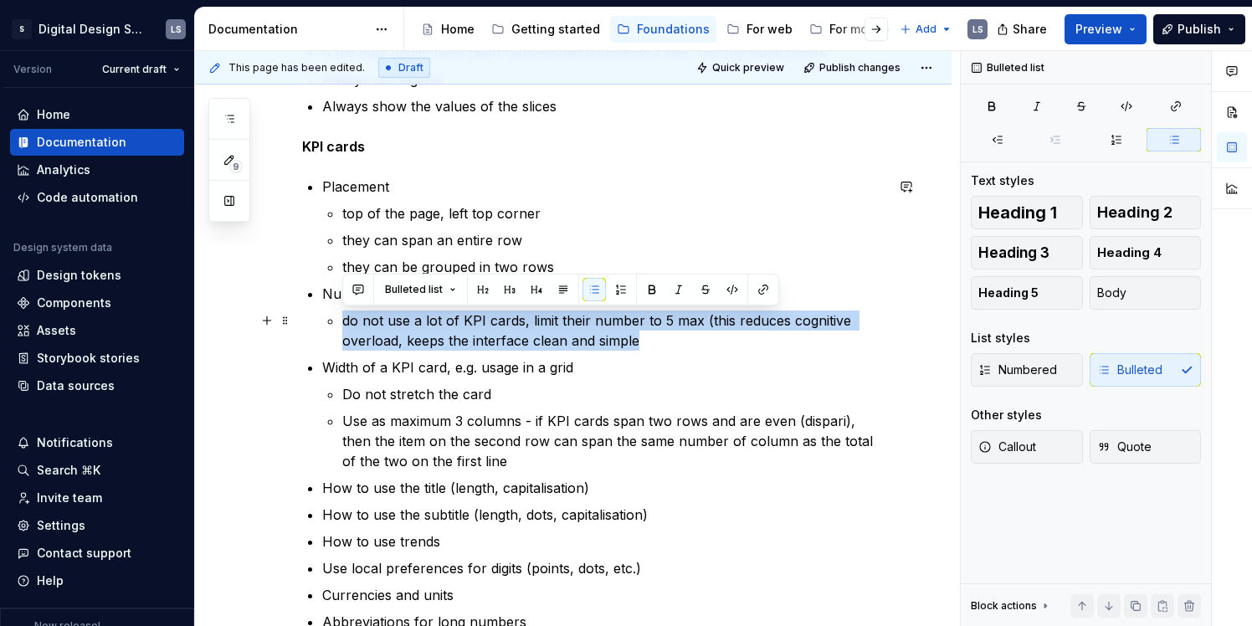
drag, startPoint x: 612, startPoint y: 339, endPoint x: 342, endPoint y: 314, distance: 270.6
click at [342, 314] on p "do not use a lot of KPI cards, limit their number to 5 max (this reduces cognit…" at bounding box center [613, 330] width 542 height 40
click at [351, 329] on p "do not use a lot of KPI cards, limit their number to 5 max (this reduces cognit…" at bounding box center [613, 330] width 542 height 40
drag, startPoint x: 343, startPoint y: 321, endPoint x: 644, endPoint y: 337, distance: 301.7
click at [644, 337] on p "do not use a lot of KPI cards, limit their number to 5 max (this reduces cognit…" at bounding box center [613, 330] width 542 height 40
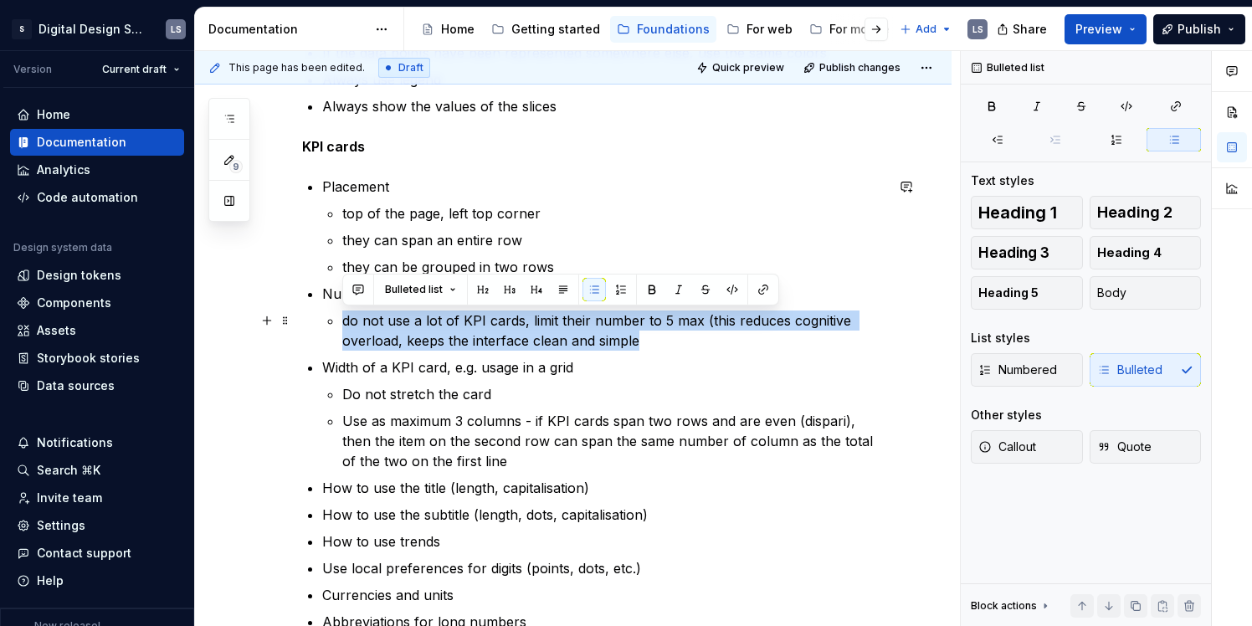
click at [644, 337] on p "do not use a lot of KPI cards, limit their number to 5 max (this reduces cognit…" at bounding box center [613, 330] width 542 height 40
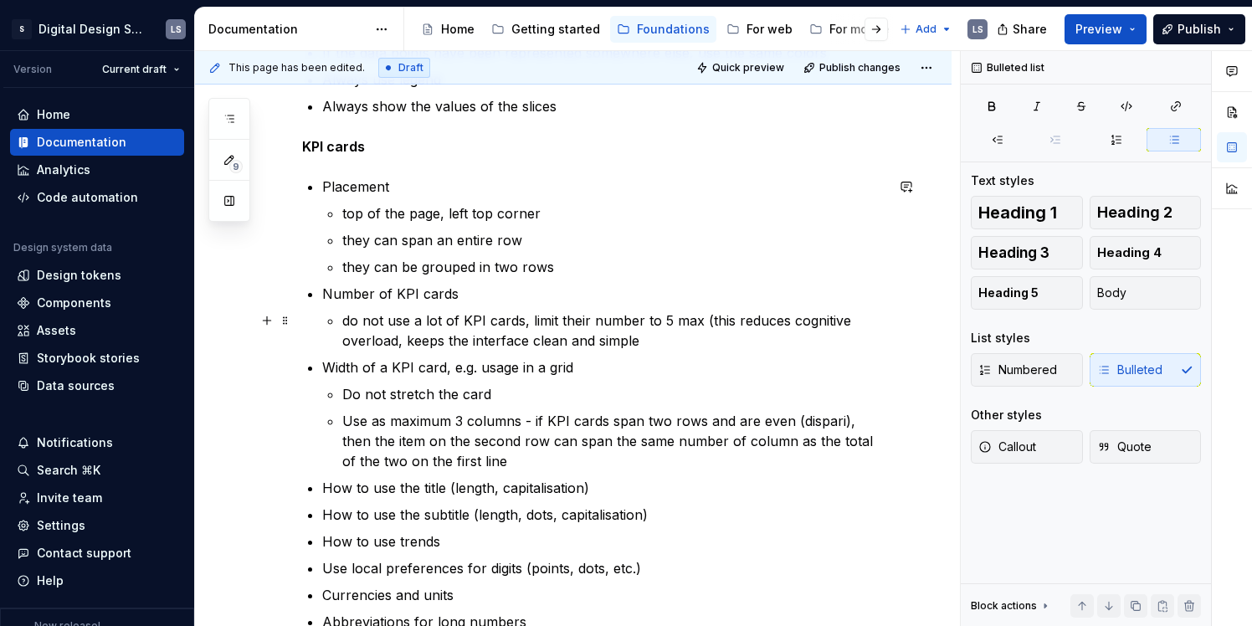
click at [617, 341] on p "do not use a lot of KPI cards, limit their number to 5 max (this reduces cognit…" at bounding box center [613, 330] width 542 height 40
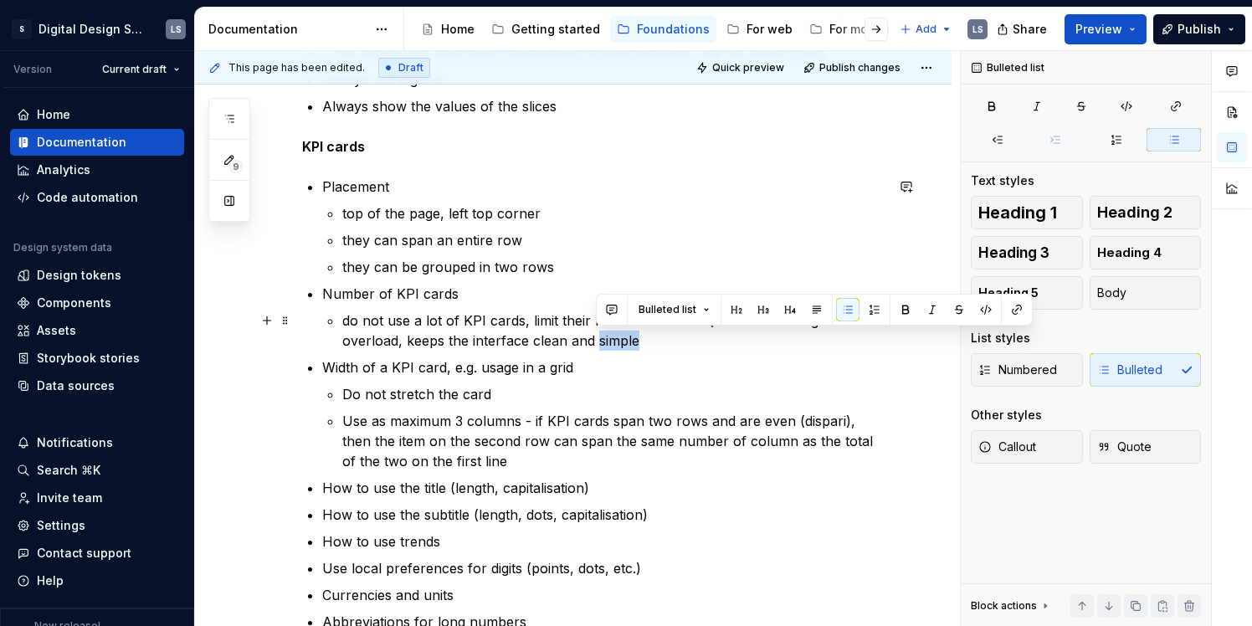
click at [652, 341] on p "do not use a lot of KPI cards, limit their number to 5 max (this reduces cognit…" at bounding box center [613, 330] width 542 height 40
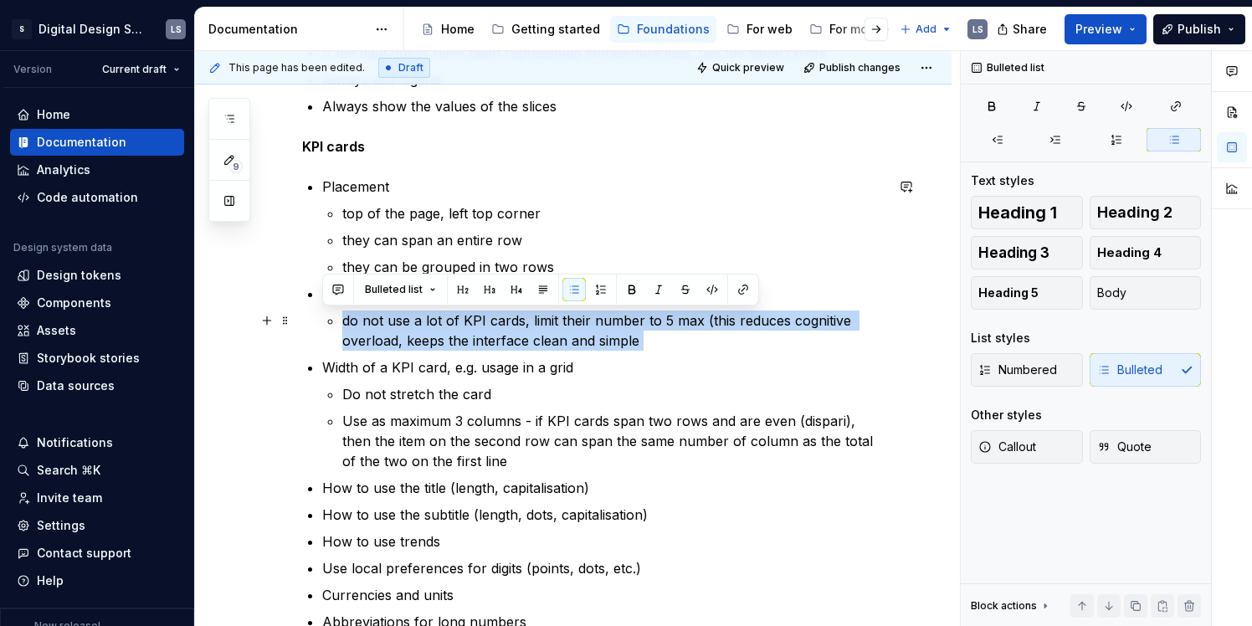
drag, startPoint x: 652, startPoint y: 341, endPoint x: 348, endPoint y: 323, distance: 304.3
click at [348, 323] on p "do not use a lot of KPI cards, limit their number to 5 max (this reduces cognit…" at bounding box center [613, 330] width 542 height 40
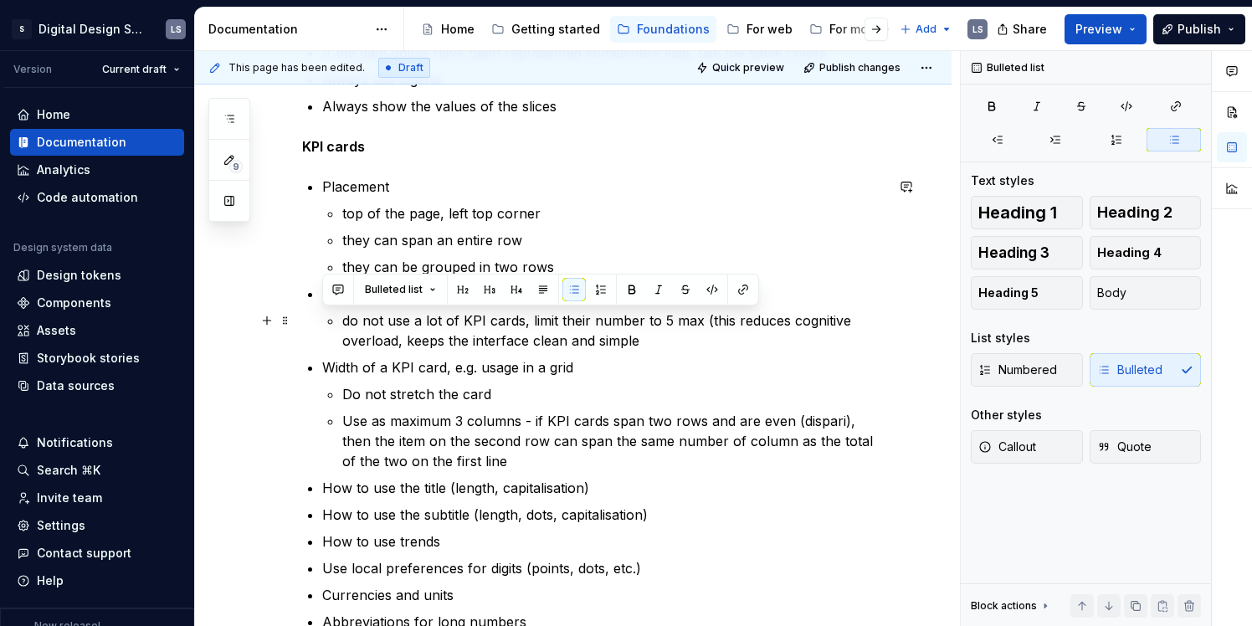
click at [362, 324] on p "do not use a lot of KPI cards, limit their number to 5 max (this reduces cognit…" at bounding box center [613, 330] width 542 height 40
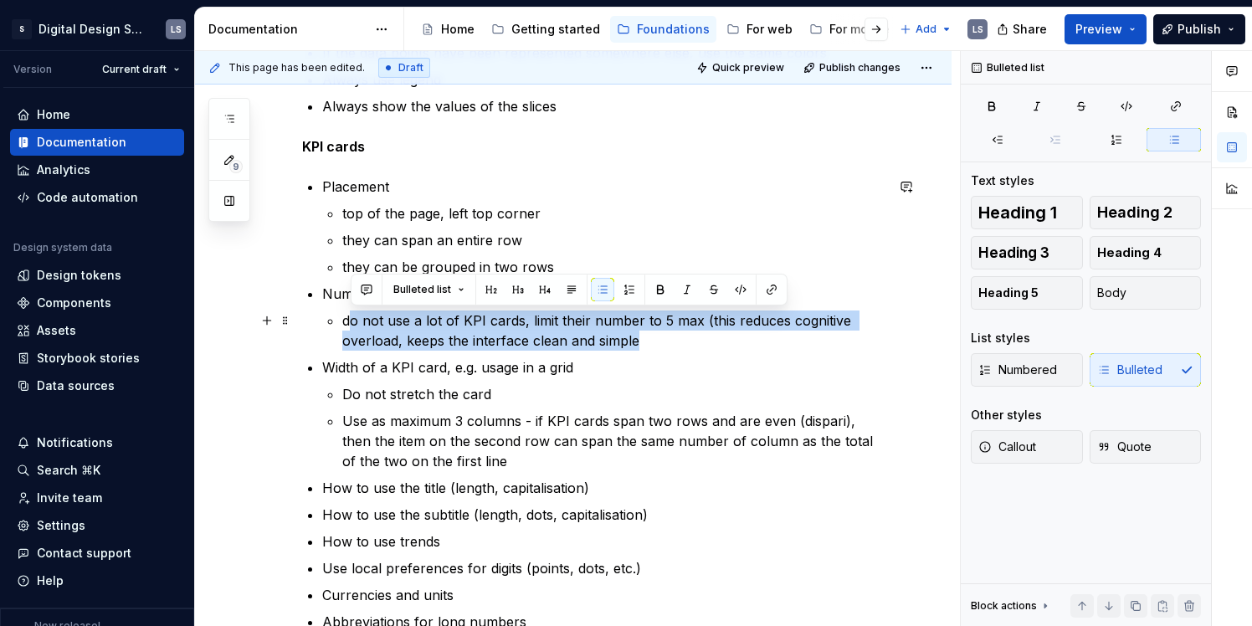
drag, startPoint x: 346, startPoint y: 322, endPoint x: 688, endPoint y: 331, distance: 342.4
click at [690, 333] on p "do not use a lot of KPI cards, limit their number to 5 max (this reduces cognit…" at bounding box center [613, 330] width 542 height 40
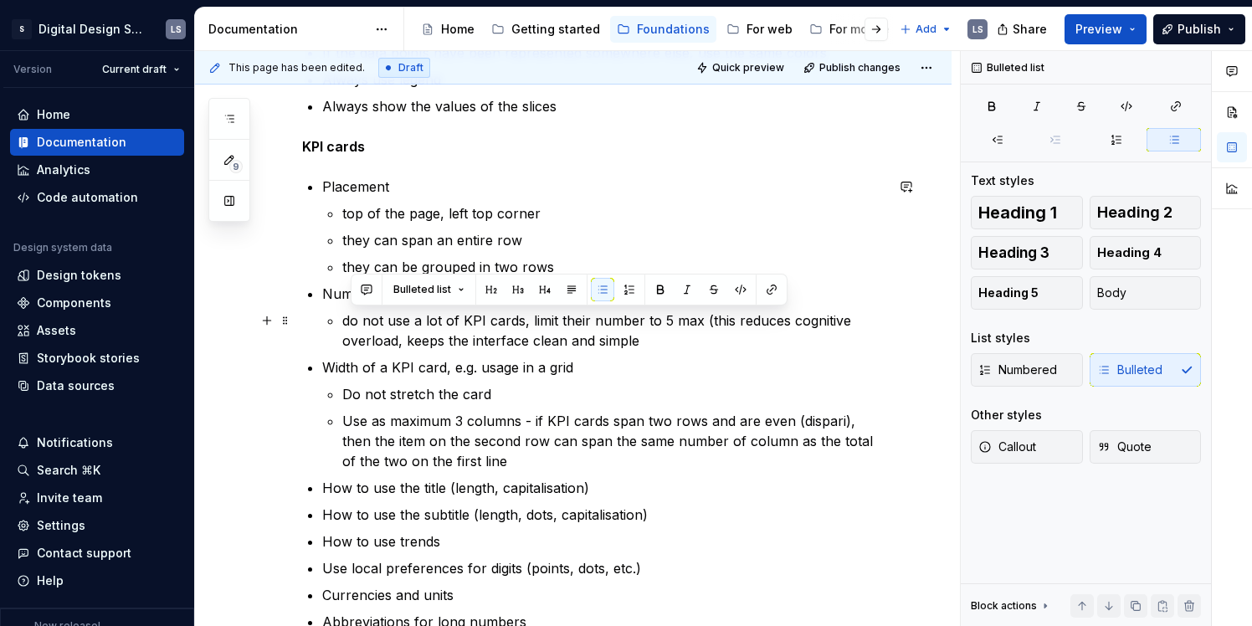
click at [688, 333] on p "do not use a lot of KPI cards, limit their number to 5 max (this reduces cognit…" at bounding box center [613, 330] width 542 height 40
click at [583, 344] on p "do not use a lot of KPI cards, limit their number to 5 max (this reduces cognit…" at bounding box center [613, 330] width 542 height 40
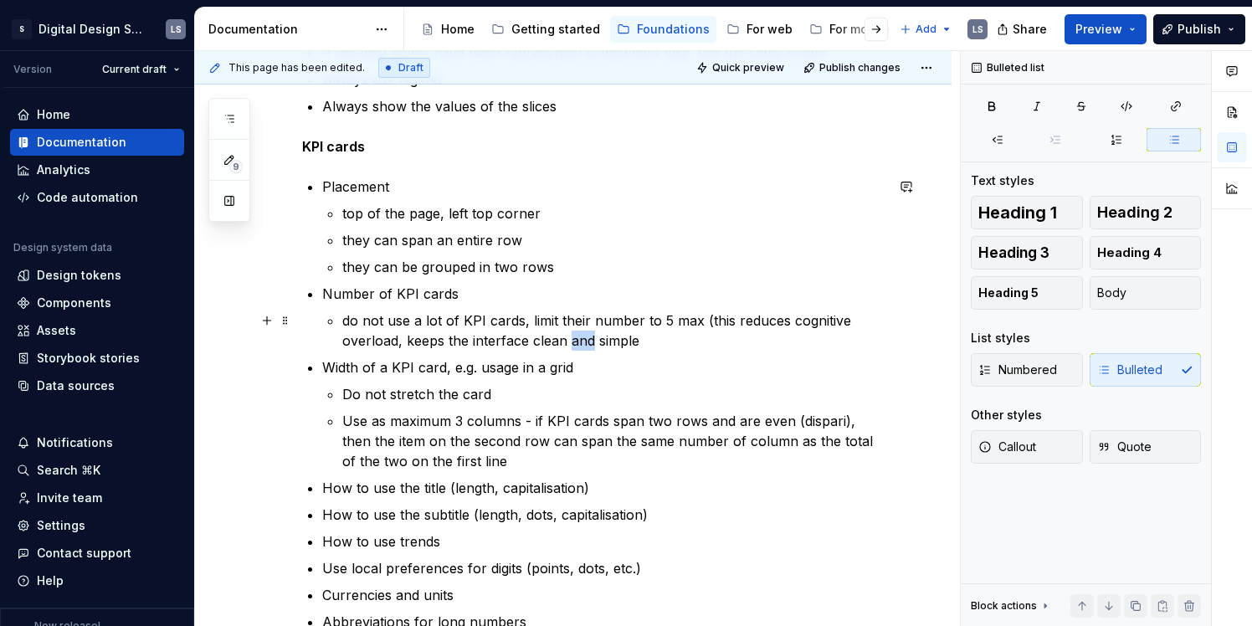
click at [583, 344] on p "do not use a lot of KPI cards, limit their number to 5 max (this reduces cognit…" at bounding box center [613, 330] width 542 height 40
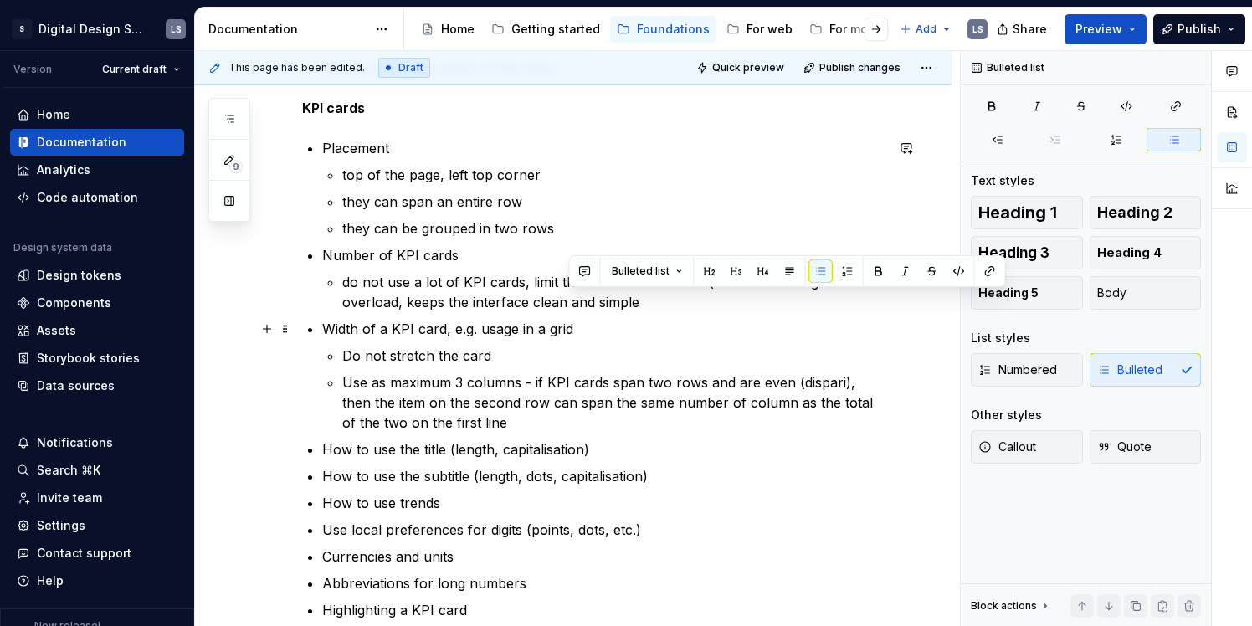
click at [588, 324] on p "Width of a KPI card, e.g. usage in a grid" at bounding box center [603, 329] width 562 height 20
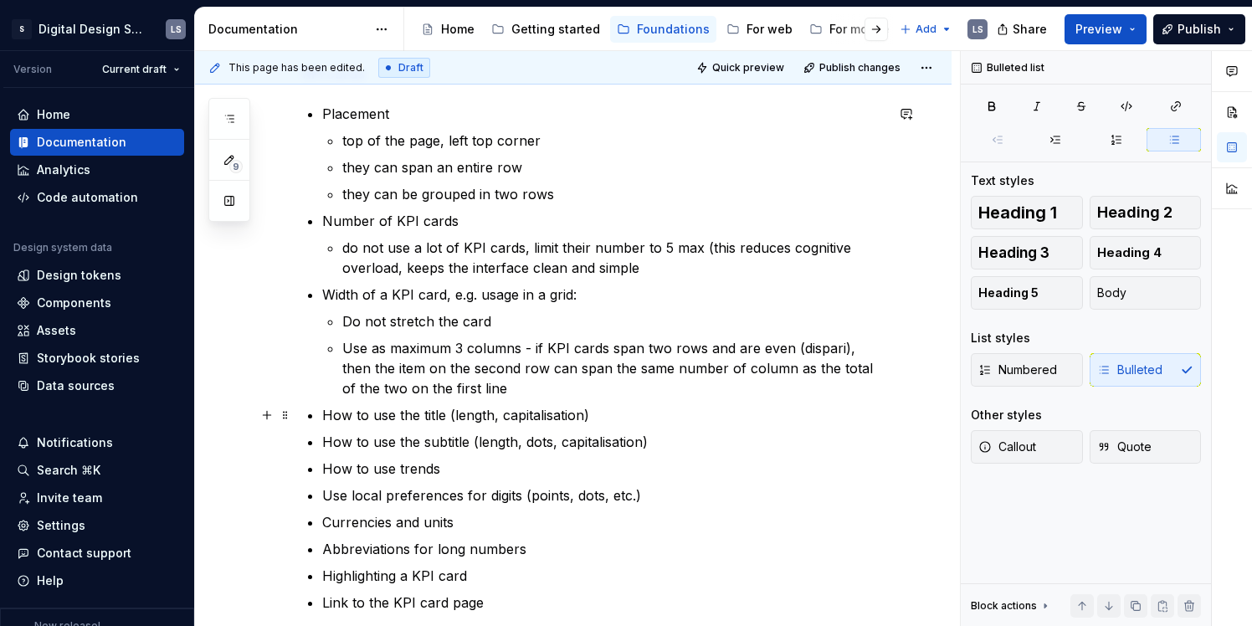
scroll to position [618, 0]
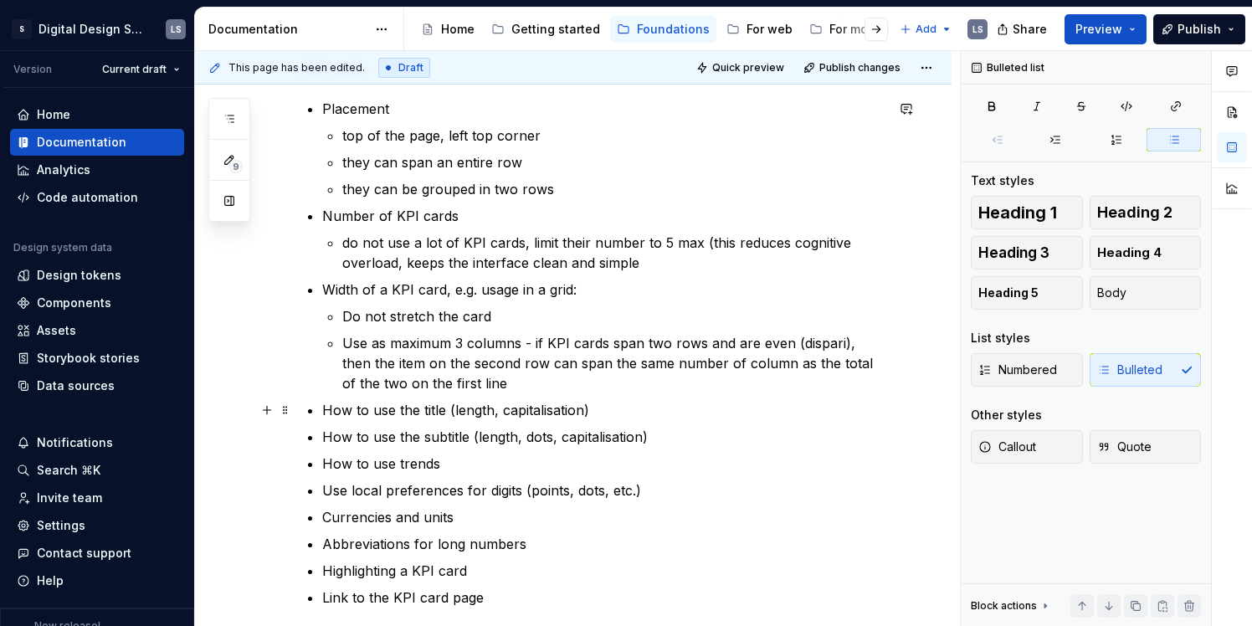
click at [433, 414] on p "How to use the title (length, capitalisation)" at bounding box center [603, 410] width 562 height 20
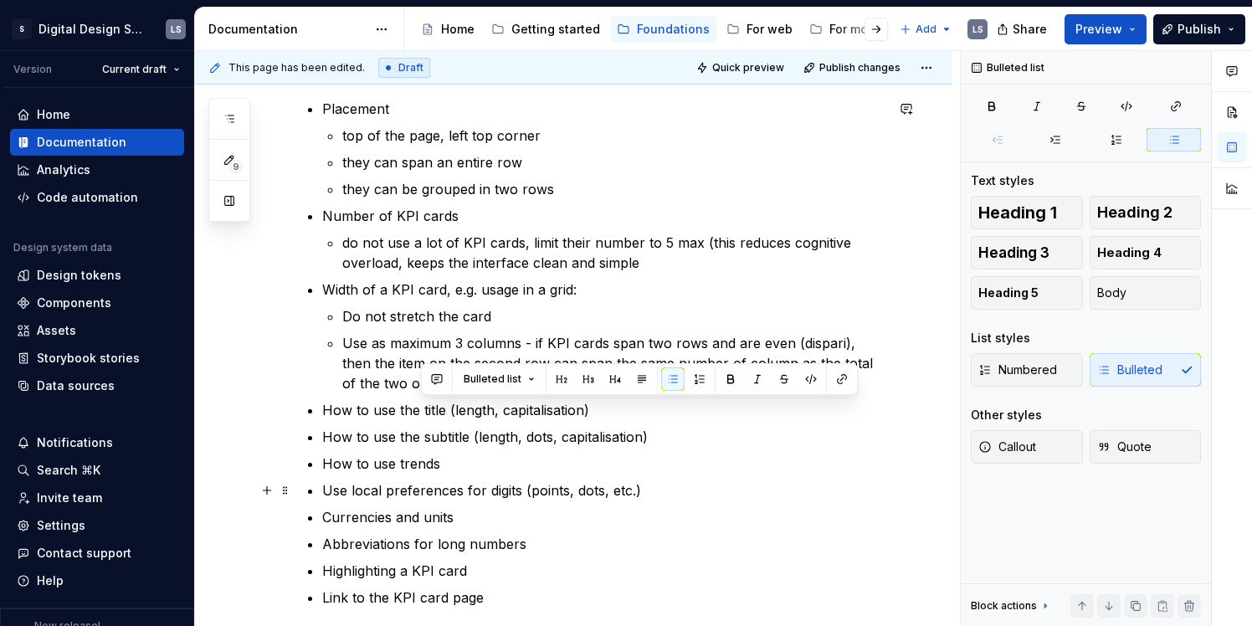
click at [559, 492] on p "Use local preferences for digits (points, dots, etc.)" at bounding box center [603, 490] width 562 height 20
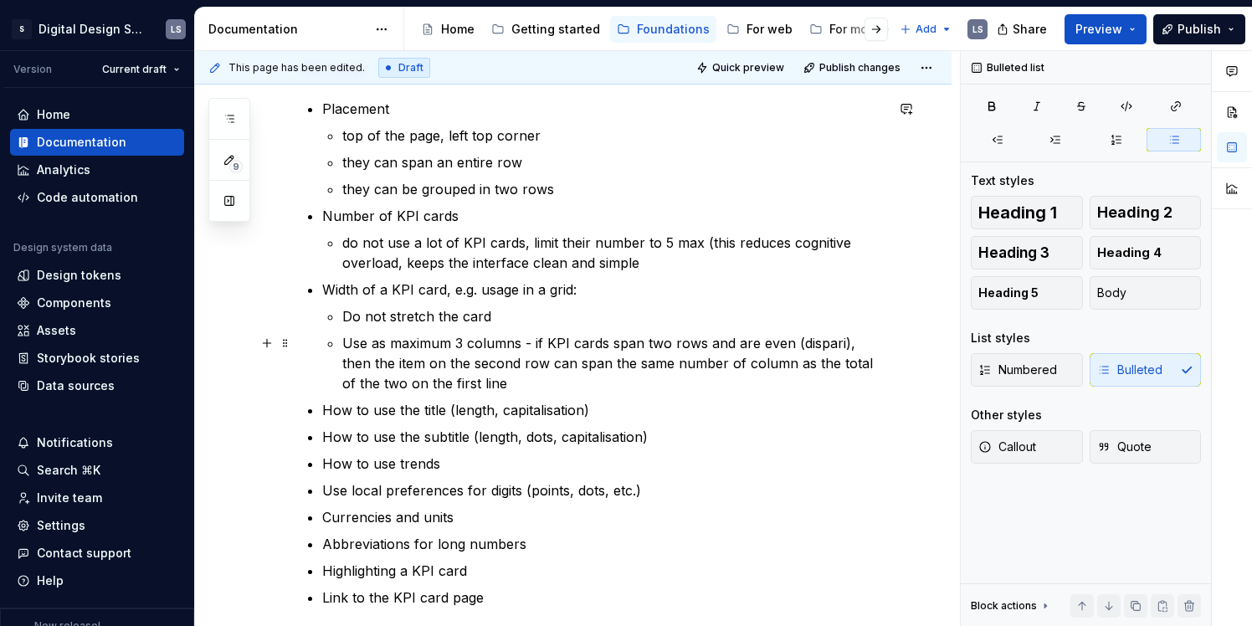
click at [489, 387] on p "Use as maximum 3 columns - if KPI cards span two rows and are even (dispari), t…" at bounding box center [613, 363] width 542 height 60
click at [611, 331] on ul "Do not stretch the card Use as maximum 3 columns - if KPI cards span two rows a…" at bounding box center [613, 349] width 542 height 87
click at [529, 387] on p "Use as maximum 3 columns - if KPI cards span two rows and are even (dispari), t…" at bounding box center [613, 363] width 542 height 60
click at [565, 387] on p "Use as maximum 3 columns - if KPI cards span two rows and are even (dispari), t…" at bounding box center [613, 363] width 542 height 60
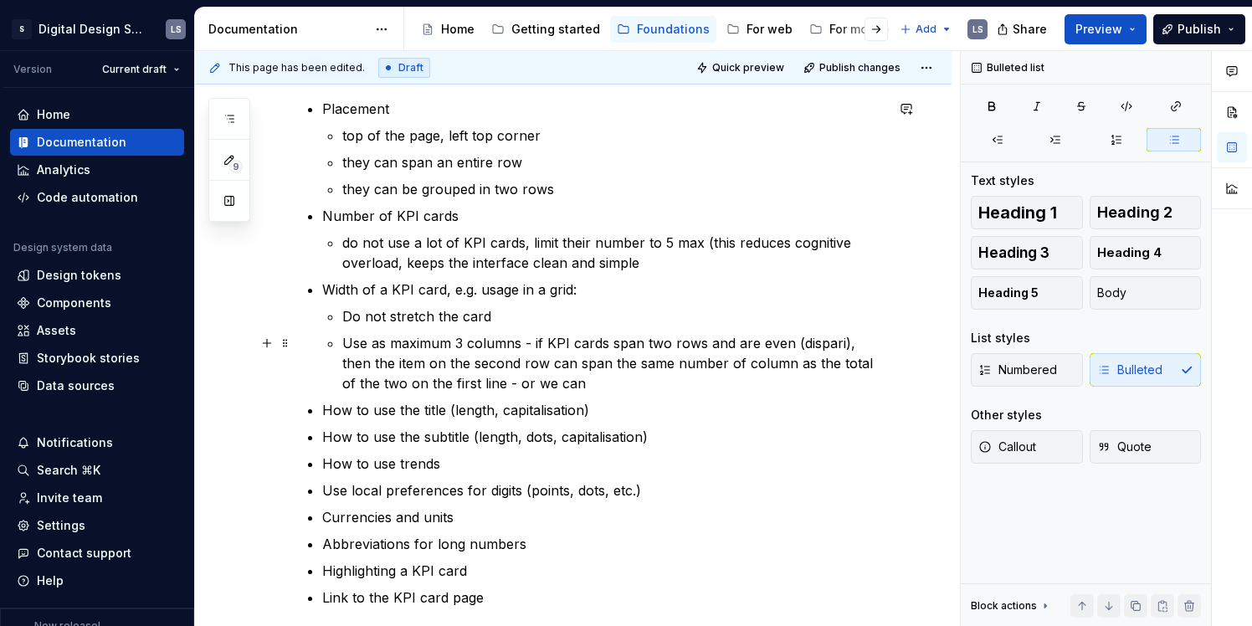
click at [529, 382] on p "Use as maximum 3 columns - if KPI cards span two rows and are even (dispari), t…" at bounding box center [613, 363] width 542 height 60
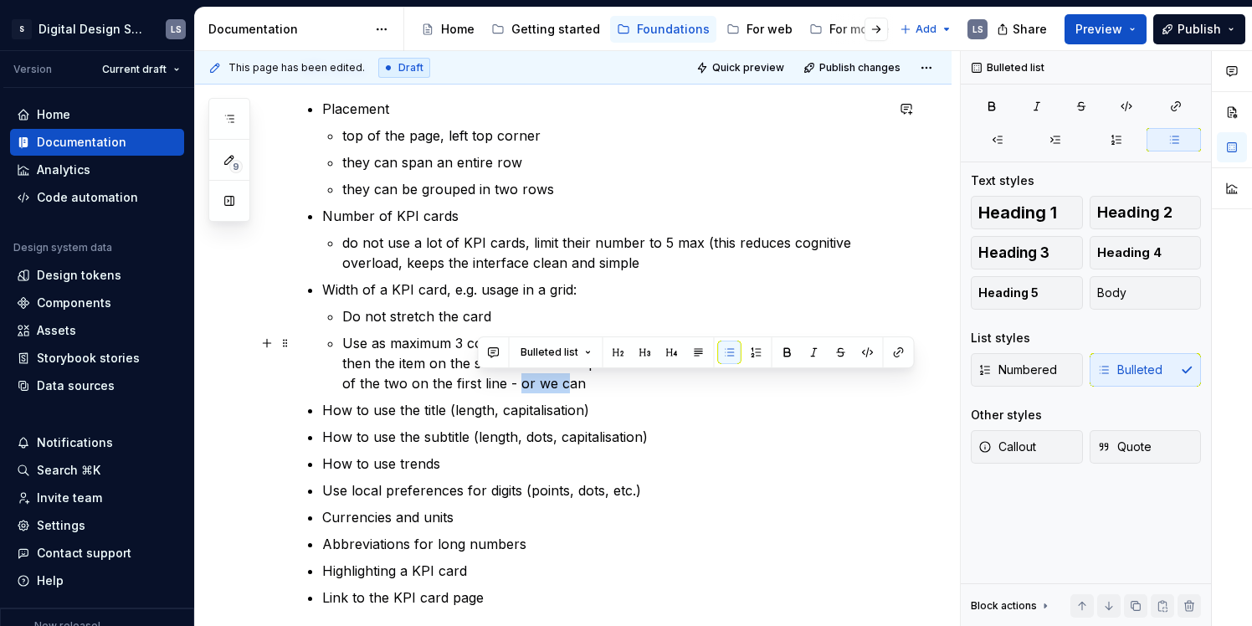
drag, startPoint x: 478, startPoint y: 387, endPoint x: 526, endPoint y: 385, distance: 47.7
click at [526, 385] on p "Use as maximum 3 columns - if KPI cards span two rows and are even (dispari), t…" at bounding box center [613, 363] width 542 height 60
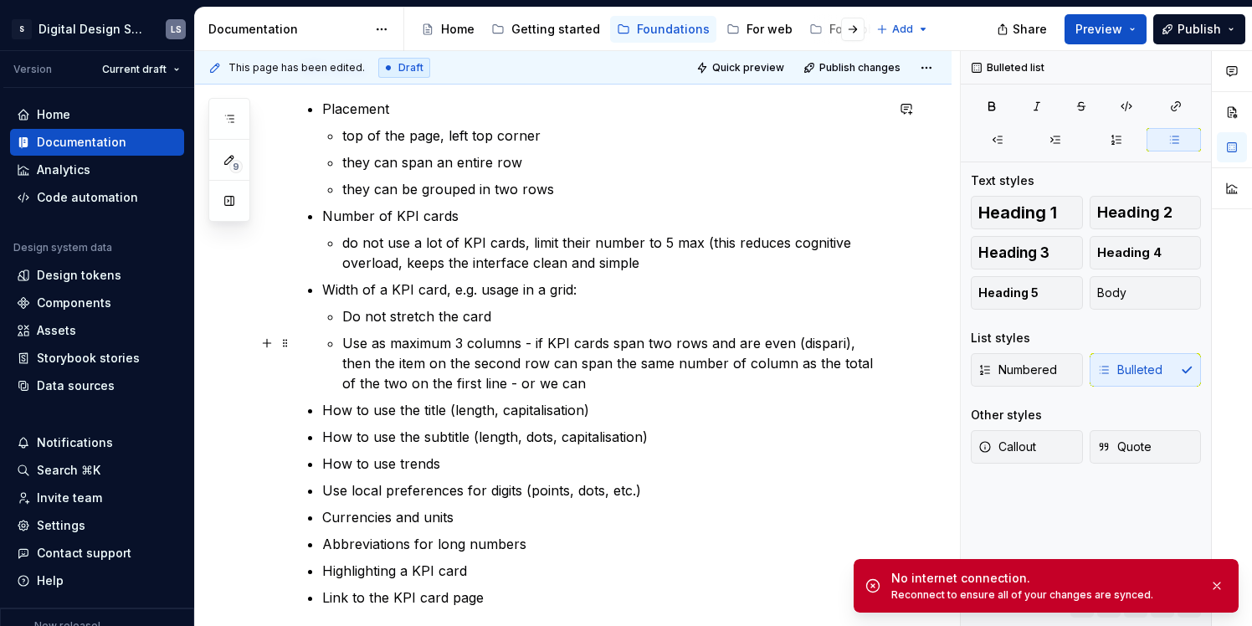
type textarea "*"
